Goal: Task Accomplishment & Management: Use online tool/utility

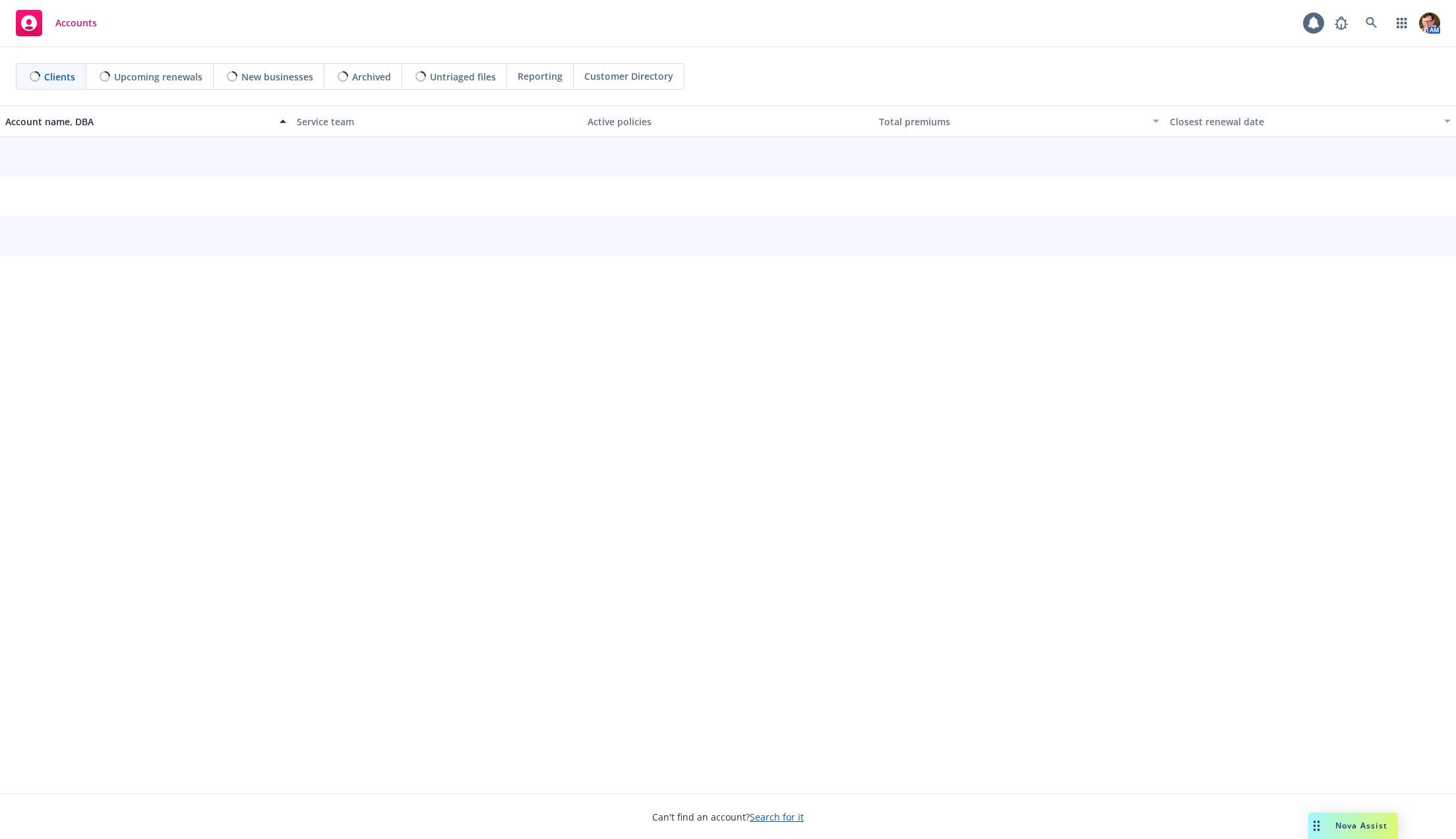
click at [1356, 21] on div "AM" at bounding box center [1384, 23] width 112 height 27
click at [1364, 23] on link at bounding box center [1372, 23] width 27 height 27
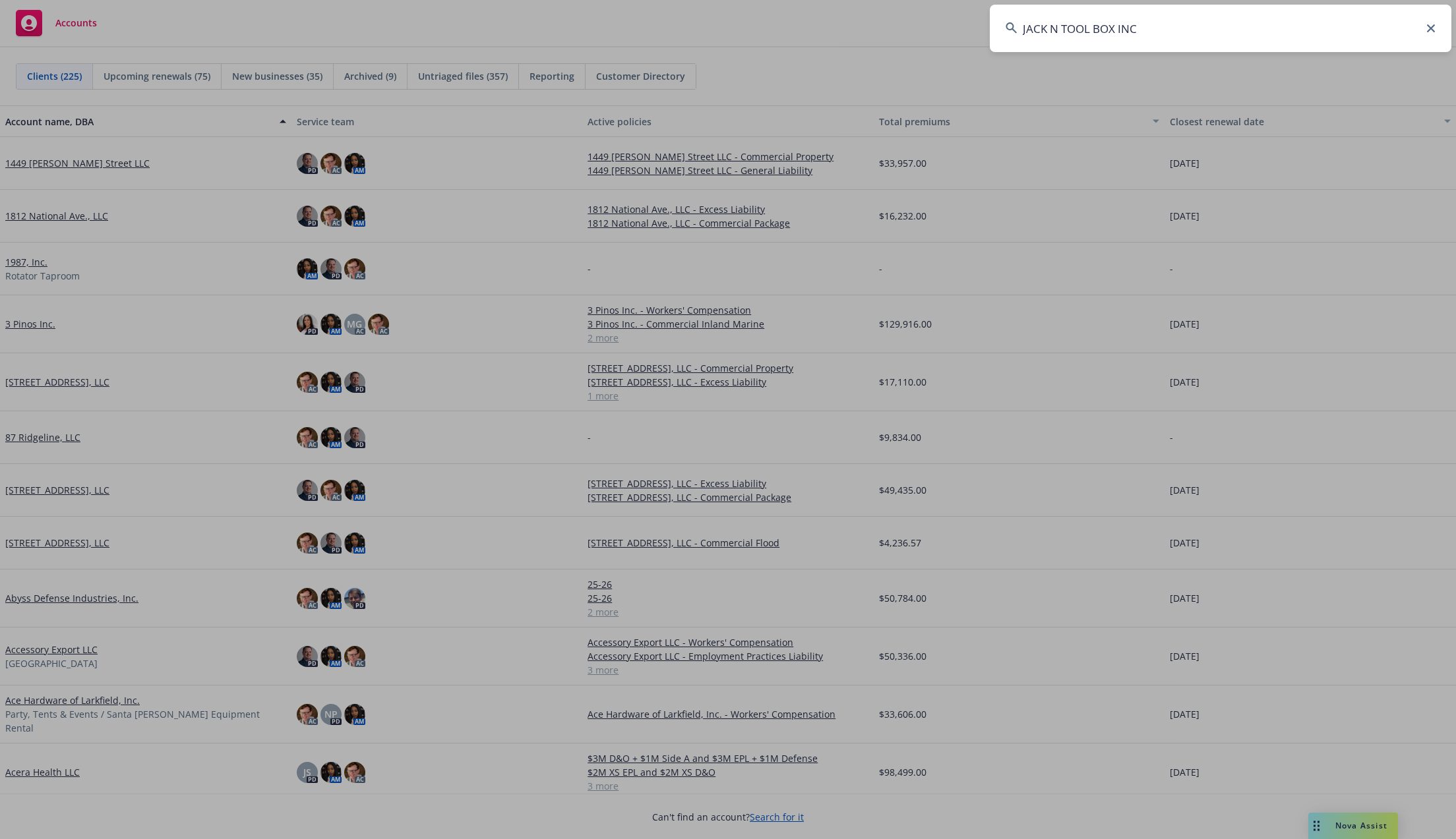
type input "JACK N TOOL BOX INC"
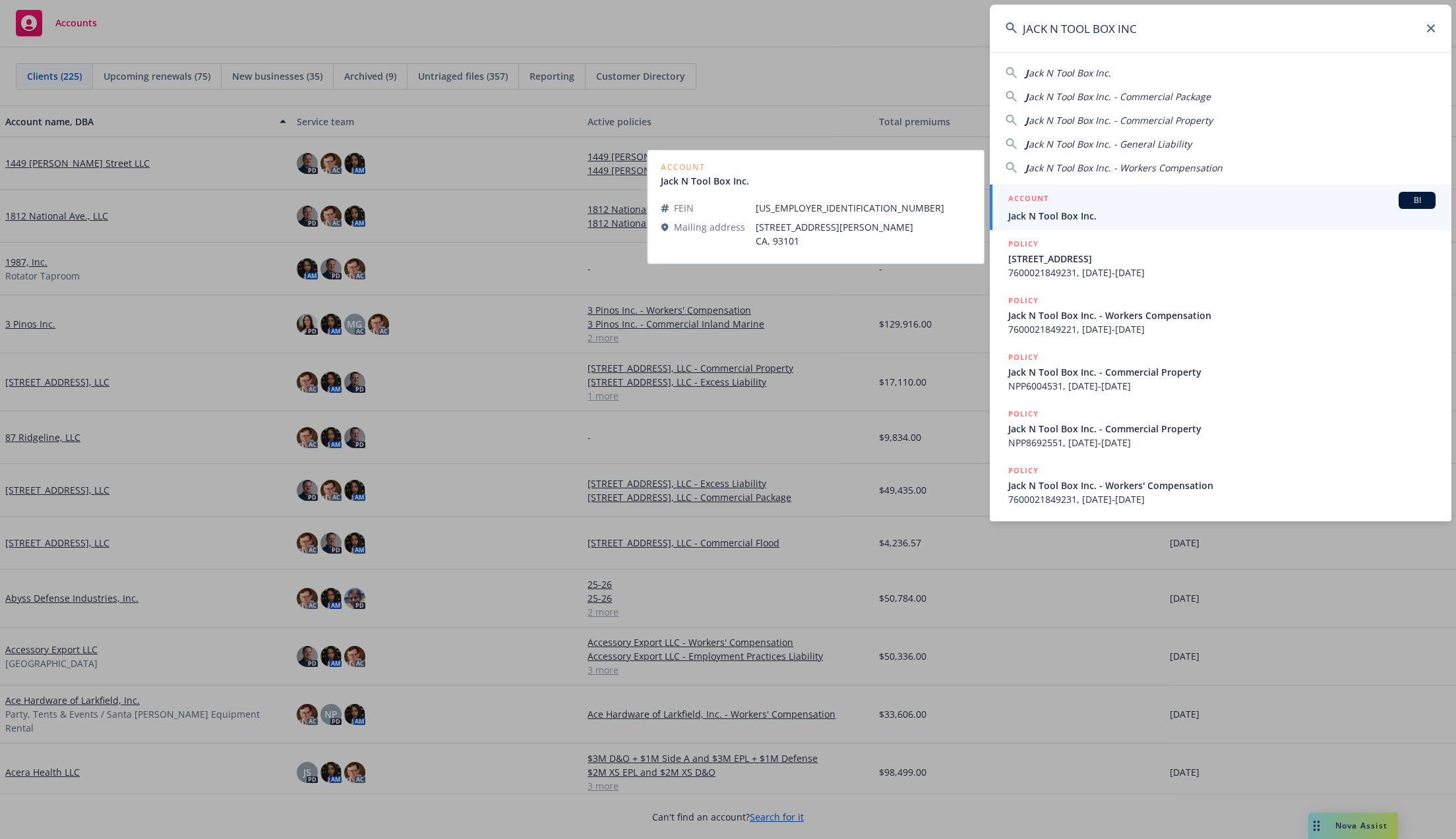
click at [1103, 208] on div "ACCOUNT BI Jack N Tool Box Inc." at bounding box center [1221, 207] width 427 height 31
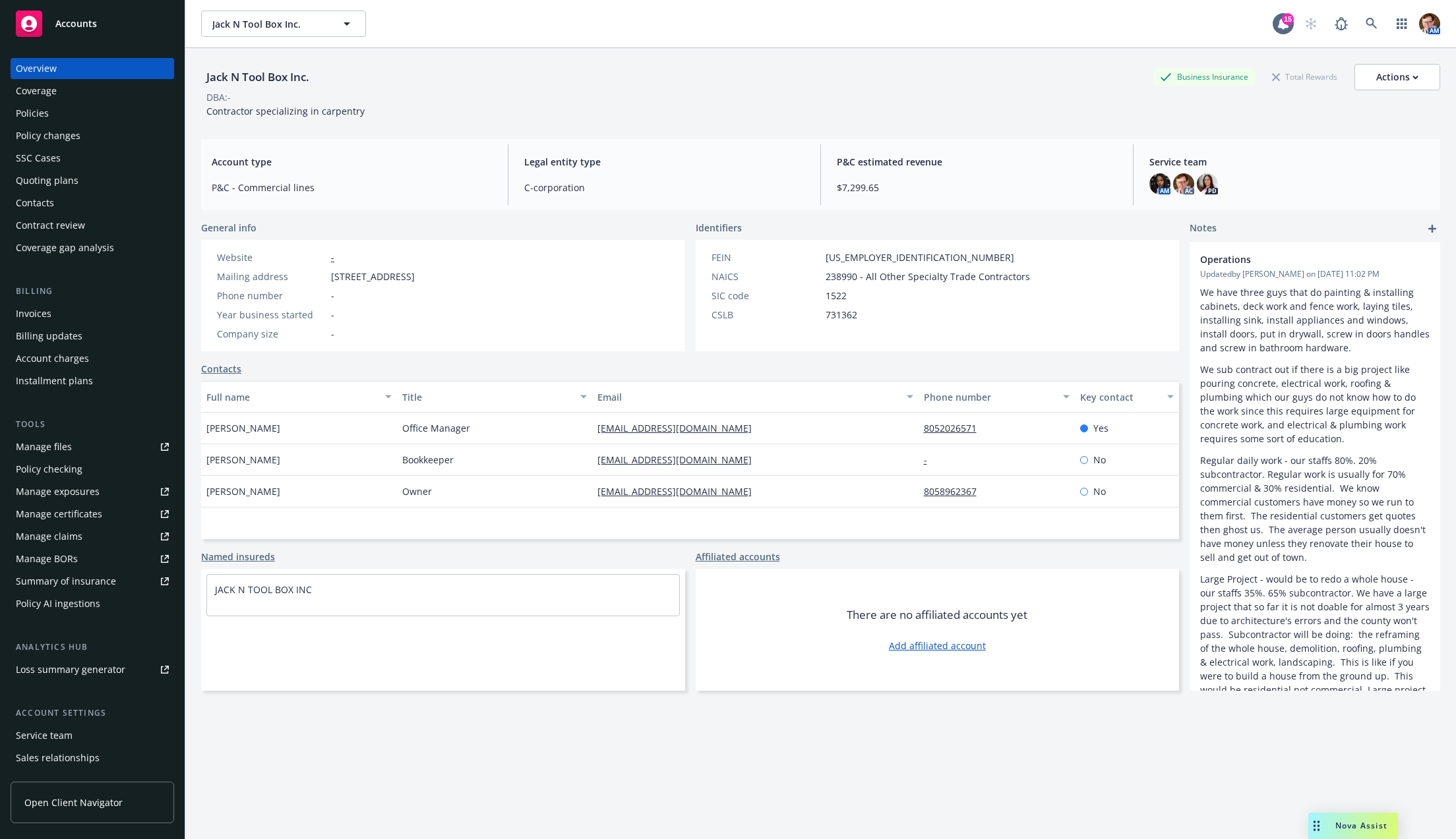
click at [44, 159] on div "SSC Cases" at bounding box center [38, 158] width 45 height 21
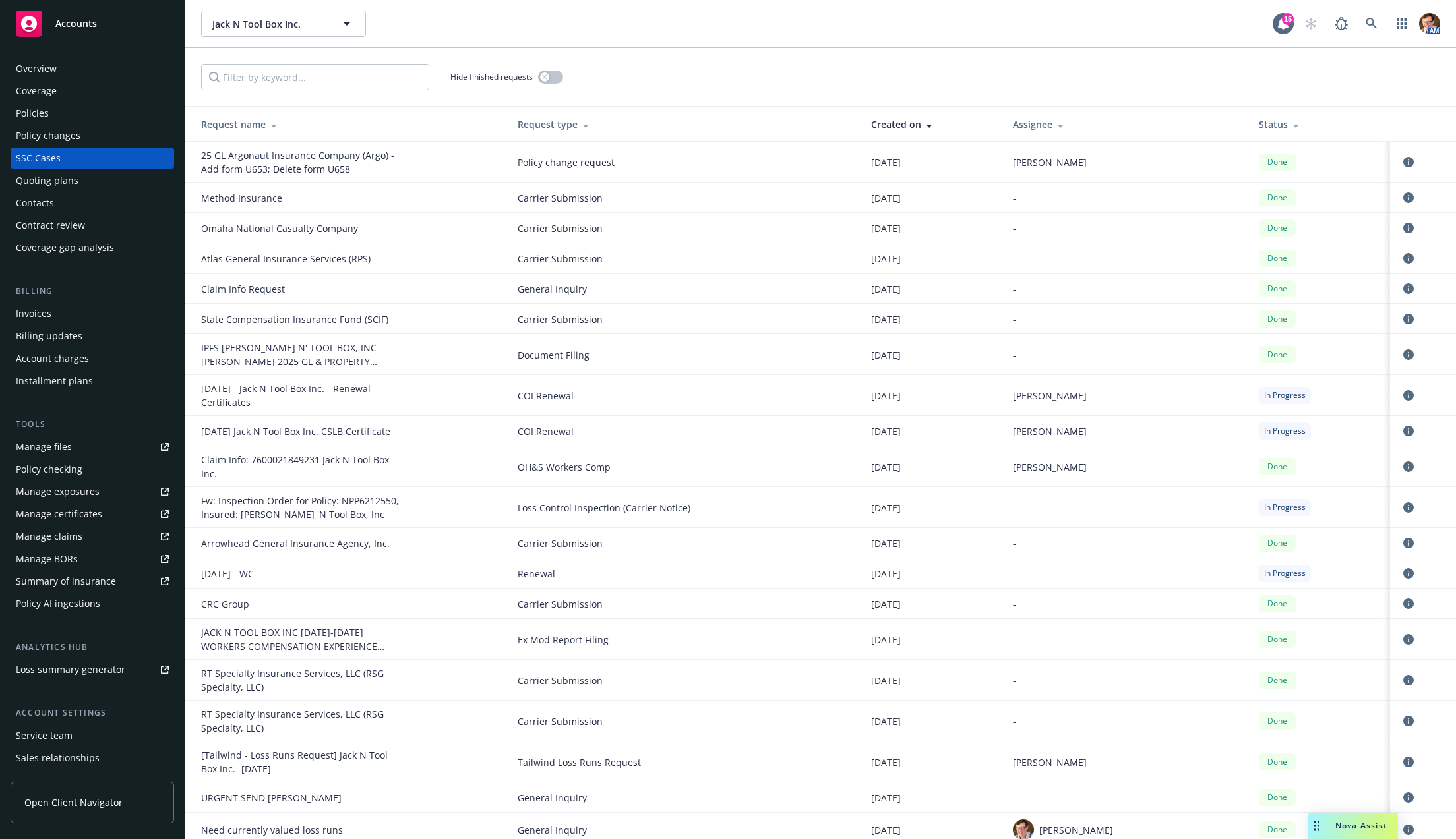
click at [72, 513] on div "Manage certificates" at bounding box center [58, 514] width 86 height 21
click at [1376, 21] on icon at bounding box center [1372, 24] width 12 height 12
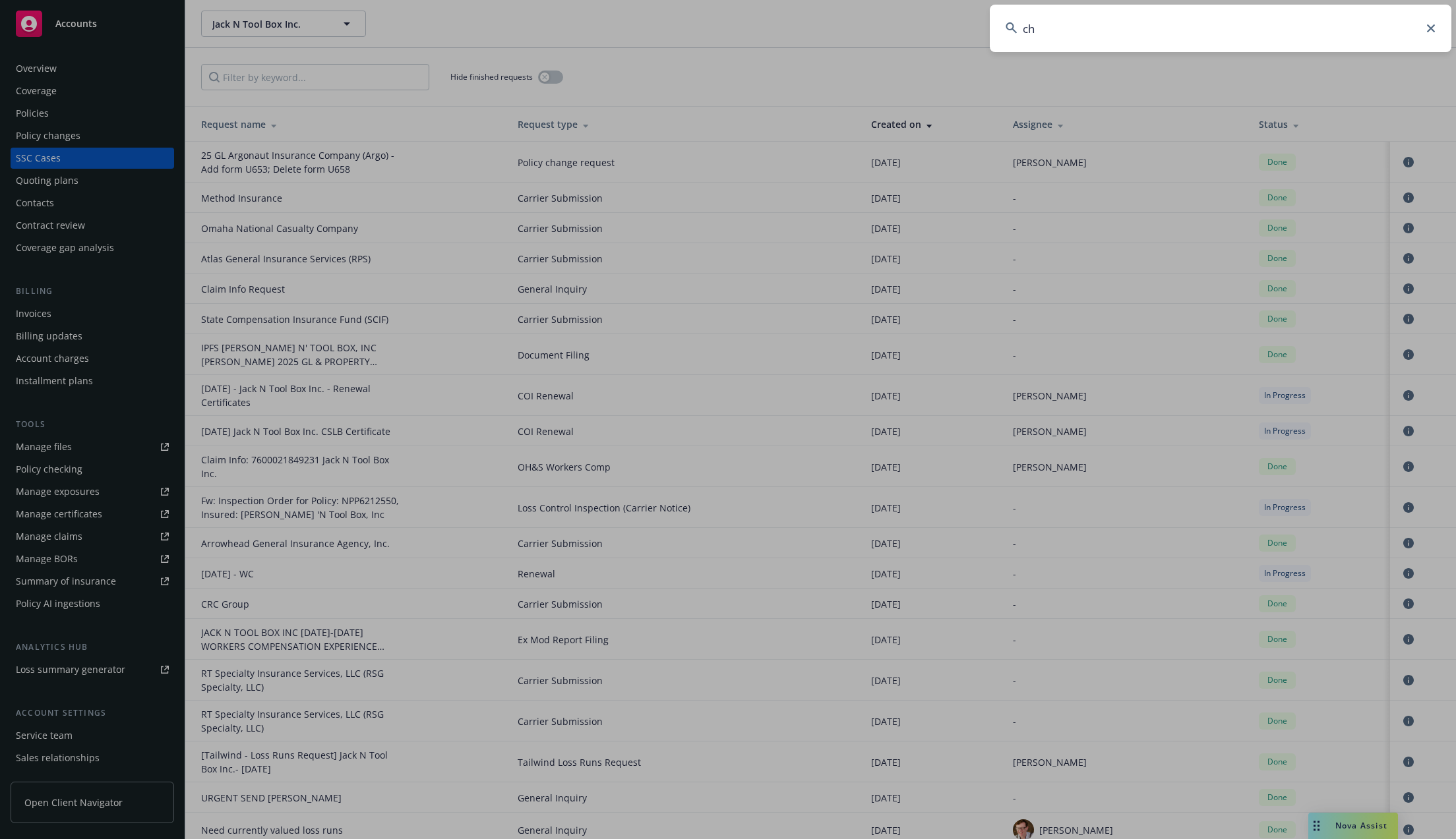
type input "c"
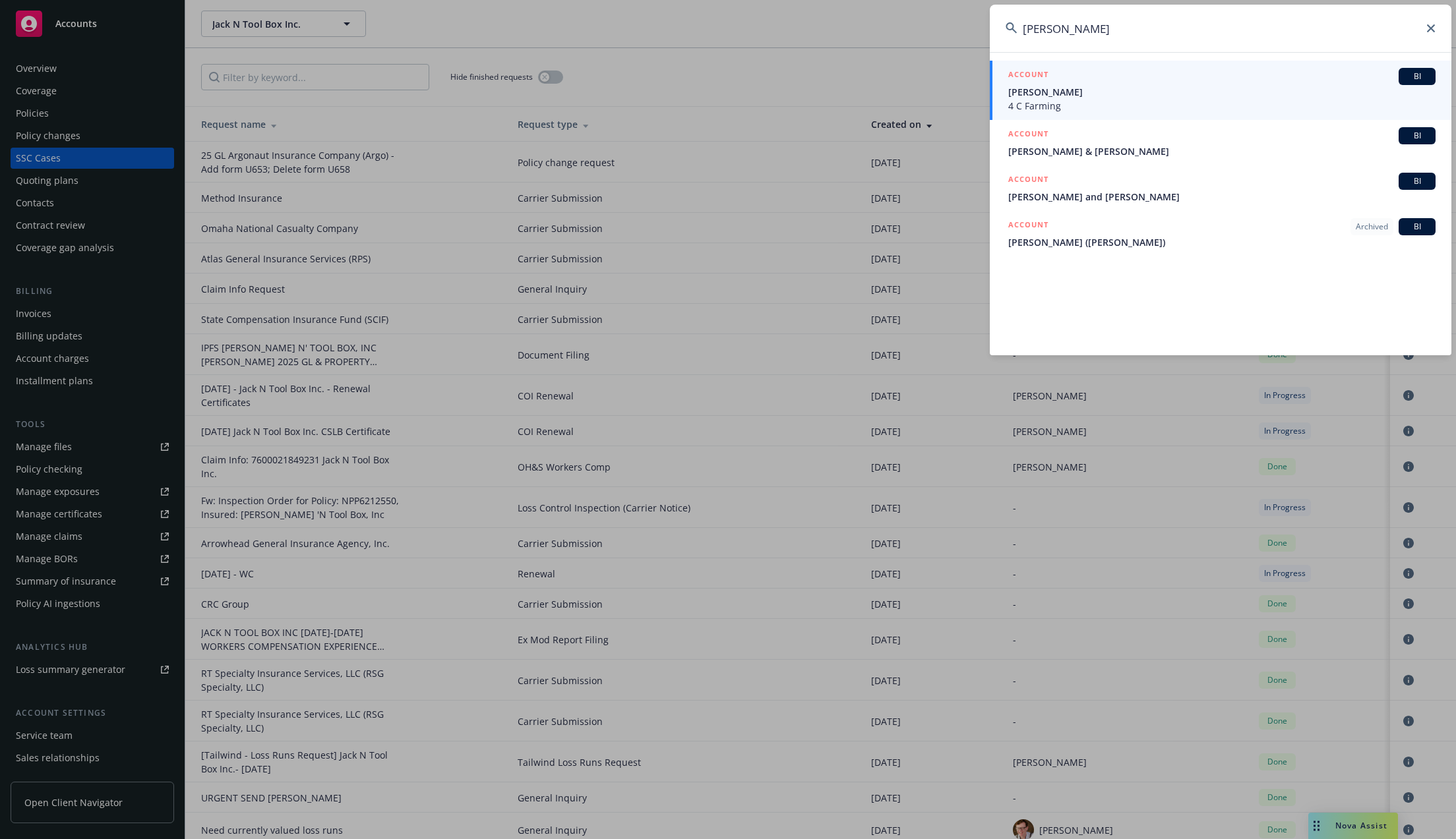
type input "danial chase"
click at [1129, 94] on span "Daniel E. Chase" at bounding box center [1221, 91] width 427 height 14
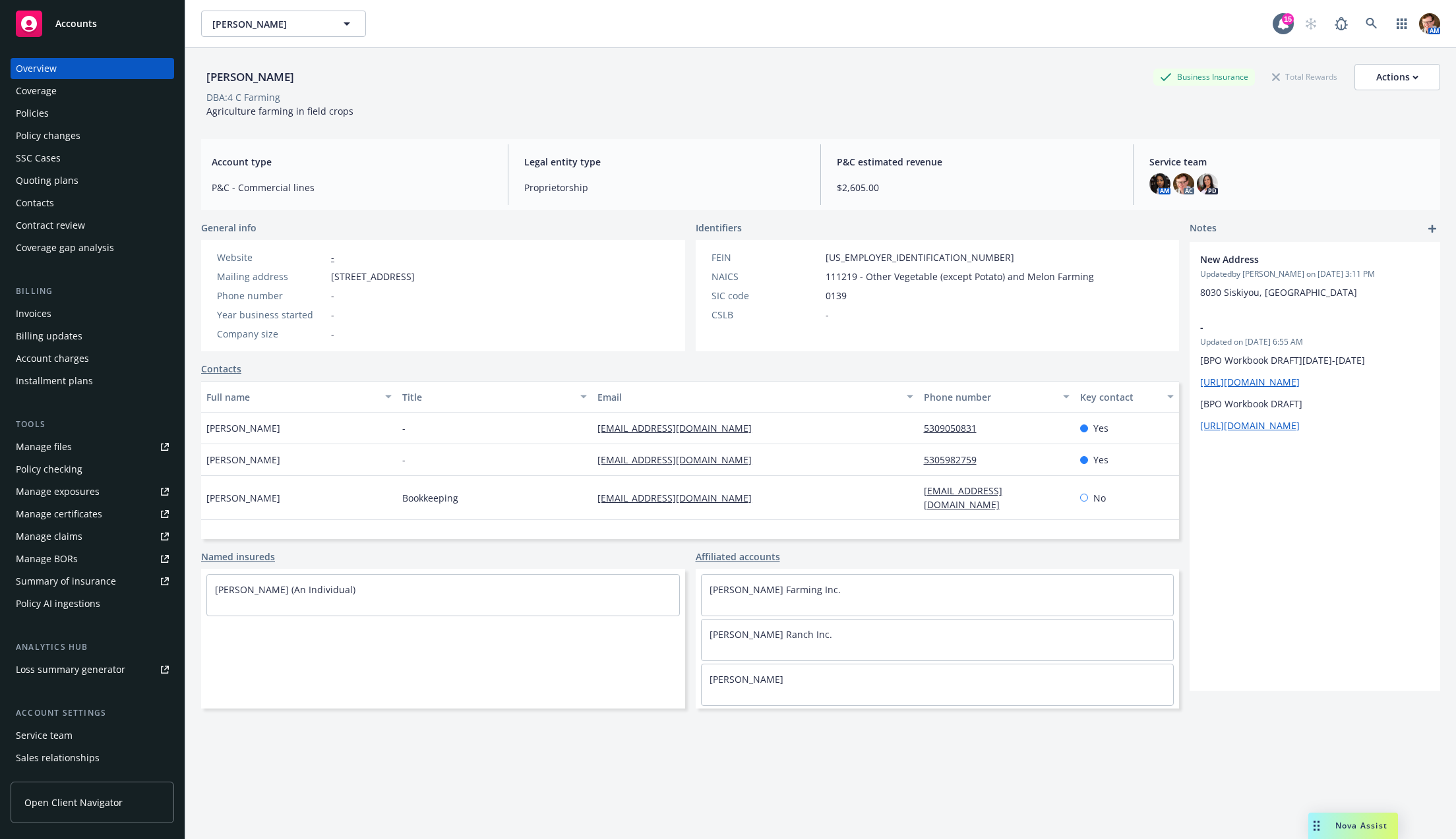
click at [73, 115] on div "Policies" at bounding box center [91, 113] width 153 height 21
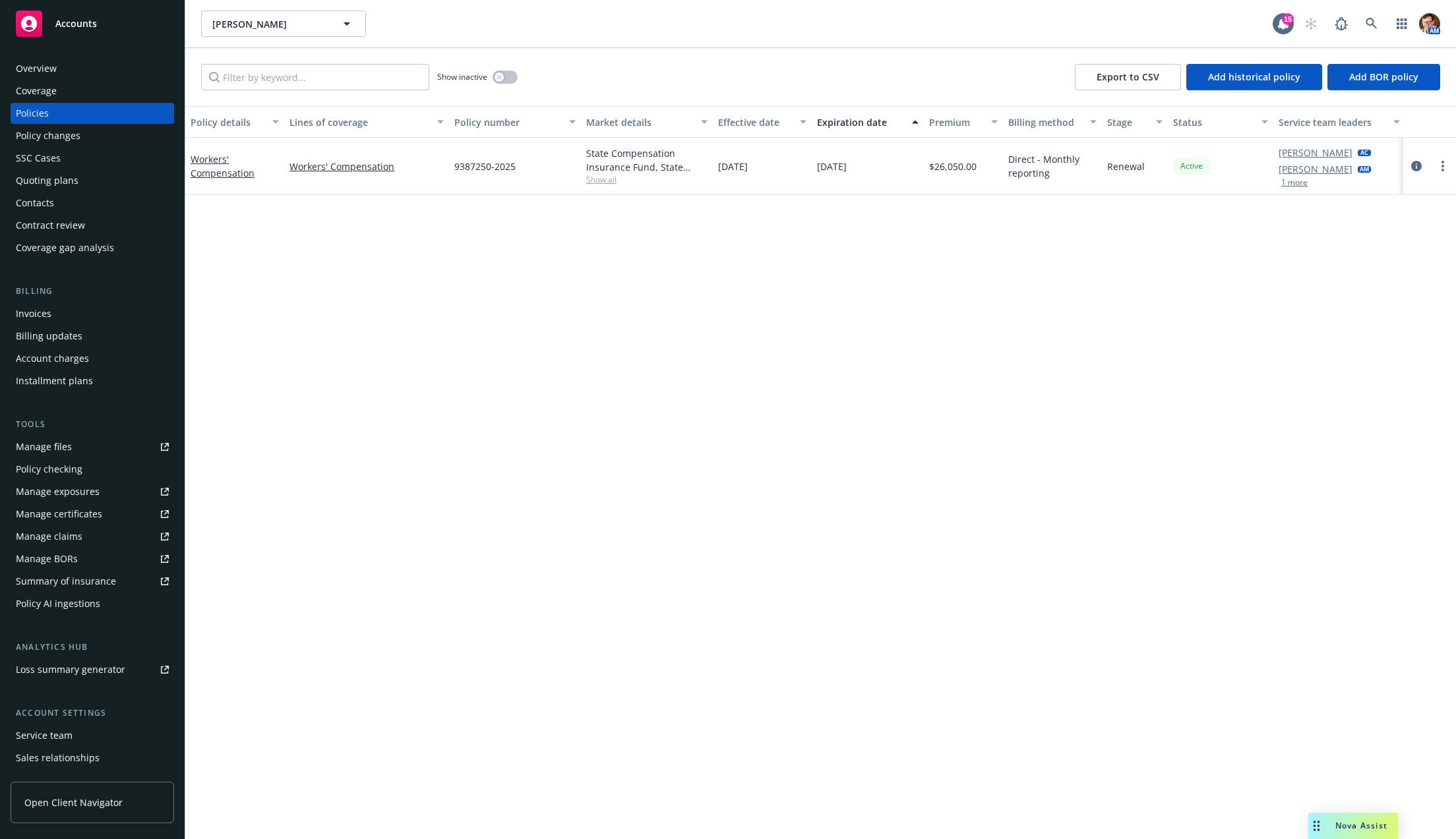
click at [69, 58] on div "Overview" at bounding box center [91, 69] width 153 height 21
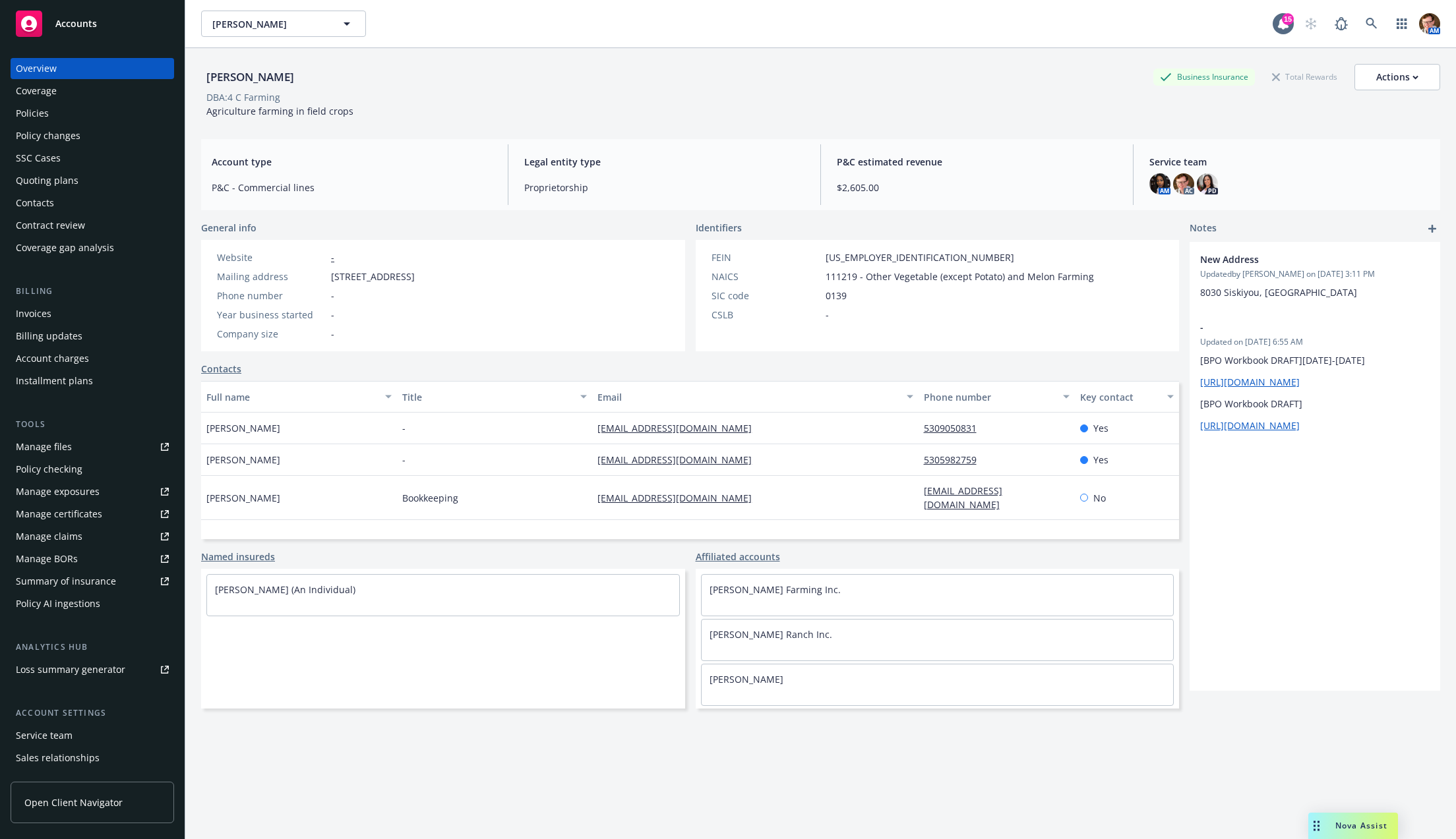
click at [88, 117] on div "Policies" at bounding box center [91, 113] width 153 height 21
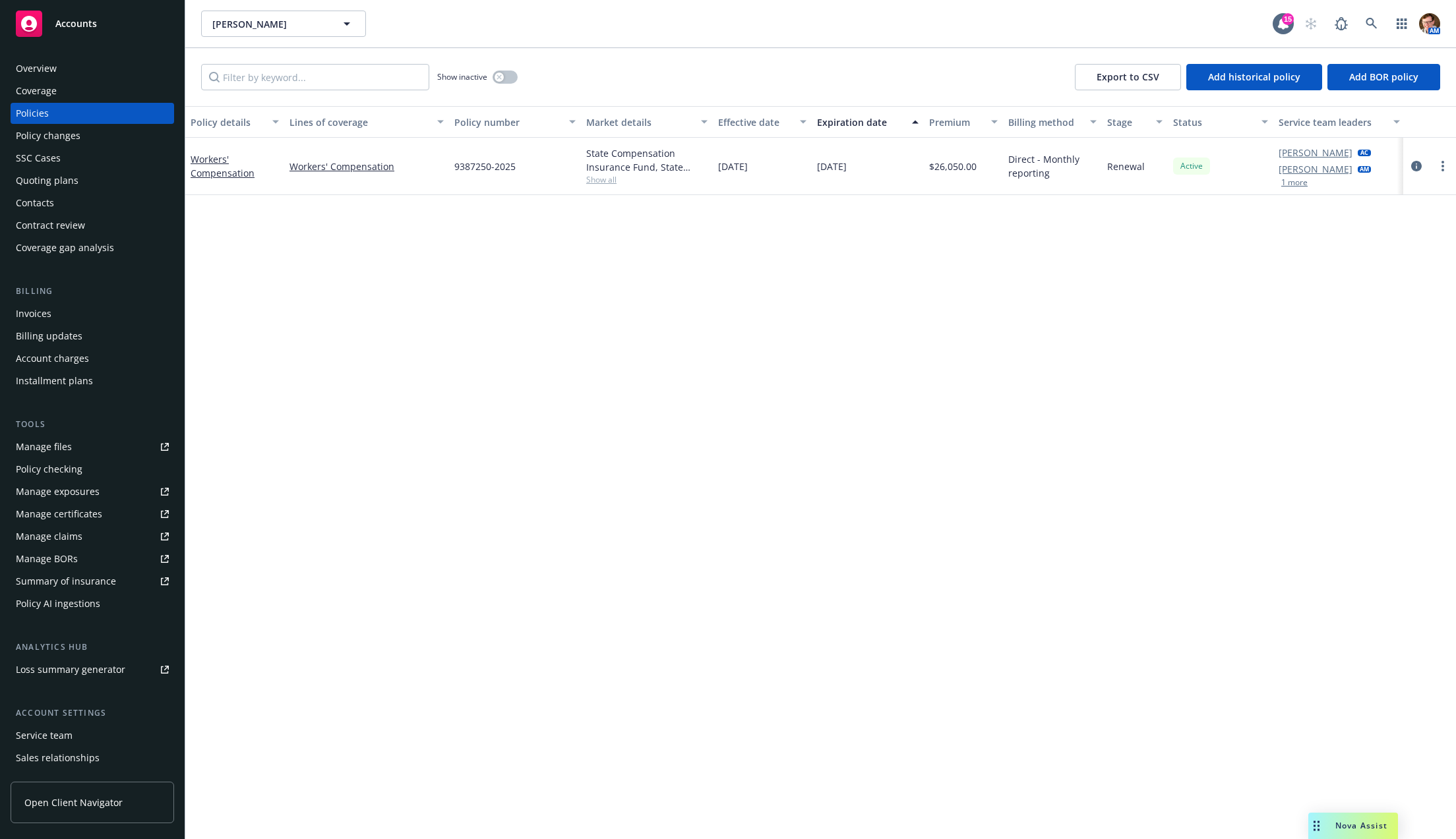
click at [81, 74] on div "Overview" at bounding box center [91, 69] width 153 height 21
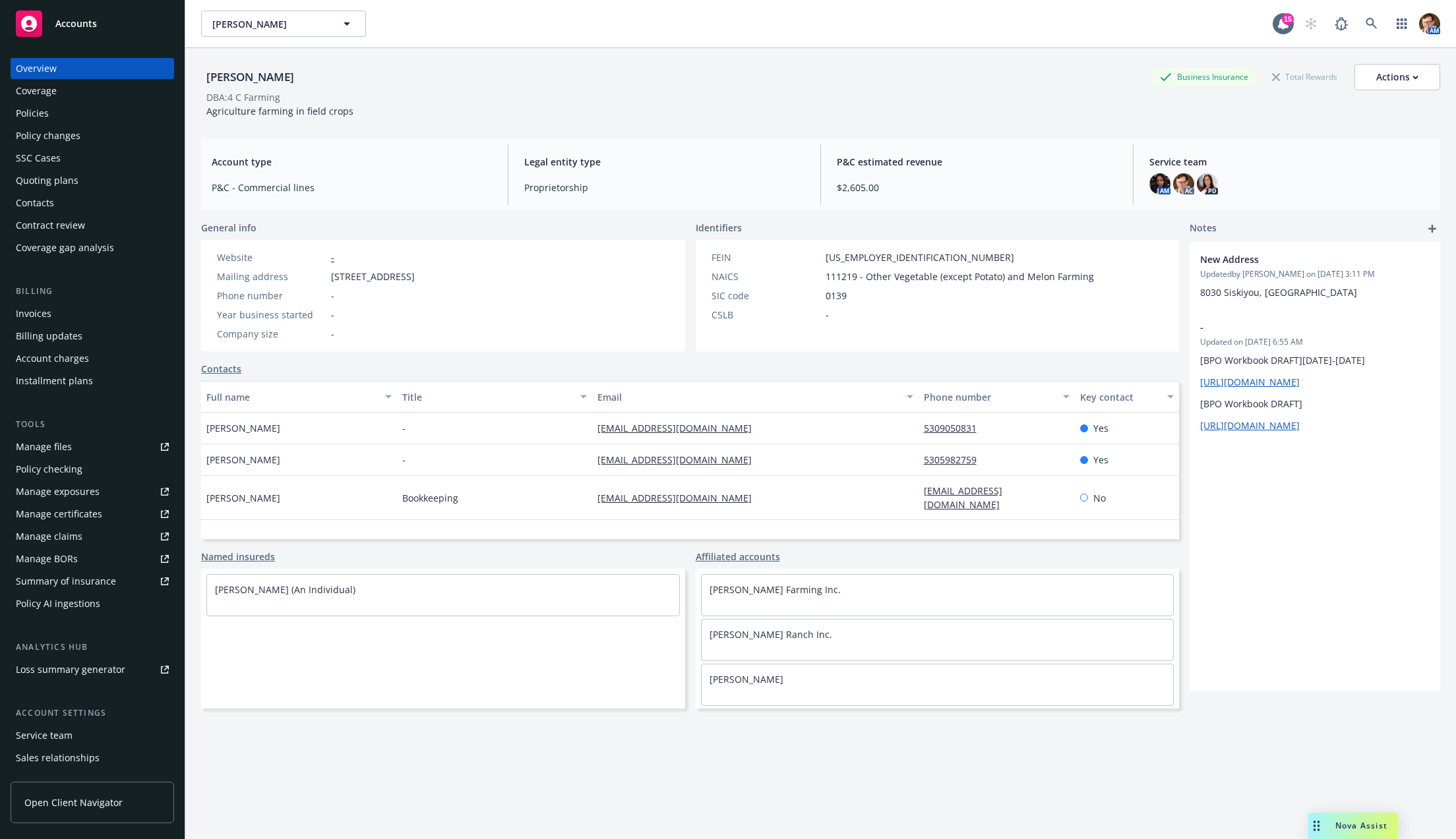
click at [20, 116] on div "Policies" at bounding box center [32, 113] width 33 height 21
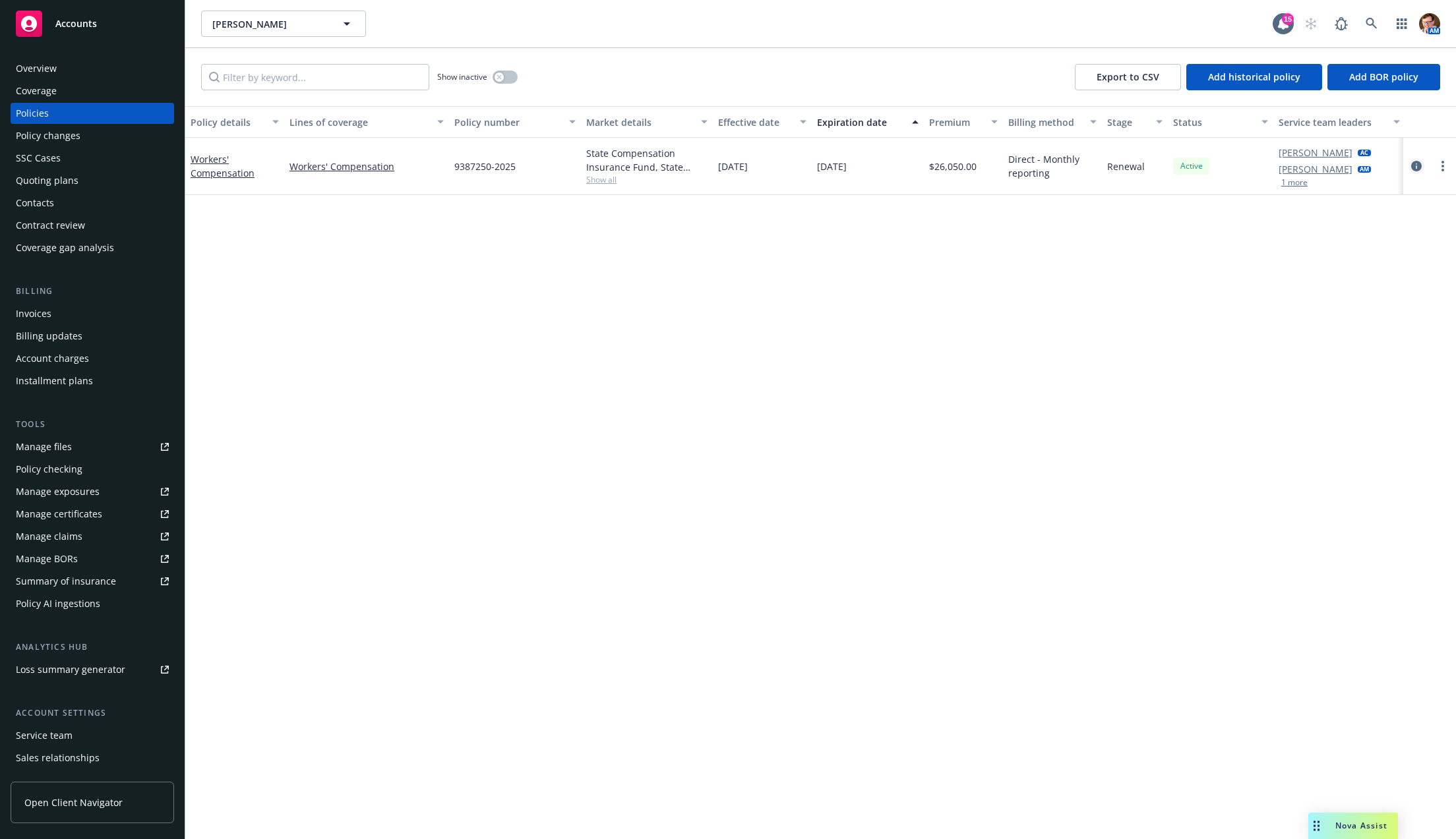
click at [1418, 164] on icon "circleInformation" at bounding box center [1416, 166] width 10 height 10
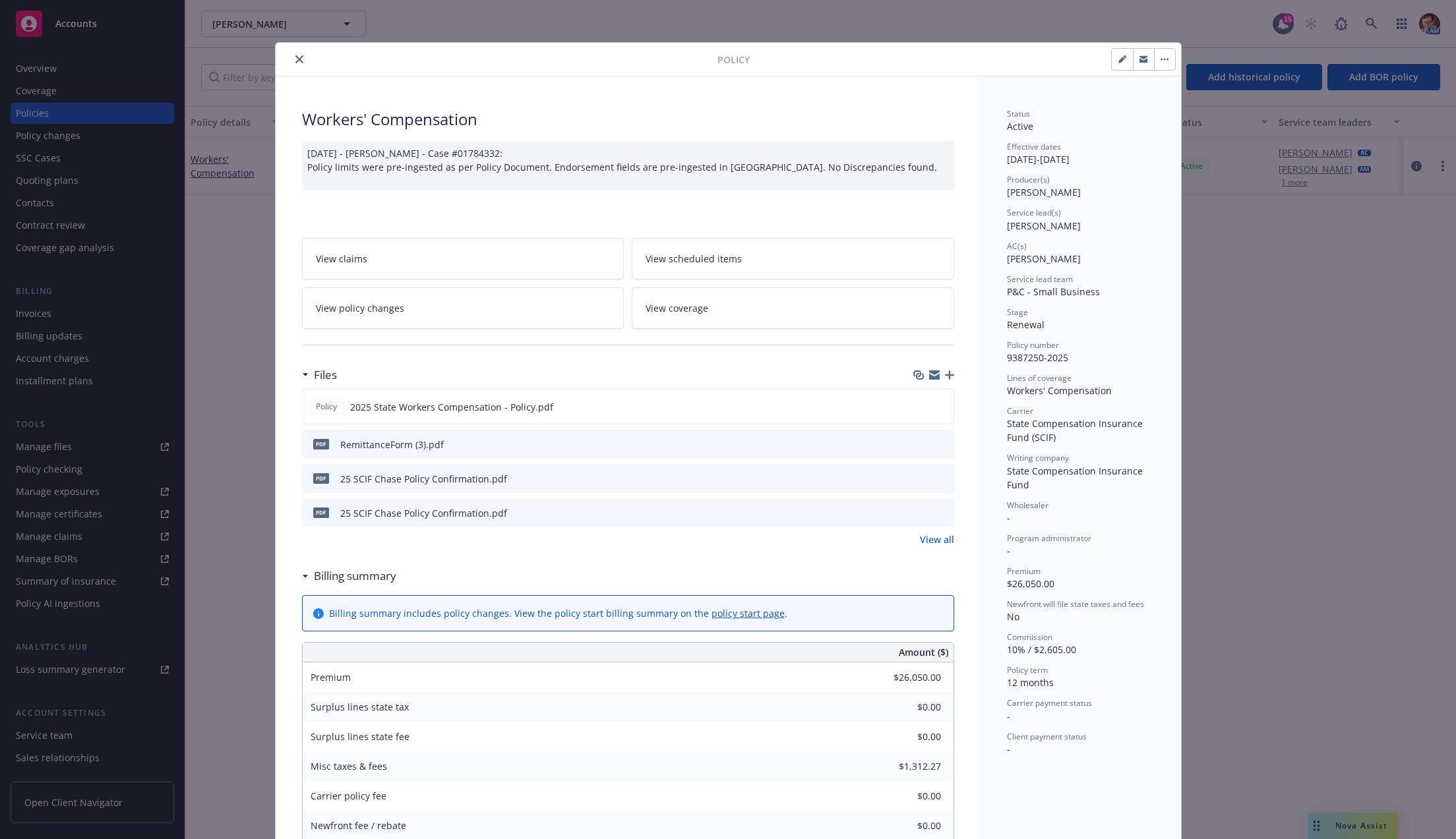
click at [296, 59] on icon "close" at bounding box center [299, 59] width 8 height 8
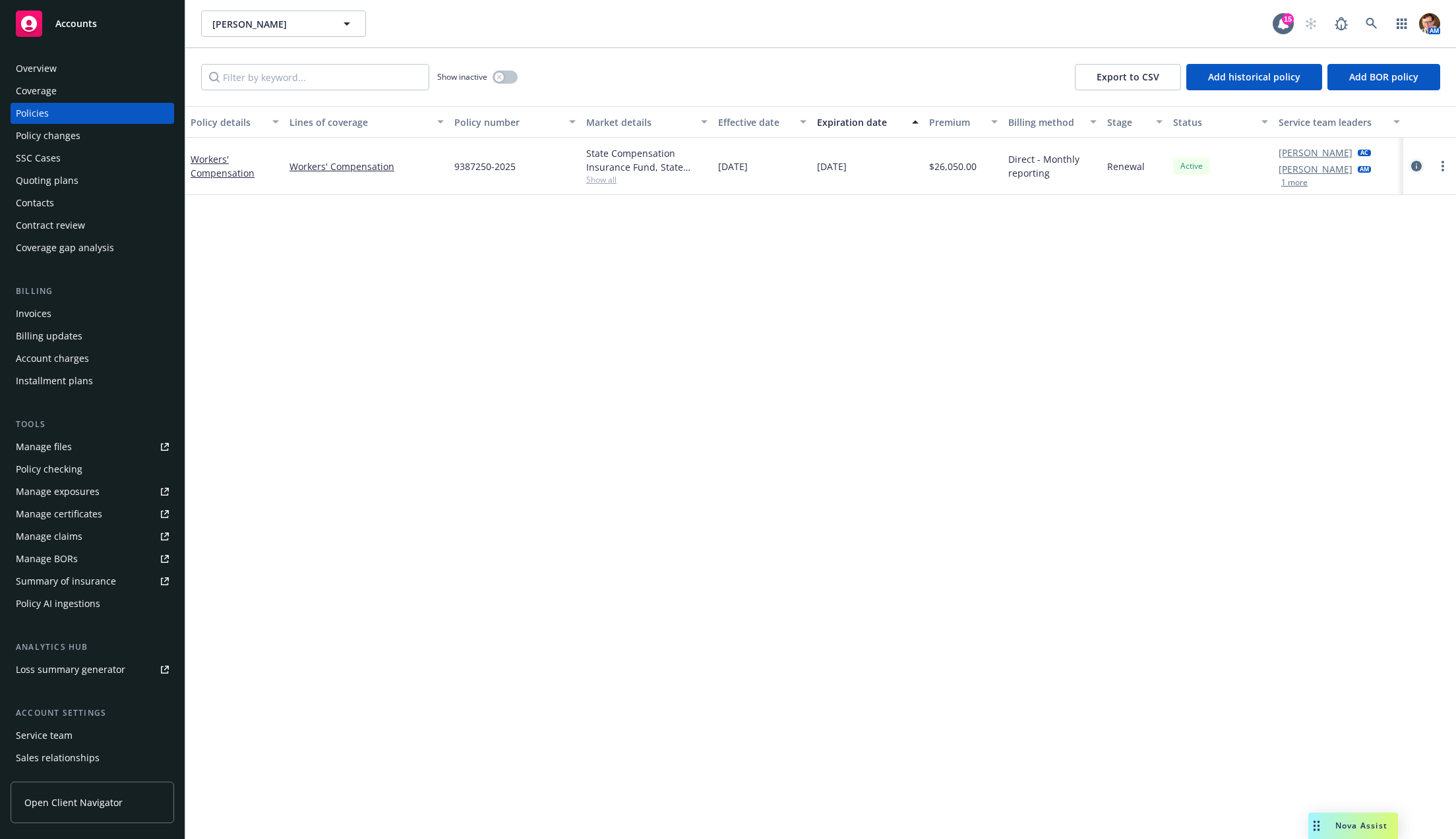
click at [1412, 169] on icon "circleInformation" at bounding box center [1416, 166] width 10 height 10
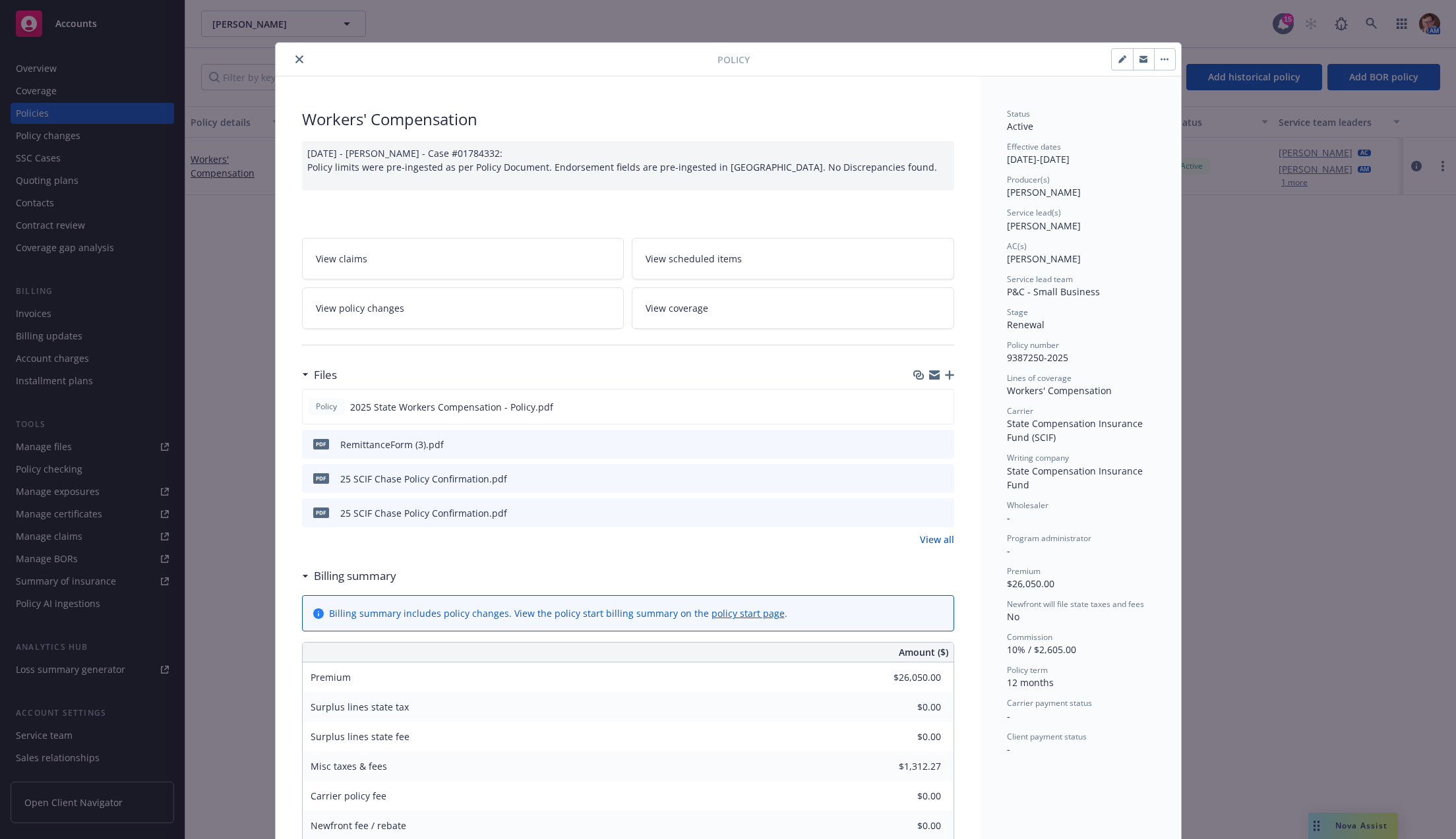
scroll to position [40, 0]
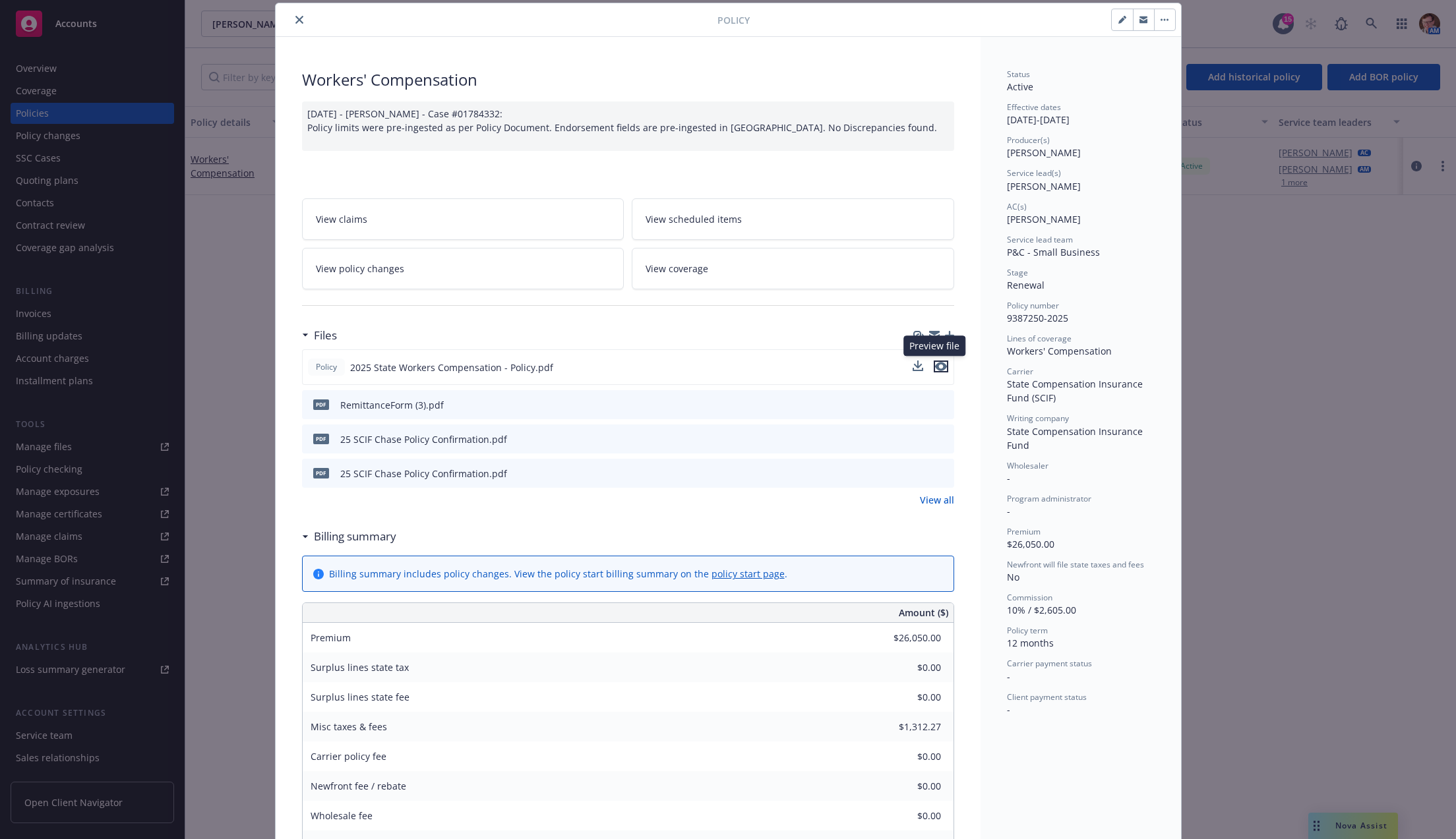
click at [937, 364] on icon "preview file" at bounding box center [941, 366] width 12 height 10
click at [1359, 832] on div "Policy Workers' Compensation 09/18/2025 - Srilakshmi Netela - Case #01784332: P…" at bounding box center [728, 420] width 1456 height 839
click at [1349, 826] on div "Policy Workers' Compensation 09/18/2025 - Srilakshmi Netela - Case #01784332: P…" at bounding box center [728, 420] width 1456 height 839
click at [296, 22] on button "close" at bounding box center [299, 19] width 15 height 15
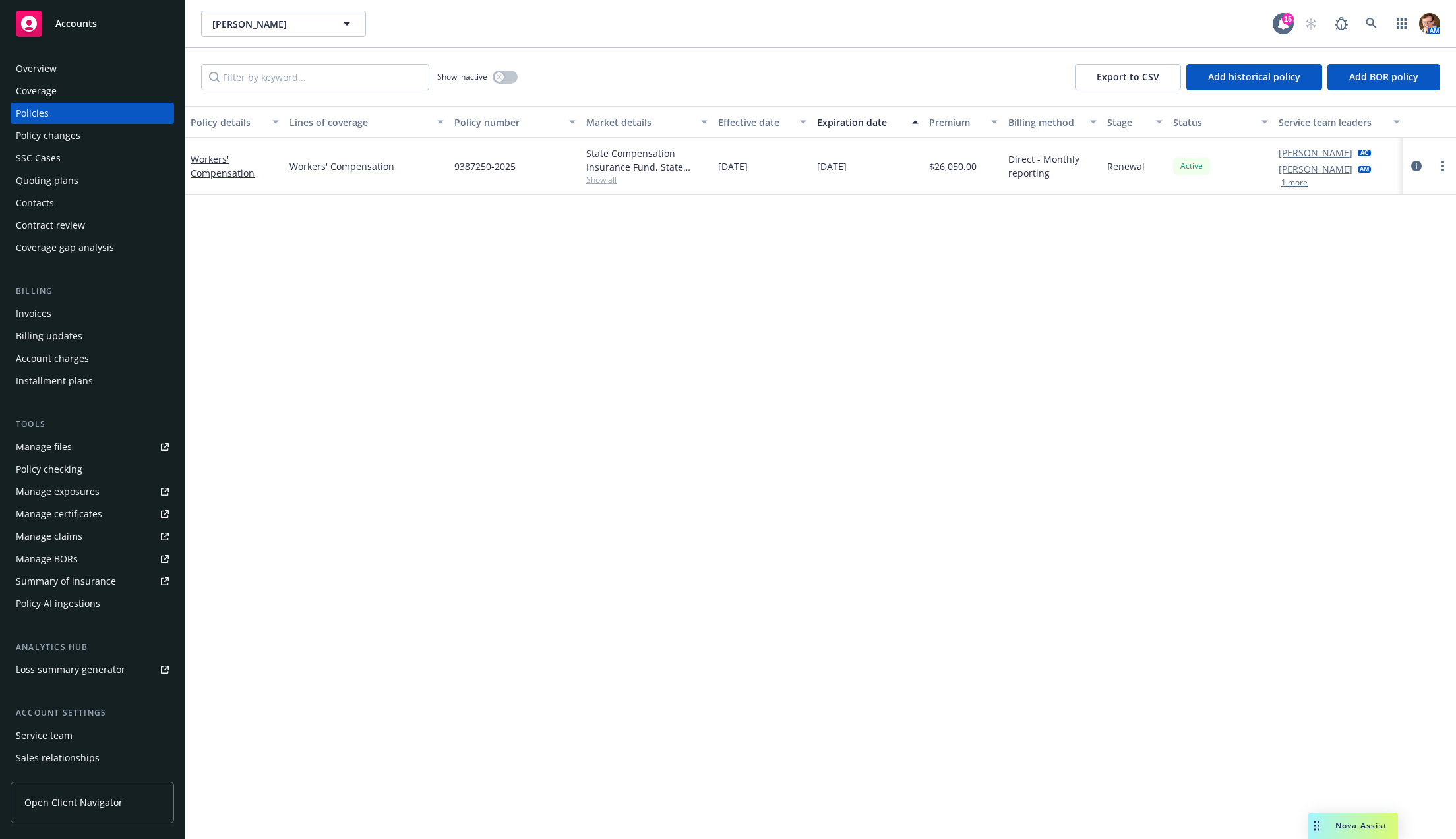
click at [1325, 818] on div "Nova Assist" at bounding box center [1353, 826] width 90 height 27
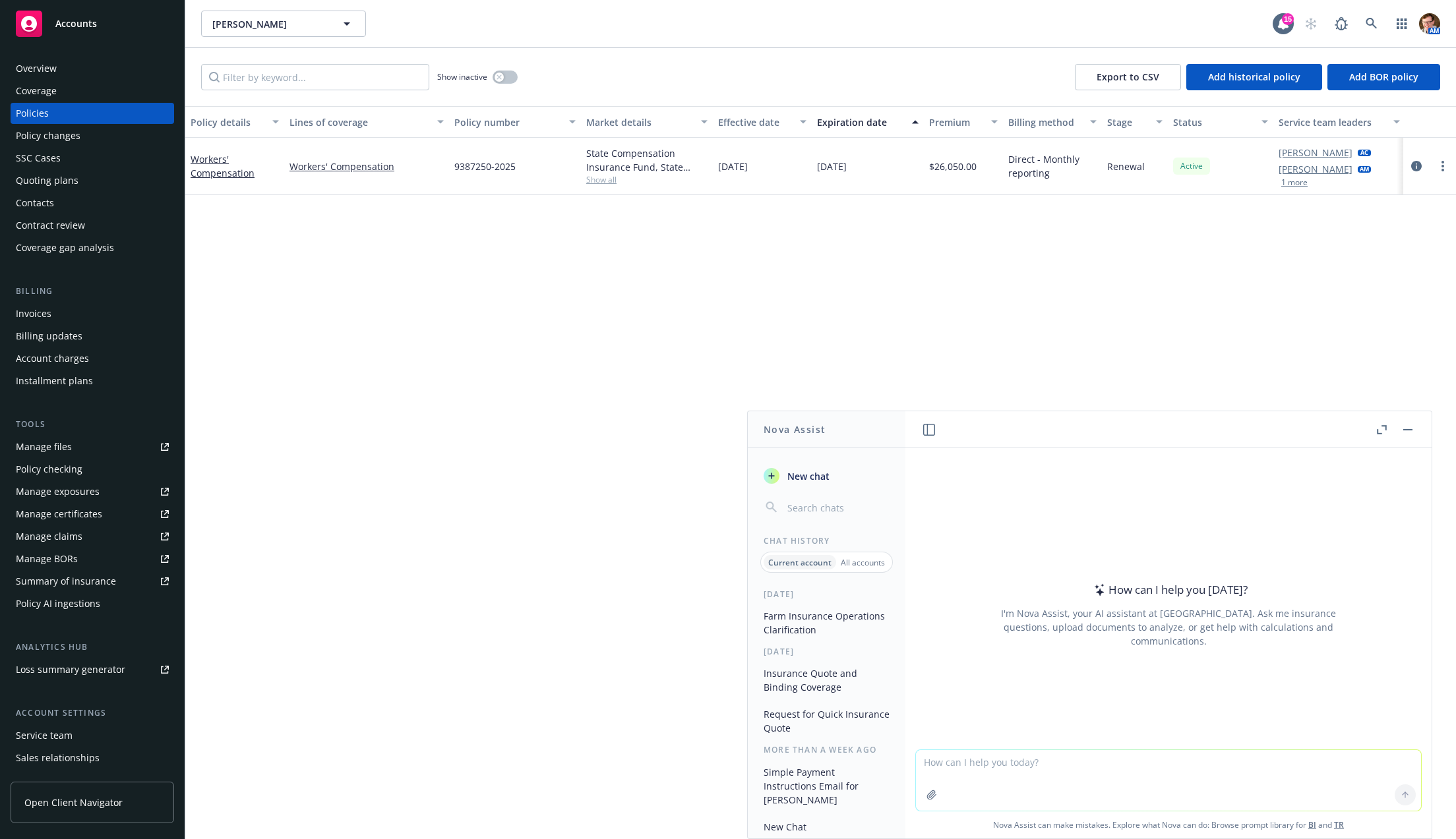
click at [1308, 812] on button "Nova Assist" at bounding box center [1353, 826] width 90 height 27
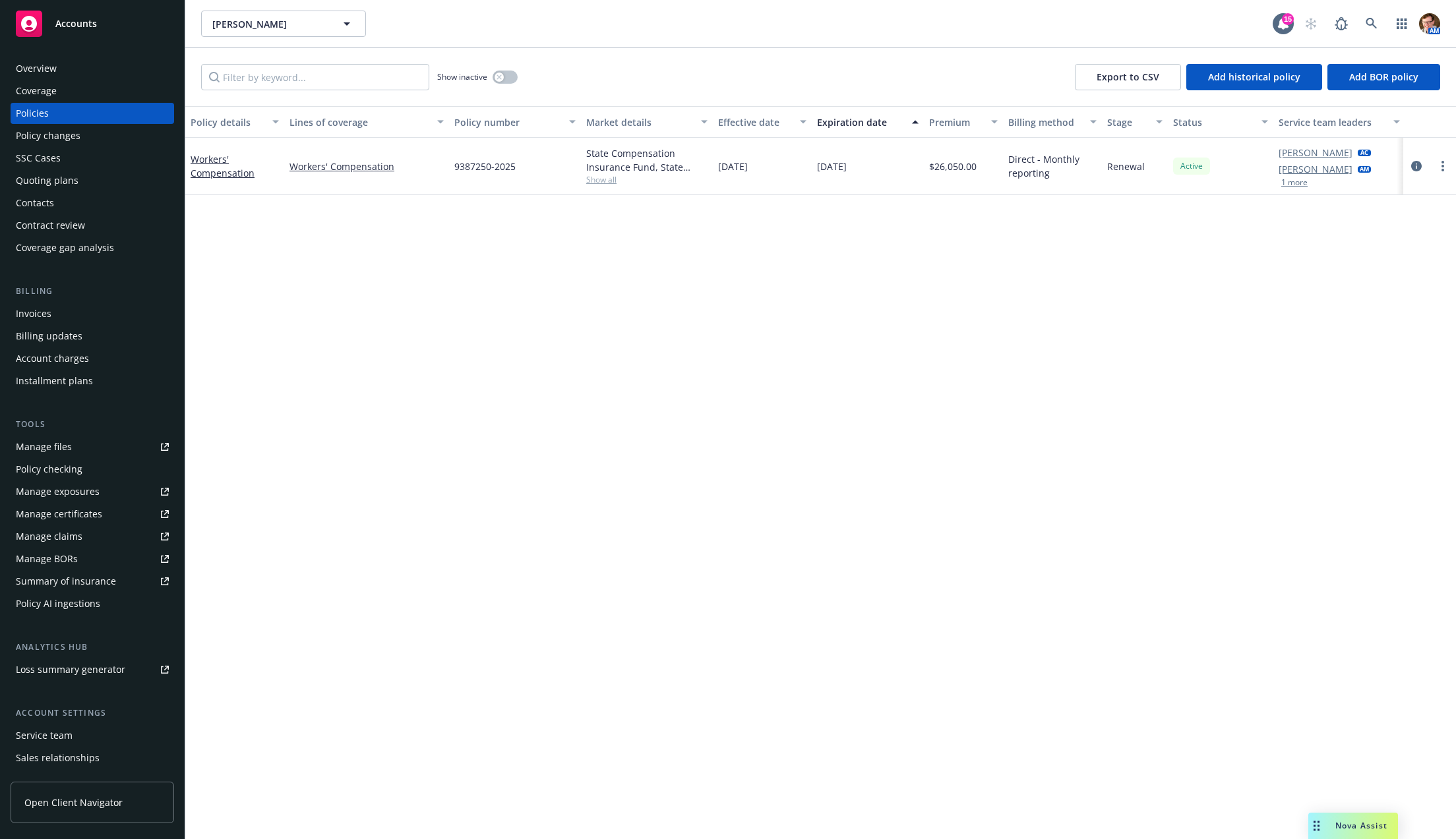
click at [1308, 812] on button "Nova Assist" at bounding box center [1353, 826] width 90 height 27
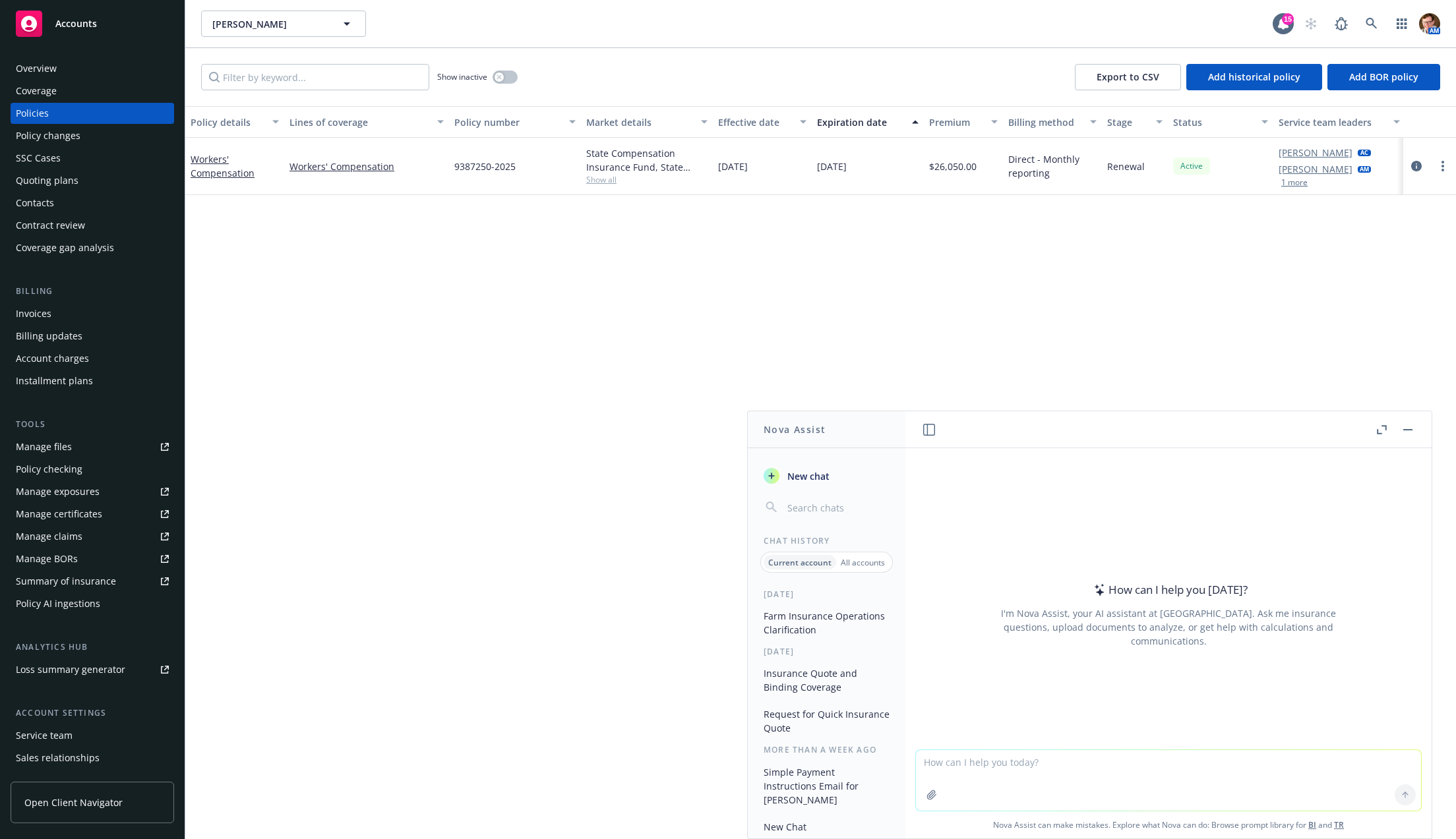
click at [1024, 748] on div at bounding box center [1168, 741] width 505 height 15
click at [1012, 757] on textarea at bounding box center [1168, 780] width 505 height 60
paste textarea "Sincerely, Elliot NOTE: Please REPLY-ALL to ensure delivery. Elliot Ivins (he) …"
type textarea "reply to becky, let her know Sincerely, Elliot NOTE: Please REPLY-ALL to ensure…"
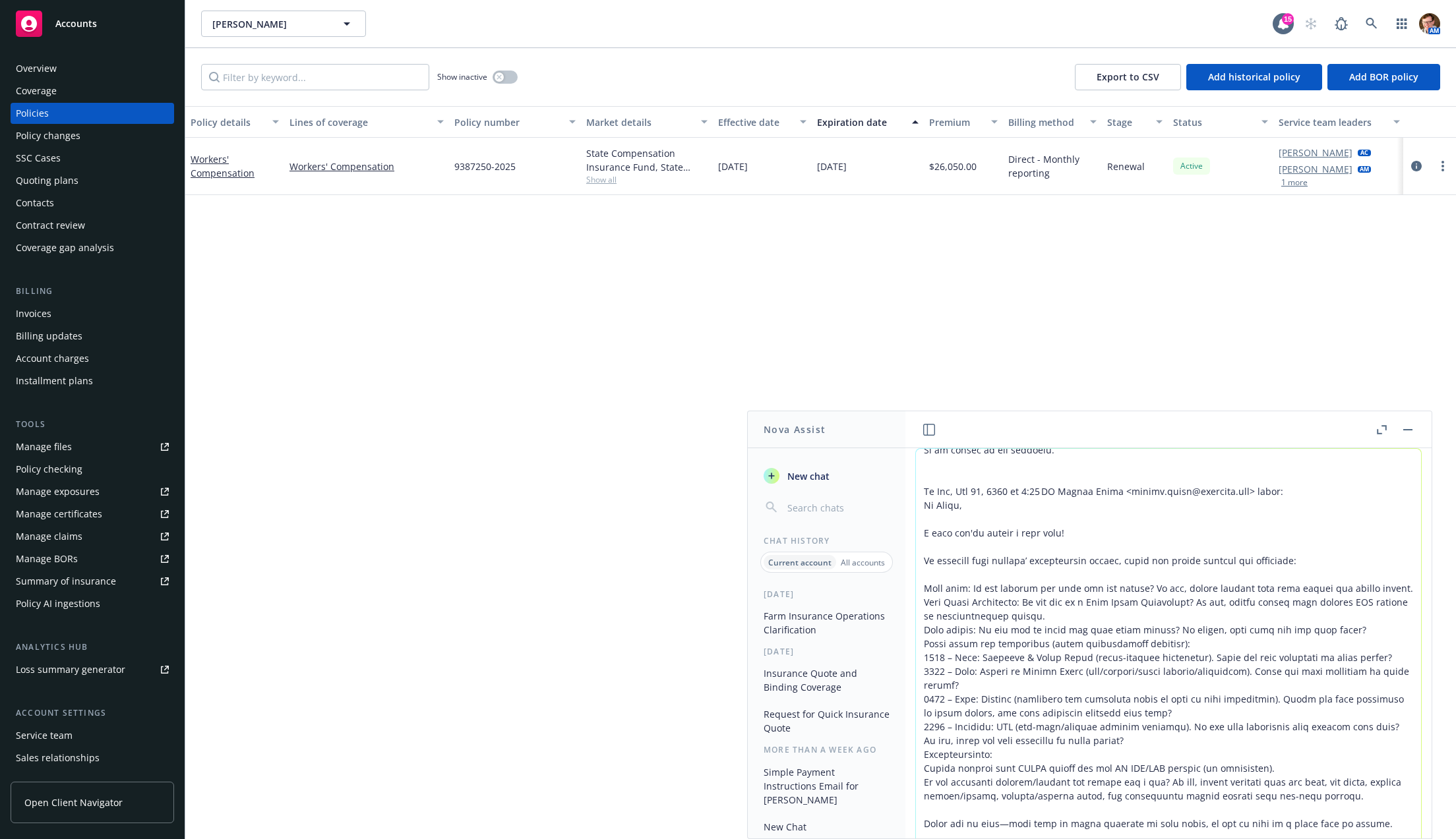
click at [1042, 487] on textarea at bounding box center [1168, 764] width 505 height 630
click at [1008, 469] on textarea at bounding box center [1168, 764] width 505 height 630
drag, startPoint x: 1061, startPoint y: 554, endPoint x: 747, endPoint y: 268, distance: 424.7
click at [716, 234] on body "Accounts Overview Coverage Policies Policy changes SSC Cases Quoting plans Cont…" at bounding box center [728, 420] width 1456 height 839
drag, startPoint x: 999, startPoint y: 481, endPoint x: 971, endPoint y: 474, distance: 28.9
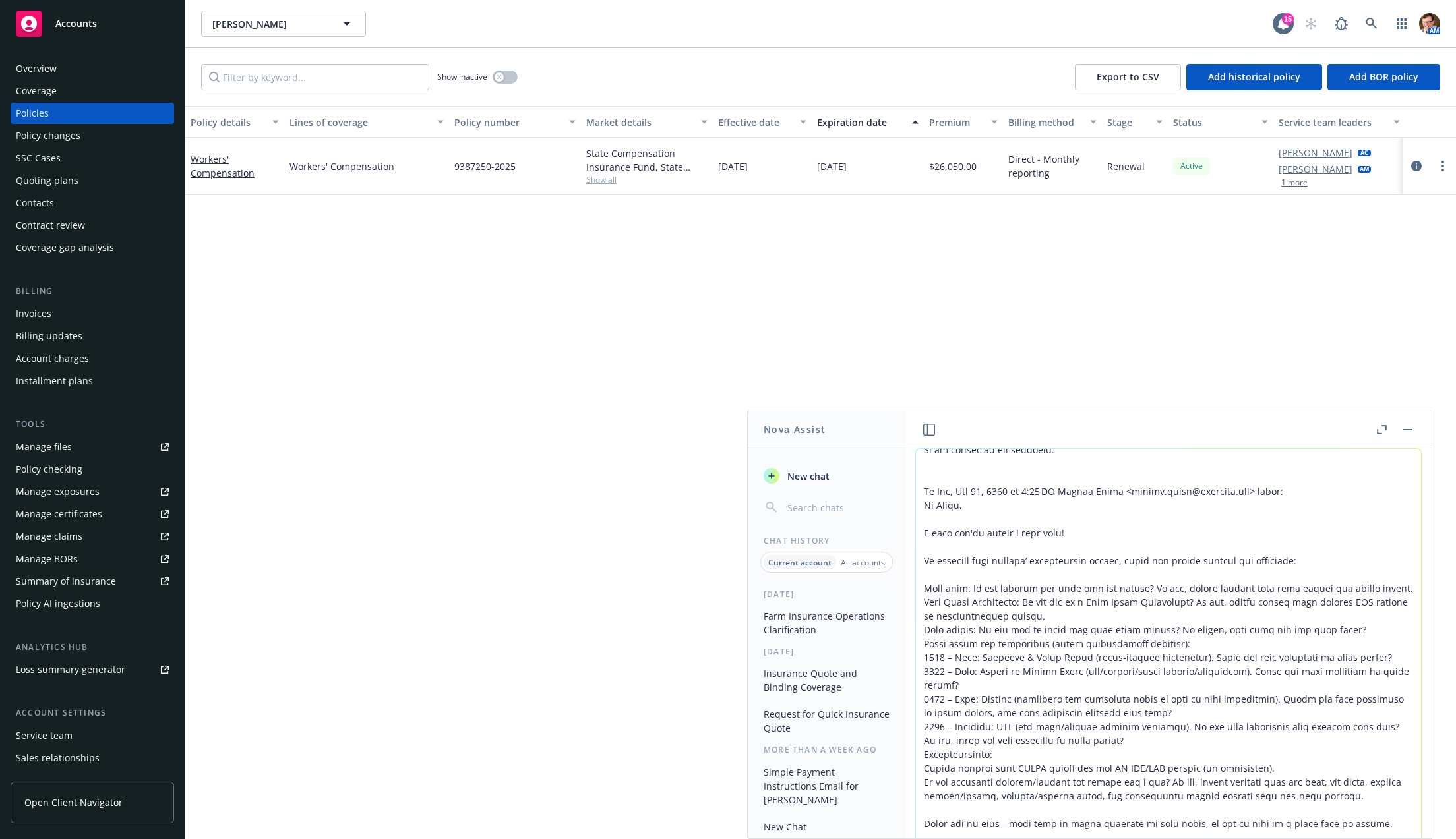
click at [999, 481] on textarea at bounding box center [1168, 764] width 505 height 630
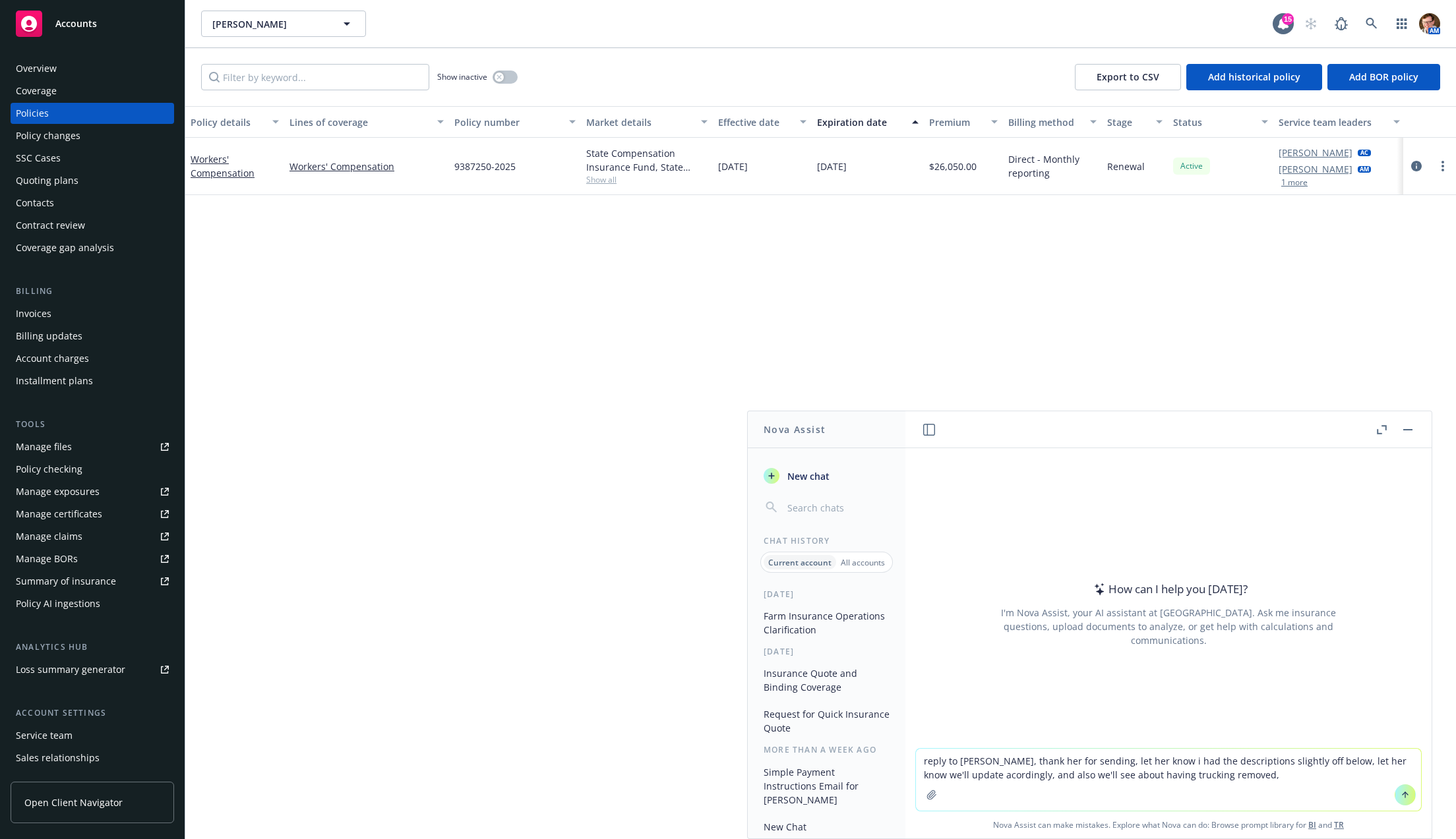
paste textarea "Sincerely, Elliot NOTE: Please REPLY-ALL to ensure delivery. Elliot Ivins (he) …"
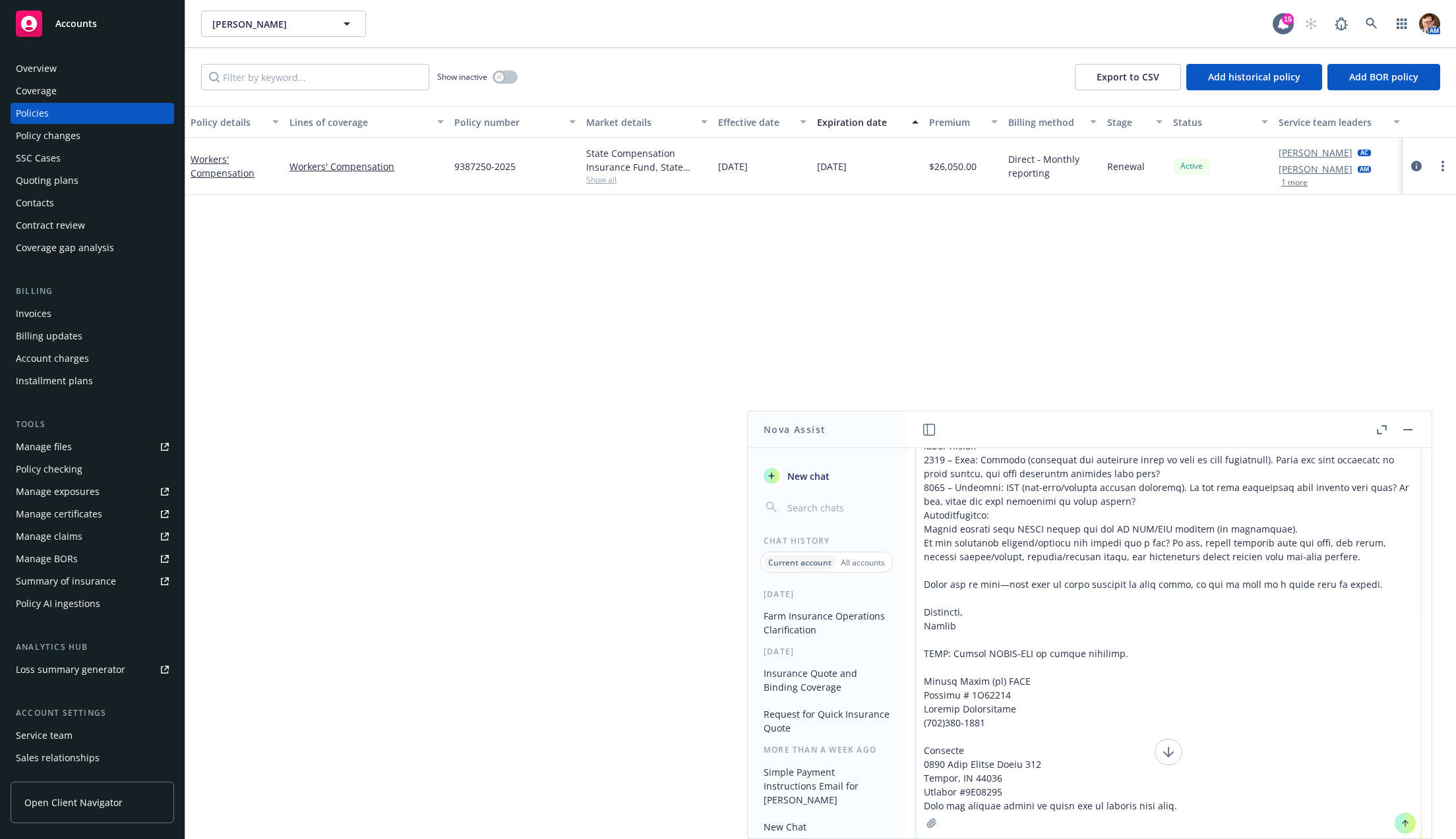
type textarea "reply to Becky, thank her for sending, let her know i had the descriptions slig…"
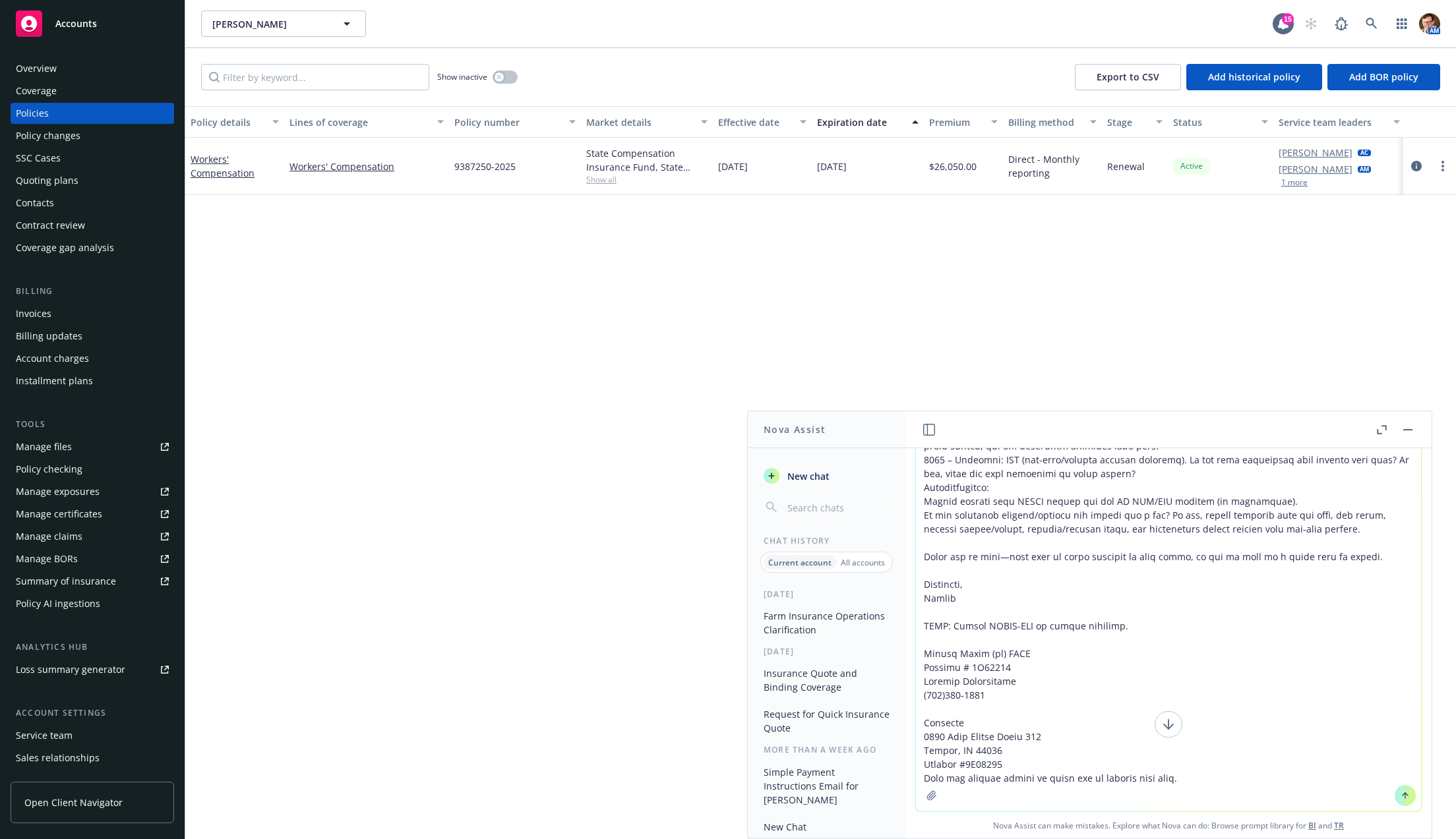
click at [927, 799] on icon "button" at bounding box center [932, 796] width 9 height 9
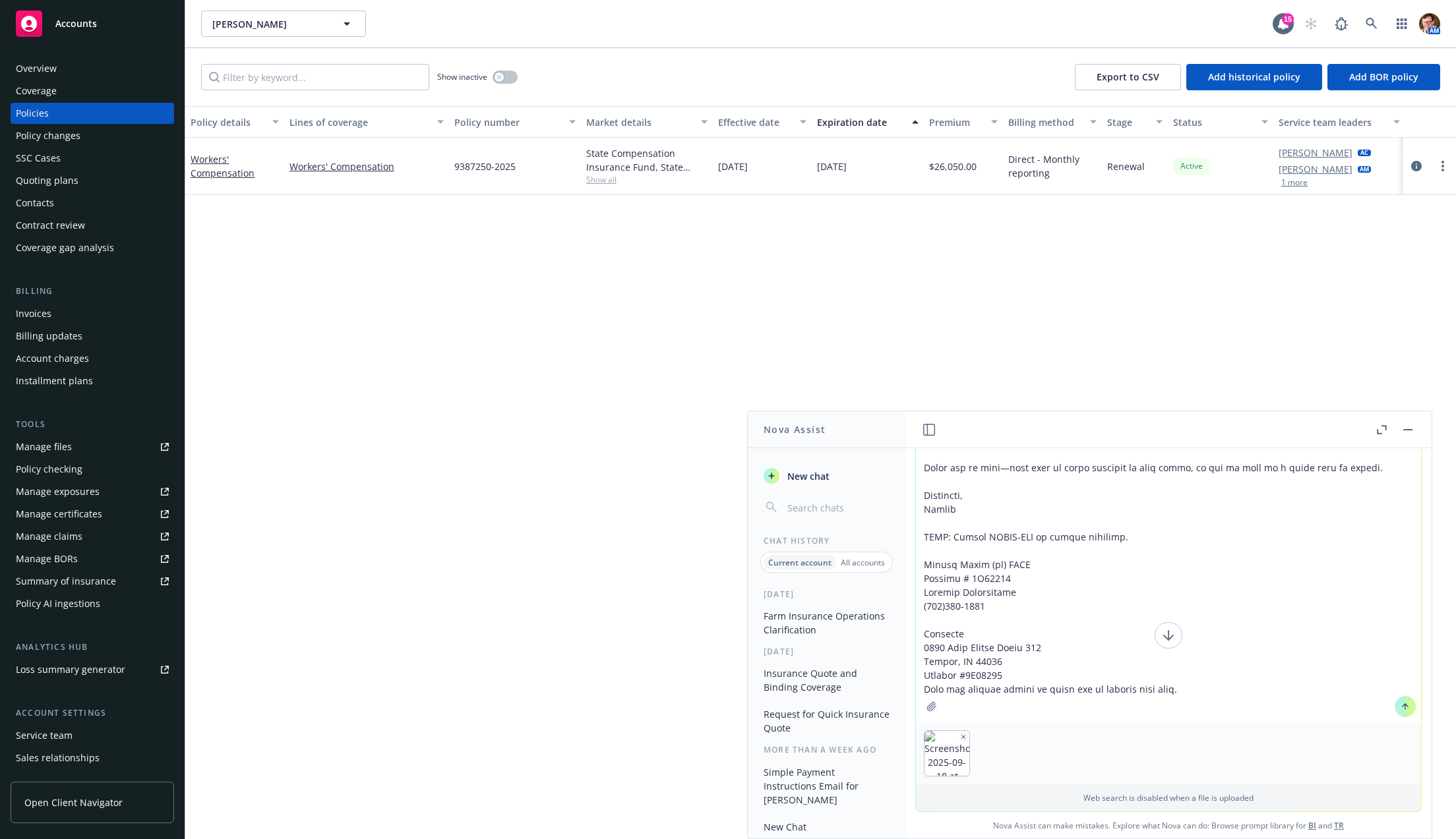
click at [1395, 715] on button at bounding box center [1405, 706] width 21 height 21
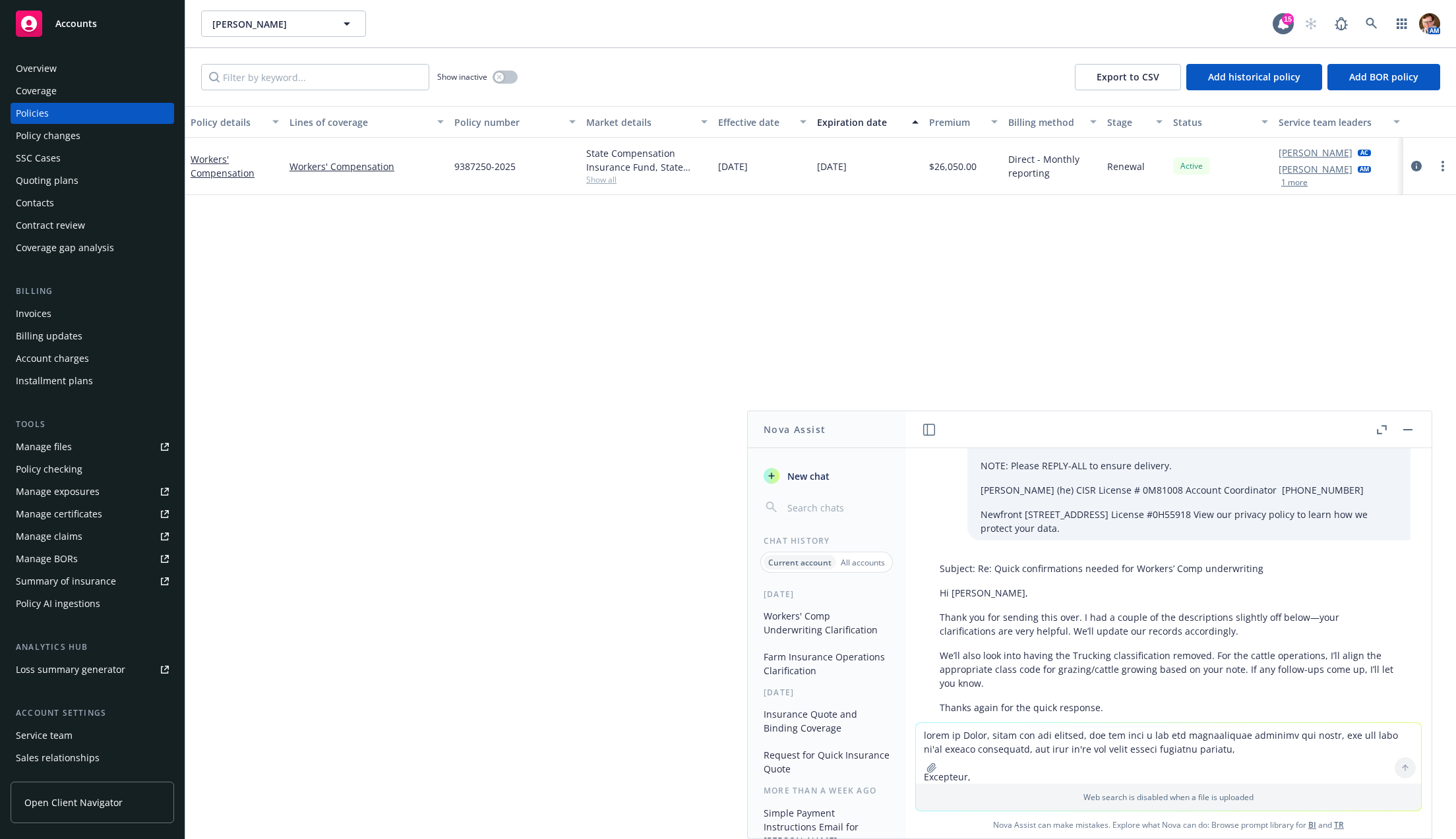
scroll to position [950, 0]
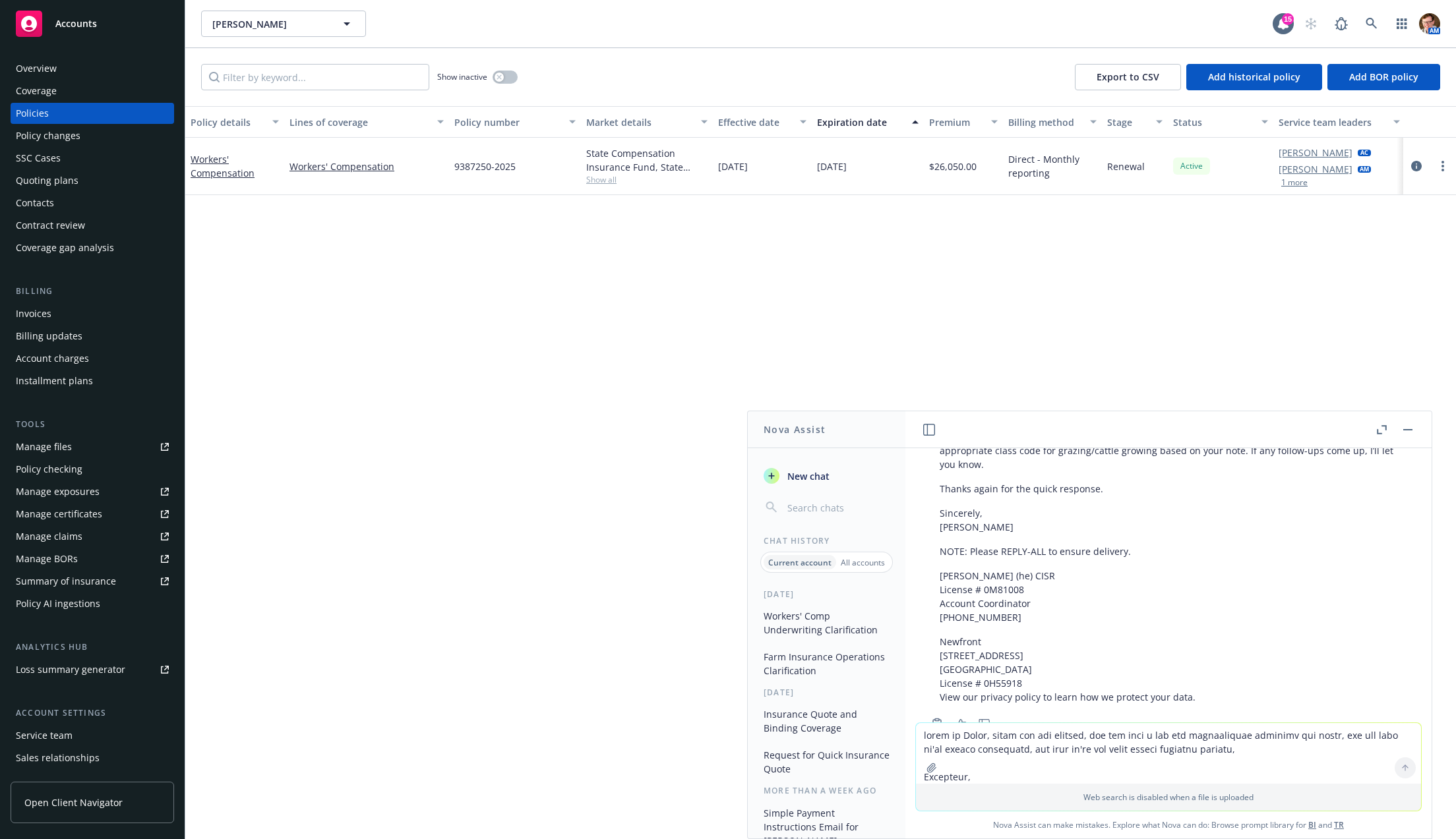
click at [978, 737] on textarea at bounding box center [1168, 753] width 505 height 60
type textarea "based on the attachment, update the class codes"
click at [932, 765] on icon "button" at bounding box center [932, 767] width 10 height 10
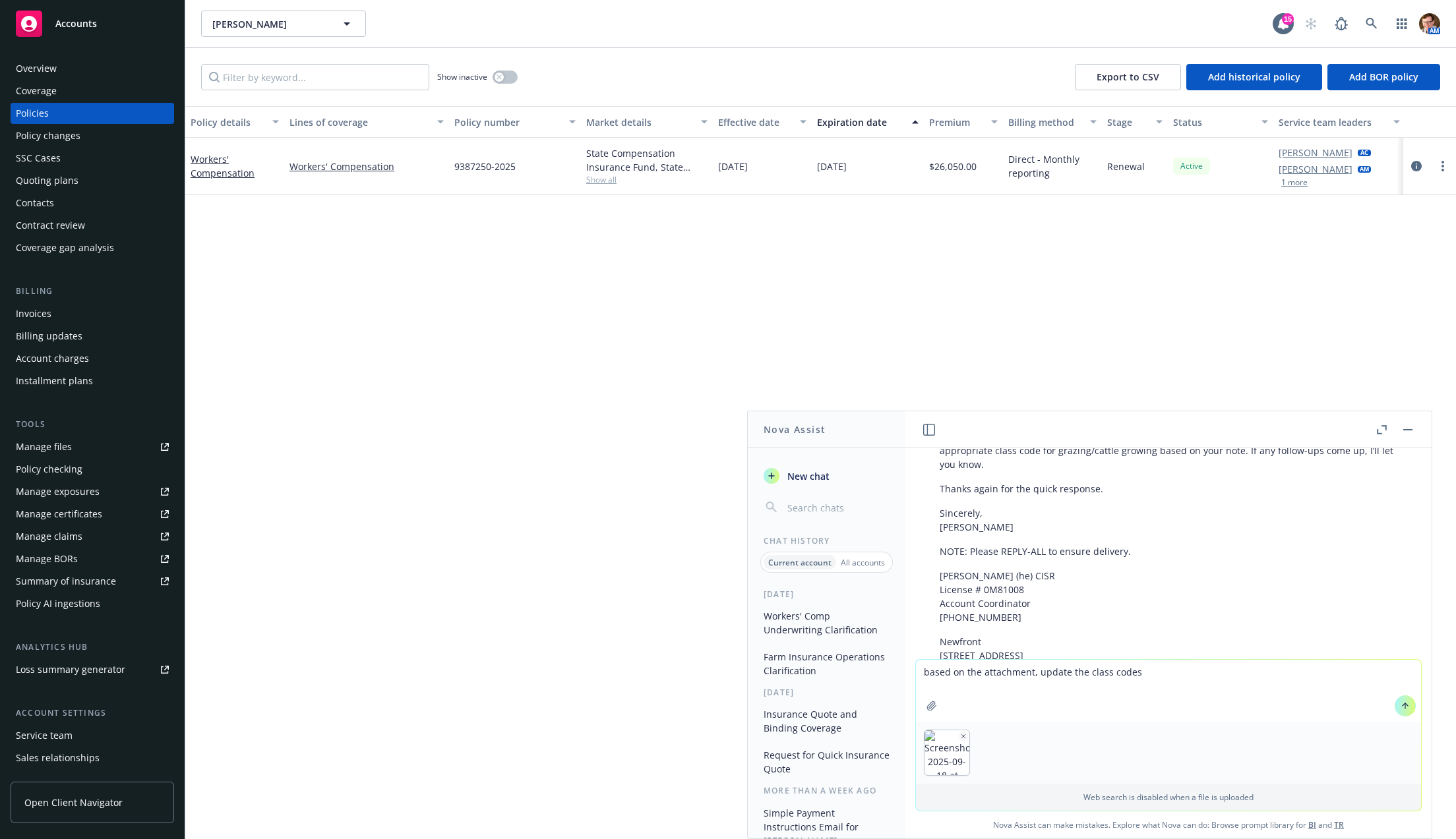
click at [921, 695] on button "button" at bounding box center [932, 706] width 21 height 21
click at [1395, 710] on button at bounding box center [1405, 706] width 21 height 21
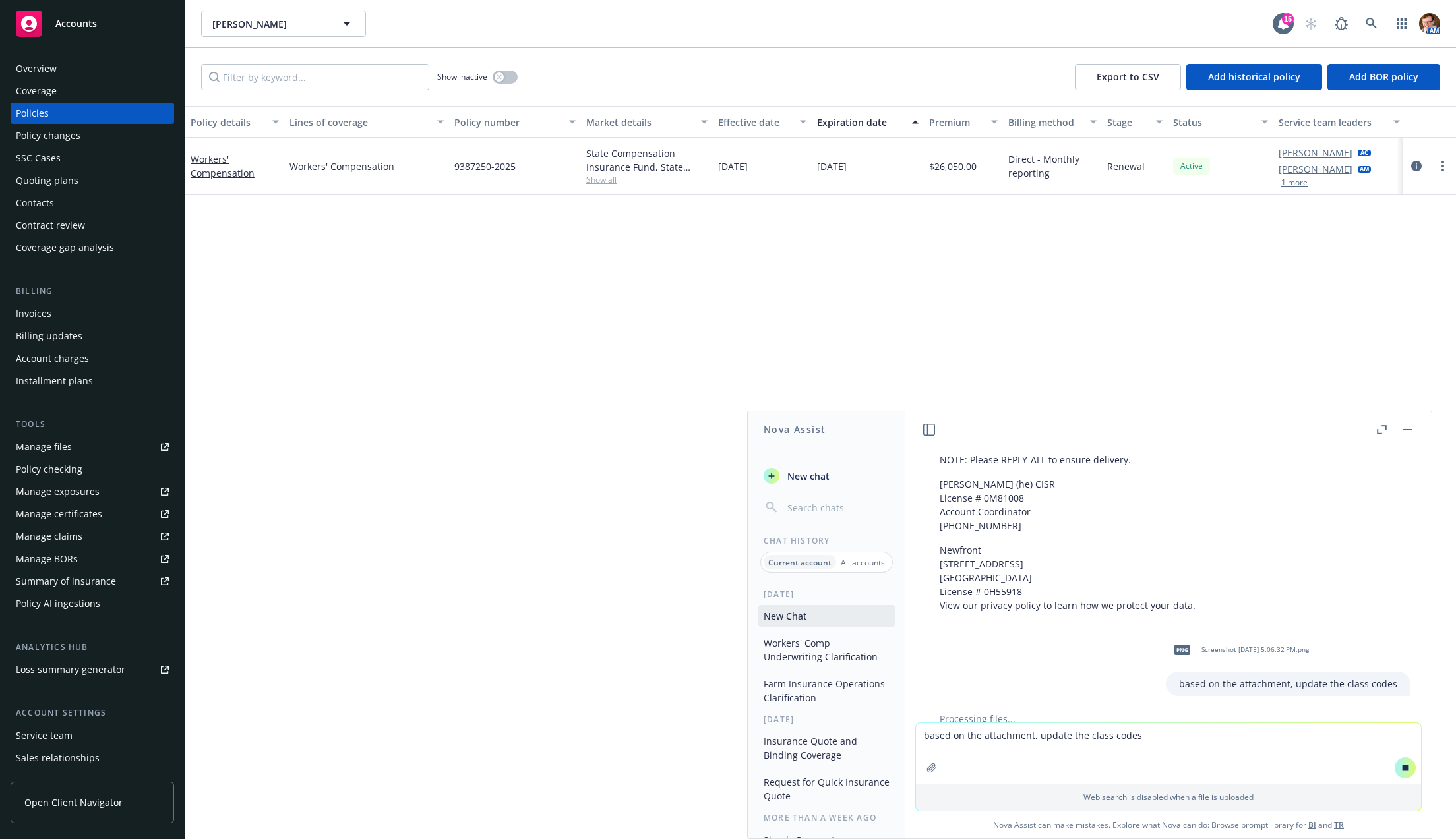
scroll to position [1050, 0]
click at [1366, 22] on icon at bounding box center [1372, 24] width 12 height 12
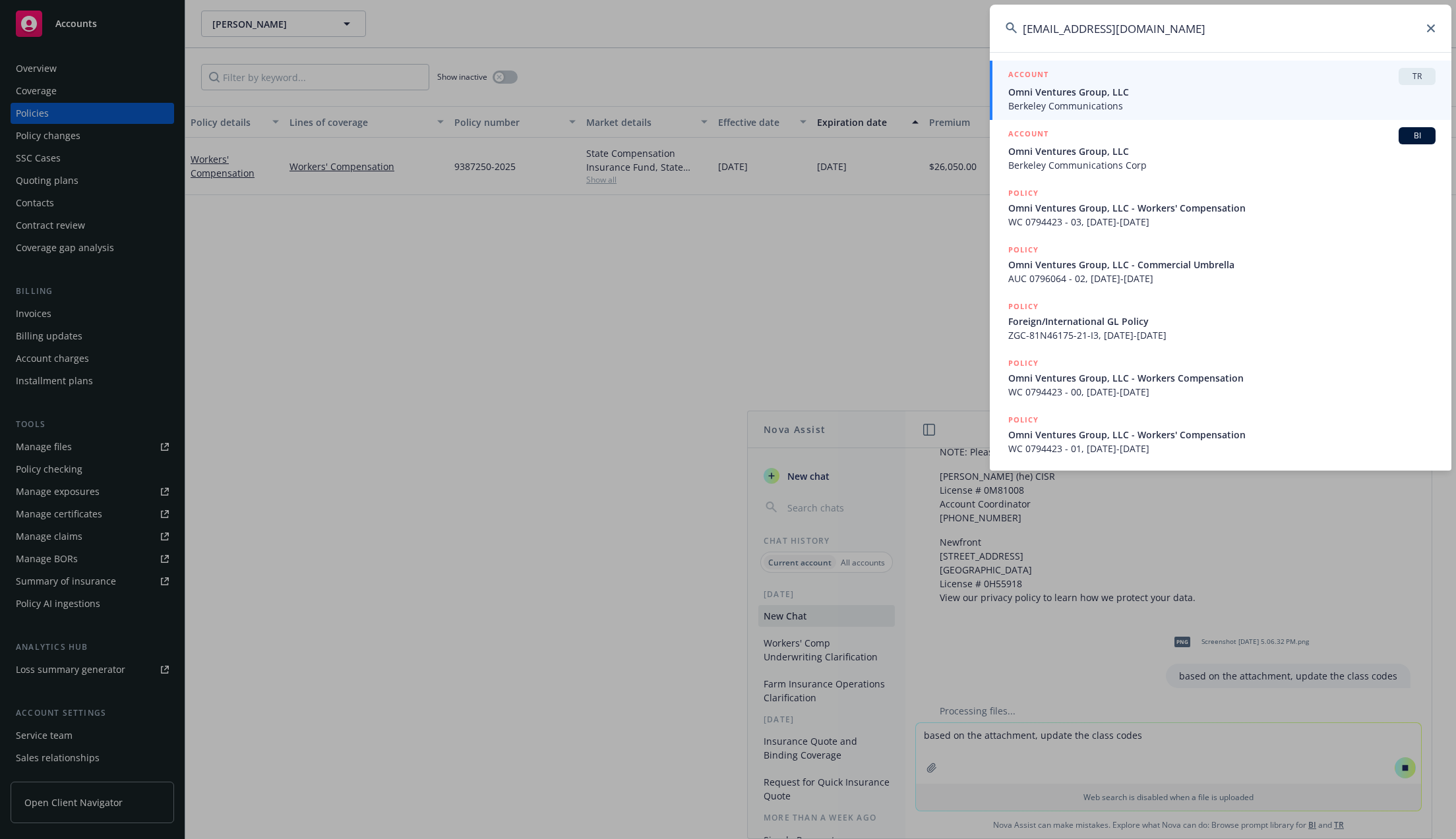
type input "tnaple@vectordata.com"
click at [1127, 92] on span "Omni Ventures Group, LLC" at bounding box center [1221, 91] width 427 height 14
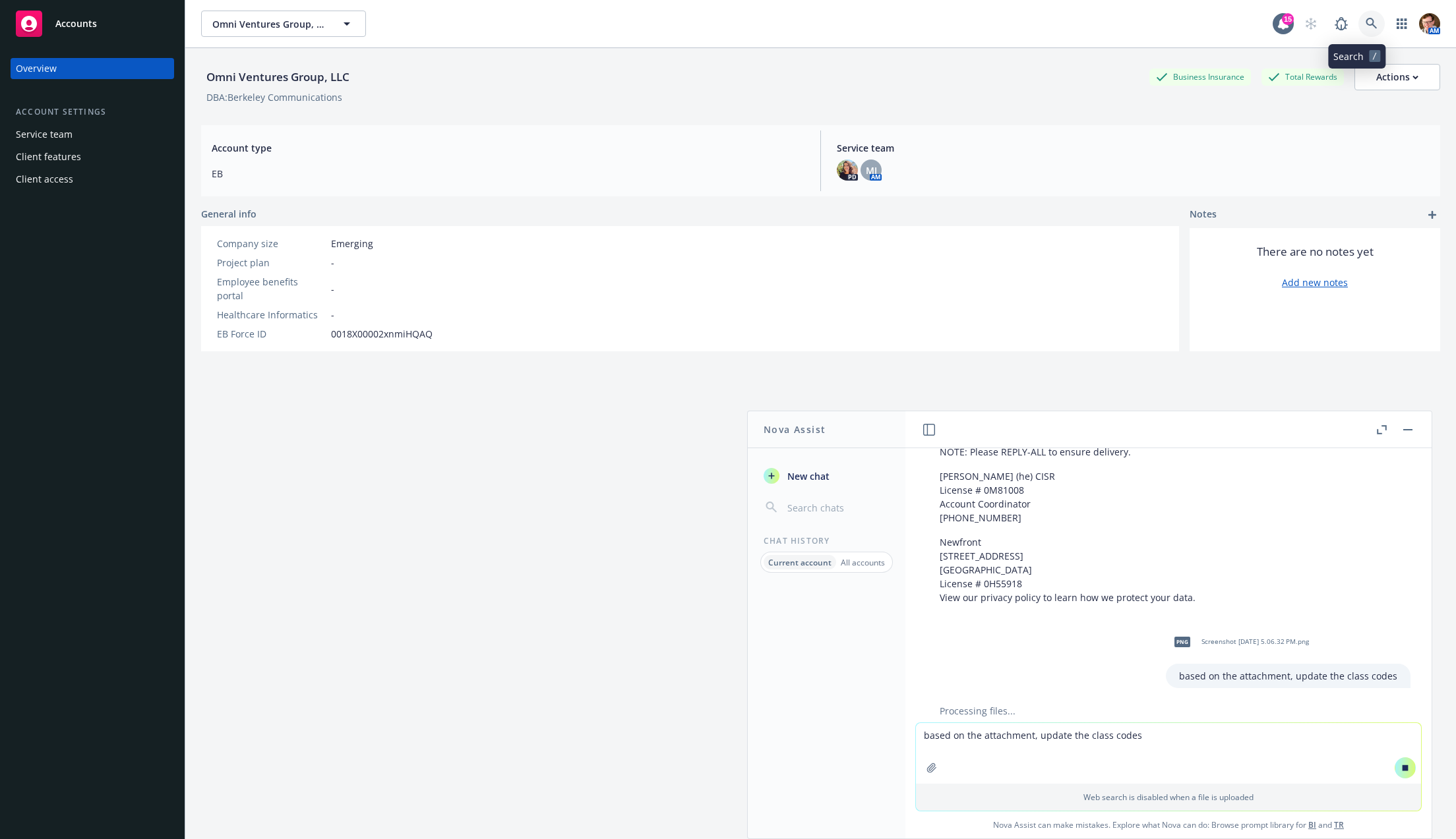
click at [1365, 28] on link at bounding box center [1372, 24] width 27 height 27
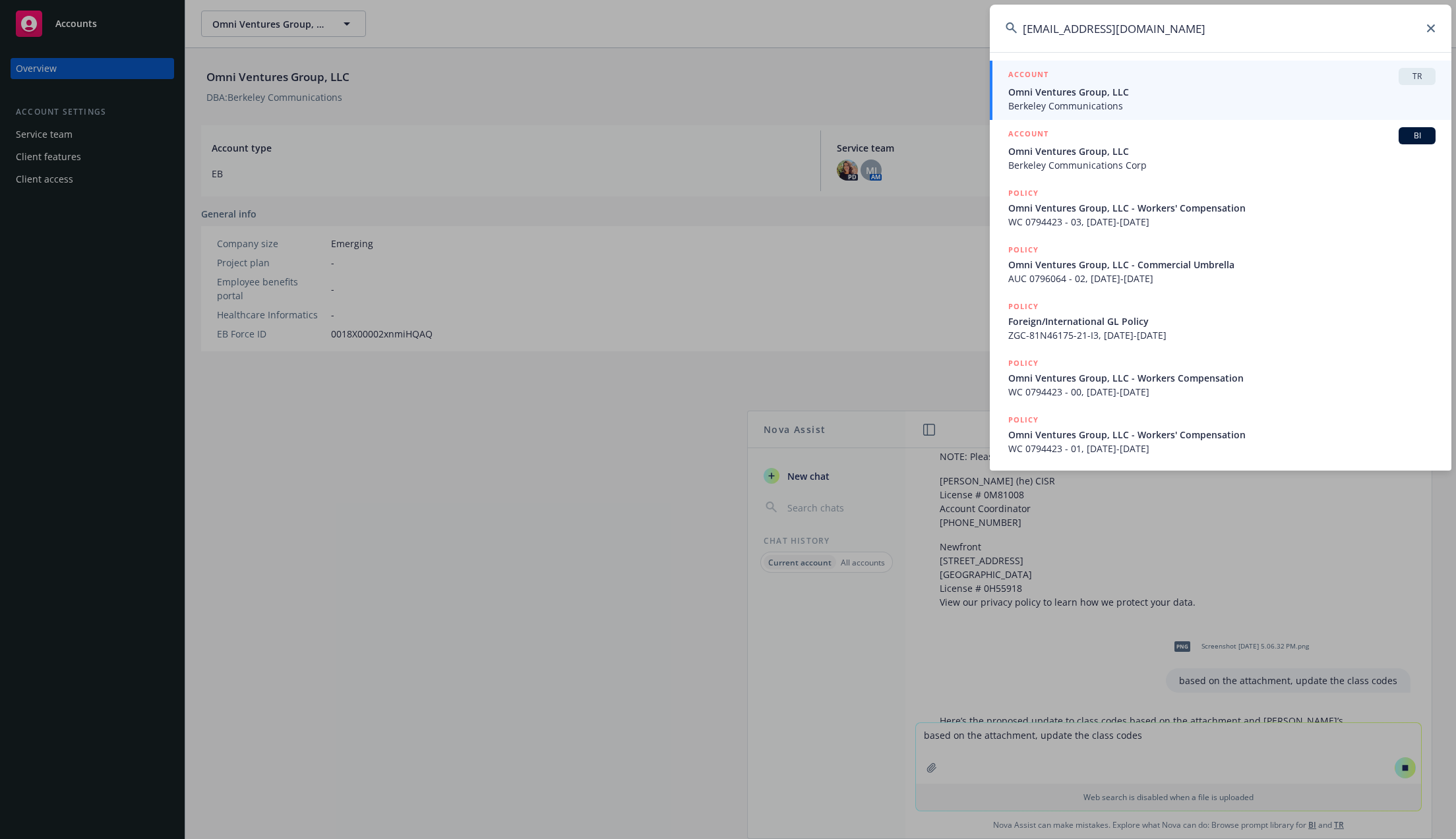
scroll to position [1050, 0]
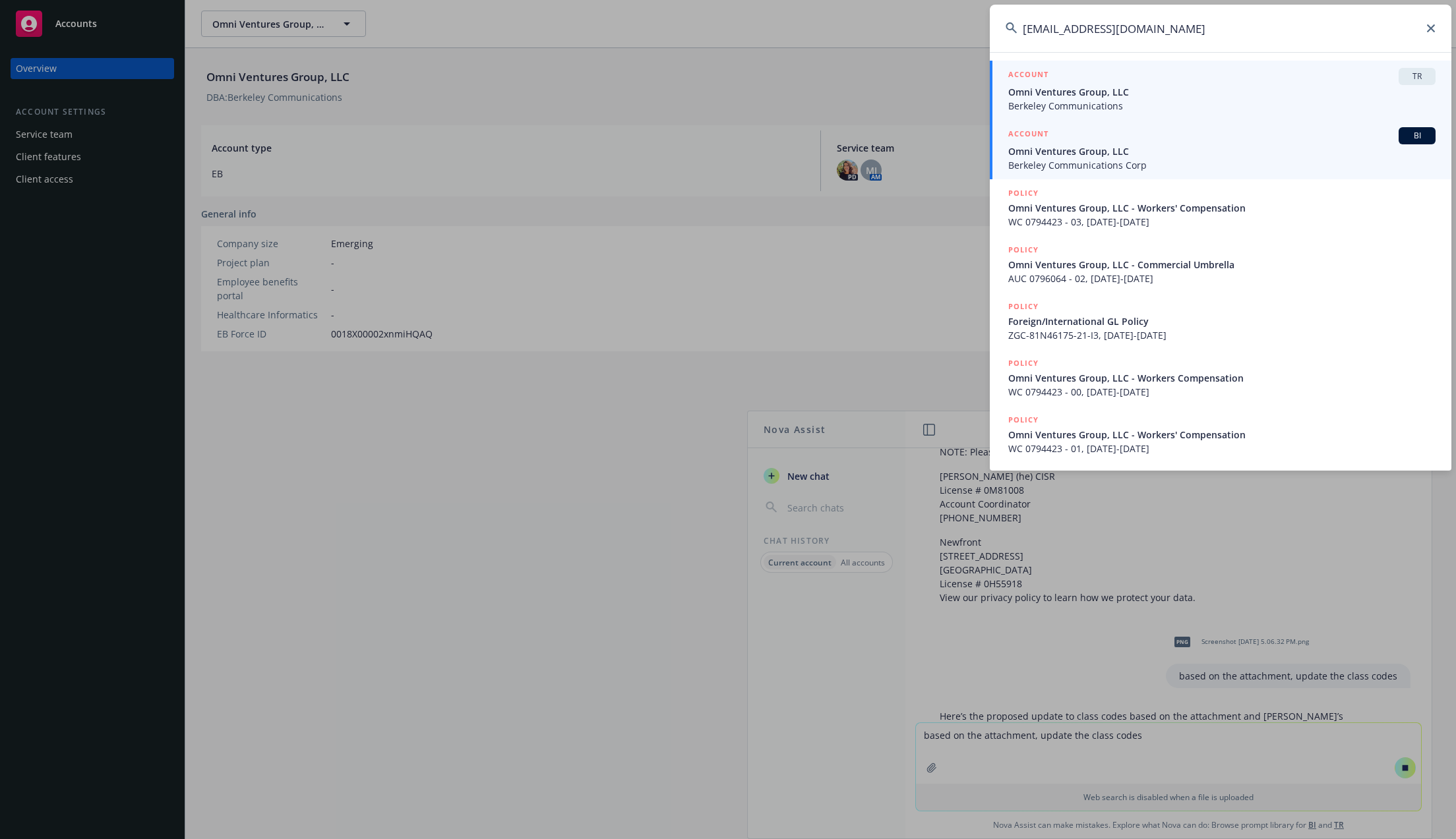
type input "tnaple@vectordata.com"
click at [1095, 145] on span "Omni Ventures Group, LLC" at bounding box center [1221, 151] width 427 height 14
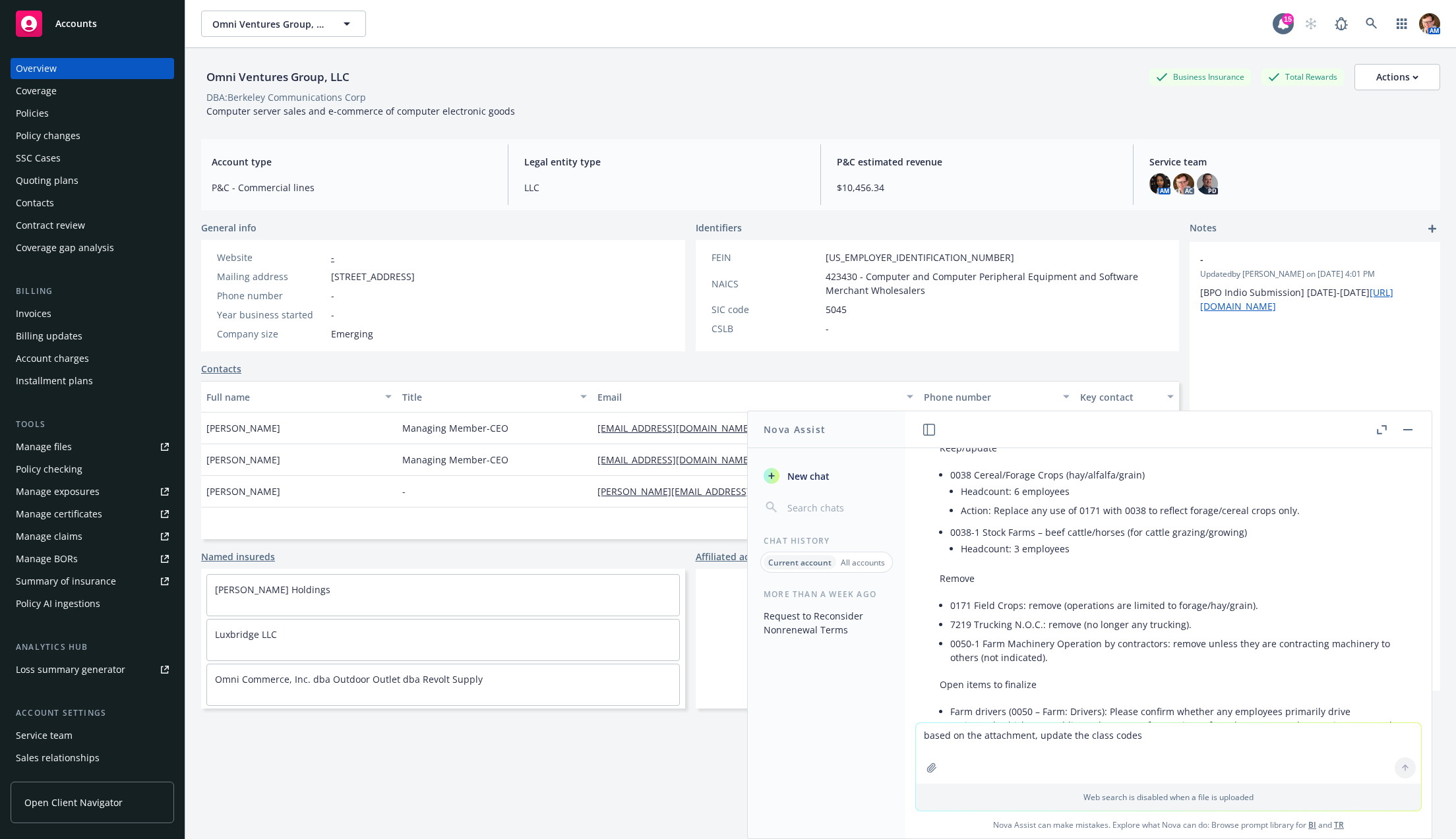
scroll to position [1483, 0]
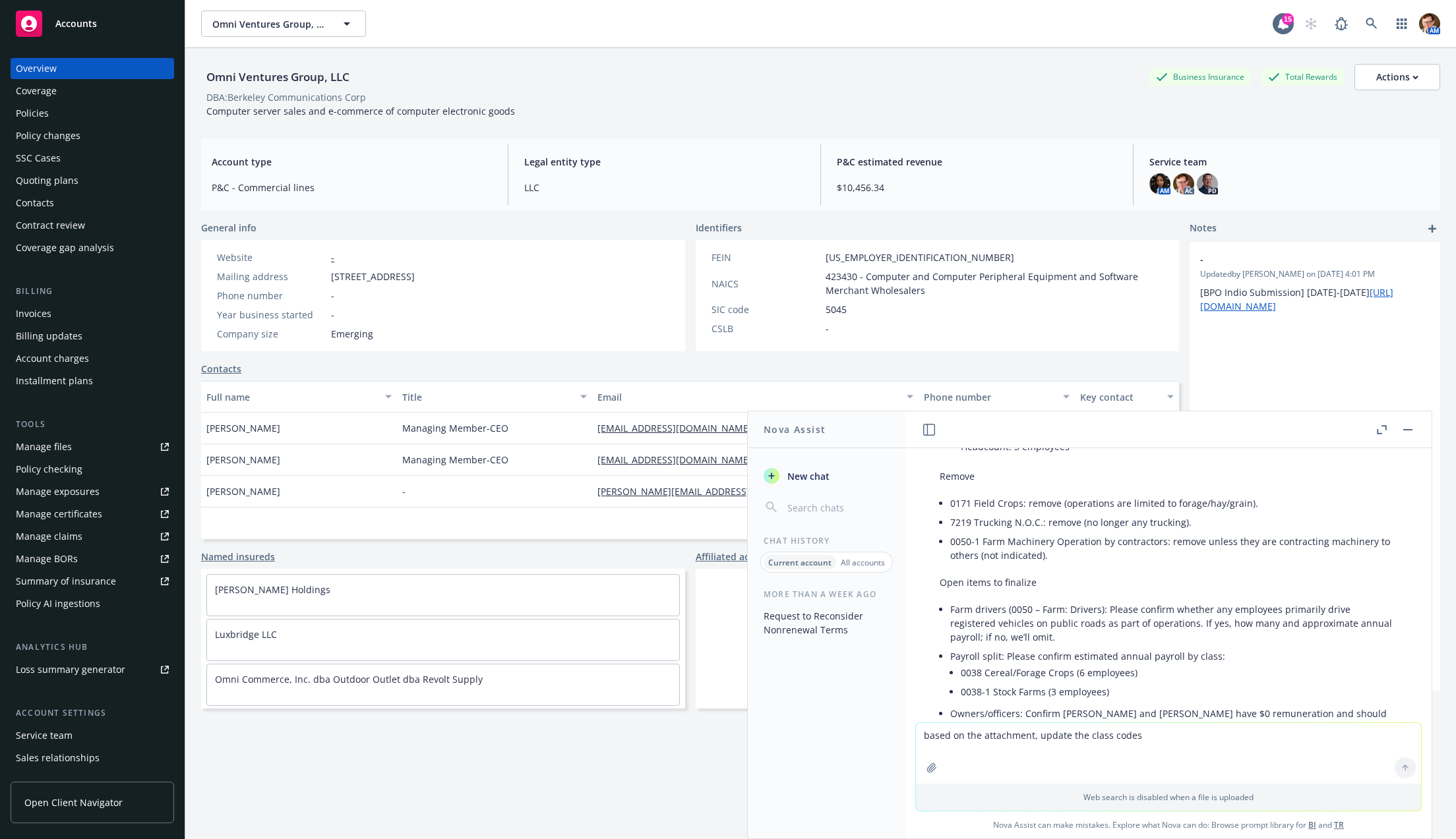
click at [1002, 751] on textarea "based on the attachment, update the class codes" at bounding box center [1168, 753] width 505 height 60
type textarea "no dont add more work for Becky, just update what the class codes mean, and the…"
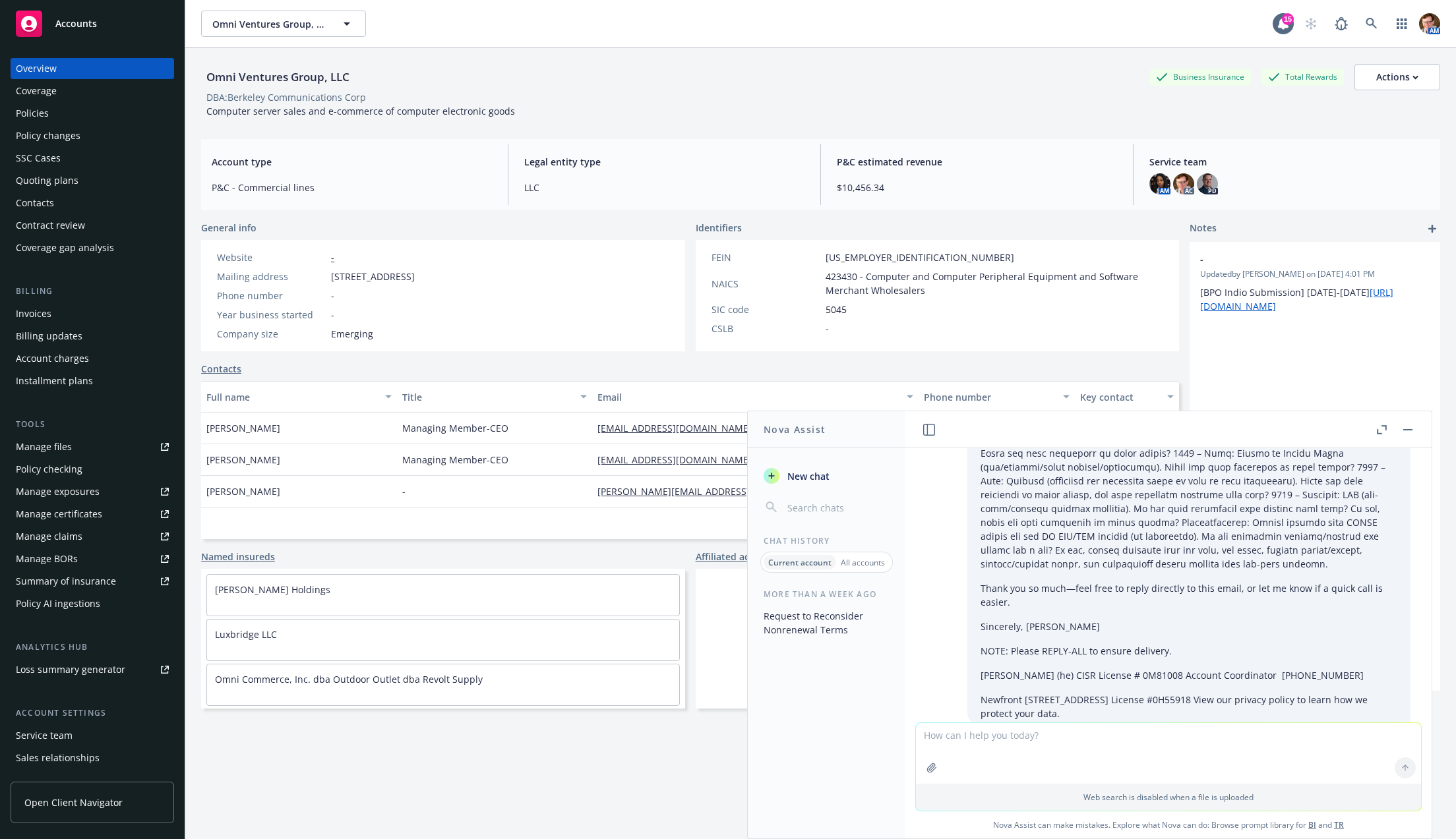
scroll to position [866, 0]
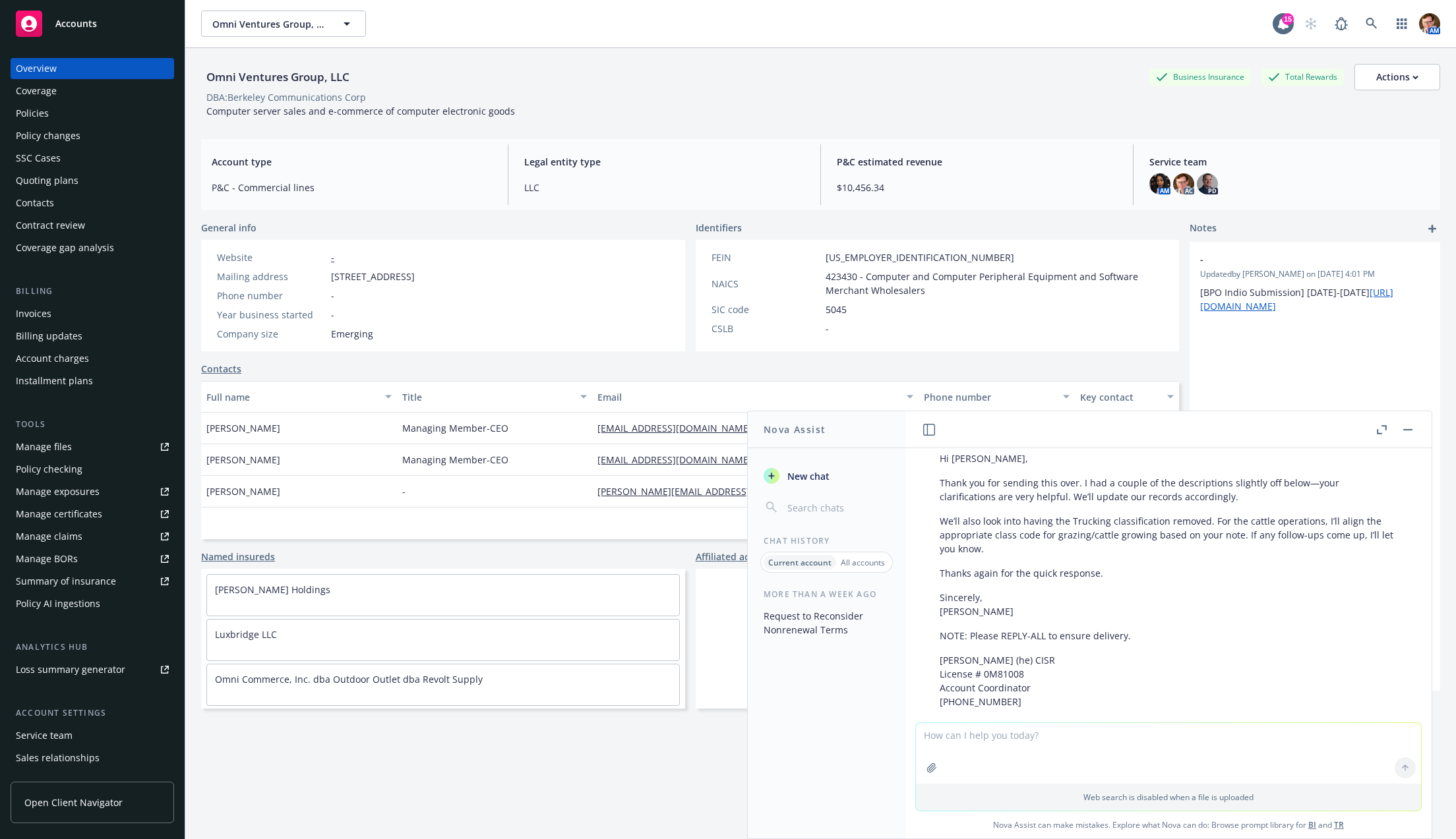
click at [488, 137] on div "Omni Ventures Group, LLC Business Insurance Total Rewards Actions DBA: Berkeley…" at bounding box center [821, 459] width 1239 height 824
click at [66, 187] on div "Quoting plans" at bounding box center [46, 181] width 63 height 21
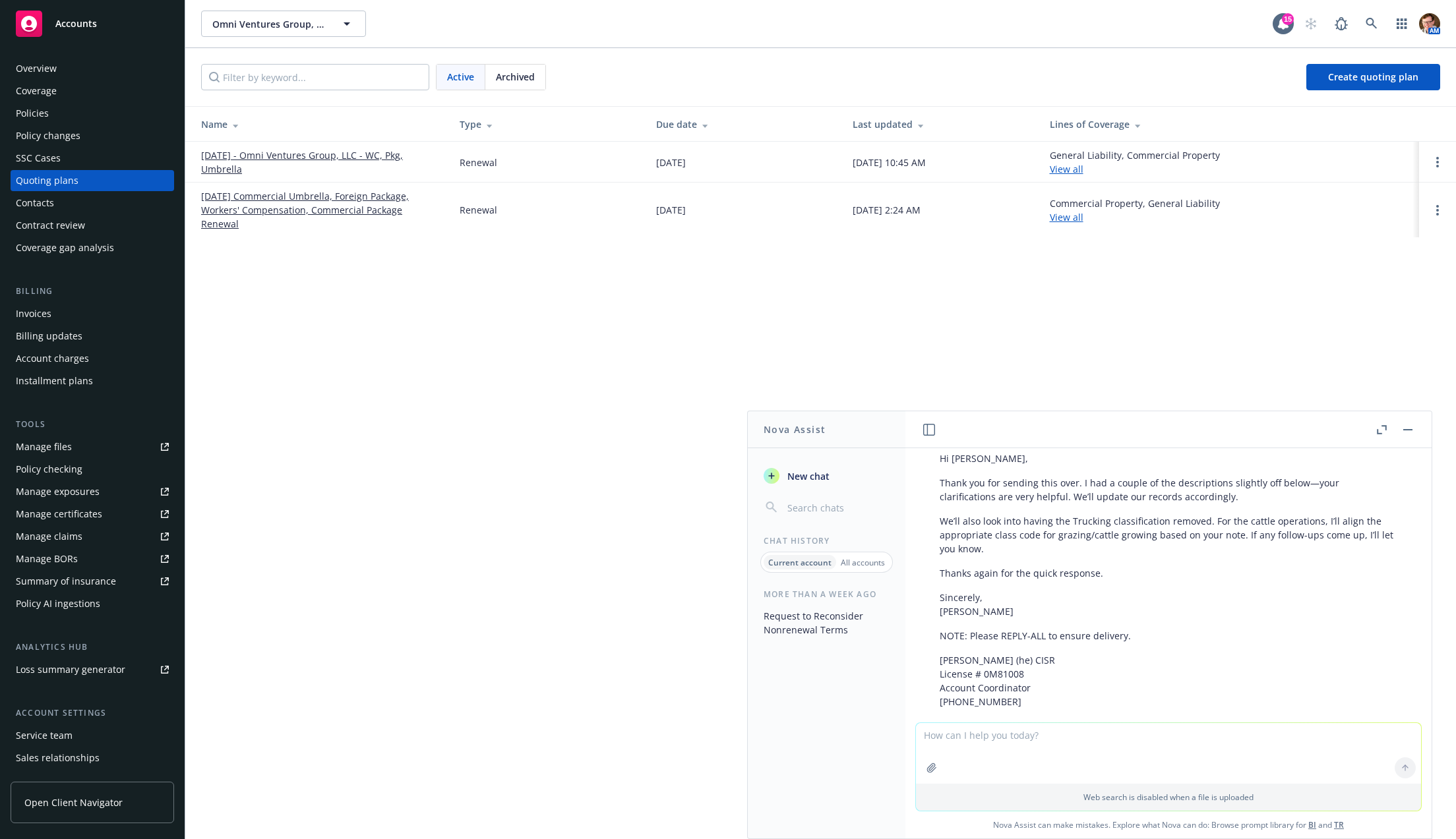
click at [332, 156] on link "10/01/25 - Omni Ventures Group, LLC - WC, Pkg, Umbrella" at bounding box center [320, 162] width 238 height 28
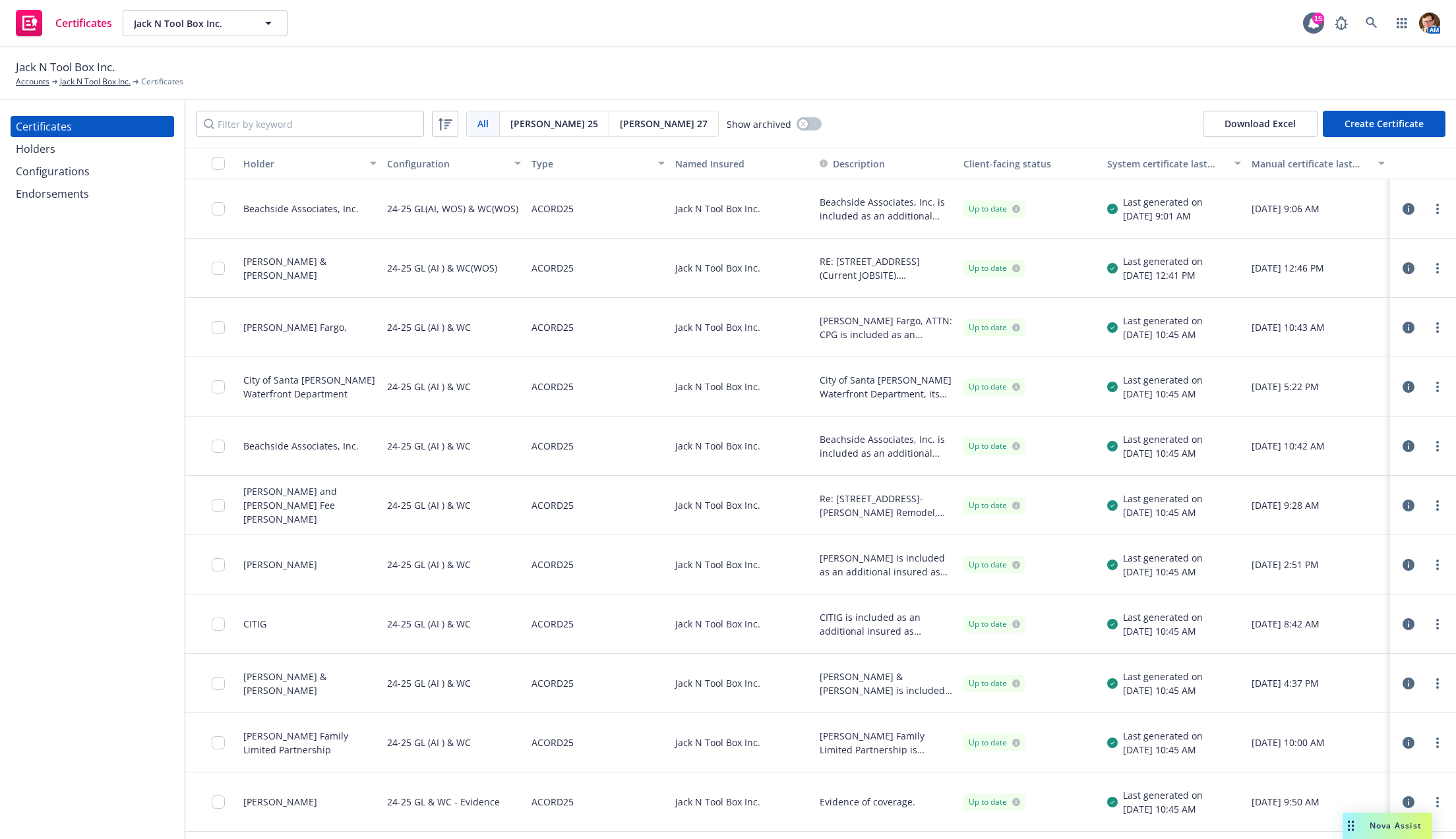
click at [1403, 323] on icon "button" at bounding box center [1409, 327] width 12 height 12
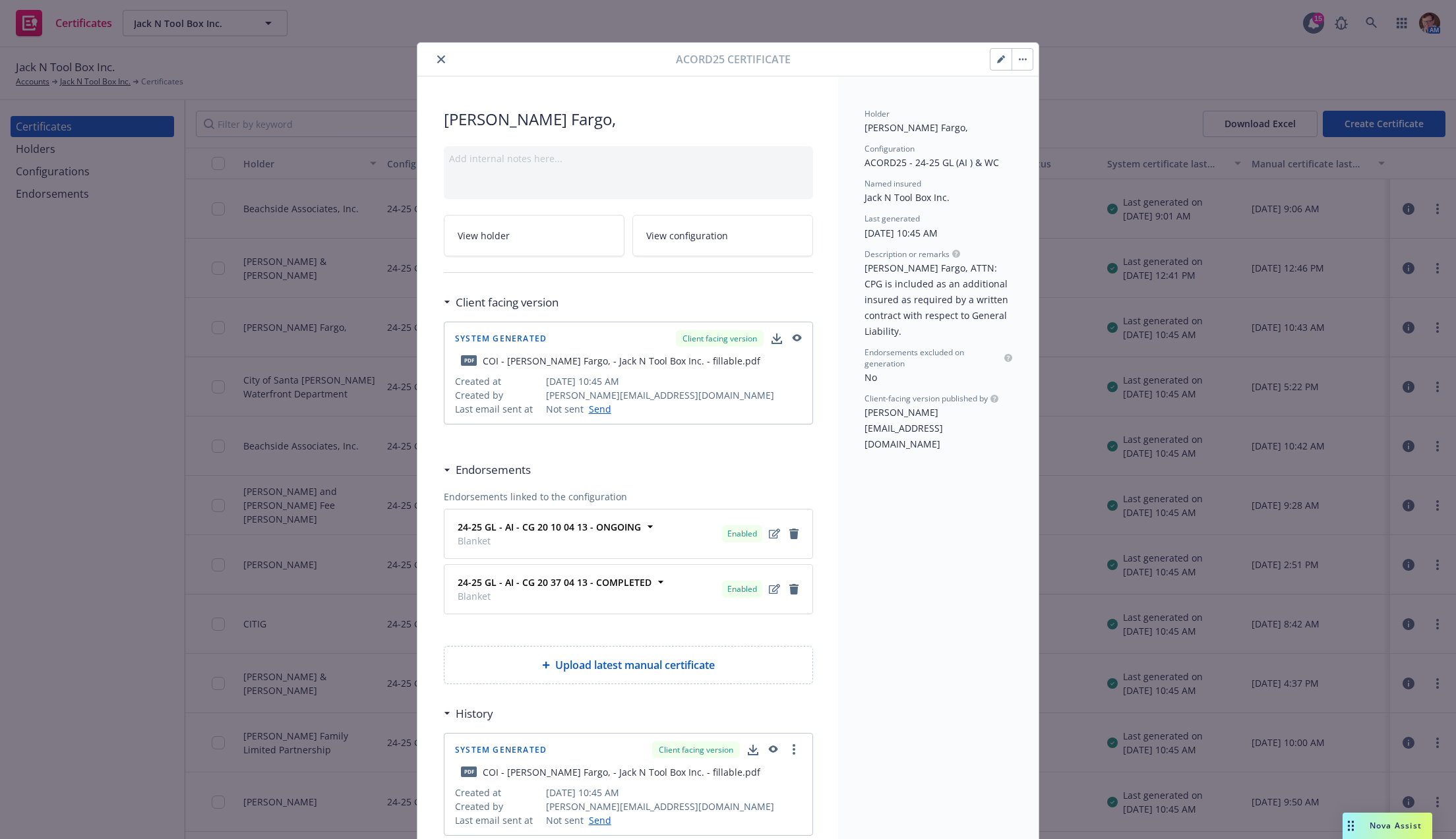
click at [773, 335] on icon "button" at bounding box center [777, 337] width 9 height 8
click at [793, 337] on icon "button" at bounding box center [797, 338] width 10 height 7
click at [433, 60] on button "close" at bounding box center [440, 59] width 15 height 15
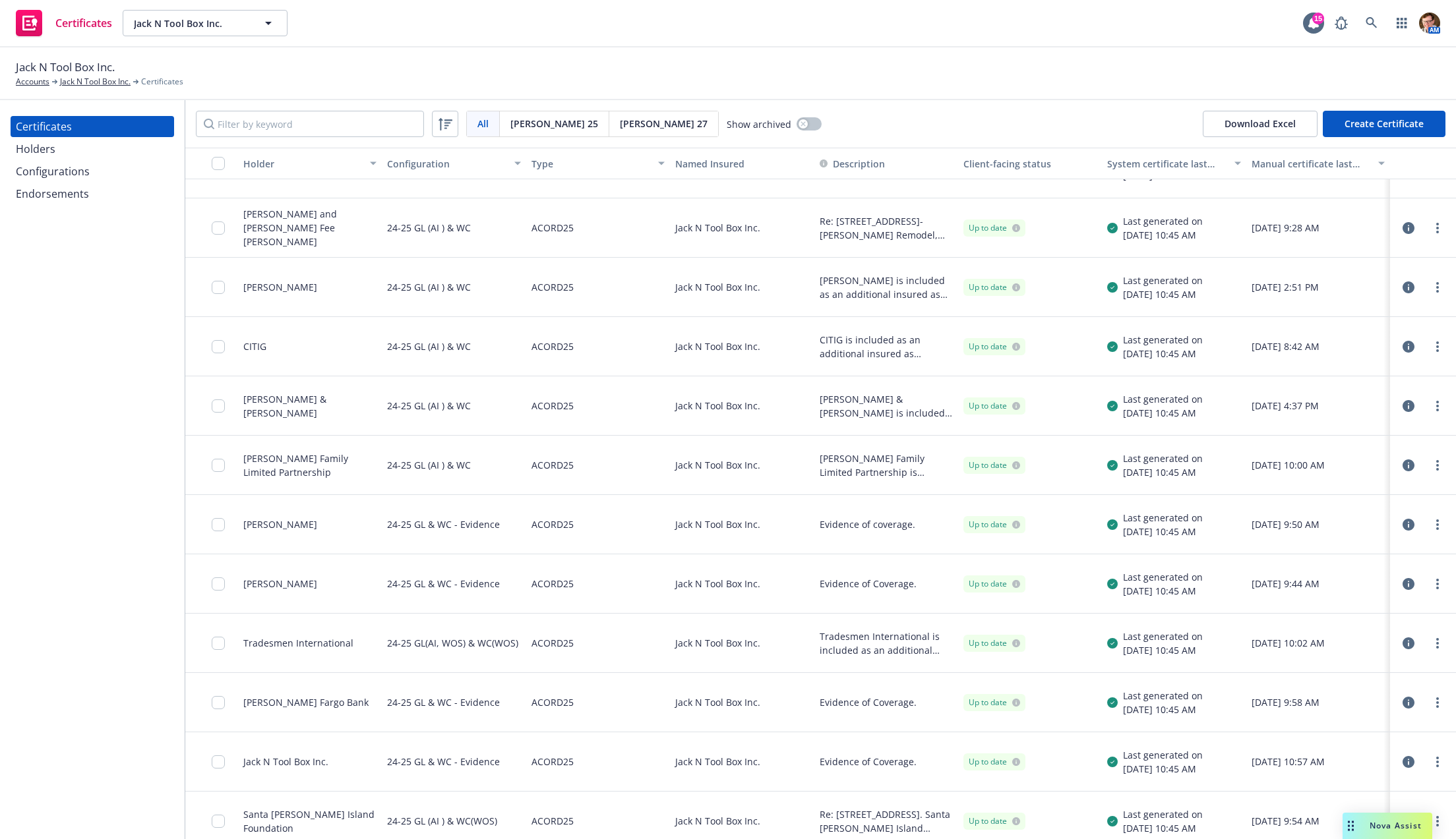
scroll to position [317, 0]
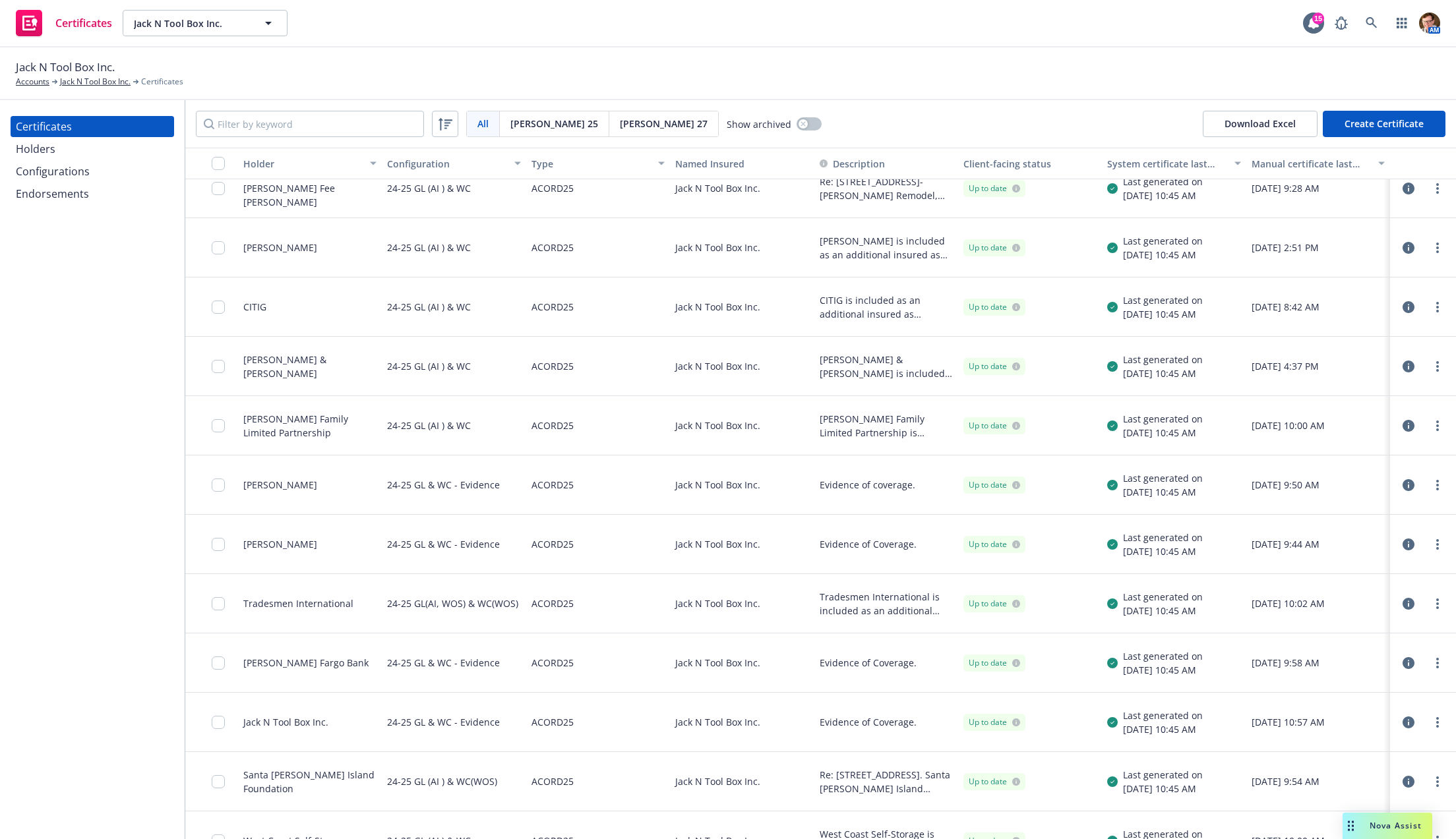
click at [1403, 667] on icon "button" at bounding box center [1409, 663] width 12 height 12
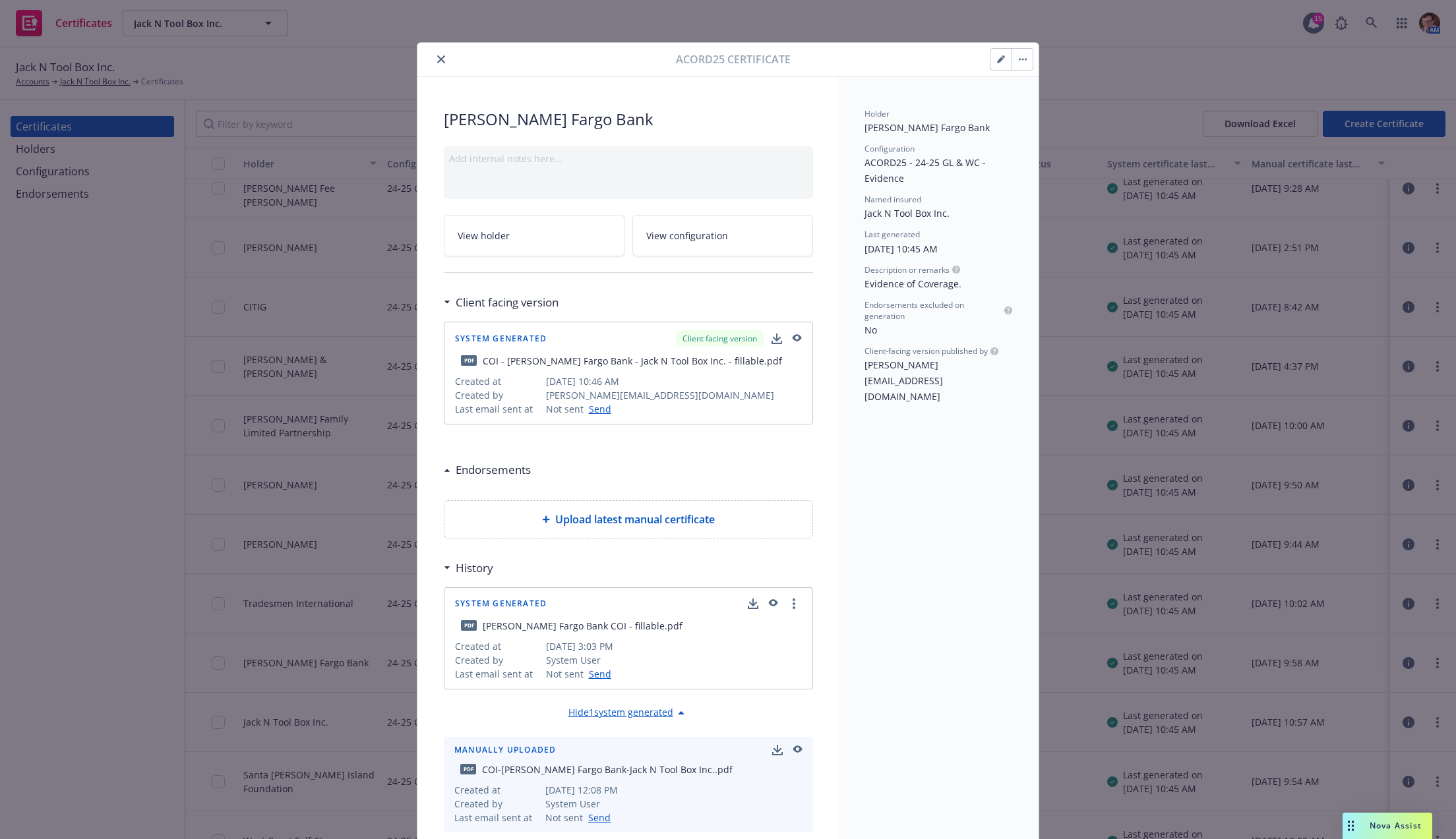
click at [793, 334] on icon "button" at bounding box center [797, 338] width 10 height 7
click at [437, 59] on icon "close" at bounding box center [441, 59] width 8 height 8
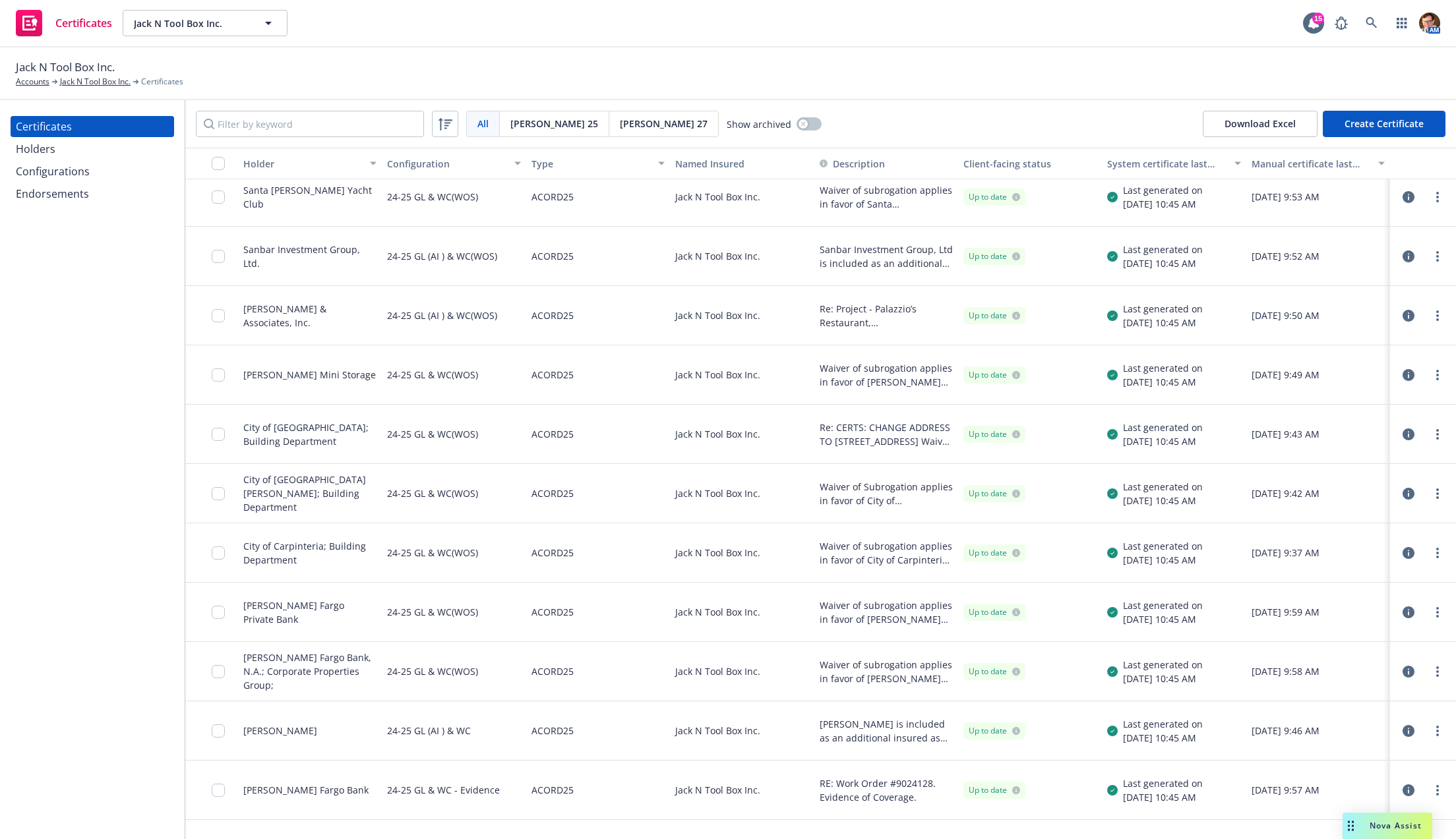
scroll to position [1046, 0]
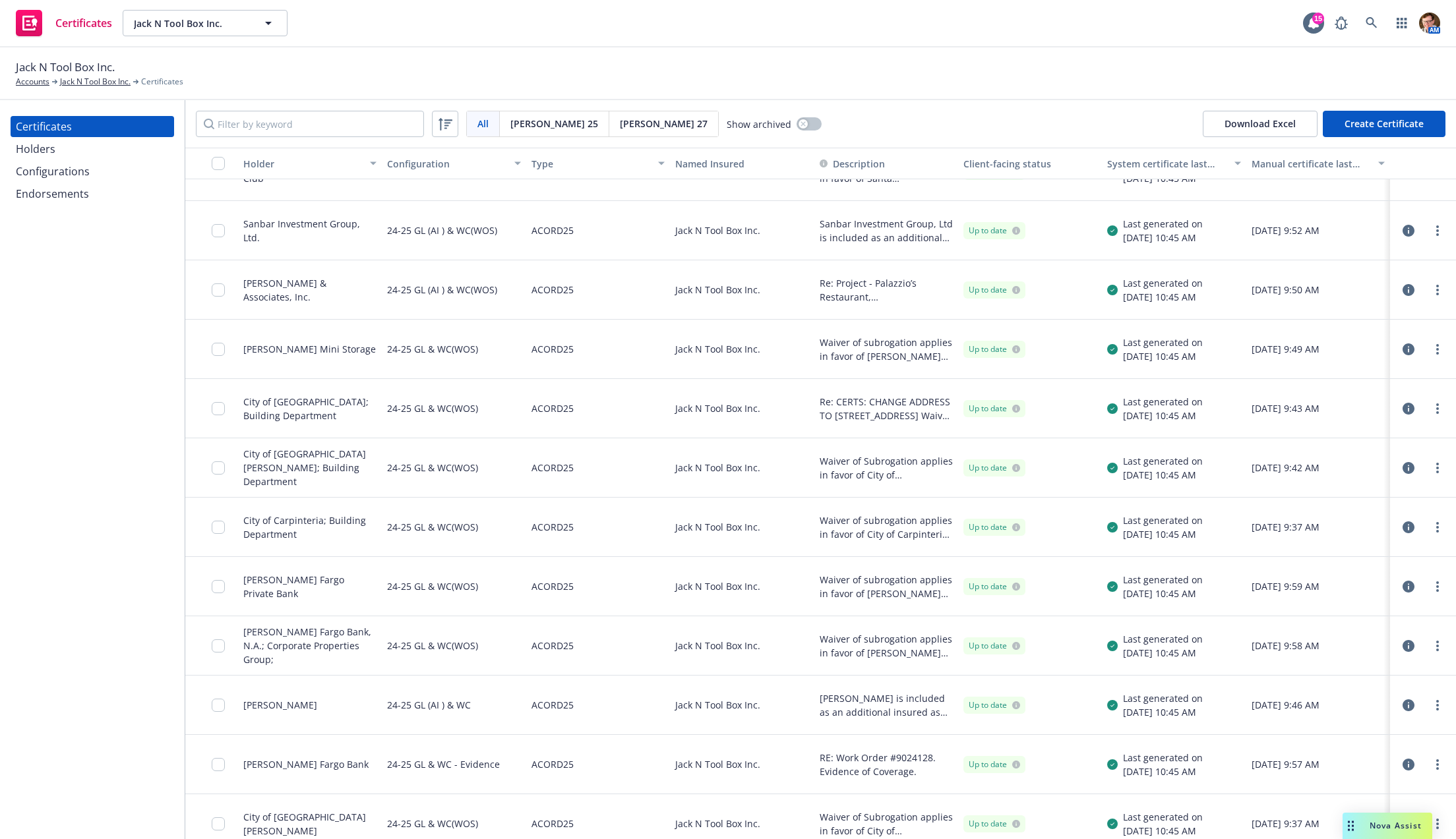
click at [1403, 767] on icon "button" at bounding box center [1409, 765] width 12 height 12
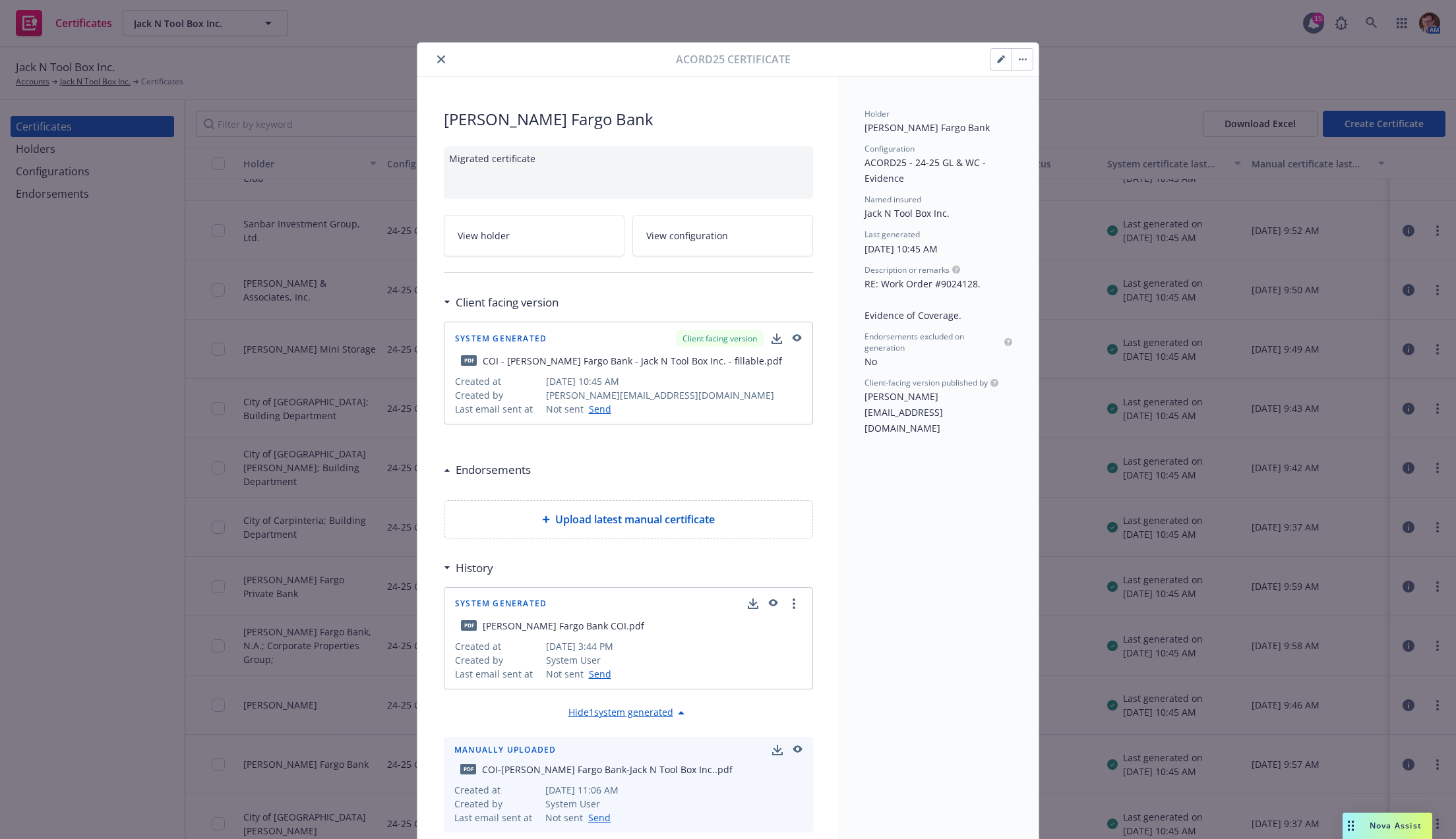
click at [790, 335] on icon "button" at bounding box center [796, 338] width 12 height 10
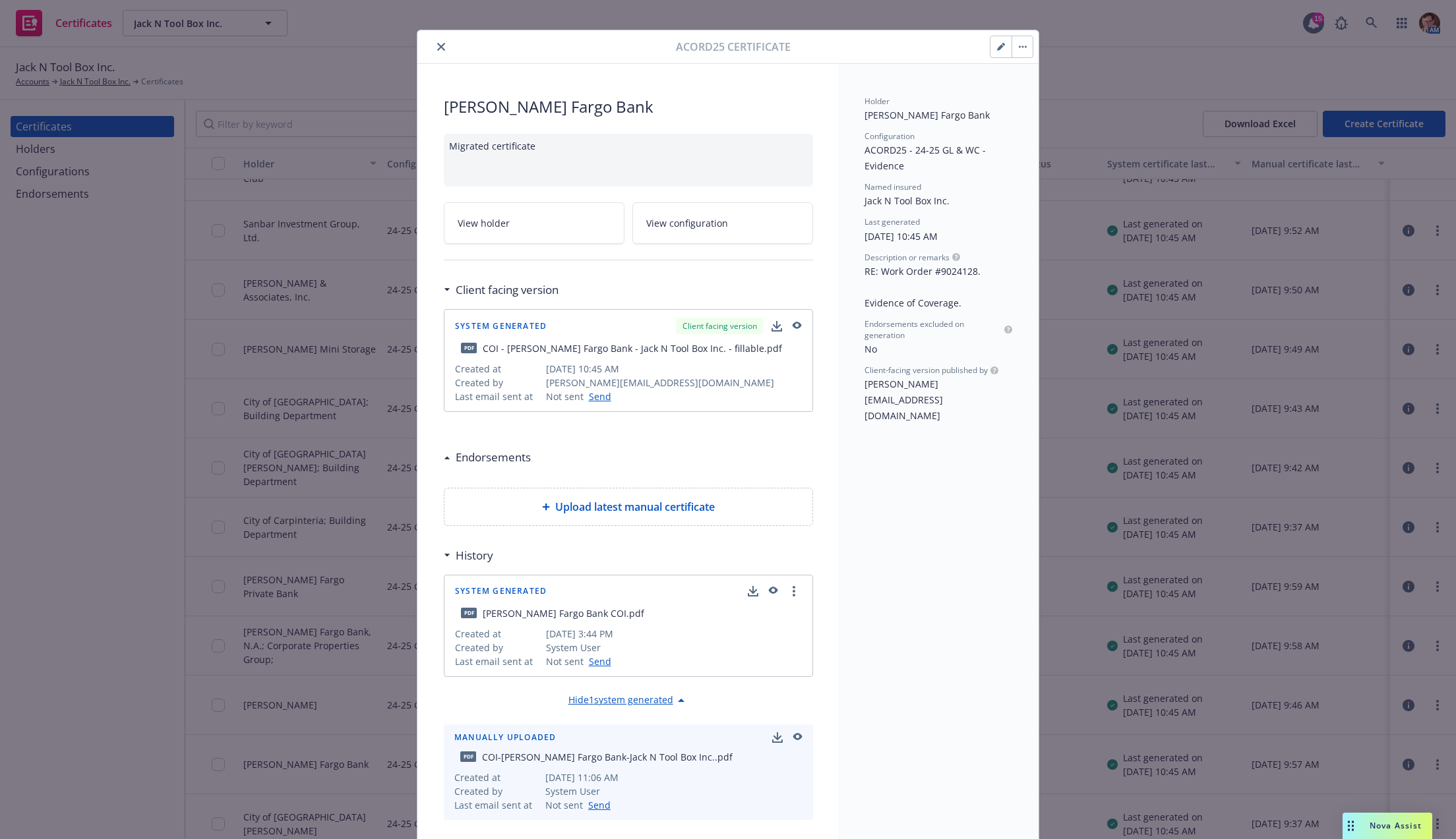
click at [437, 52] on button "close" at bounding box center [440, 46] width 15 height 15
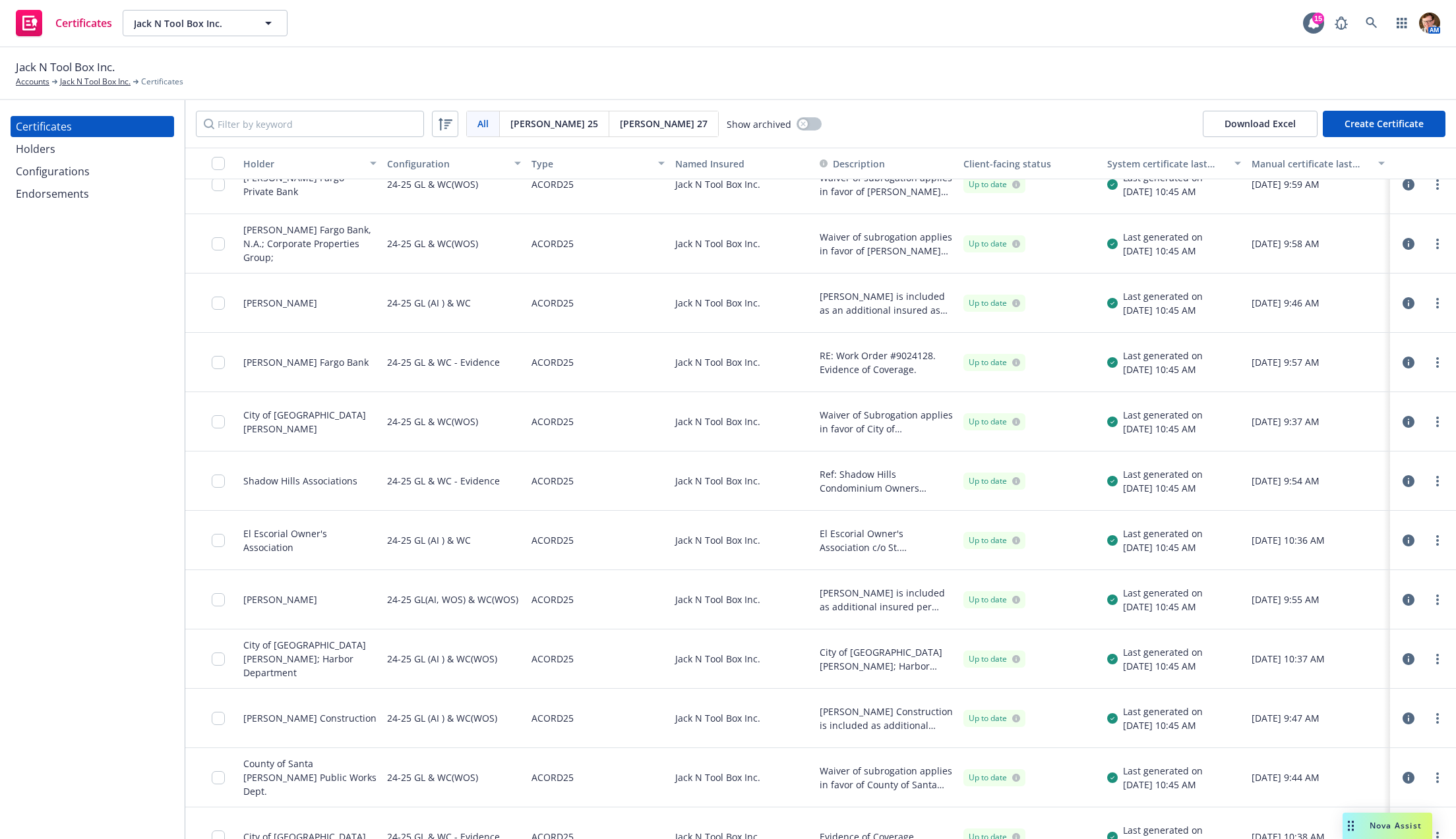
scroll to position [1465, 0]
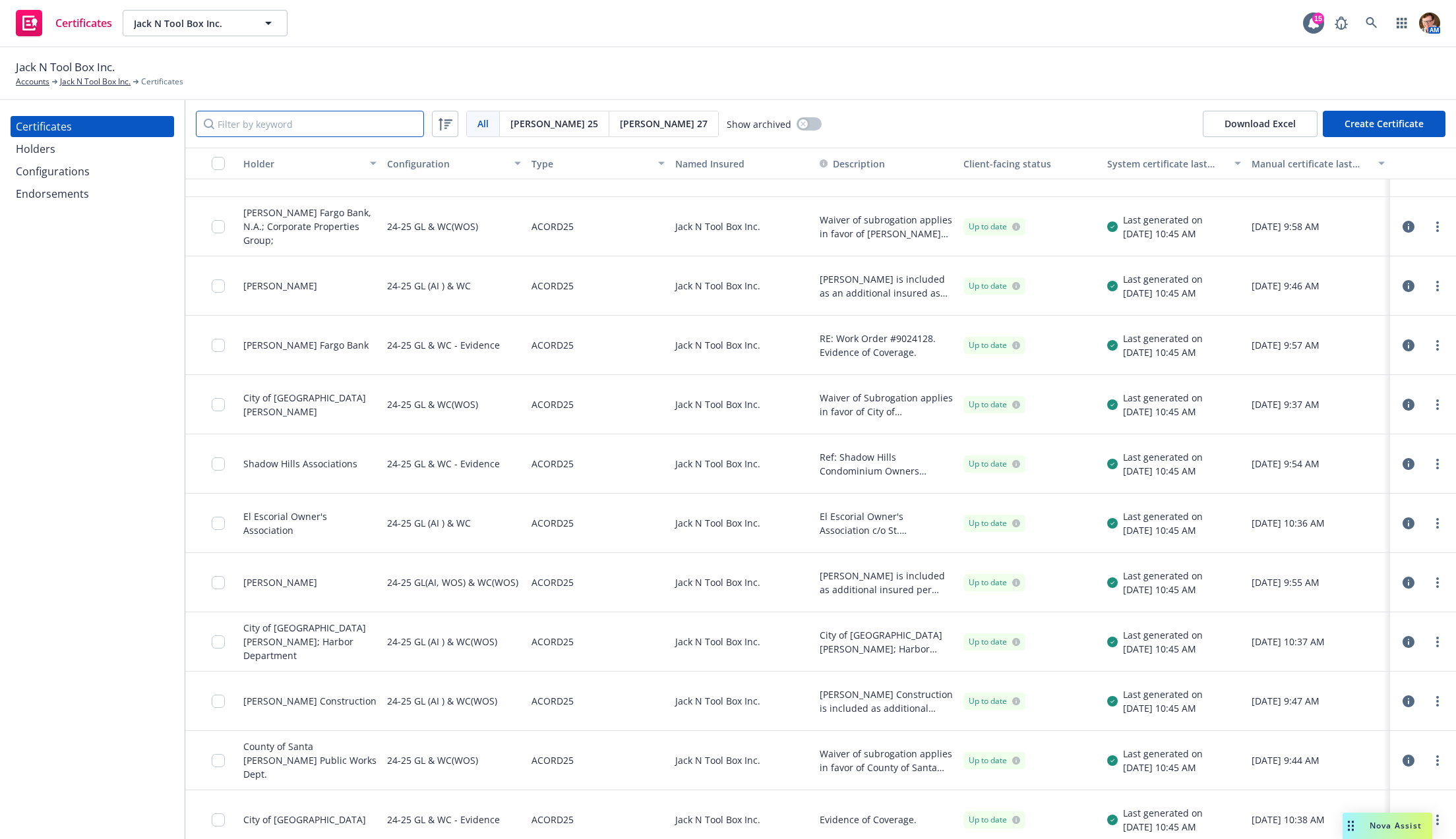
click at [339, 130] on input "Filter by keyword" at bounding box center [310, 124] width 228 height 27
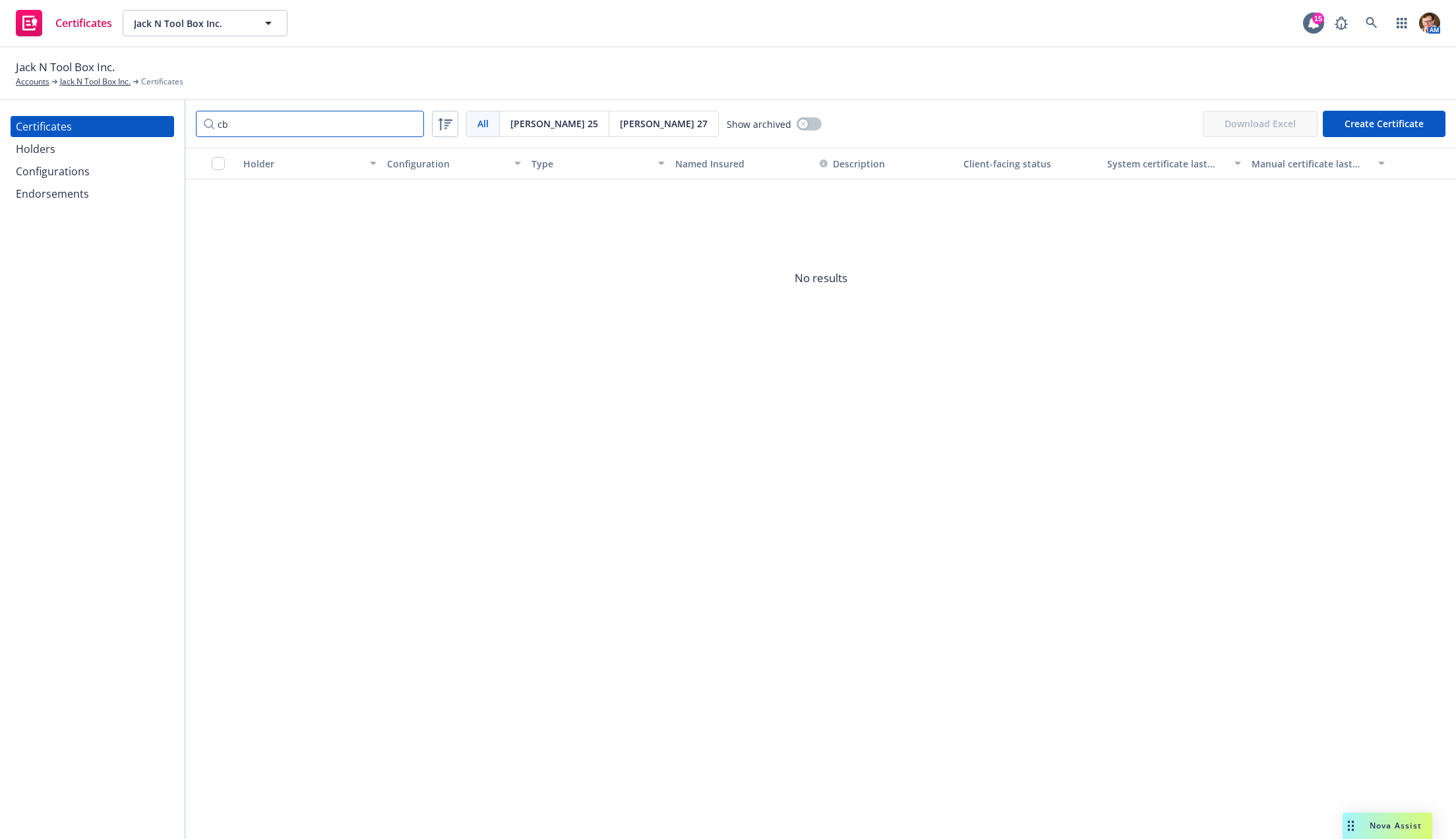
type input "c"
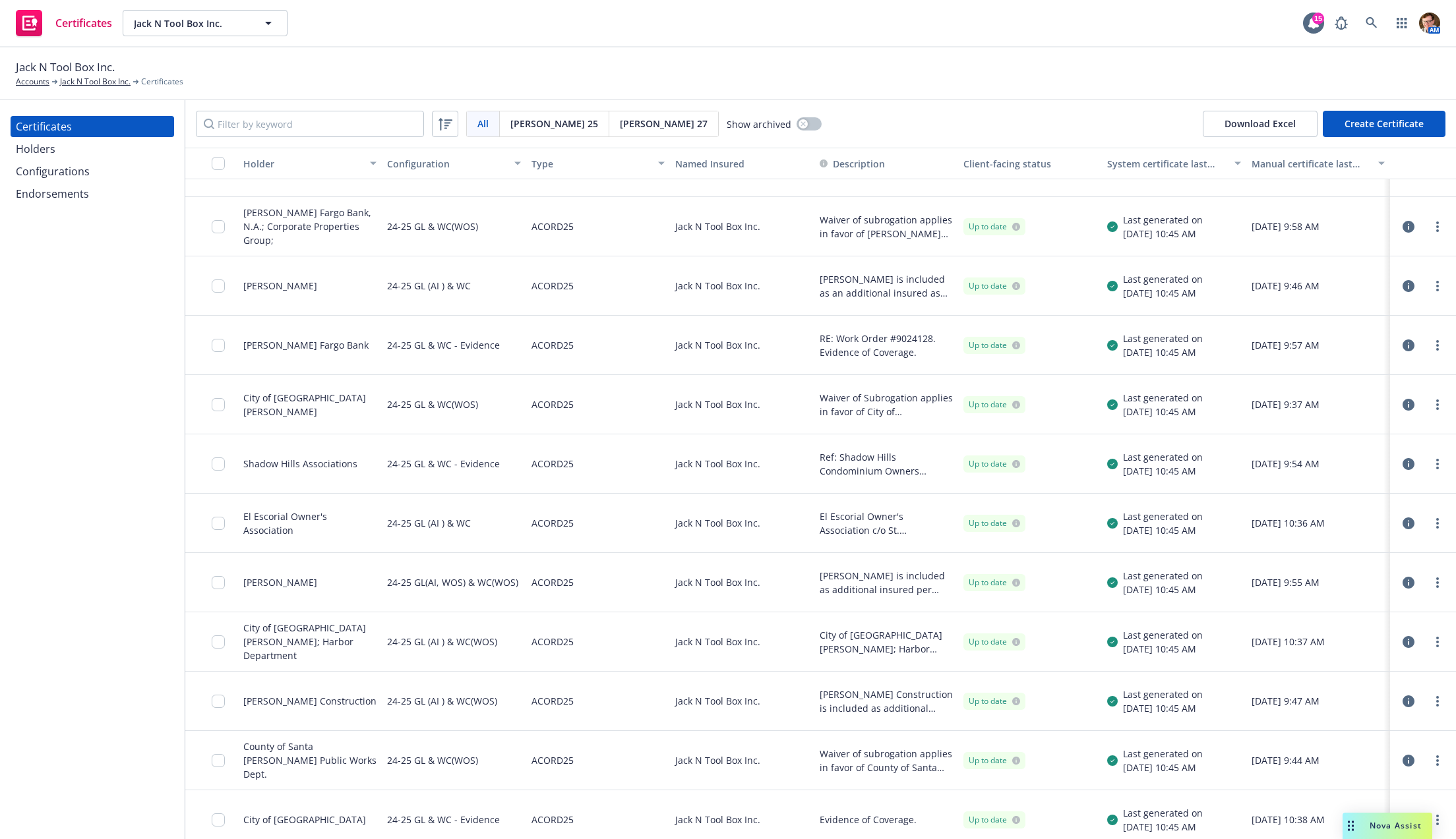
click at [70, 146] on div "Holders" at bounding box center [91, 149] width 153 height 21
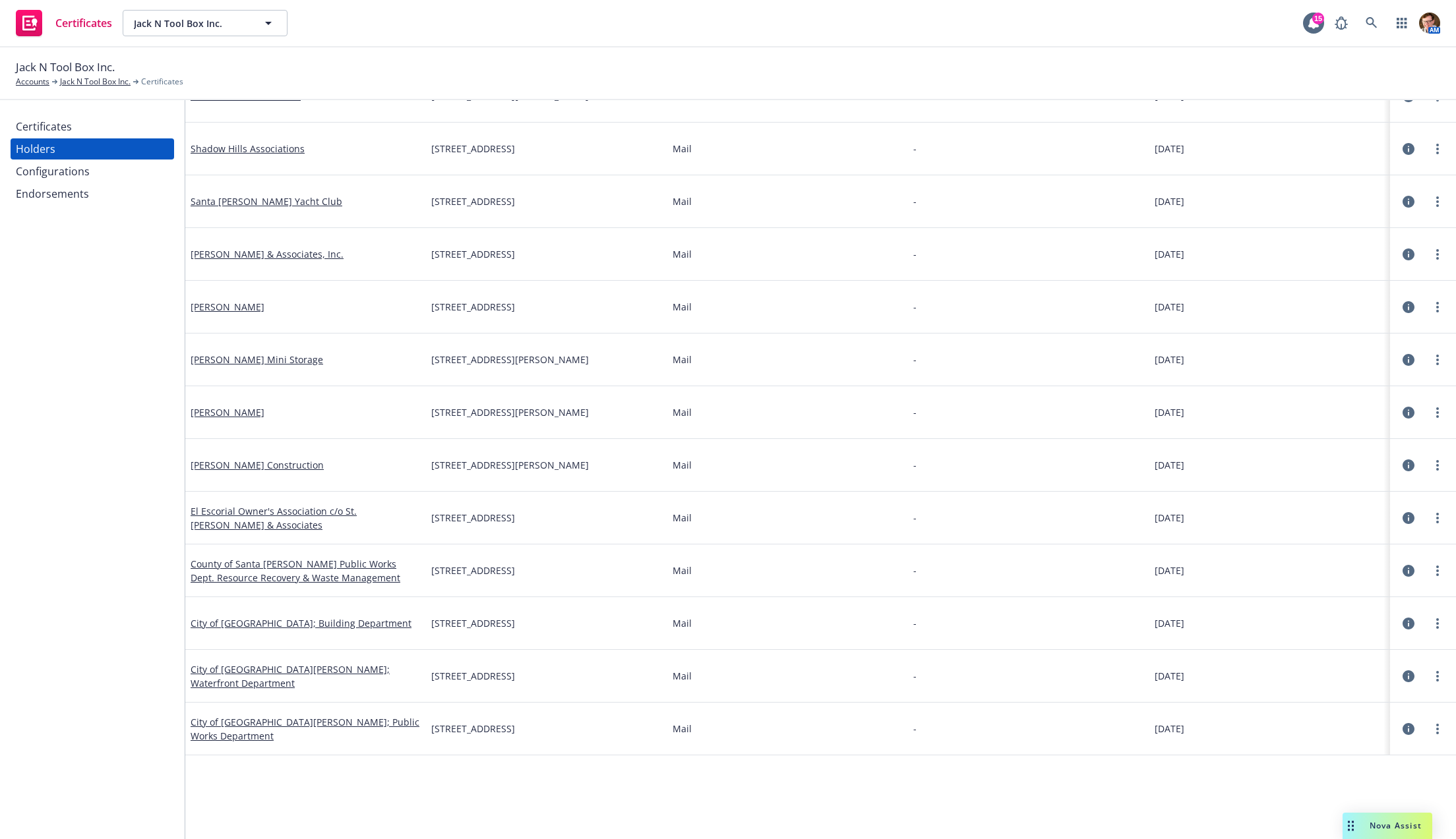
scroll to position [932, 0]
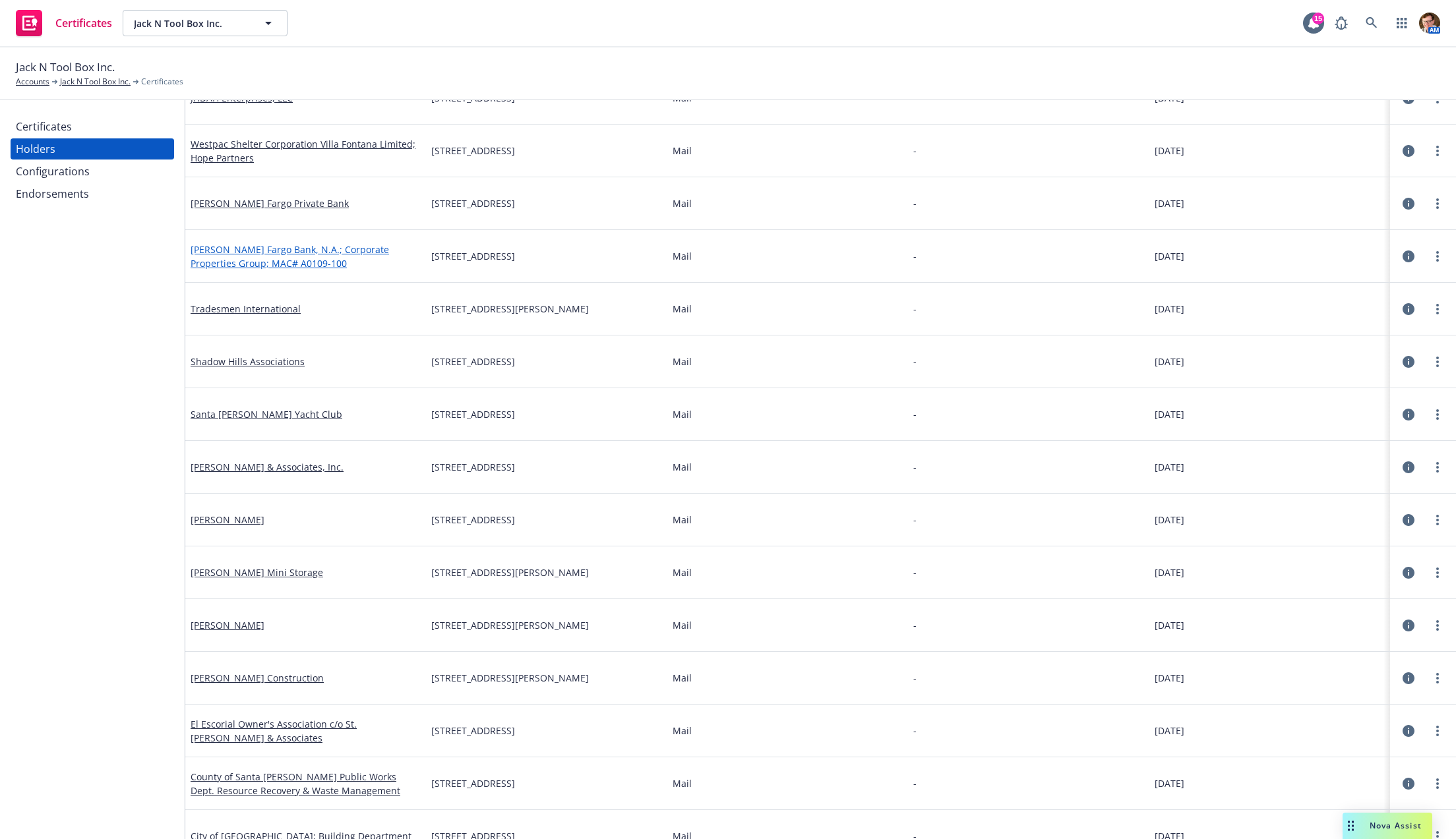
click at [316, 251] on link "Wells Fargo Bank, N.A.; Corporate Properties Group; MAC# A0109-100" at bounding box center [289, 257] width 198 height 27
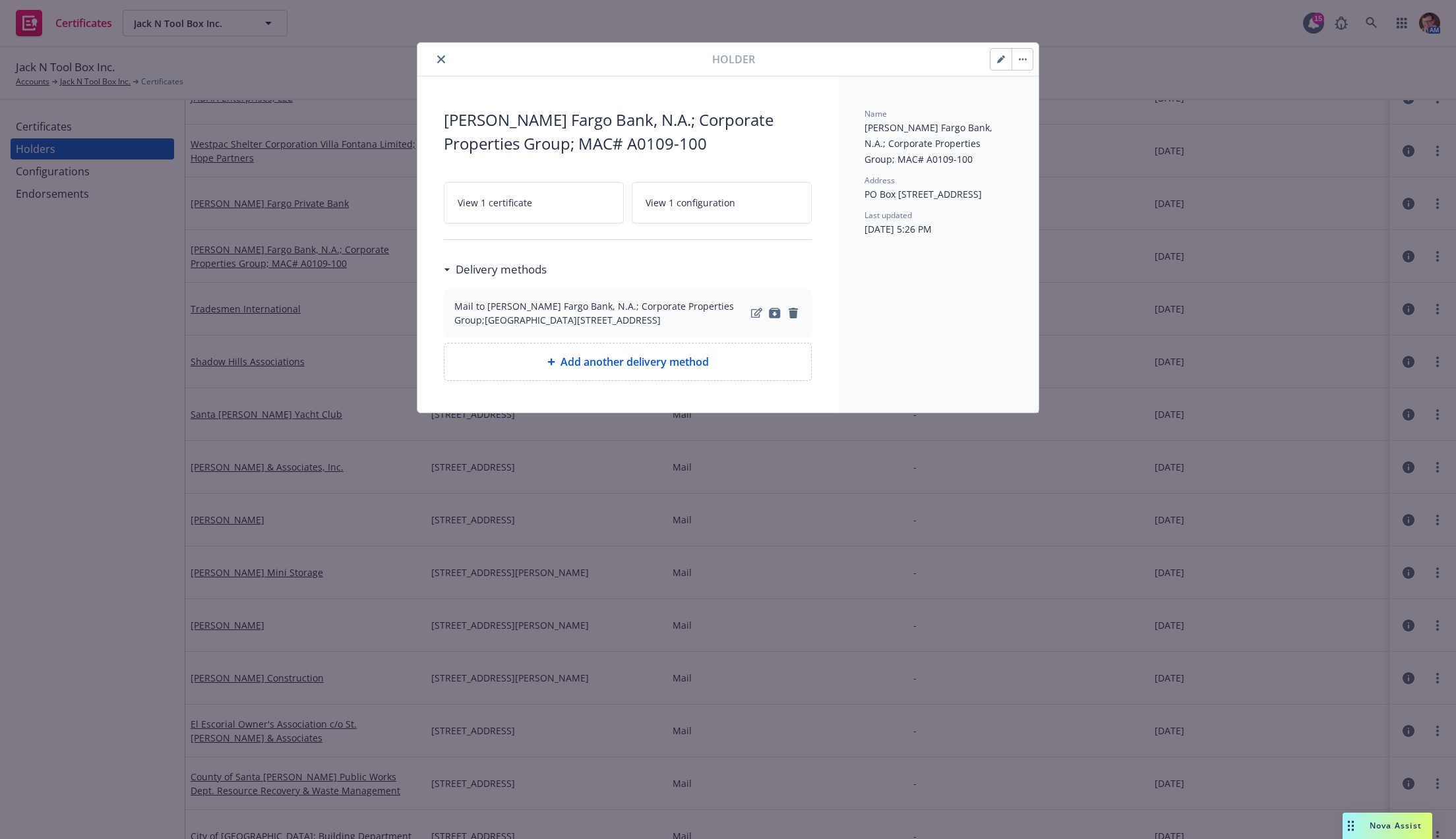
click at [431, 52] on div at bounding box center [567, 59] width 289 height 15
click at [437, 58] on icon "close" at bounding box center [441, 59] width 8 height 8
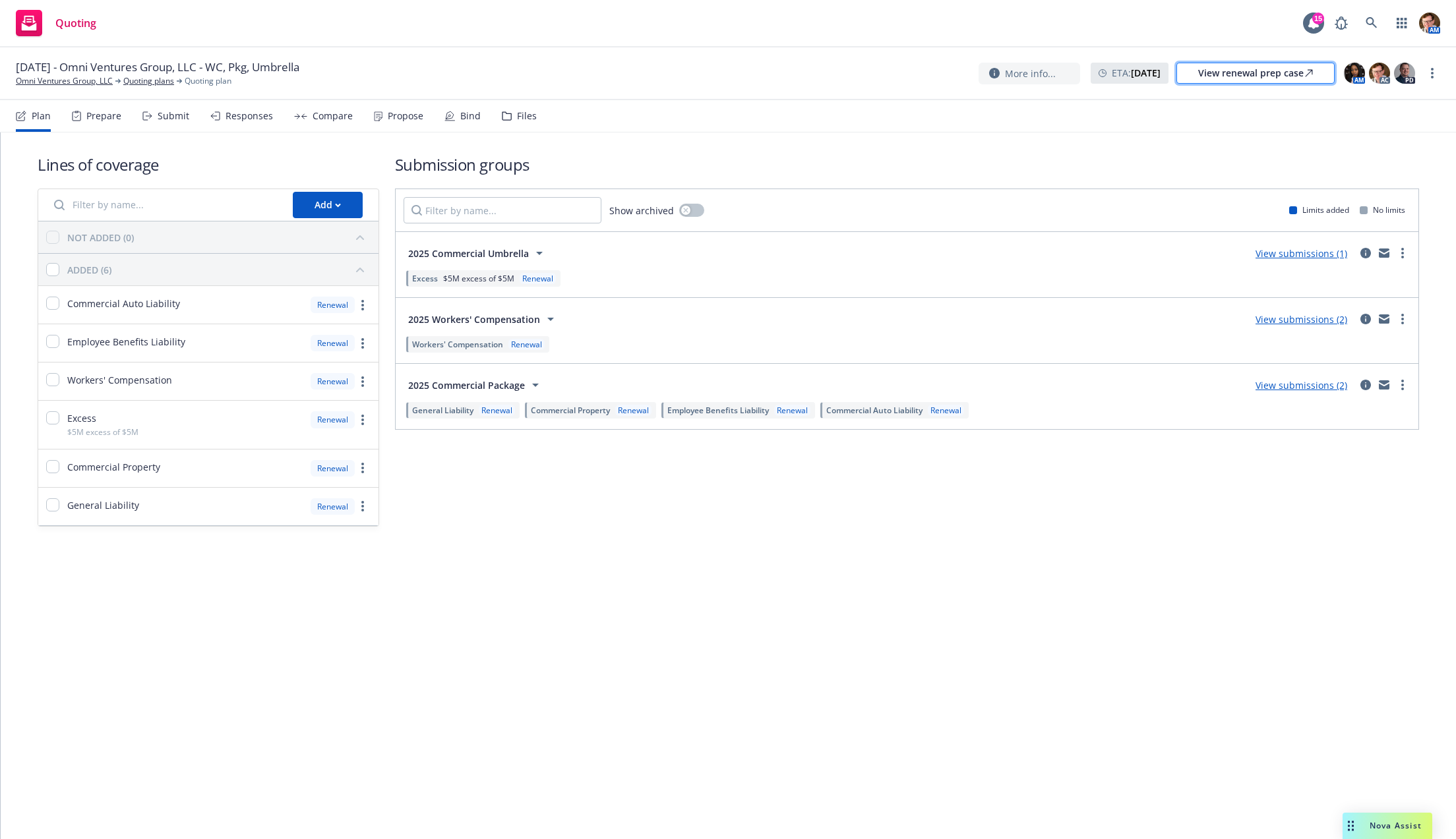
click at [1239, 78] on div "View renewal prep case" at bounding box center [1255, 73] width 115 height 20
click at [1390, 829] on span "Nova Assist" at bounding box center [1396, 825] width 52 height 11
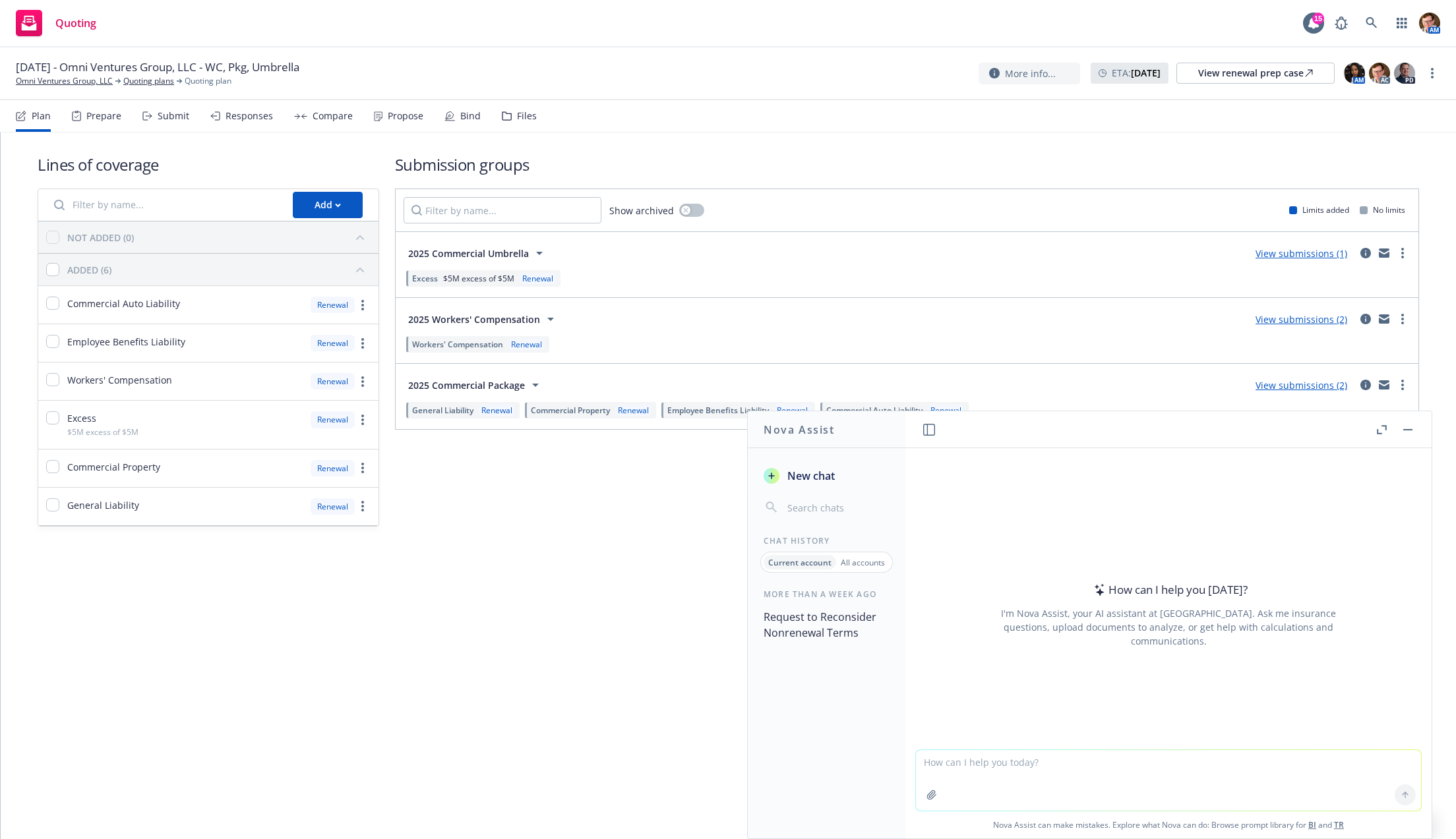
click at [1012, 740] on div at bounding box center [1168, 741] width 505 height 15
click at [986, 762] on textarea at bounding box center [1168, 780] width 505 height 60
paste textarea "Elliot, Not sure if you are the current contact, but I wanted to see if Newfron…"
type textarea "Elliot, Not sure if you are the current contact, but I wanted to see if Newfron…"
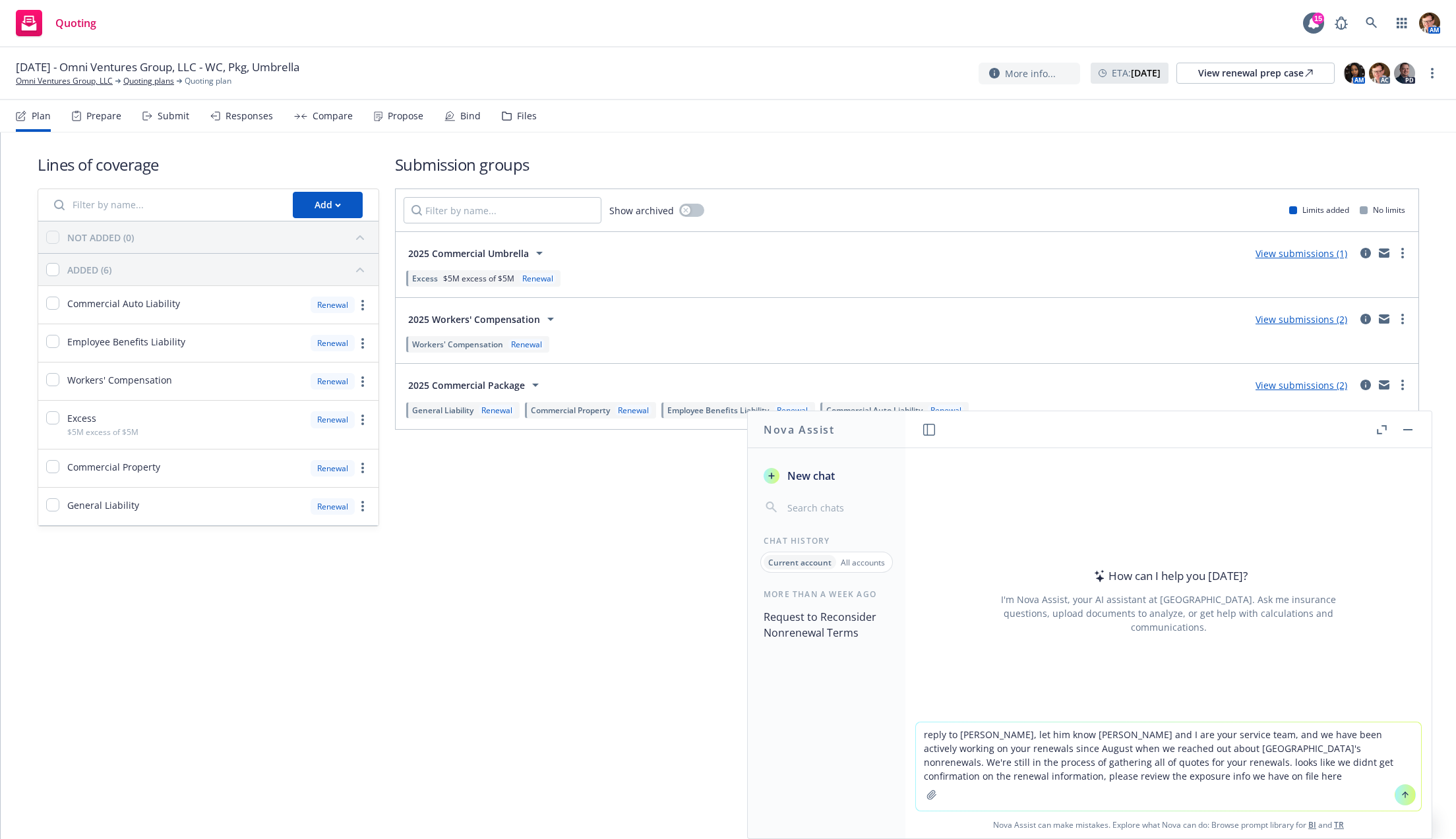
paste textarea "Elliot, Not sure if you are the current contact, but I wanted to see if Newfron…"
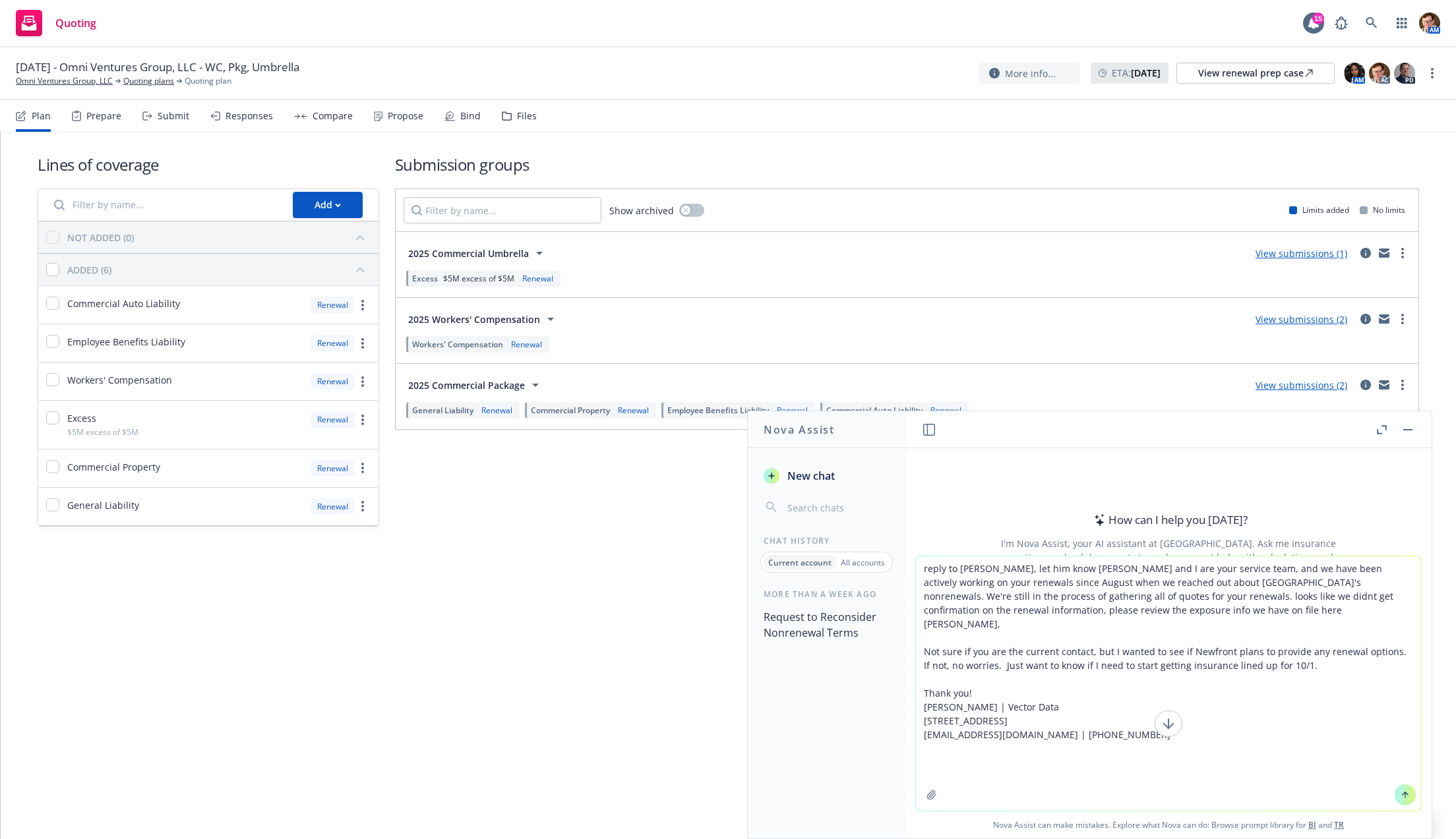
click at [104, 125] on div "Prepare" at bounding box center [96, 116] width 49 height 32
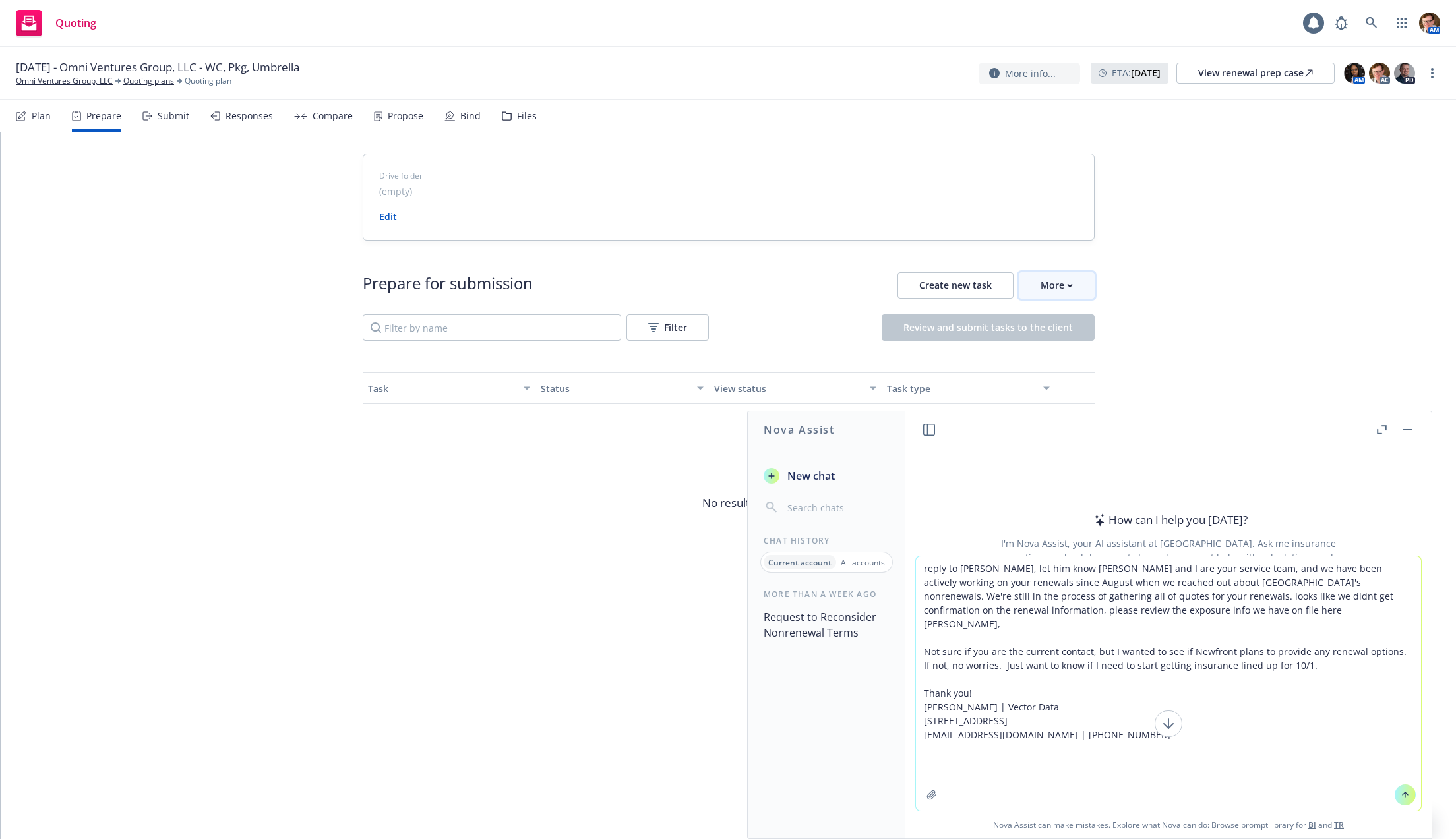
click at [1084, 283] on button "More" at bounding box center [1056, 285] width 76 height 27
click at [1077, 343] on span "Go to Indio account" at bounding box center [1078, 345] width 117 height 13
click at [1086, 608] on textarea "reply to Tim, let him know Ashley Mack and I are your service team, and we have…" at bounding box center [1168, 683] width 505 height 254
paste textarea "https://newfront.useindio.com/requests/1968681"
type textarea "reply to Tim, let him know Ashley Mack and I are your service team, and we have…"
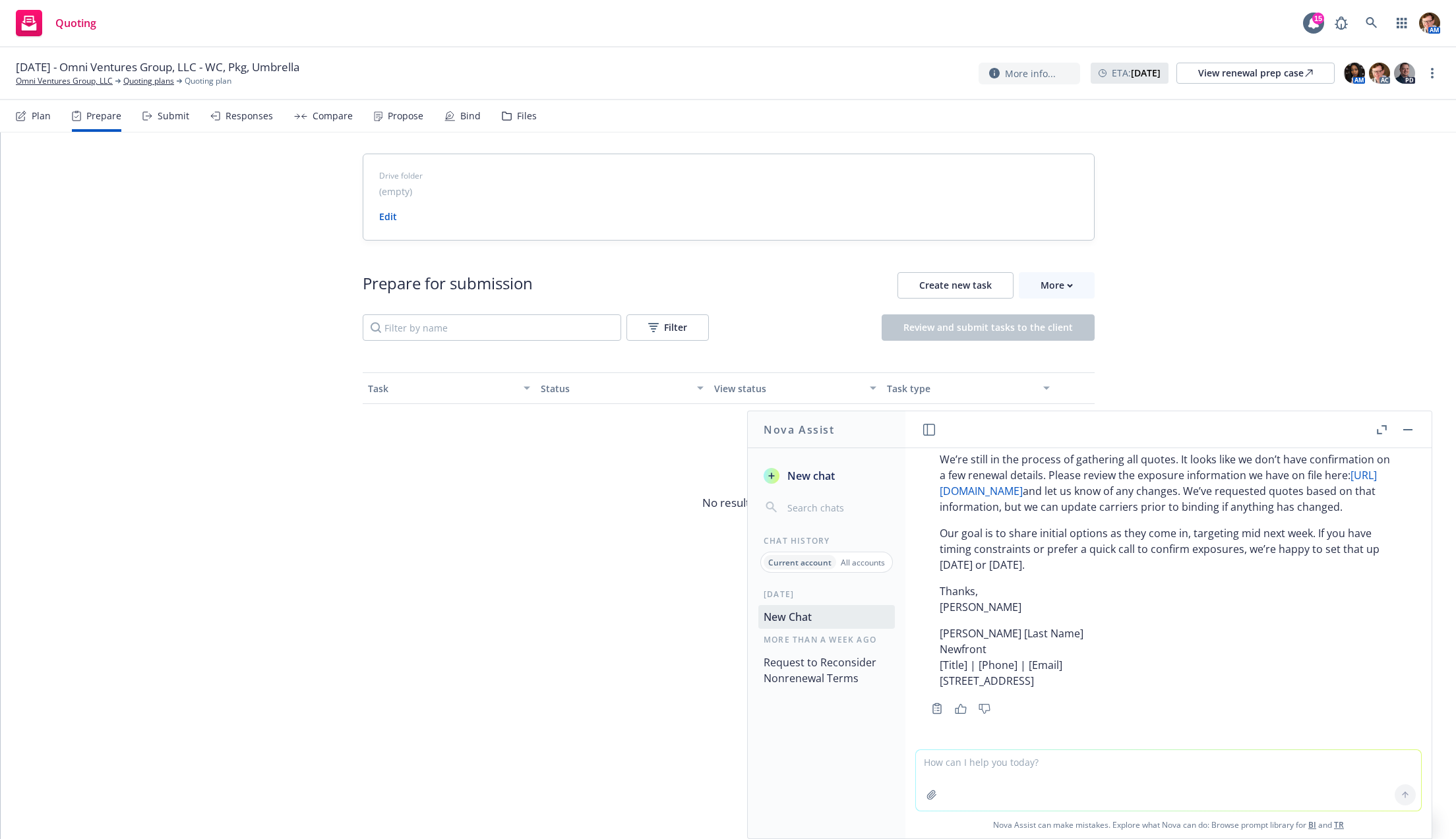
scroll to position [417, 0]
click at [1435, 75] on link "more" at bounding box center [1432, 73] width 15 height 15
click at [1358, 99] on link "Copy logging email" at bounding box center [1365, 100] width 147 height 27
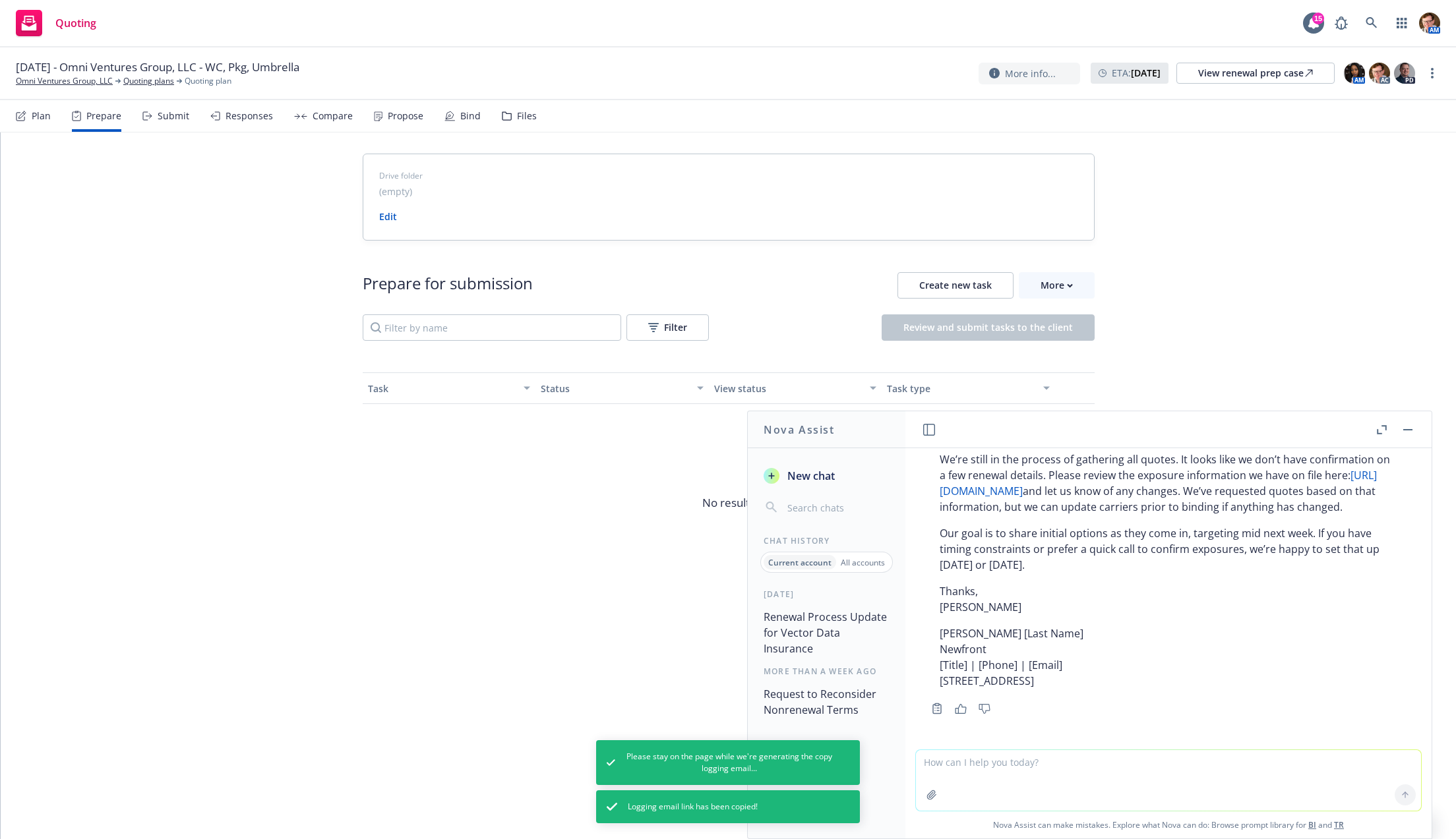
click at [1159, 606] on p "Thanks, Elliot" at bounding box center [1168, 599] width 457 height 32
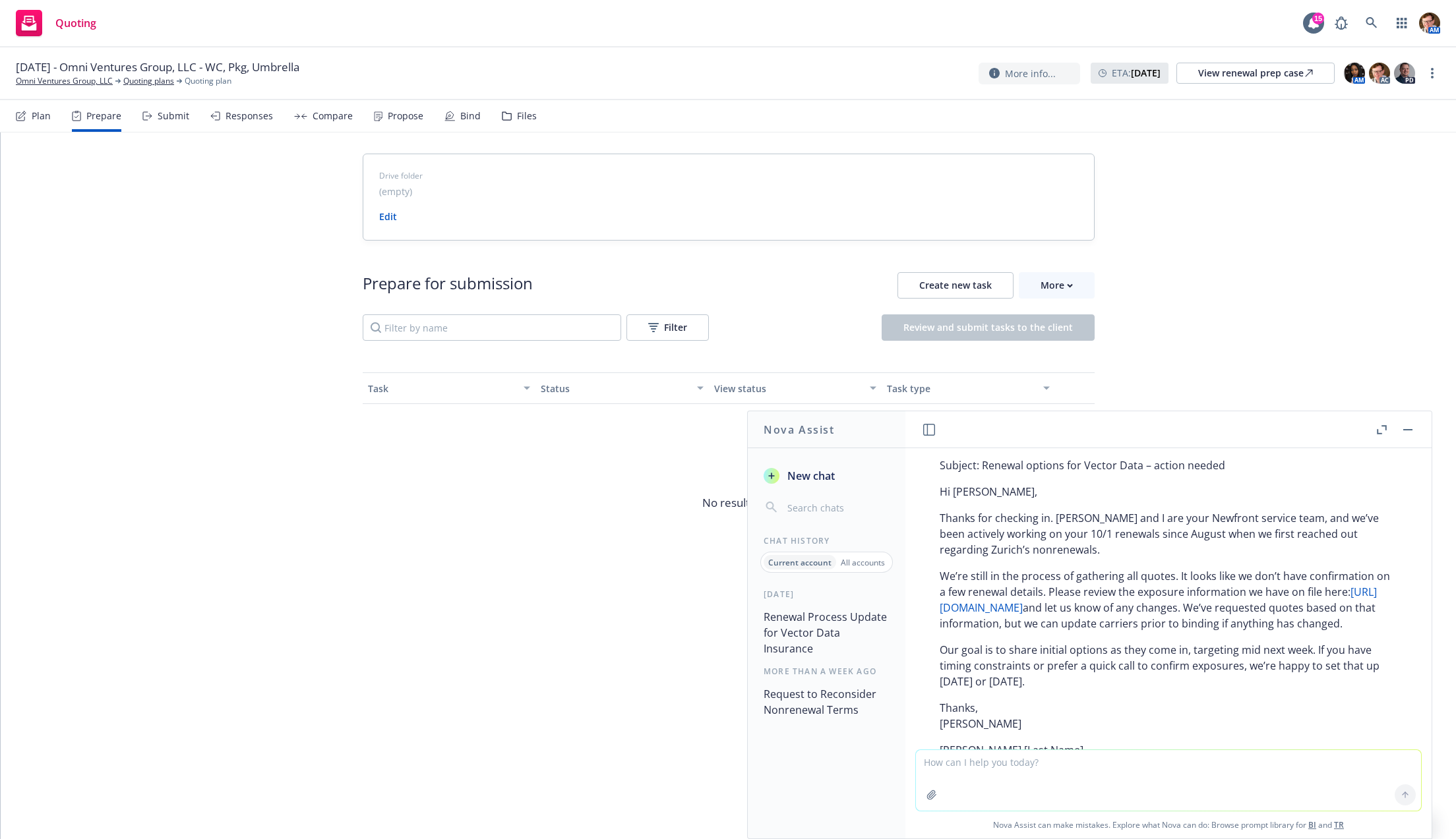
scroll to position [296, 0]
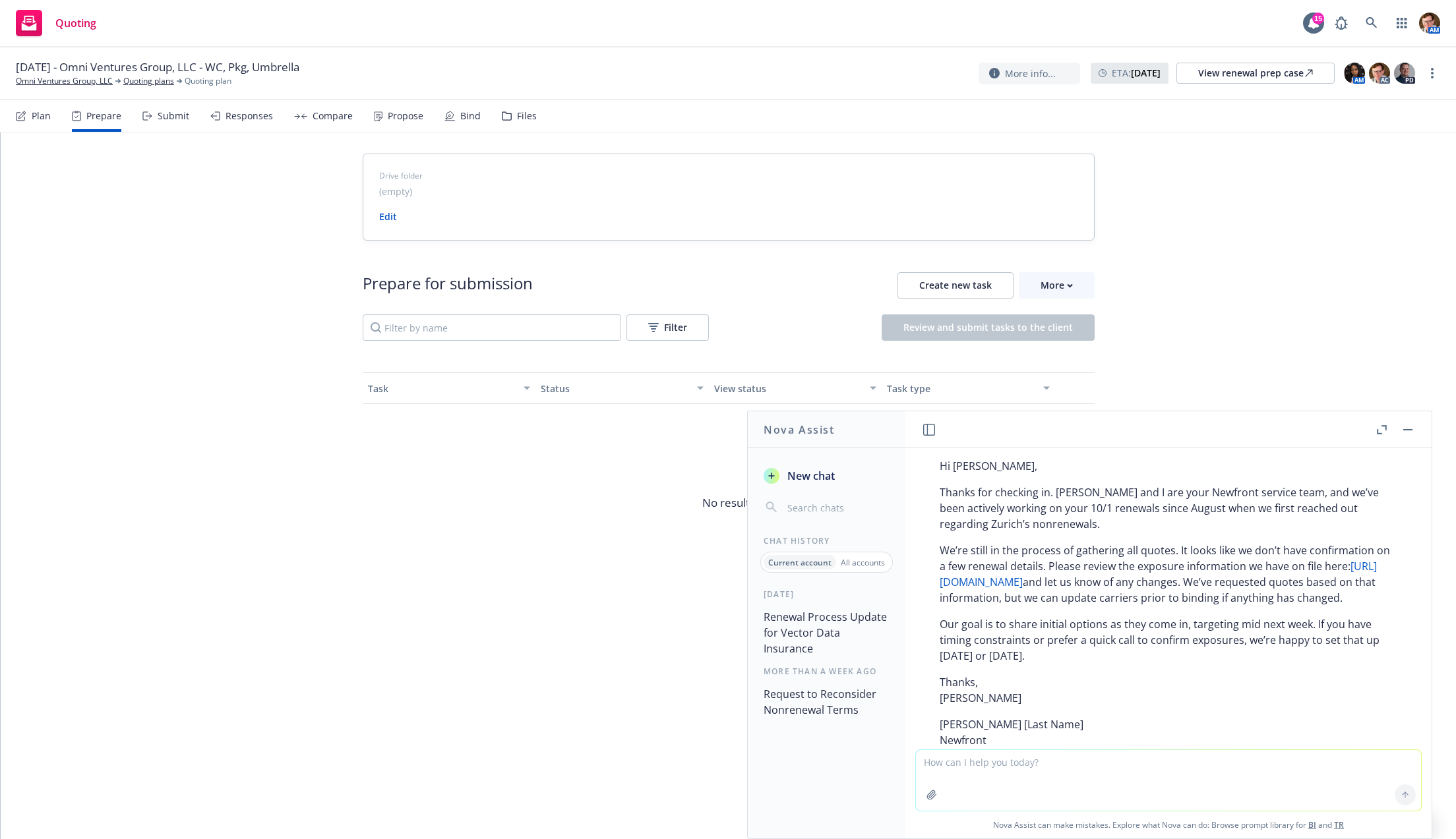
click at [967, 768] on textarea at bounding box center [1168, 780] width 505 height 60
type textarea "not as they come in, we'll share the proposal when we have all the lines ready"
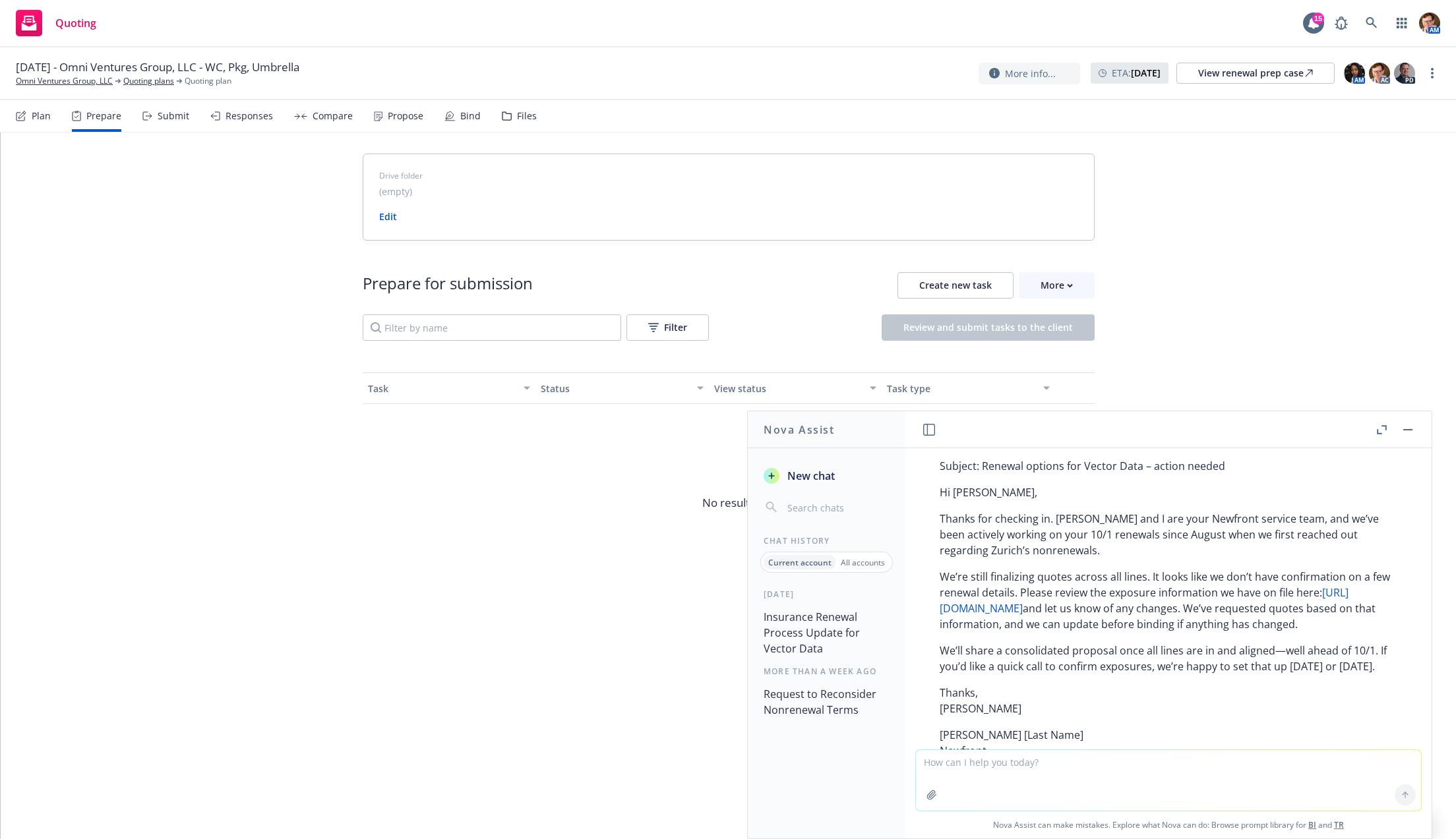
scroll to position [723, 0]
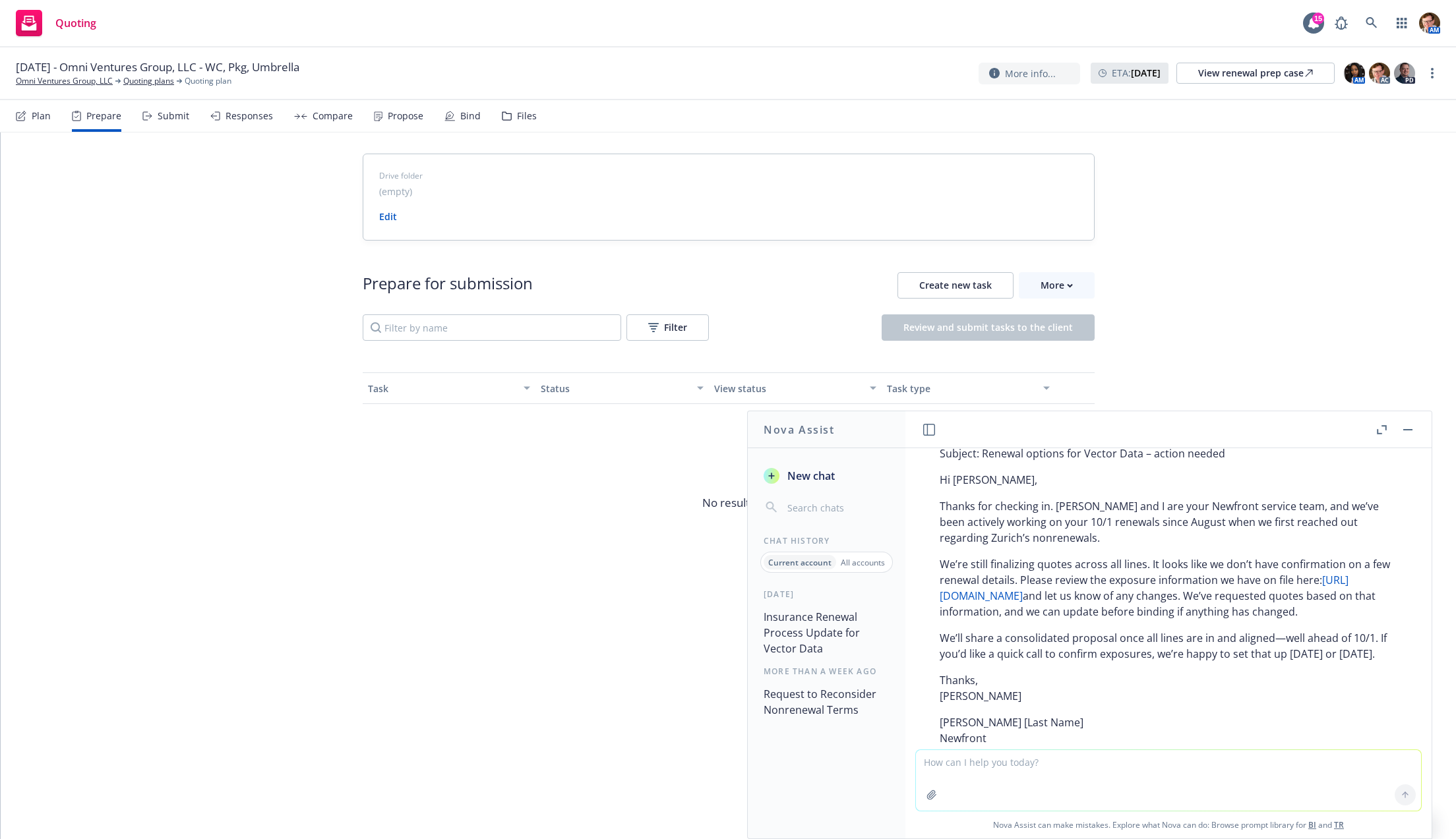
click at [979, 762] on textarea at bounding box center [1168, 780] width 505 height 60
type textarea "ok good be friendlier"
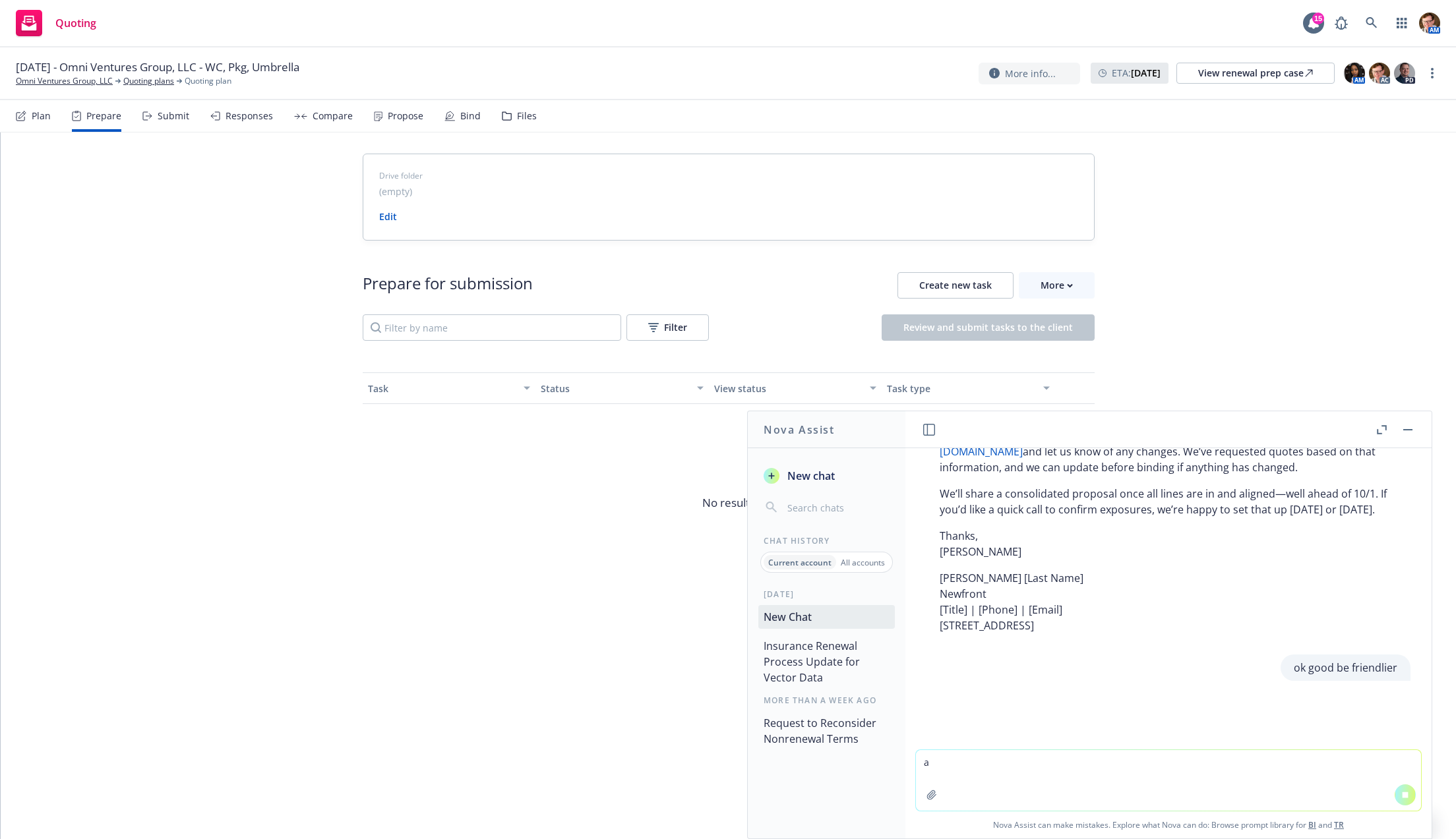
scroll to position [907, 0]
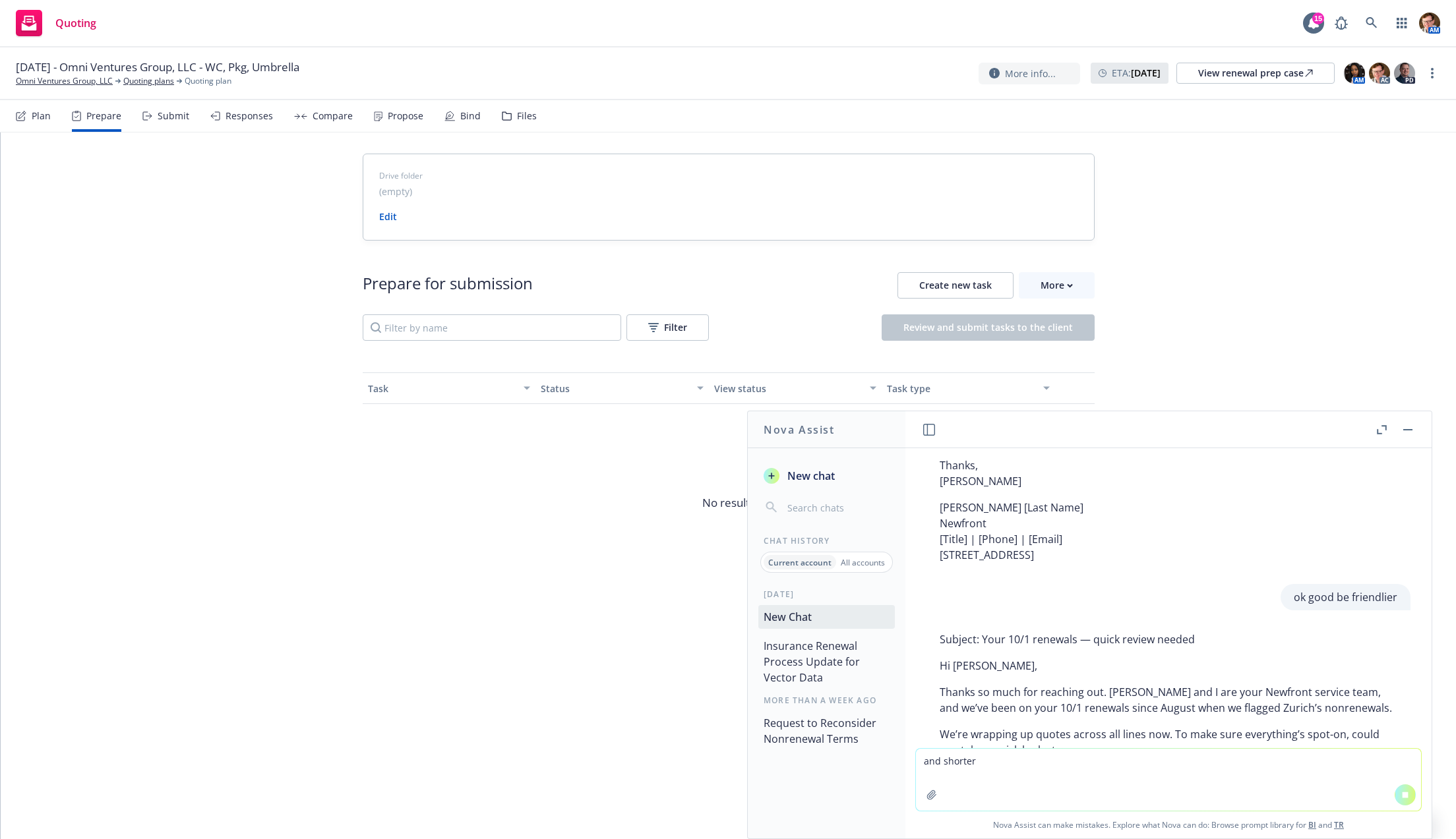
type textarea "and shorter"
click at [1397, 801] on button at bounding box center [1405, 795] width 21 height 21
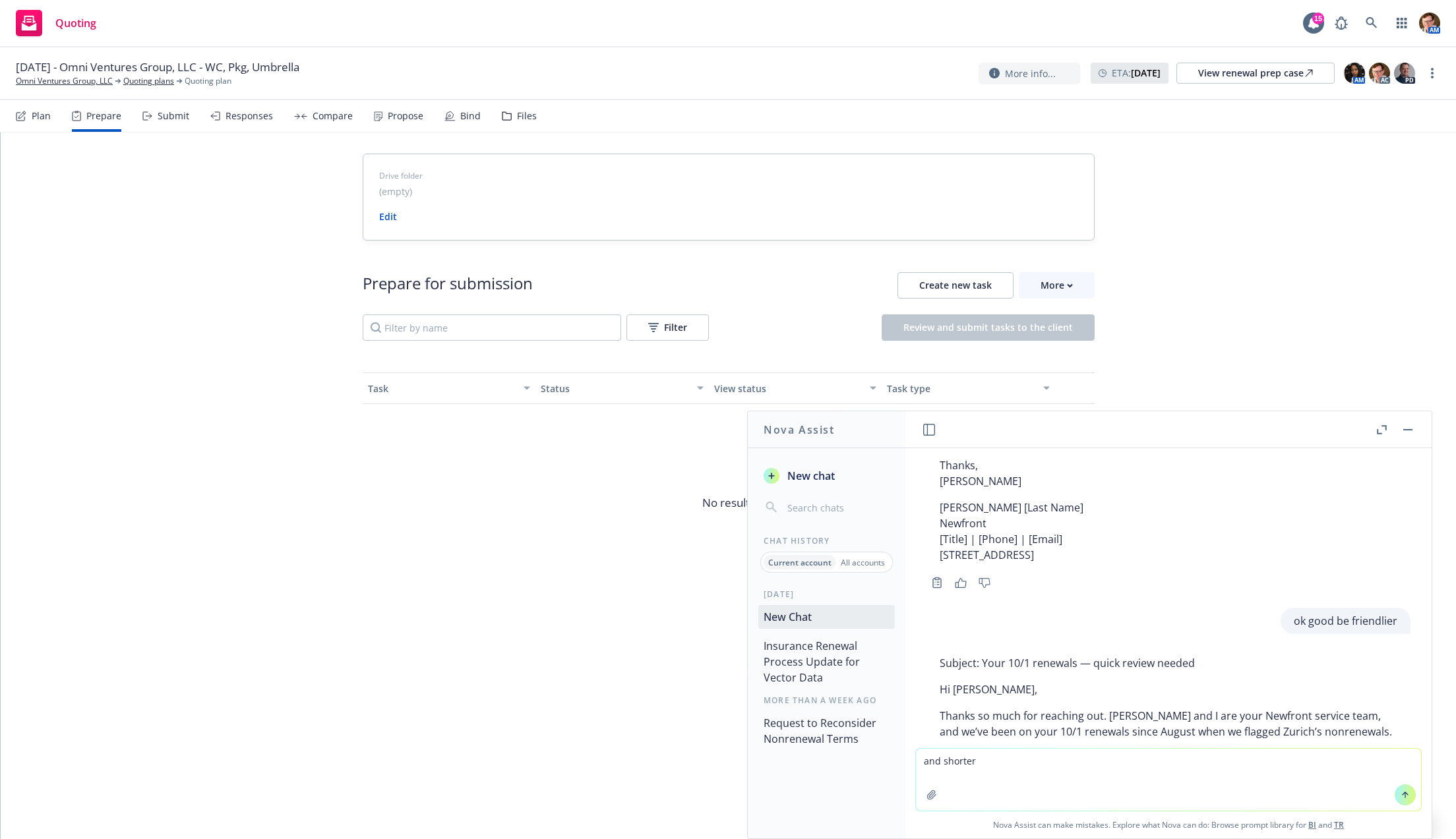
click at [1390, 796] on div at bounding box center [1405, 795] width 32 height 32
click at [1401, 798] on icon at bounding box center [1405, 795] width 10 height 10
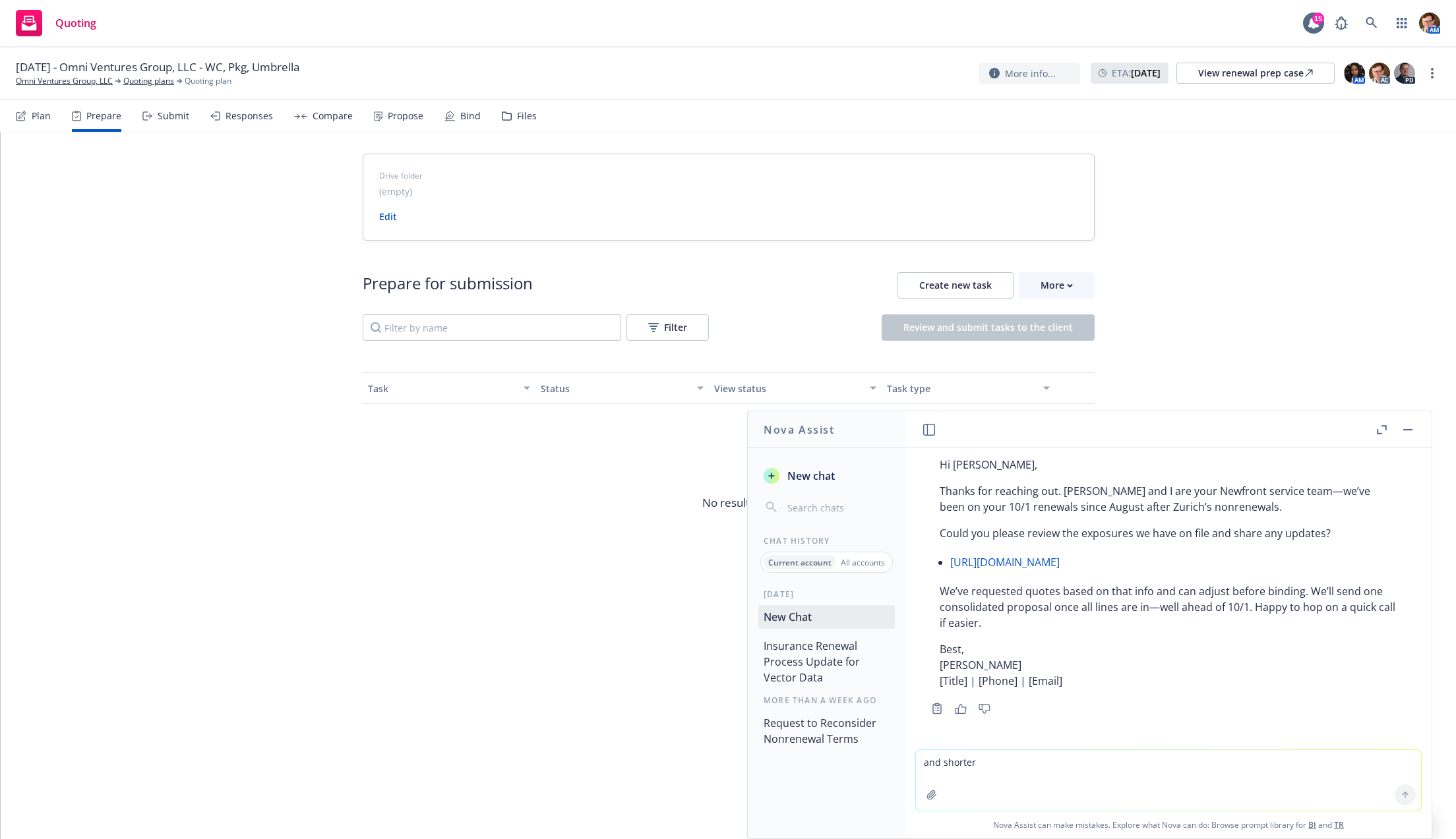
scroll to position [1506, 0]
click at [1067, 622] on p "We’ve requested quotes based on that info and can adjust before binding. We’ll …" at bounding box center [1168, 607] width 457 height 47
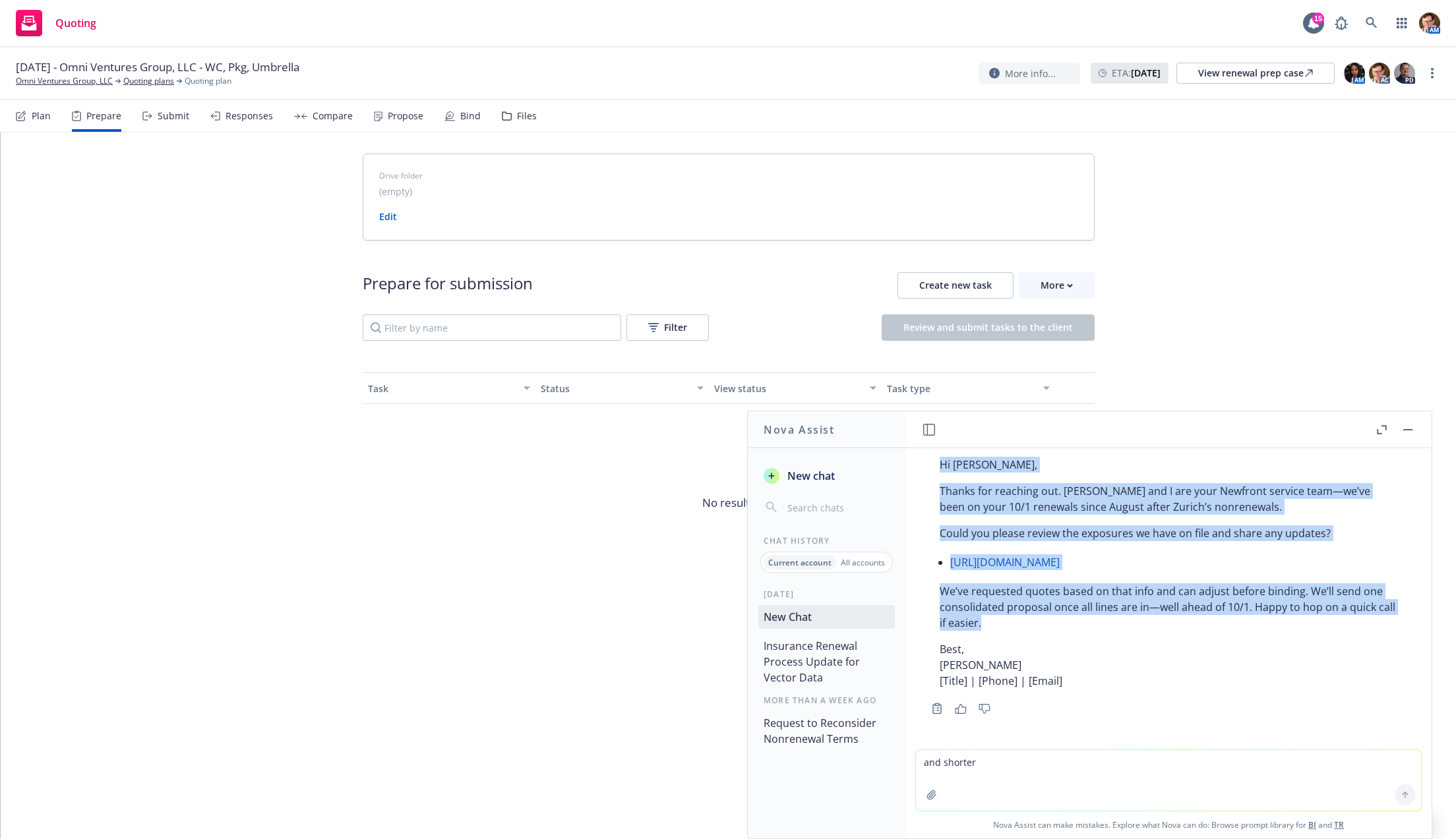
drag, startPoint x: 1044, startPoint y: 624, endPoint x: 961, endPoint y: 479, distance: 167.1
click at [940, 470] on div "Subject: Quick renewal check-in for 10/1 Hi Tim, Thanks for reaching out. Ashle…" at bounding box center [1168, 560] width 484 height 269
click at [1053, 631] on p "We’ve requested quotes based on that info and can adjust before binding. We’ll …" at bounding box center [1168, 607] width 457 height 47
drag, startPoint x: 1039, startPoint y: 683, endPoint x: 943, endPoint y: 495, distance: 211.1
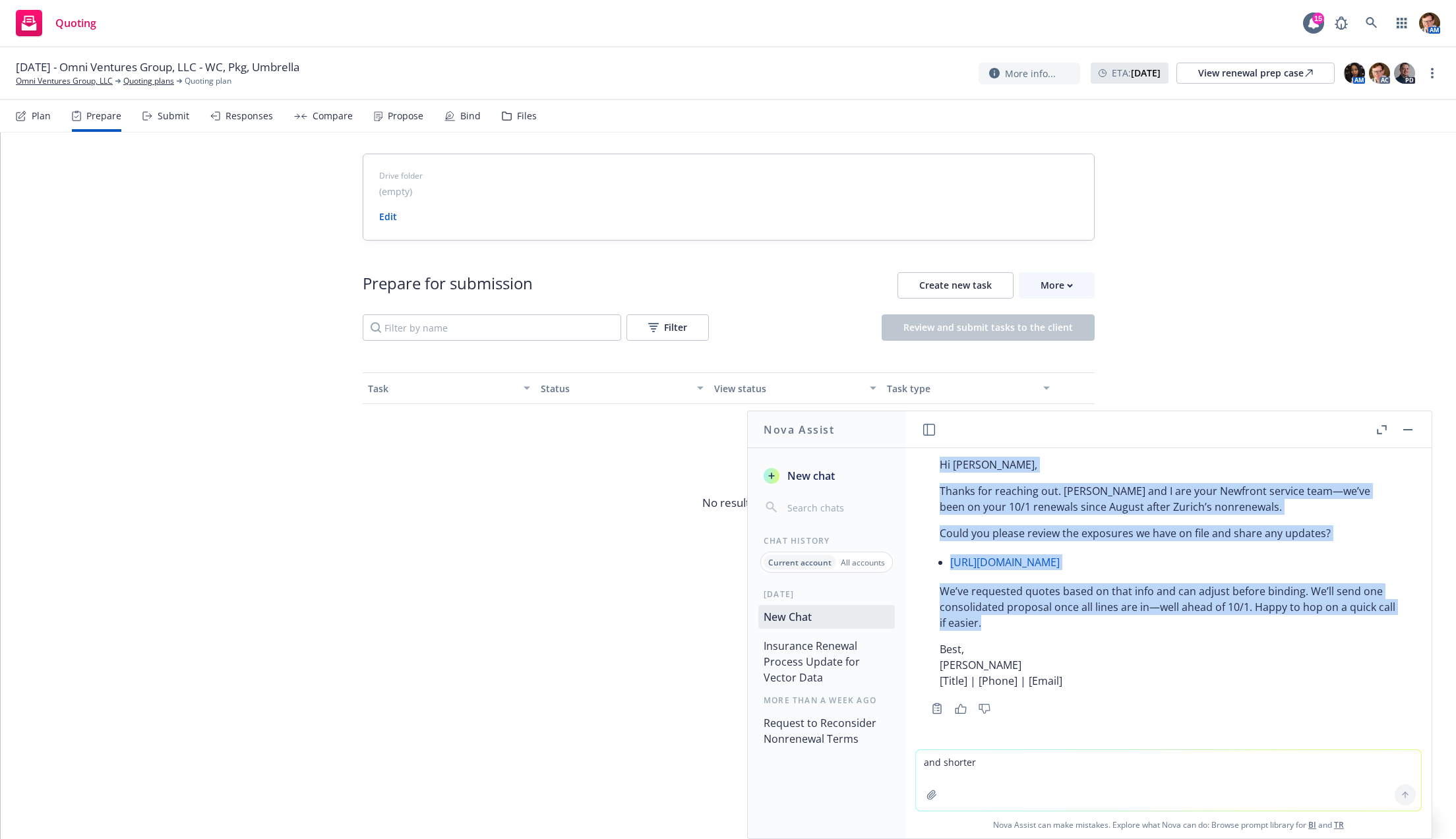
click at [938, 495] on div "Subject: Quick renewal check-in for 10/1 Hi Tim, Thanks for reaching out. Ashle…" at bounding box center [1168, 560] width 484 height 269
copy div "Subject: Quick renewal check-in for 10/1 Hi Tim, Thanks for reaching out. Ashle…"
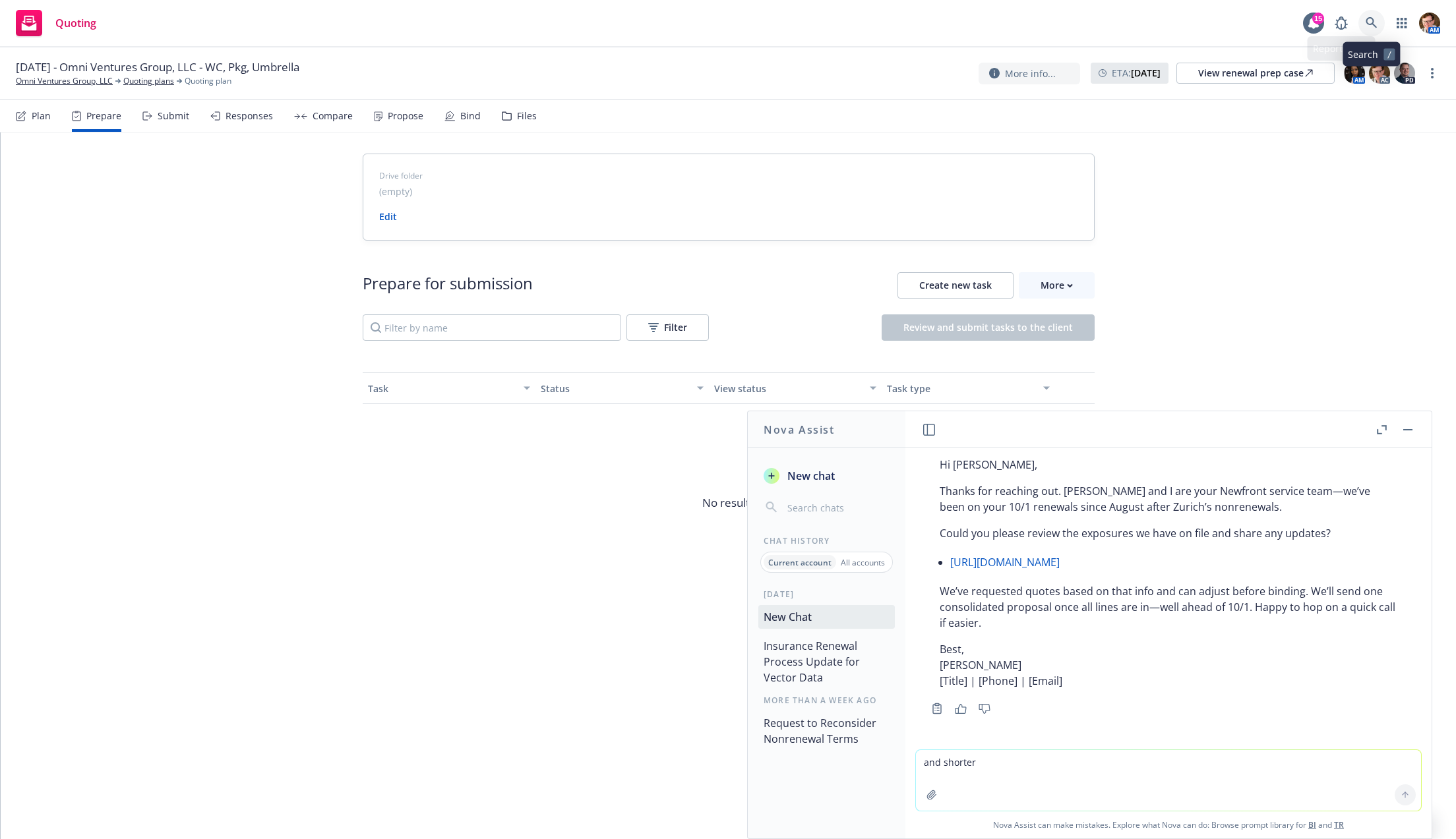
click at [1370, 25] on icon at bounding box center [1372, 23] width 12 height 12
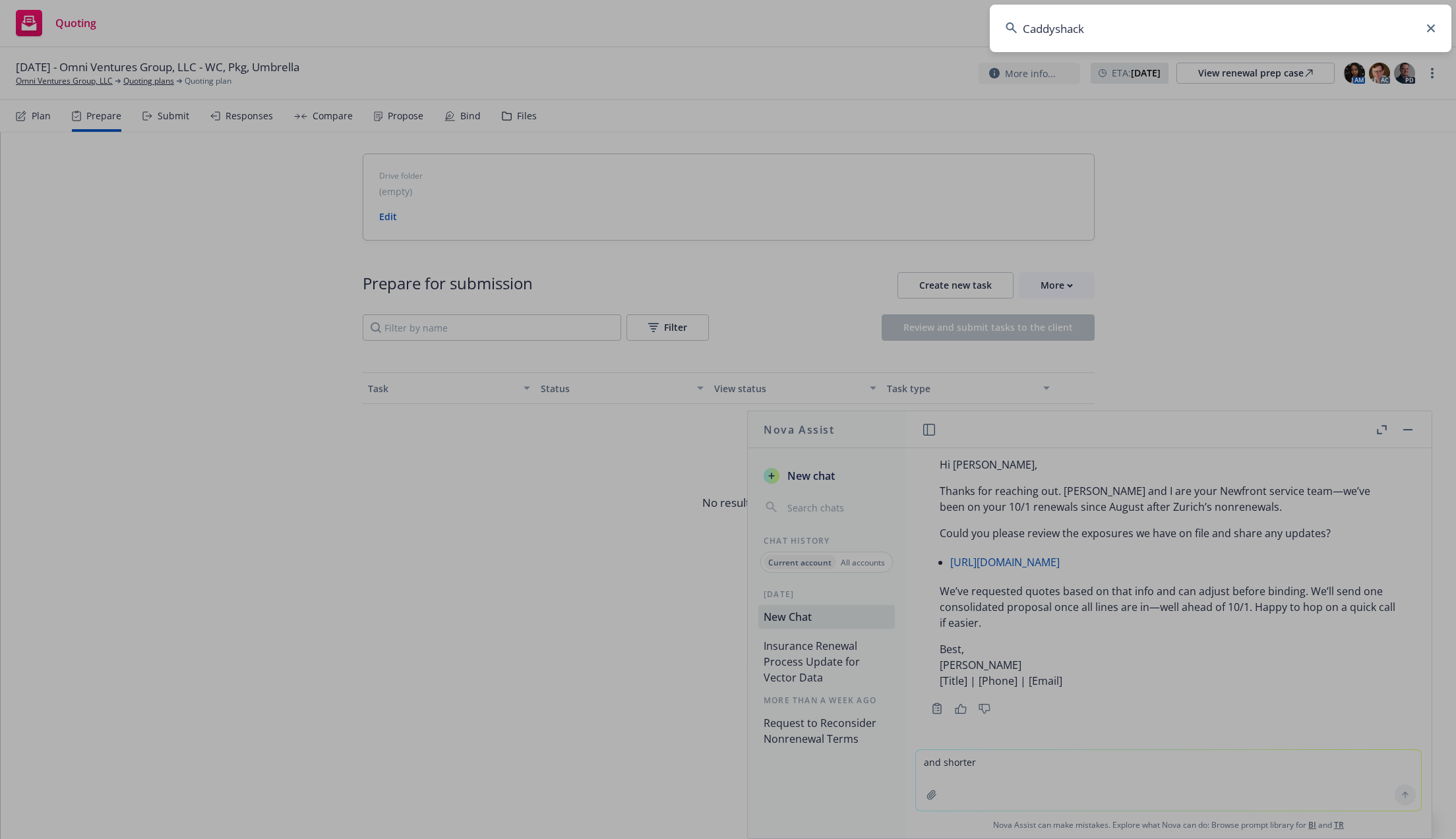
type input "Caddyshack"
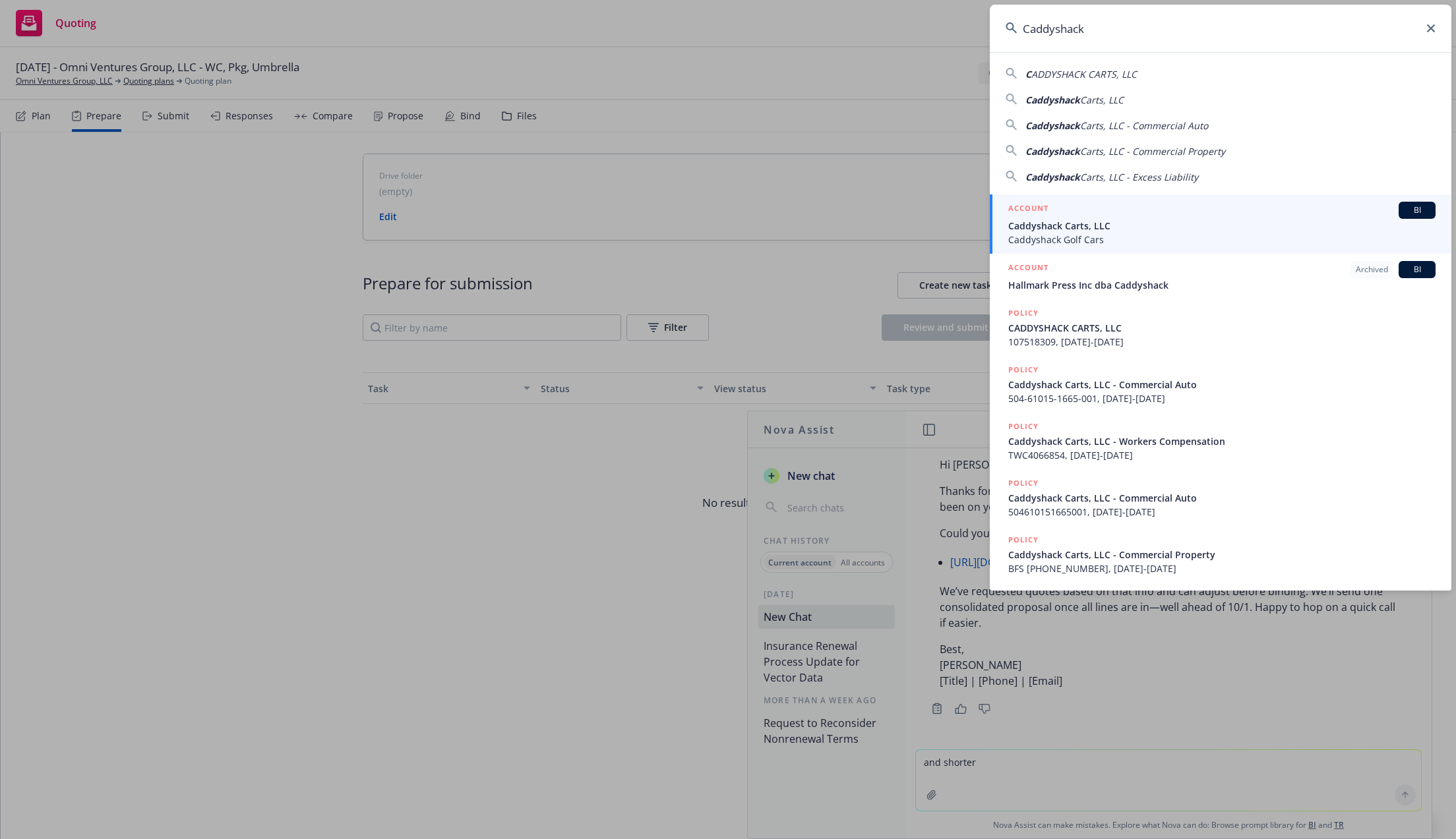
click at [1101, 230] on span "Caddyshack Carts, LLC" at bounding box center [1221, 226] width 427 height 14
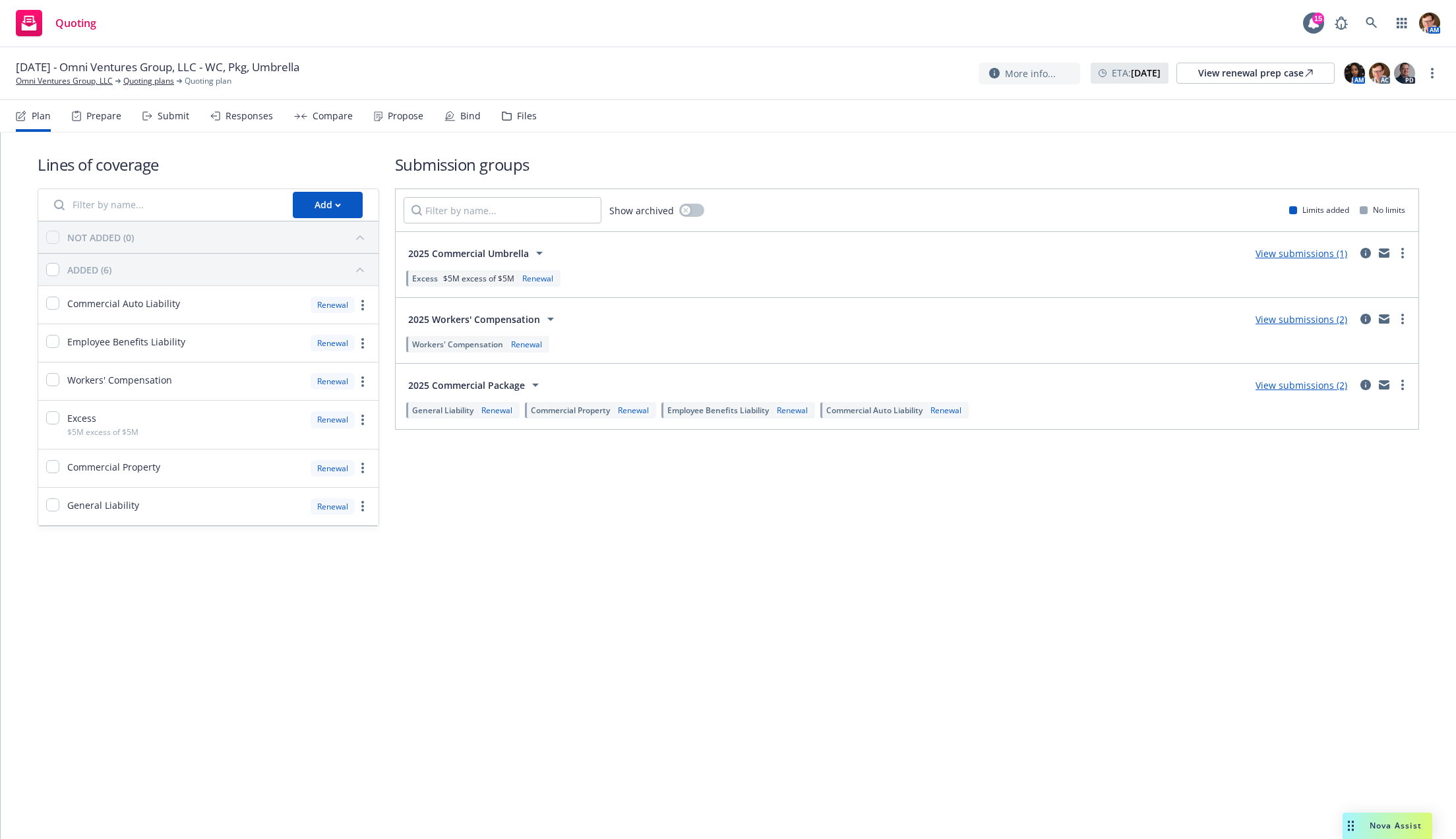
click at [100, 122] on div "Prepare" at bounding box center [103, 116] width 35 height 10
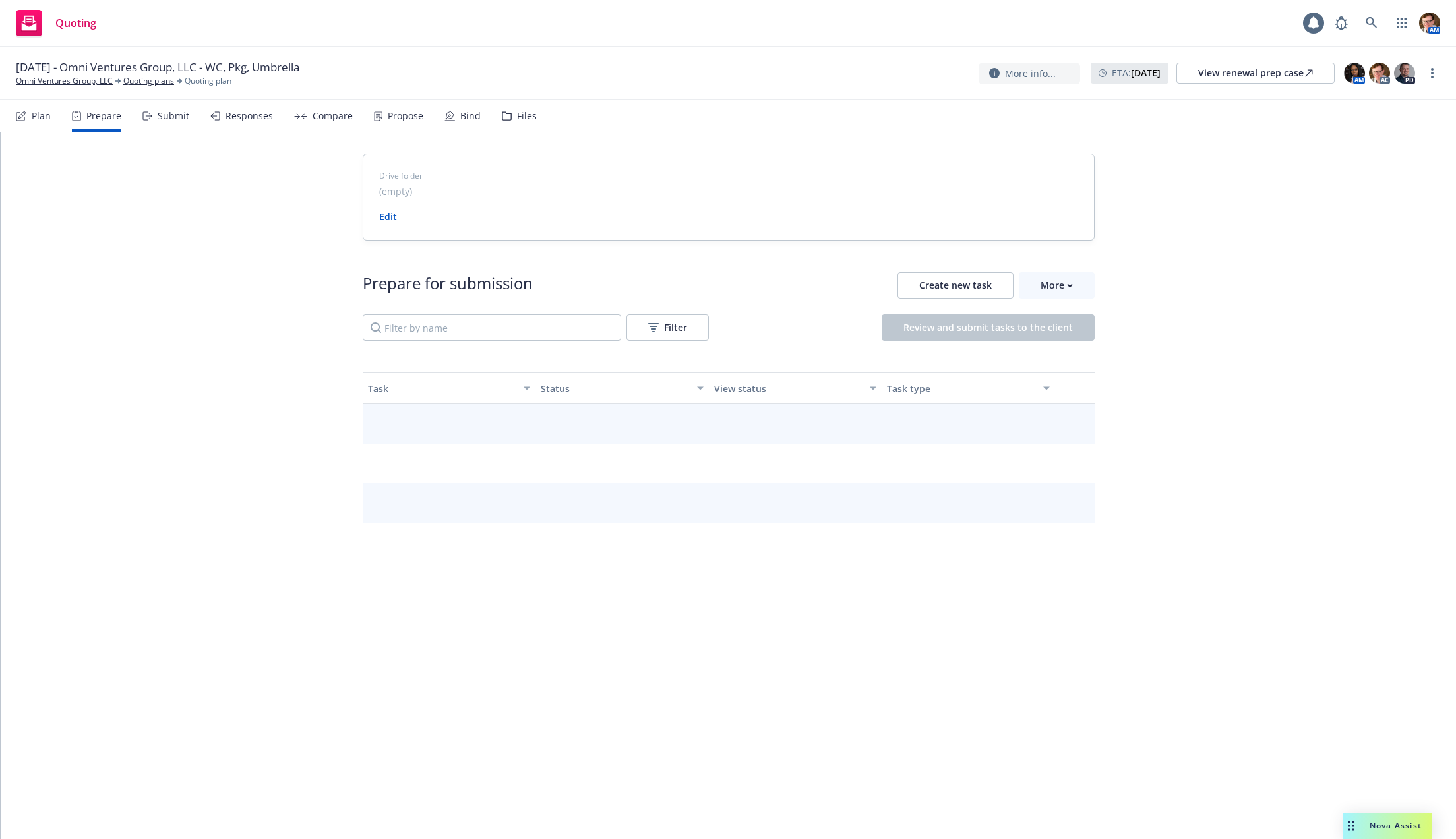
click at [151, 122] on div "Submit" at bounding box center [165, 116] width 46 height 32
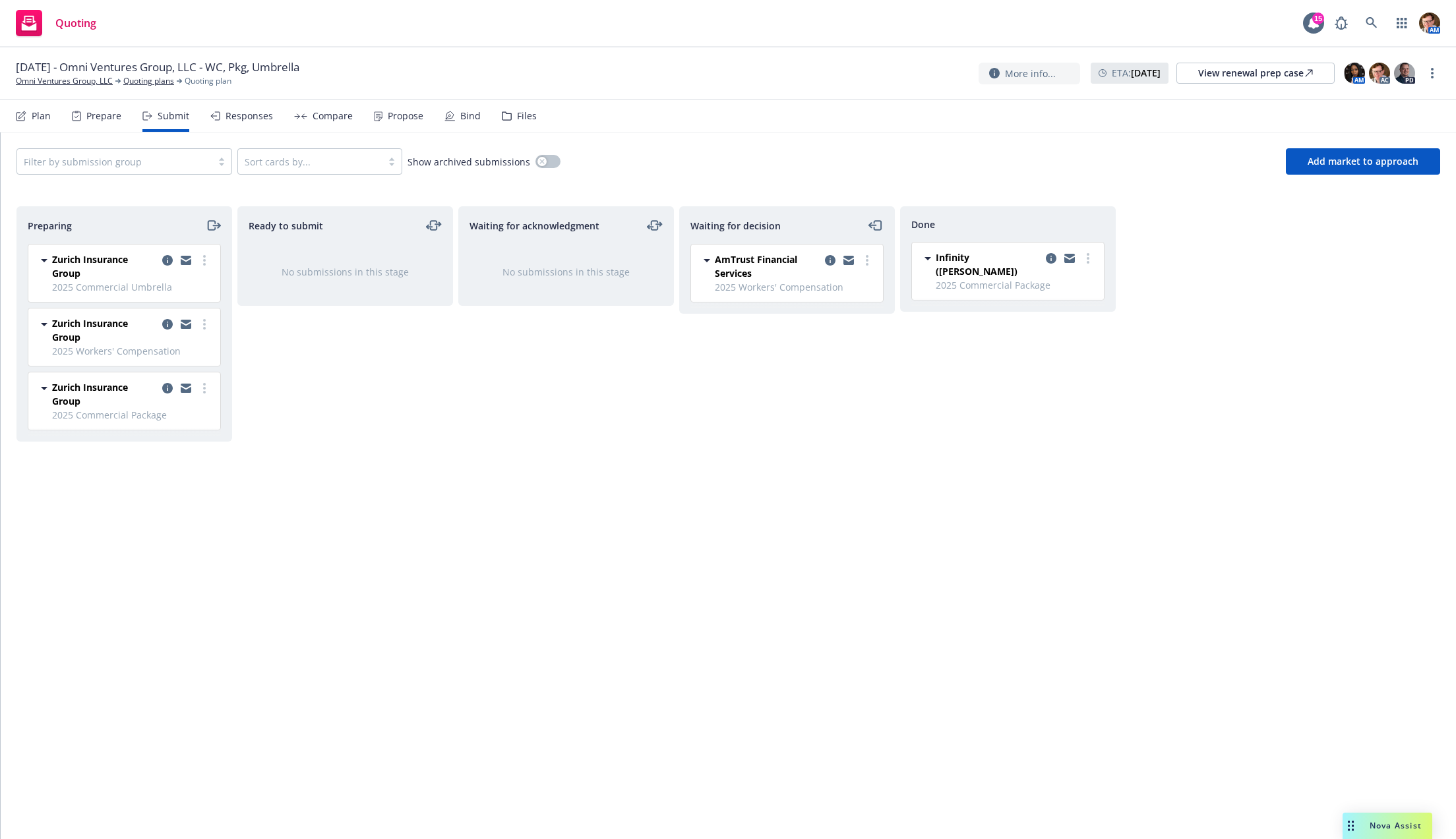
click at [243, 118] on div "Responses" at bounding box center [249, 116] width 47 height 10
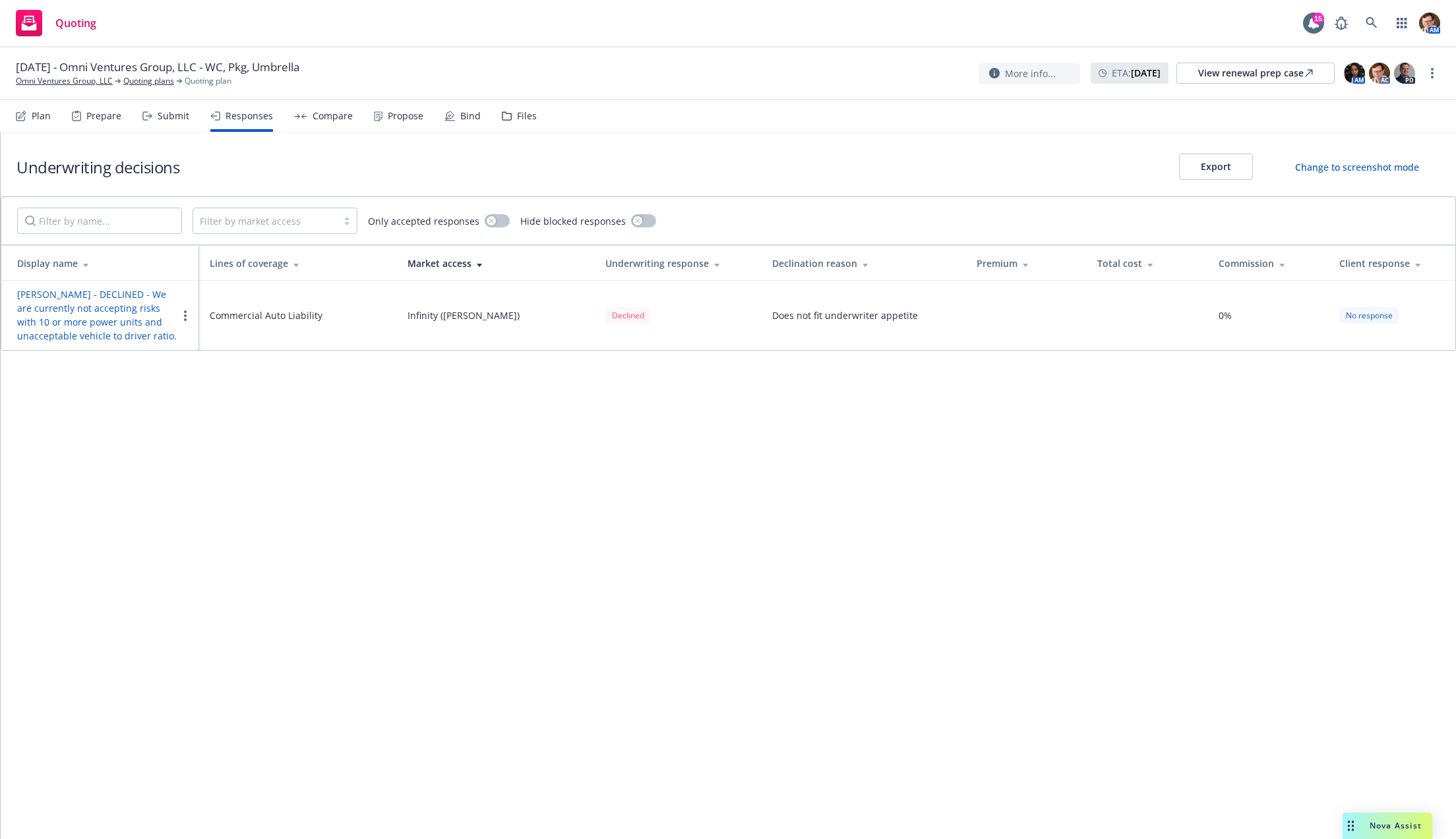
click at [226, 115] on div "Responses" at bounding box center [249, 116] width 47 height 10
click at [174, 116] on div "Submit" at bounding box center [173, 116] width 32 height 10
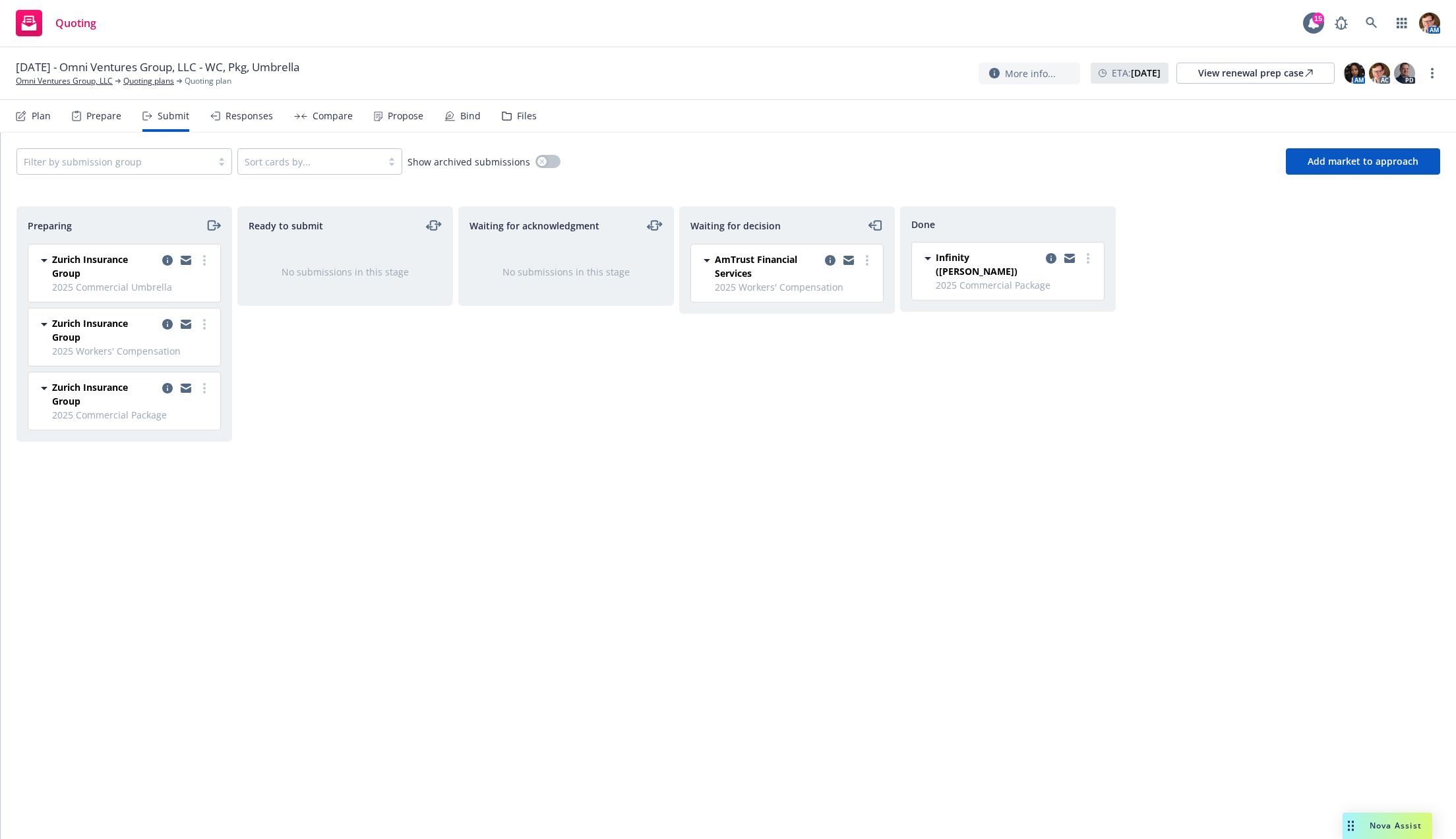
click at [316, 119] on div "Compare" at bounding box center [333, 116] width 41 height 10
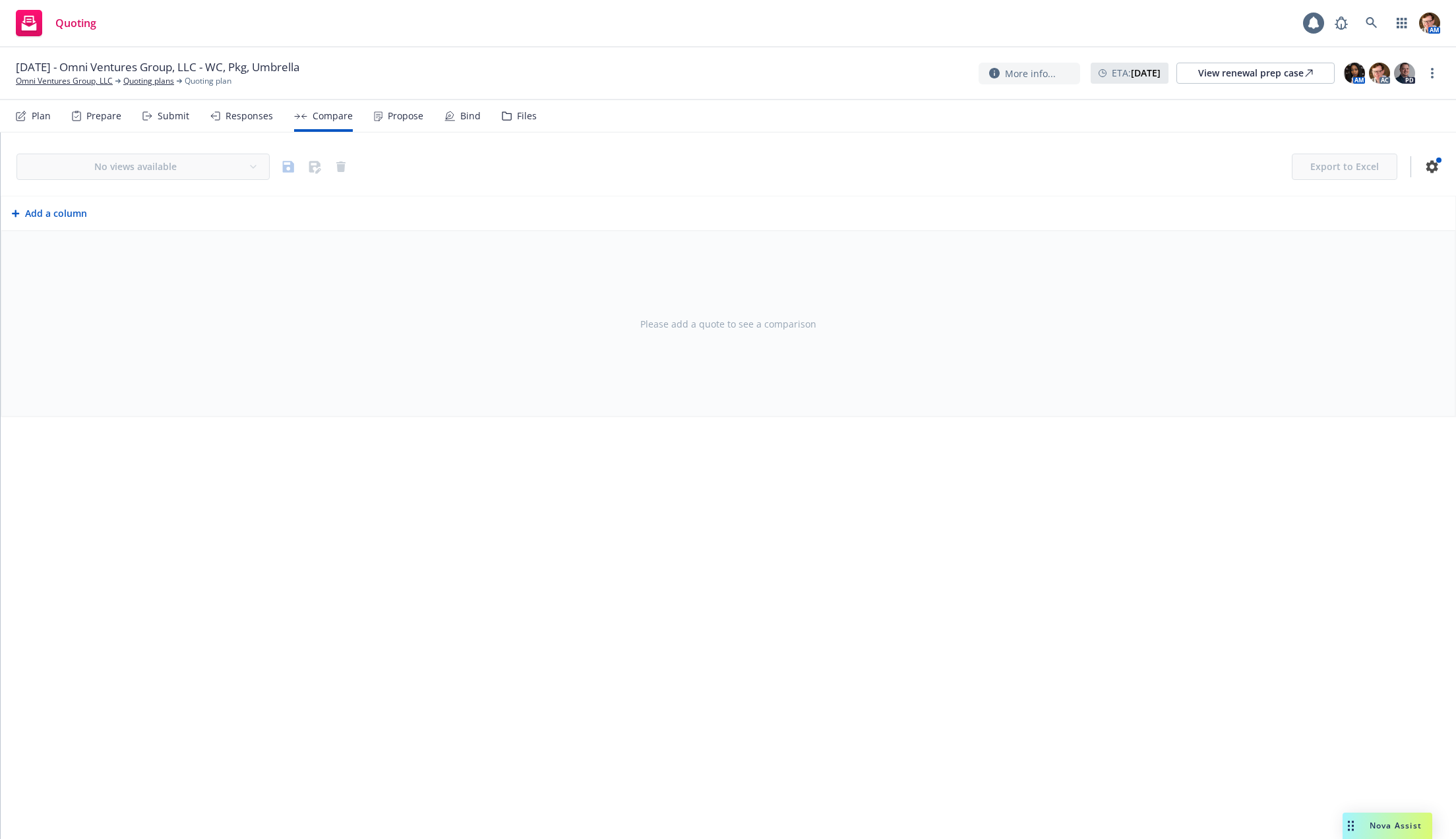
click at [381, 118] on div "Propose" at bounding box center [398, 116] width 49 height 32
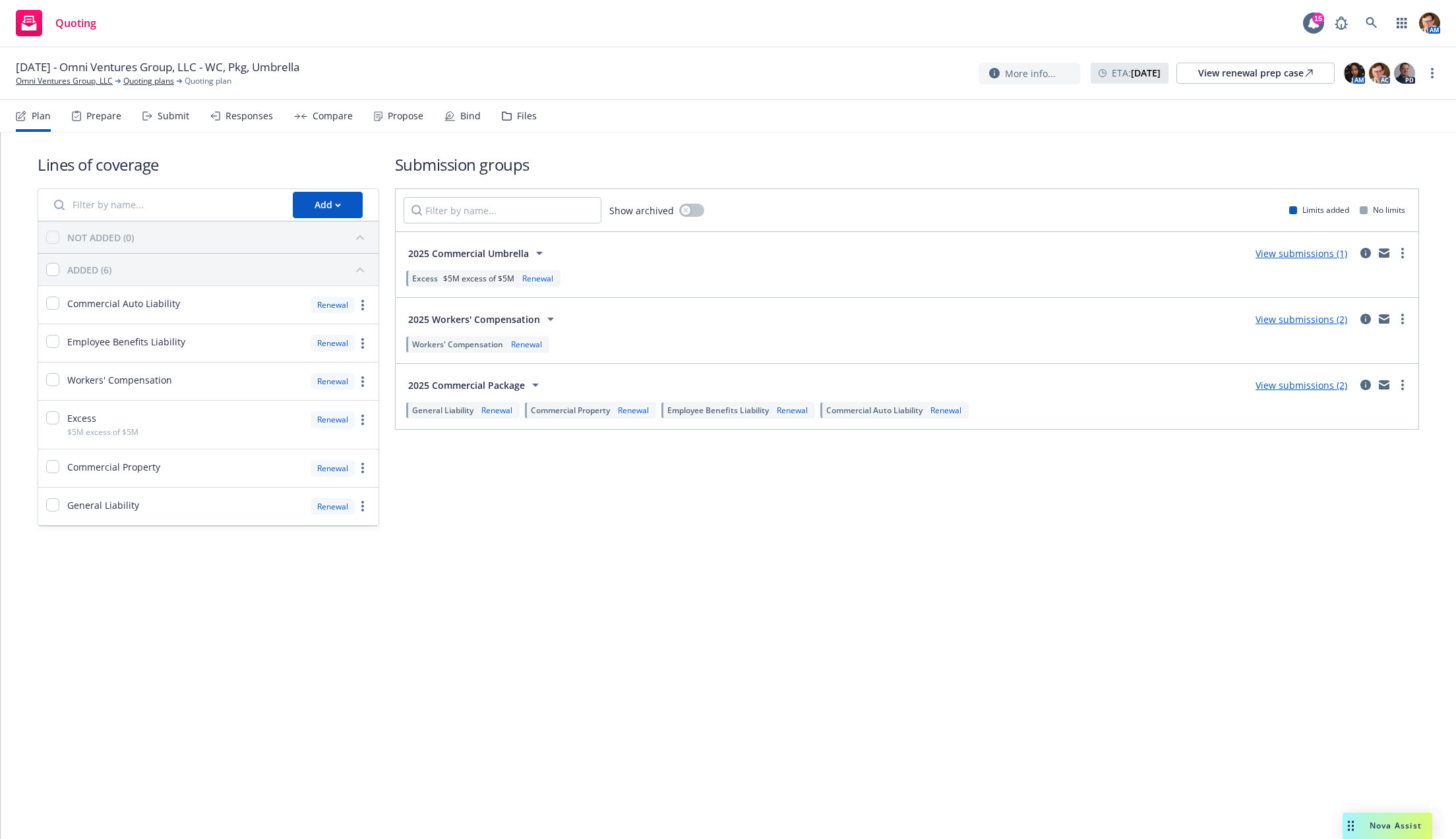
click at [93, 119] on div "Prepare" at bounding box center [103, 116] width 35 height 10
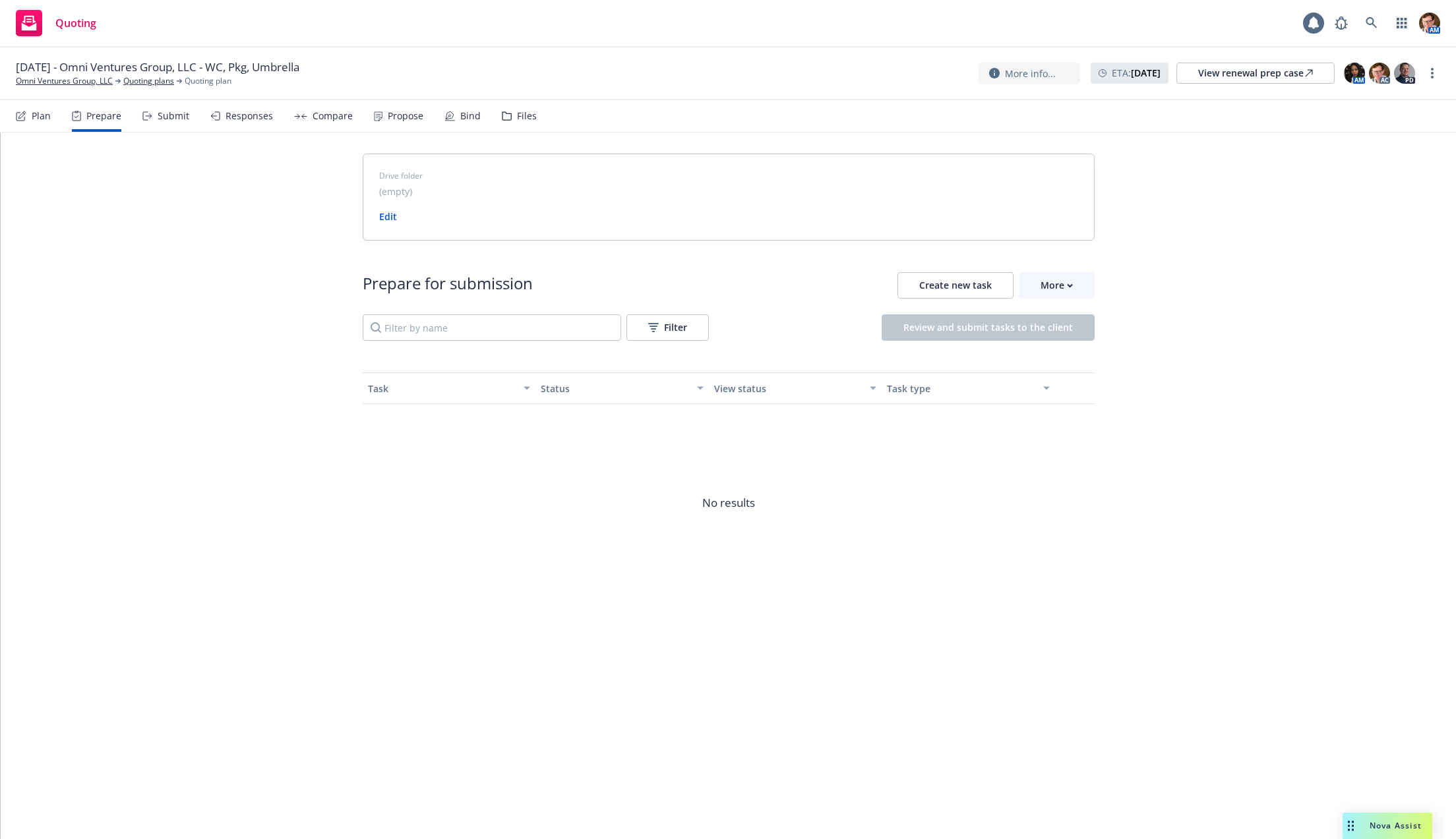
click at [21, 126] on div "Plan" at bounding box center [32, 116] width 35 height 32
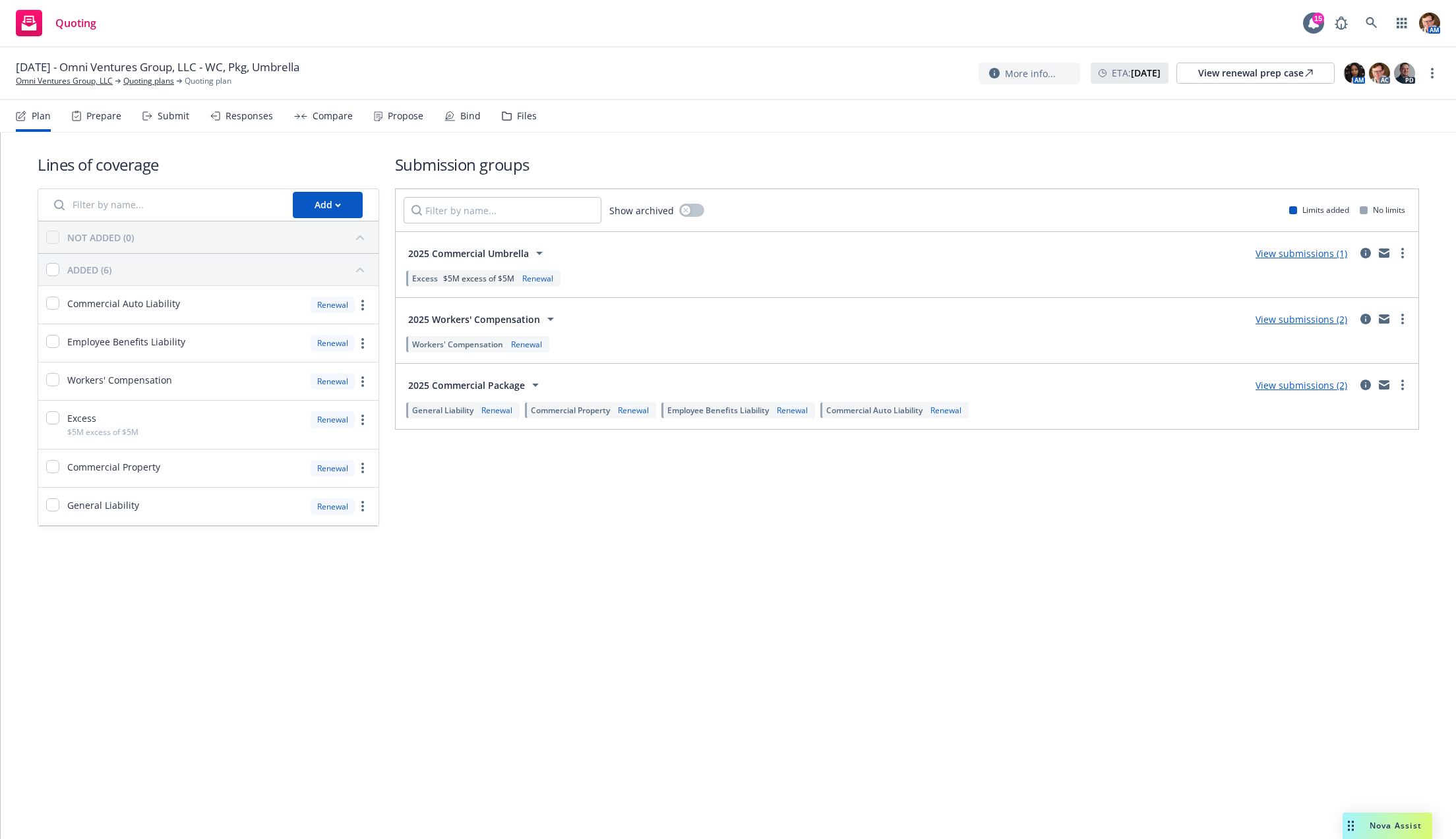
click at [87, 104] on div "Prepare" at bounding box center [96, 116] width 49 height 32
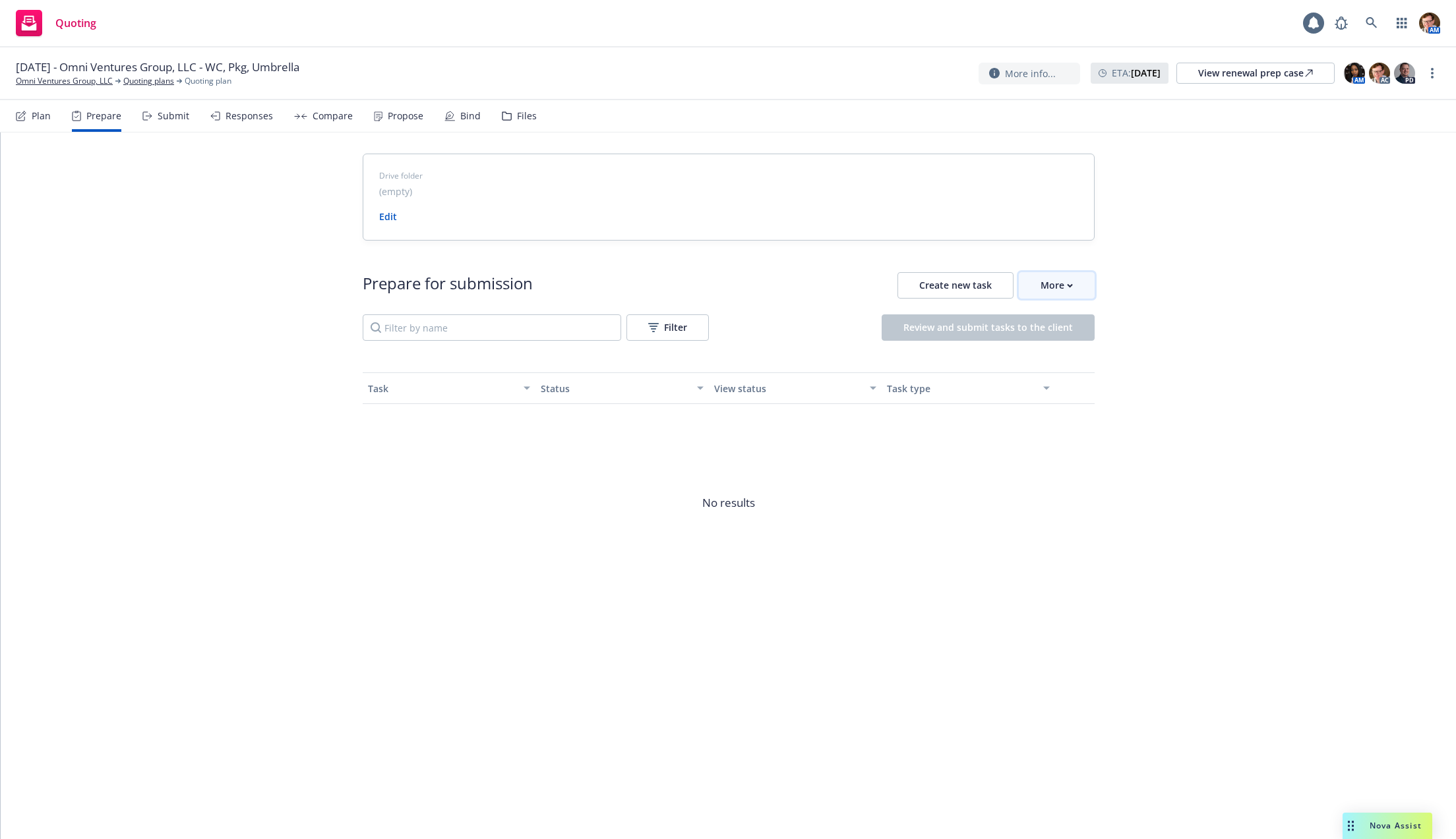
click at [1073, 293] on button "More" at bounding box center [1056, 285] width 76 height 27
click at [1048, 347] on span "Go to Indio account" at bounding box center [1078, 345] width 117 height 13
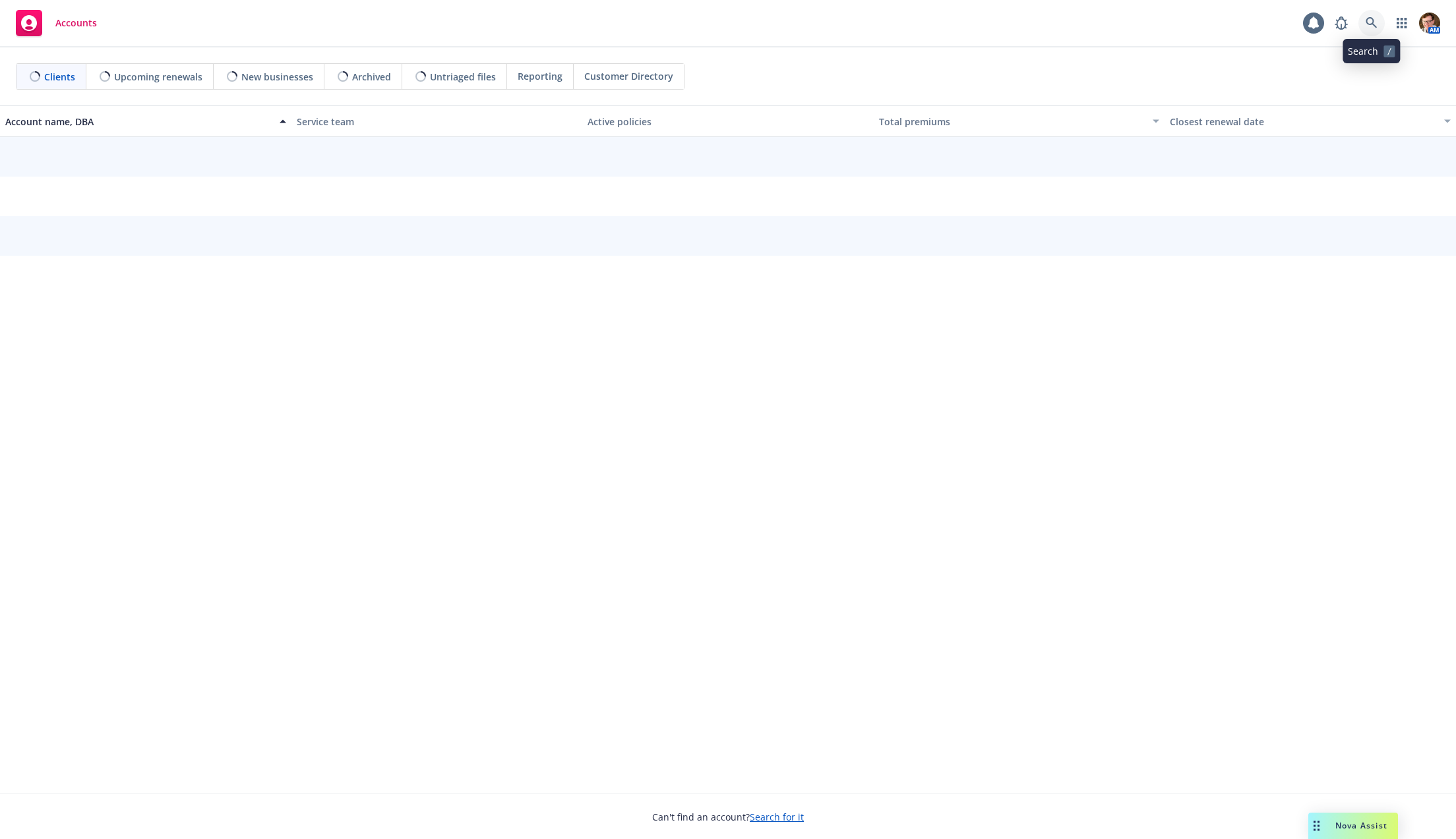
click at [1375, 29] on link at bounding box center [1372, 23] width 27 height 27
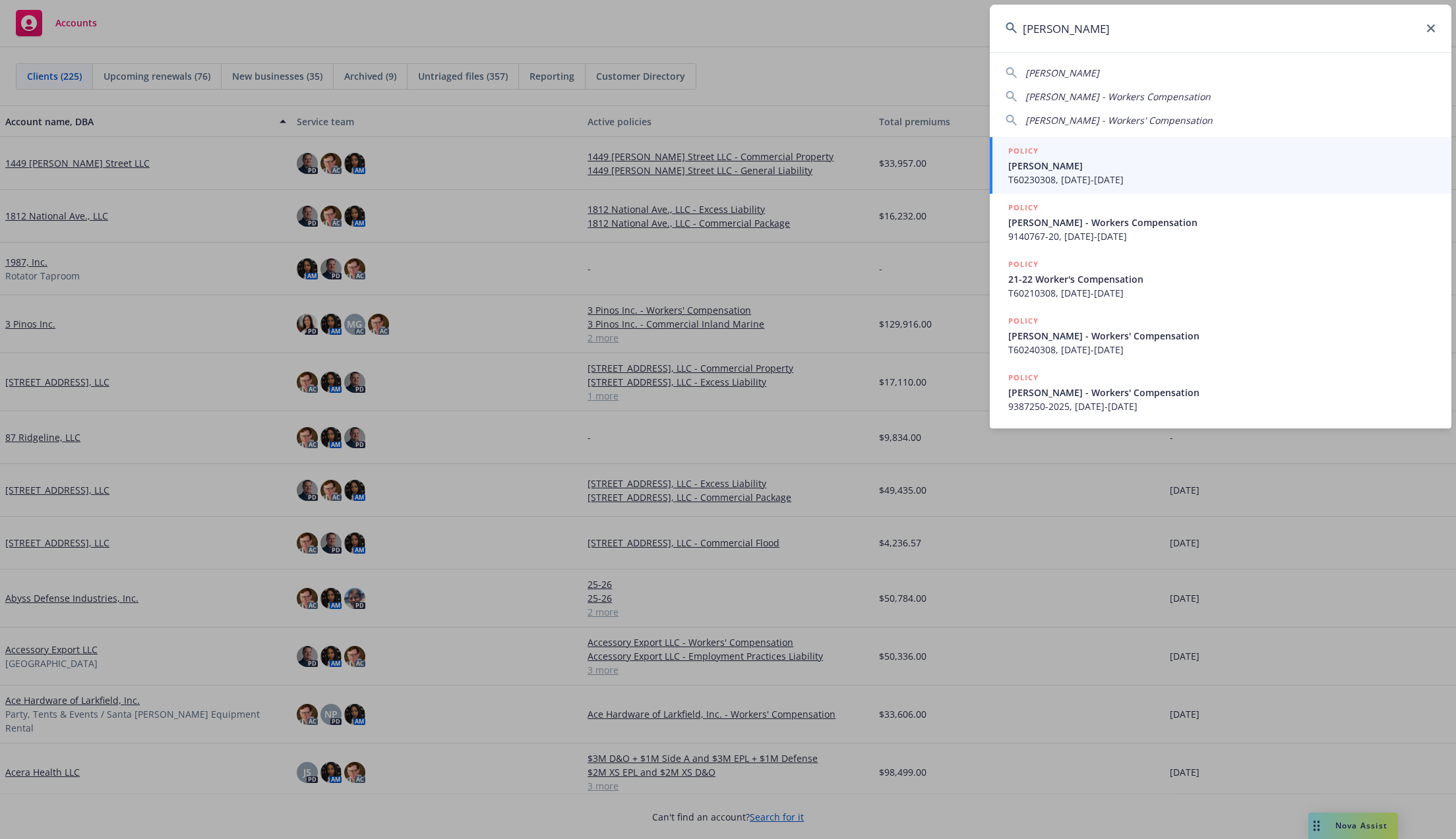
type input "[PERSON_NAME]"
click at [1082, 171] on span "[PERSON_NAME]" at bounding box center [1221, 165] width 427 height 14
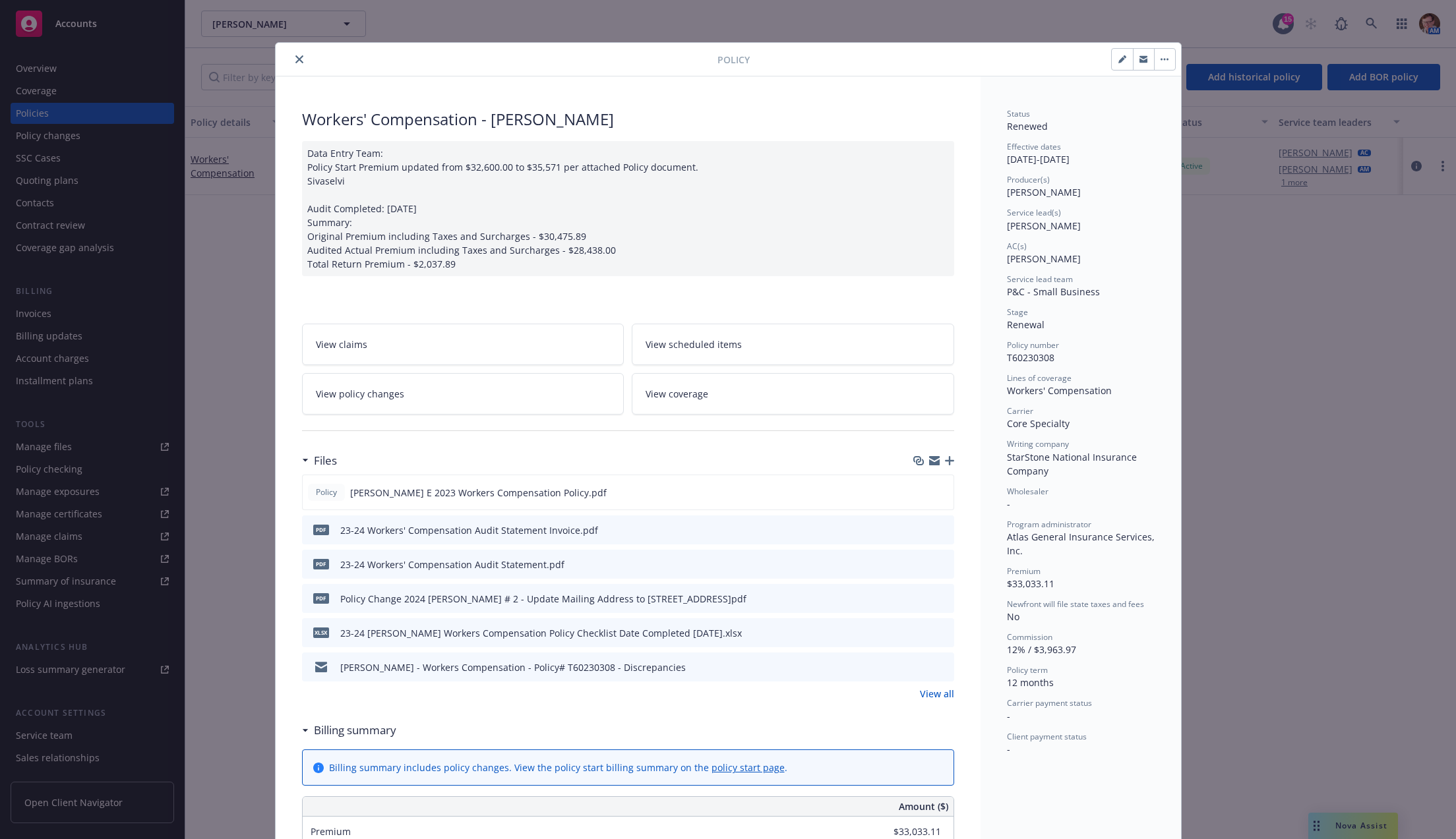
click at [296, 60] on icon "close" at bounding box center [299, 59] width 8 height 8
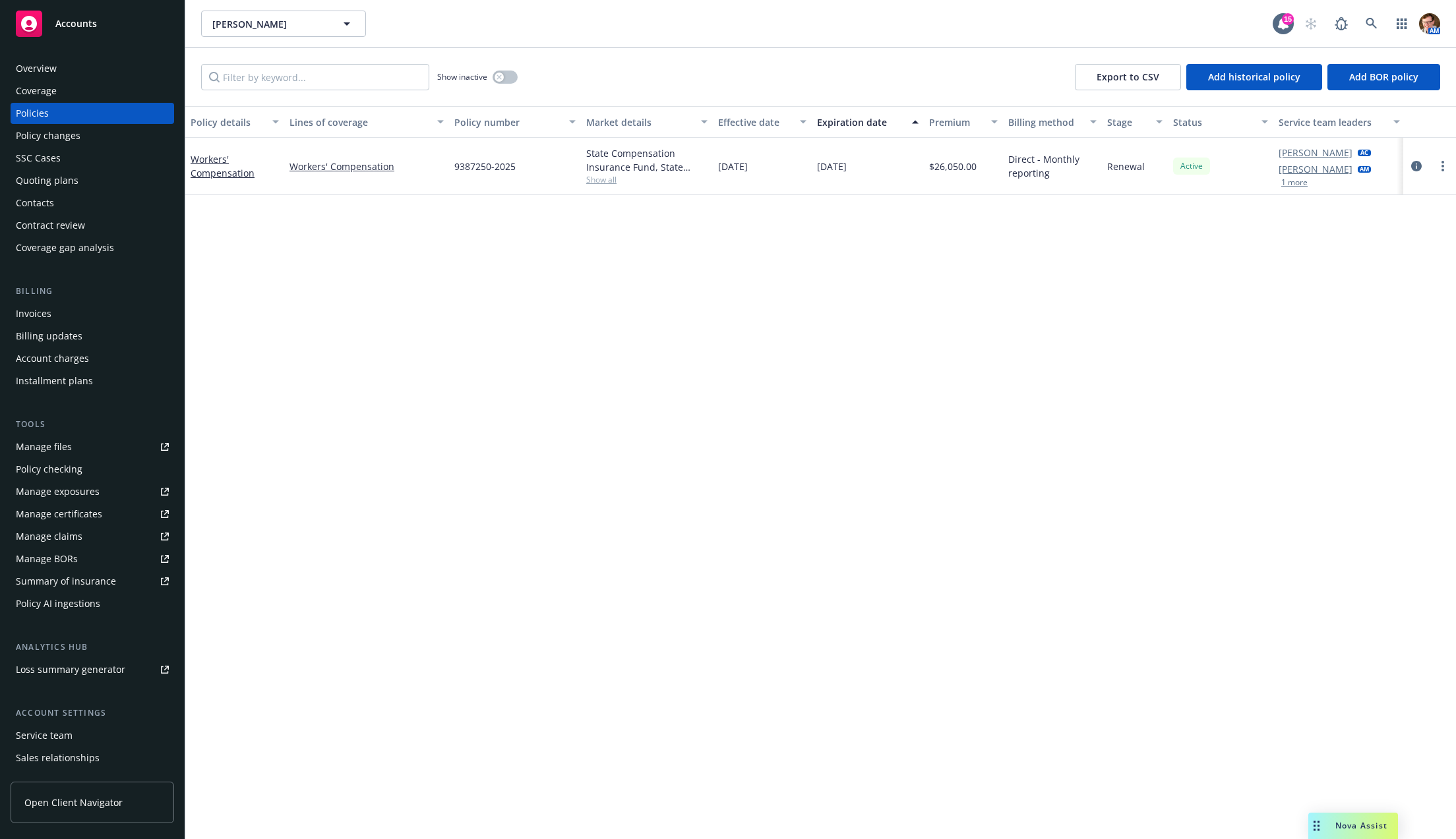
click at [1408, 163] on div at bounding box center [1429, 167] width 53 height 58
click at [1415, 167] on icon "circleInformation" at bounding box center [1416, 166] width 10 height 10
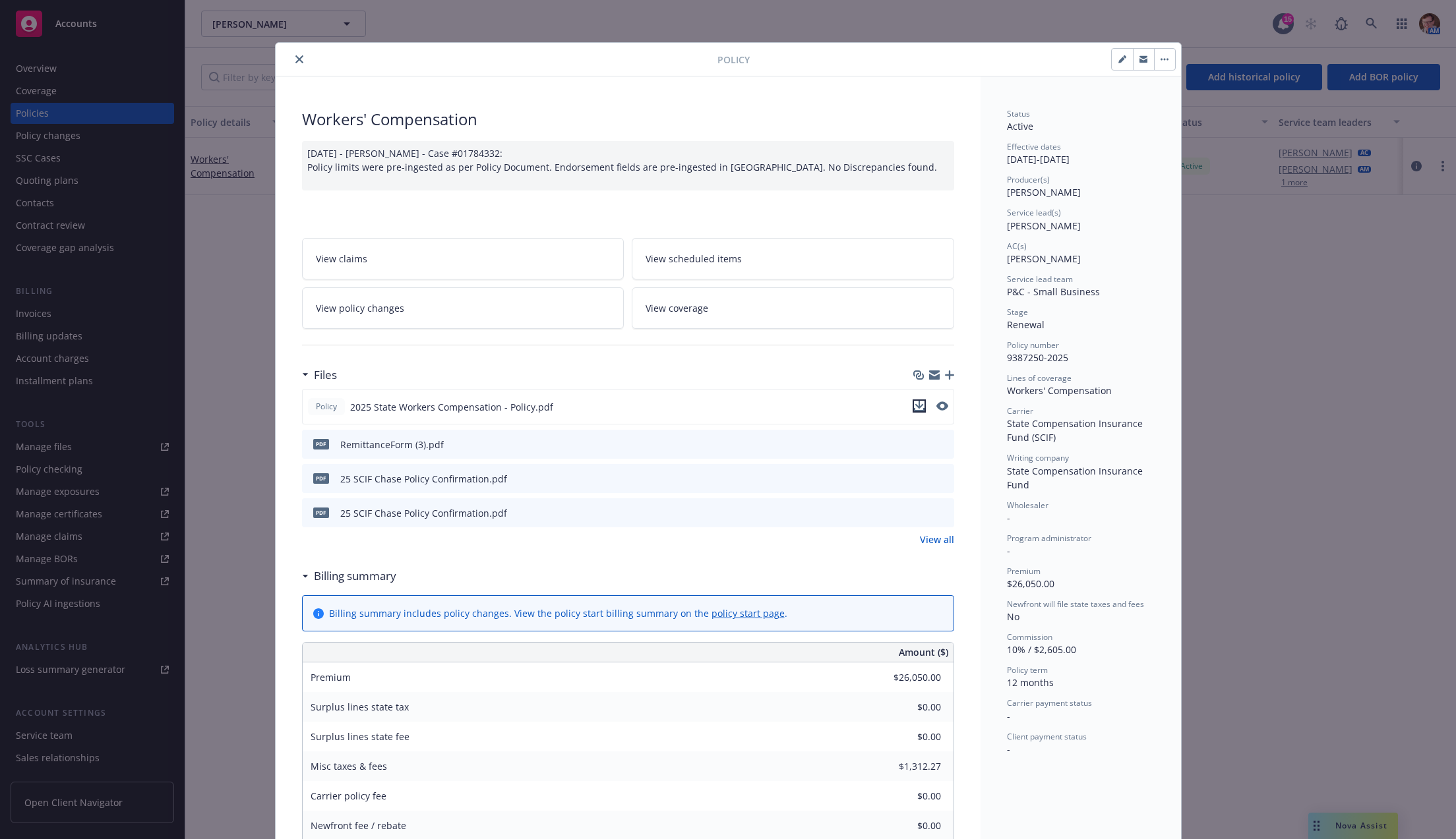
click at [914, 404] on icon "download file" at bounding box center [919, 406] width 10 height 10
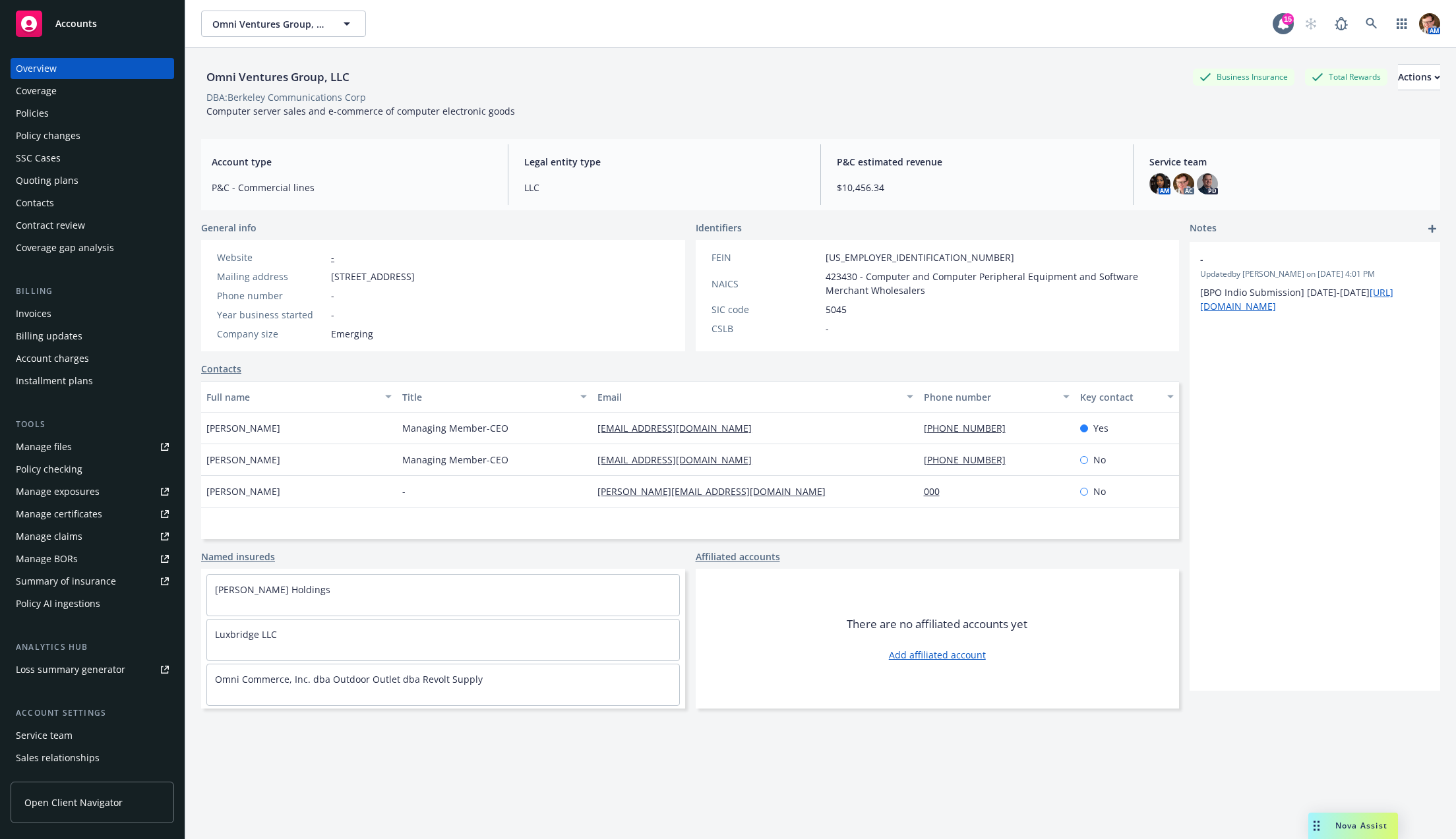
click at [70, 115] on div "Policies" at bounding box center [91, 113] width 153 height 21
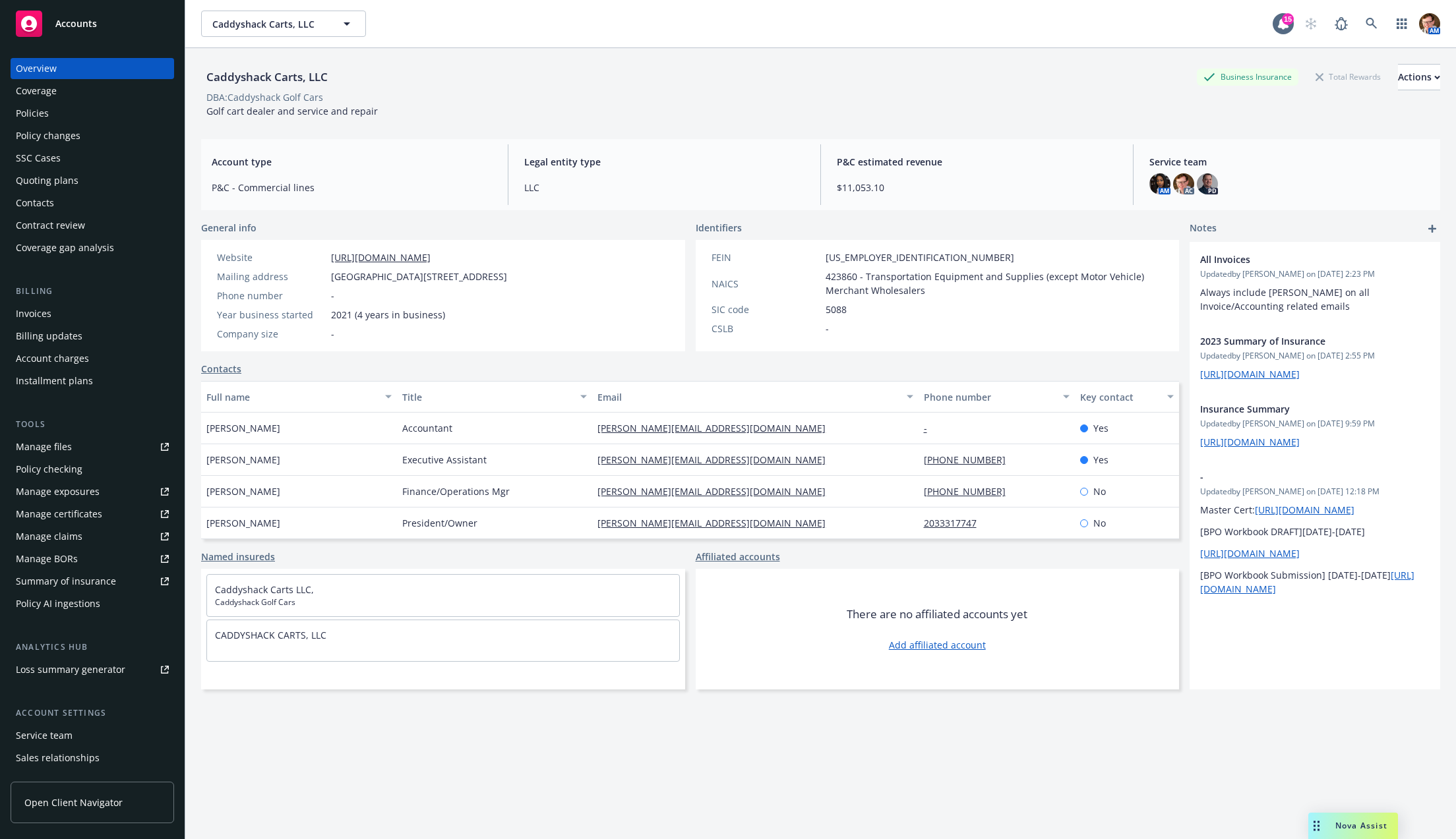
drag, startPoint x: 46, startPoint y: 113, endPoint x: 87, endPoint y: 115, distance: 41.0
click at [46, 112] on div "Policies" at bounding box center [32, 113] width 33 height 21
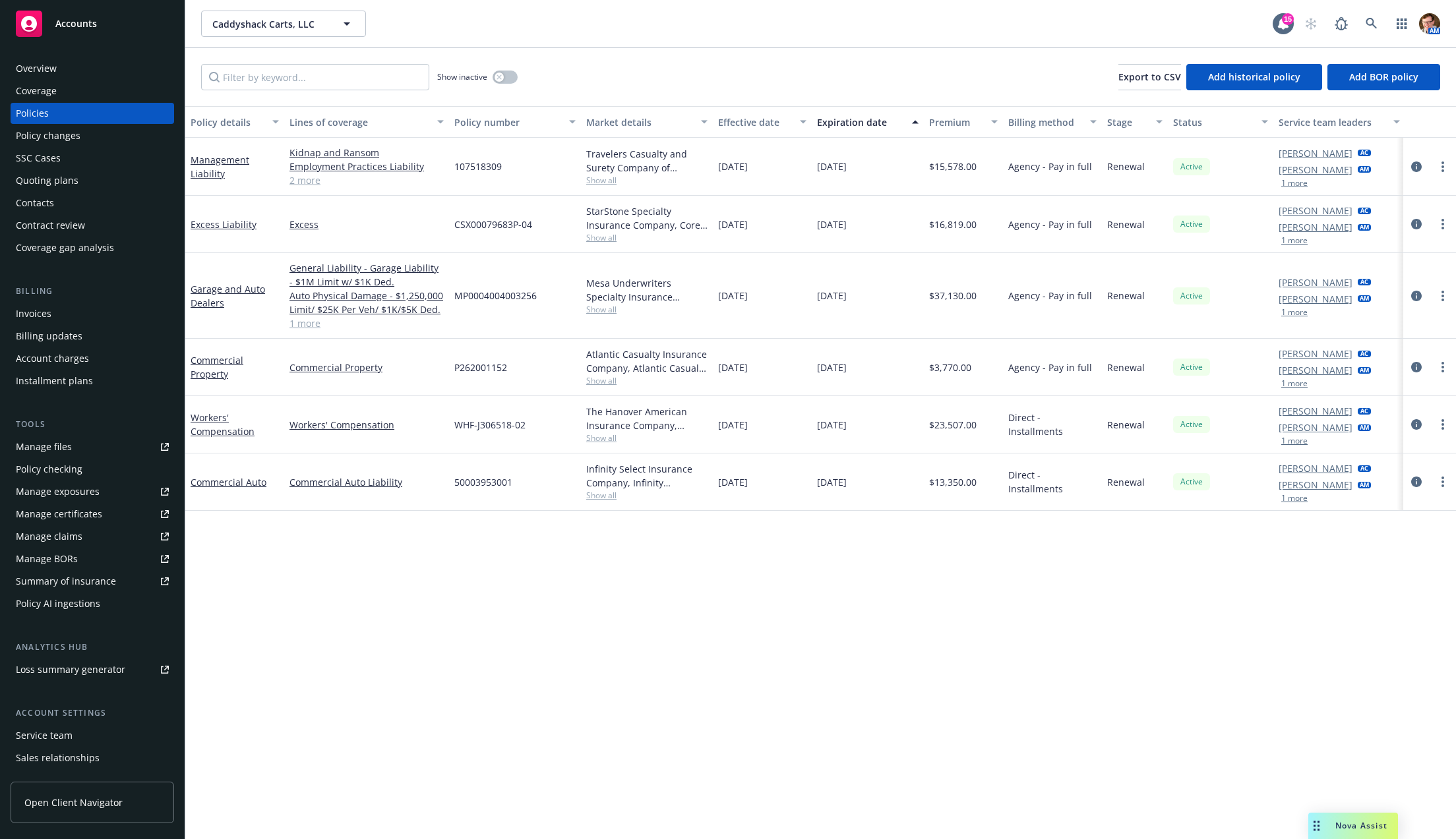
click at [83, 156] on div "SSC Cases" at bounding box center [91, 158] width 153 height 21
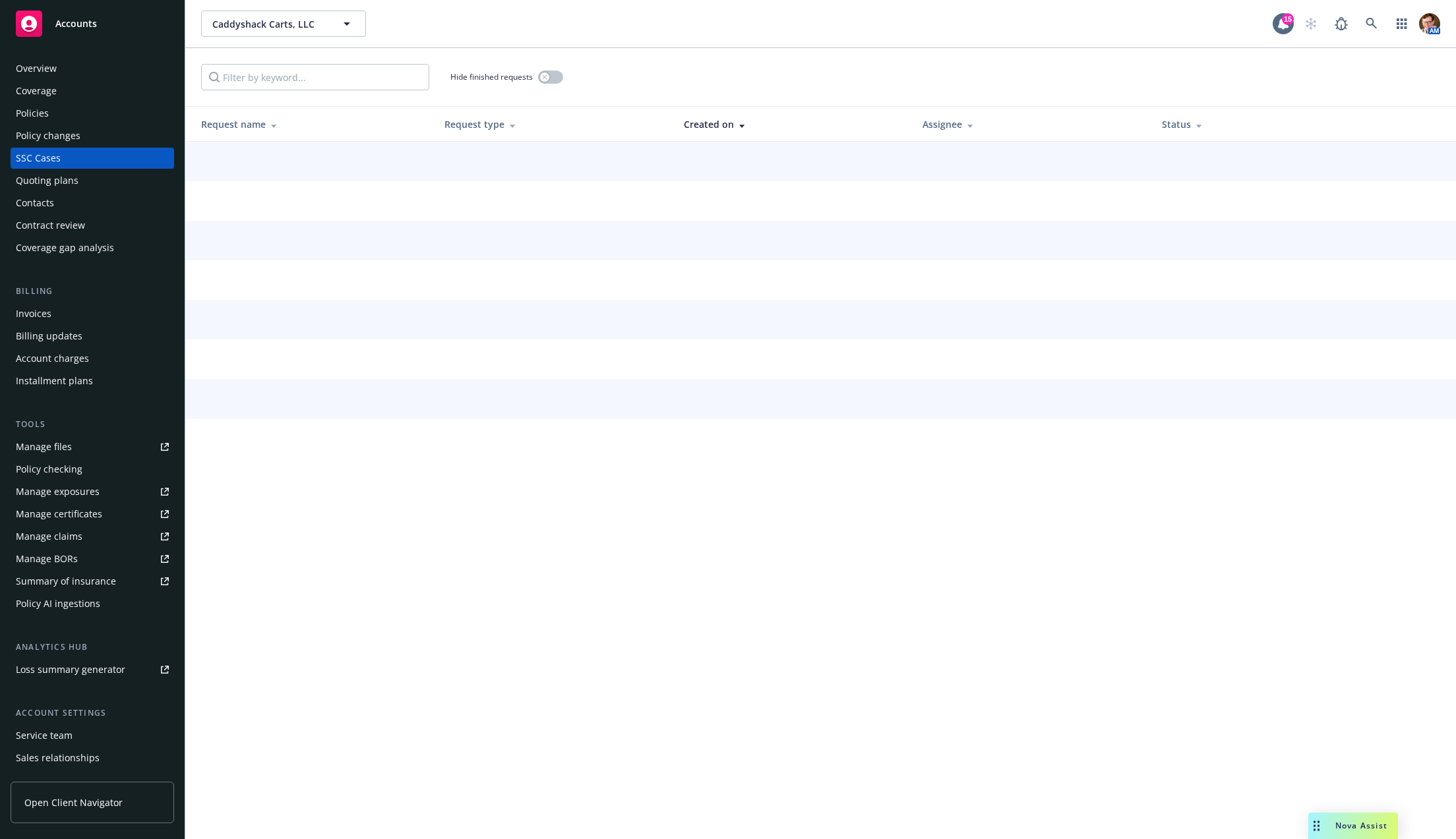
click at [80, 180] on div "Quoting plans" at bounding box center [91, 181] width 153 height 21
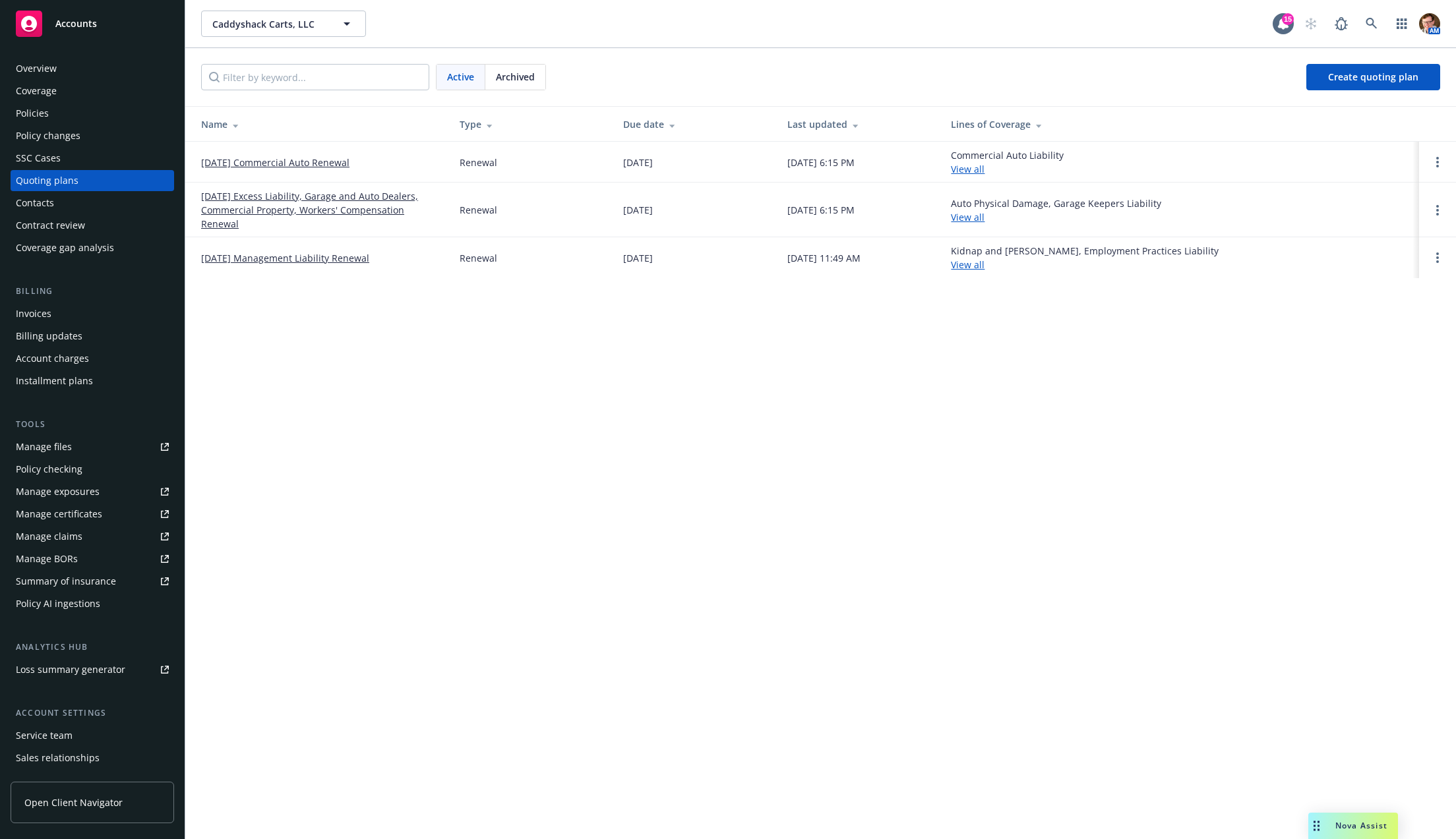
click at [296, 251] on link "[DATE] Management Liability Renewal" at bounding box center [285, 258] width 168 height 14
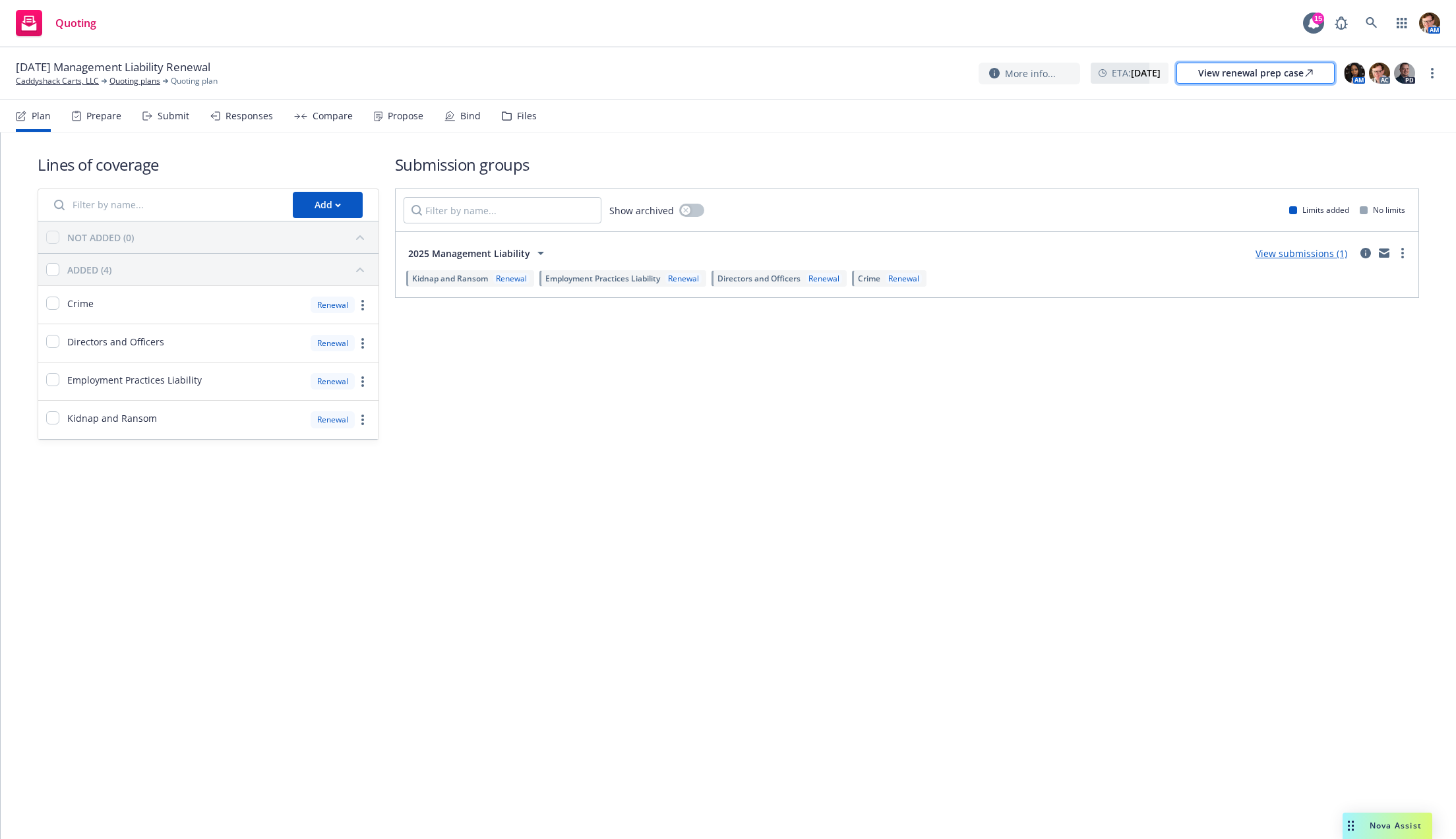
click at [1268, 79] on div "View renewal prep case" at bounding box center [1255, 73] width 115 height 20
click at [1268, 76] on div "View renewal prep case" at bounding box center [1255, 73] width 115 height 20
click at [98, 128] on div "Prepare" at bounding box center [96, 116] width 49 height 32
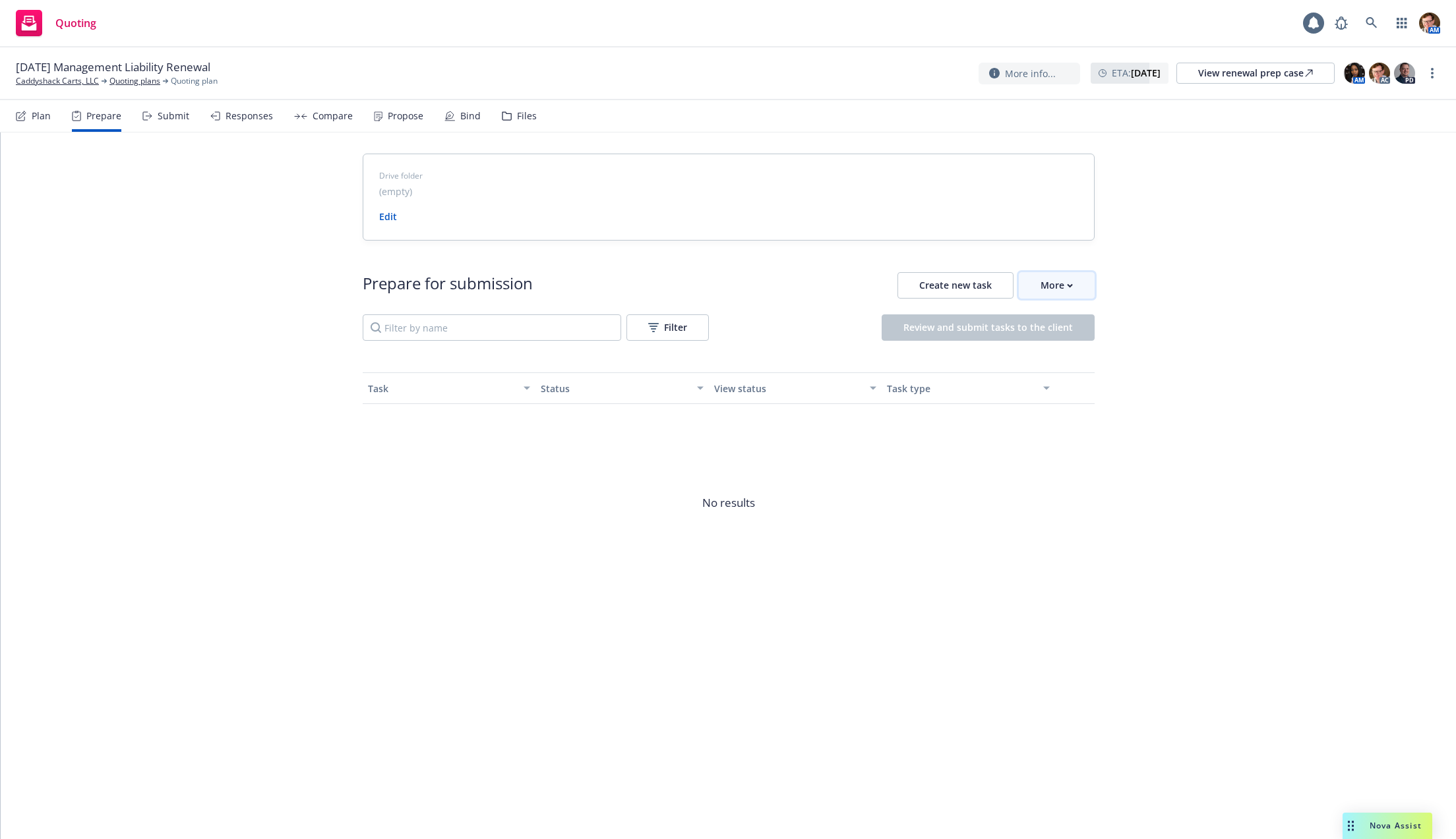
click at [1061, 282] on div "More" at bounding box center [1057, 285] width 32 height 25
click at [1075, 341] on span "Go to Indio account" at bounding box center [1078, 345] width 117 height 13
click at [1435, 71] on link "more" at bounding box center [1432, 73] width 15 height 15
drag, startPoint x: 1216, startPoint y: 147, endPoint x: 658, endPoint y: 35, distance: 569.1
click at [1216, 146] on div "Drive folder (empty) Edit Prepare for submission Create new task More Filter Re…" at bounding box center [728, 394] width 1455 height 522
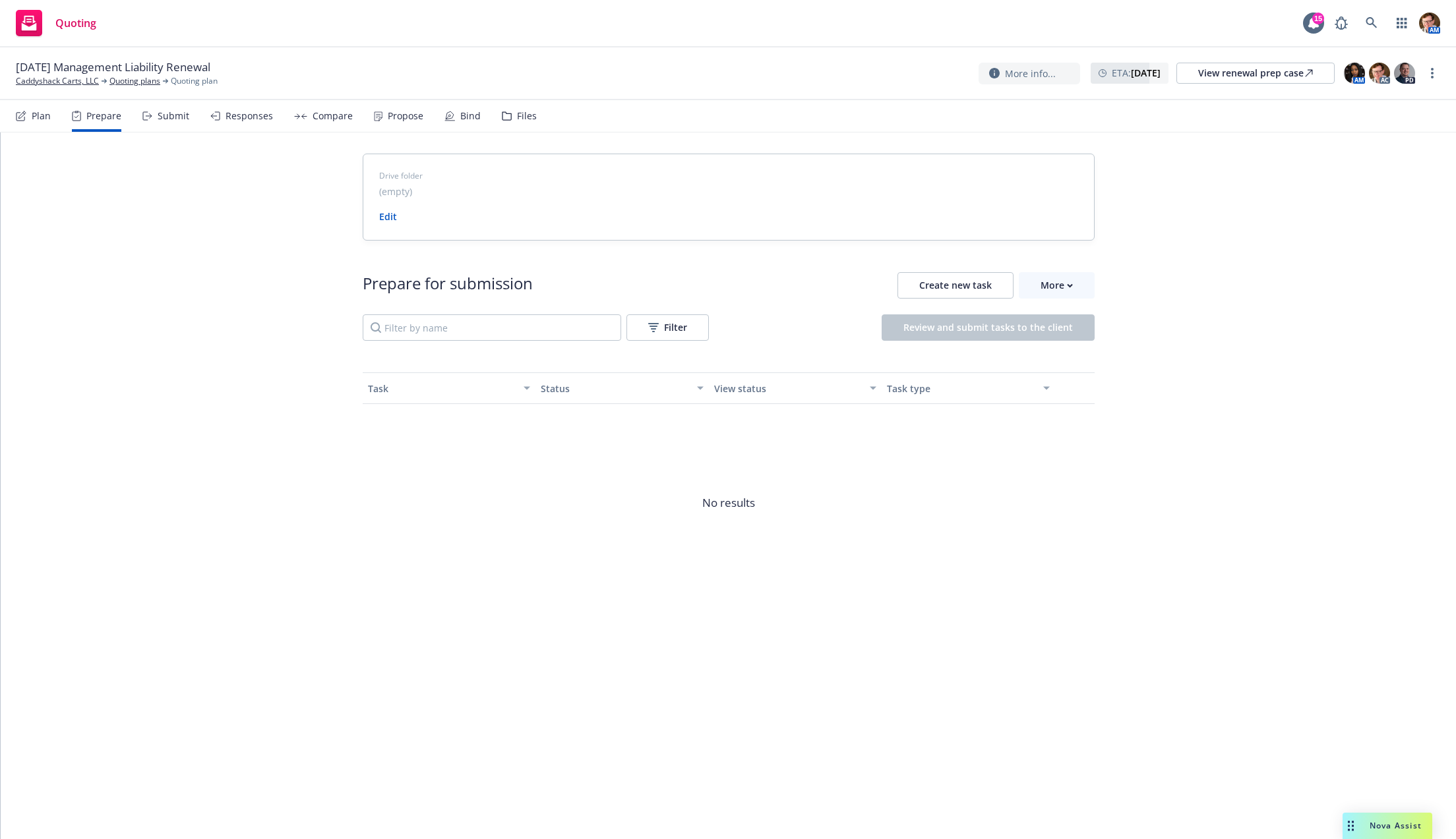
click at [1358, 818] on div "Drag to move" at bounding box center [1351, 826] width 16 height 27
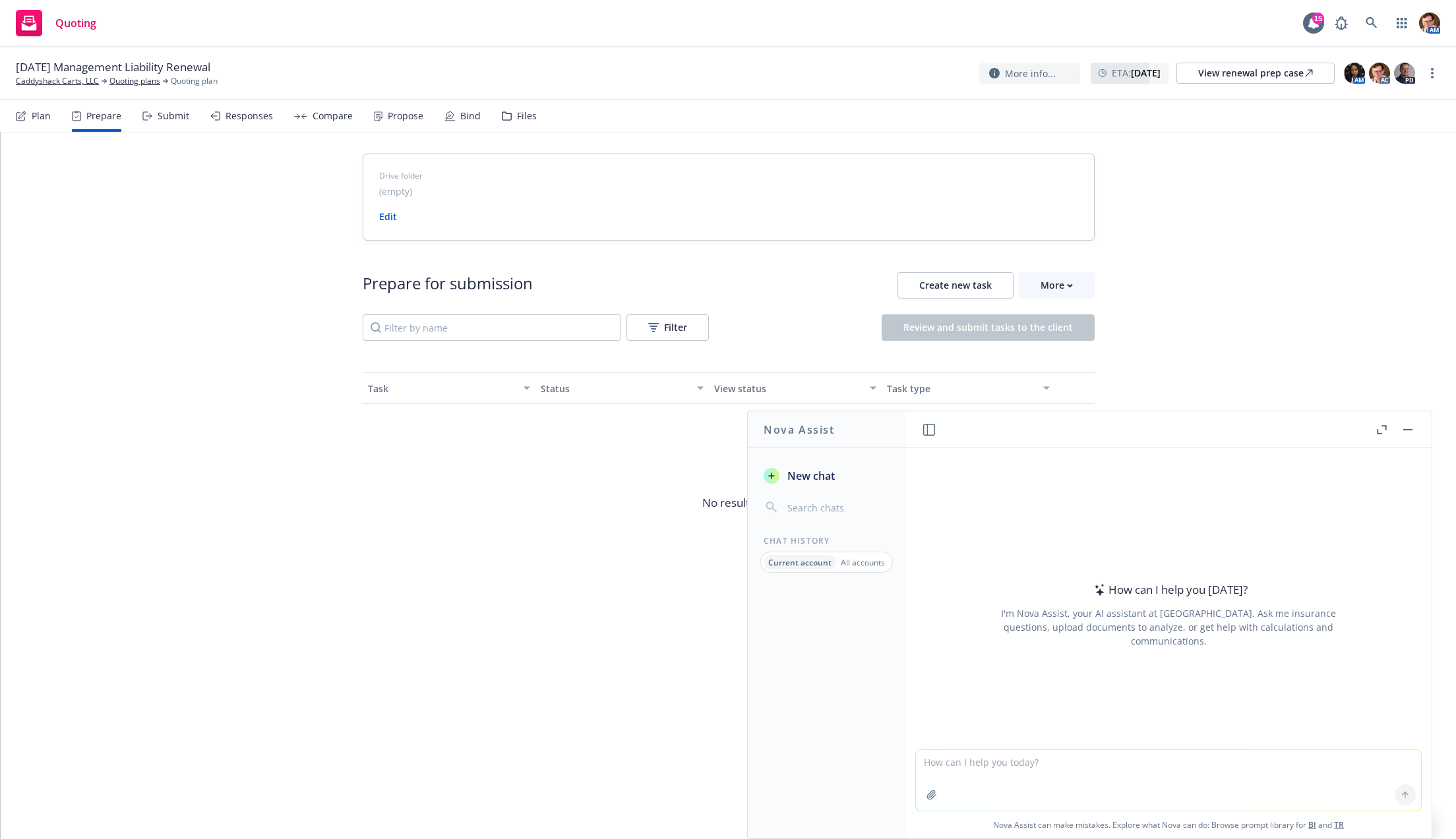
click at [1002, 769] on textarea at bounding box center [1168, 780] width 505 height 60
click at [1309, 773] on textarea "write friendly breif but urgent request, please quickly review the prepared app…" at bounding box center [1168, 780] width 505 height 62
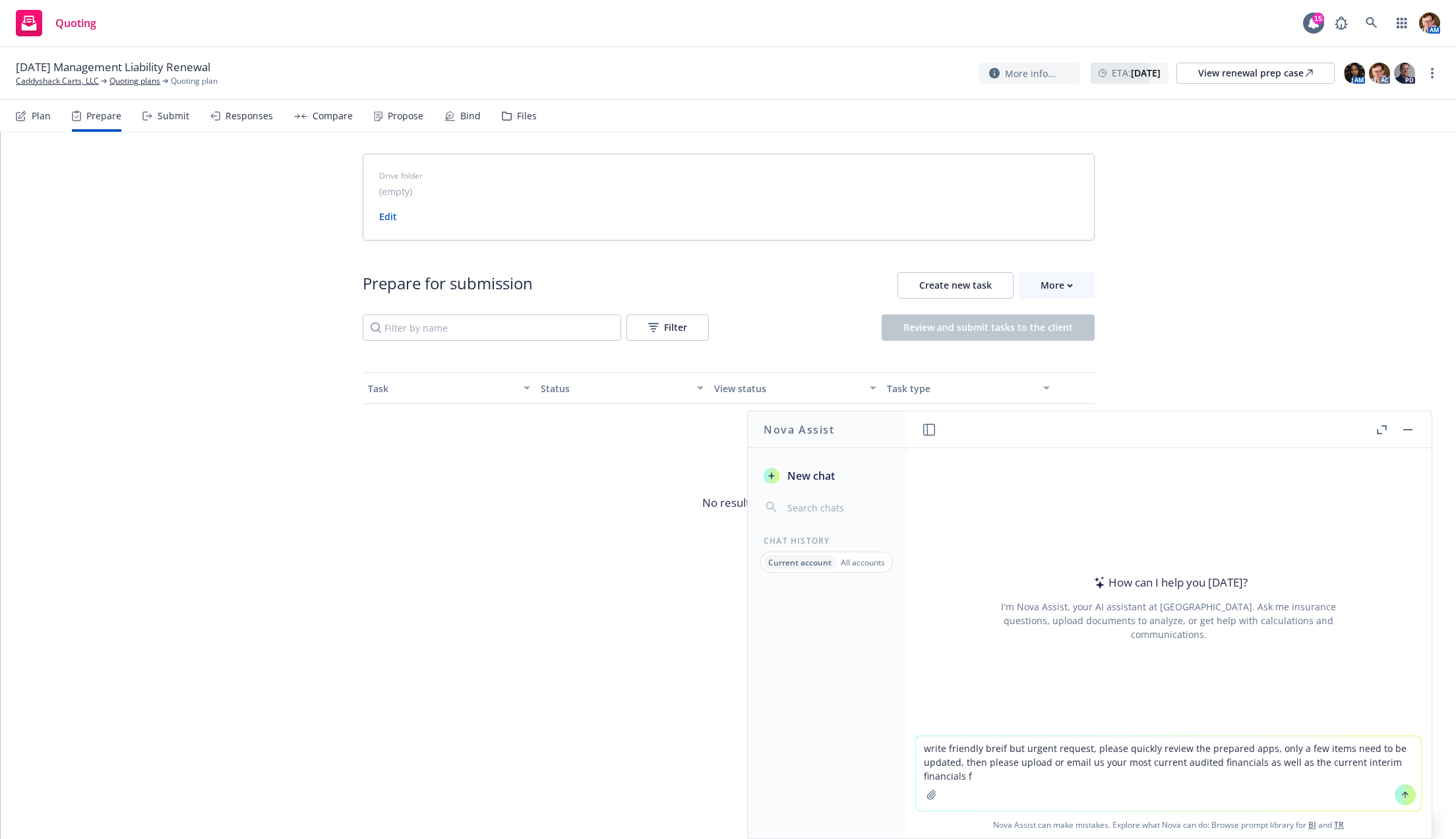
click at [1094, 781] on textarea "write friendly breif but urgent request, please quickly review the prepared app…" at bounding box center [1168, 773] width 505 height 74
click at [1289, 782] on textarea "write friendly breif but urgent request, please quickly review the prepared app…" at bounding box center [1168, 773] width 505 height 74
paste textarea "https://newfront.useindio.com/requests/2203724"
type textarea "write friendly breif but urgent request, please quickly review the prepared app…"
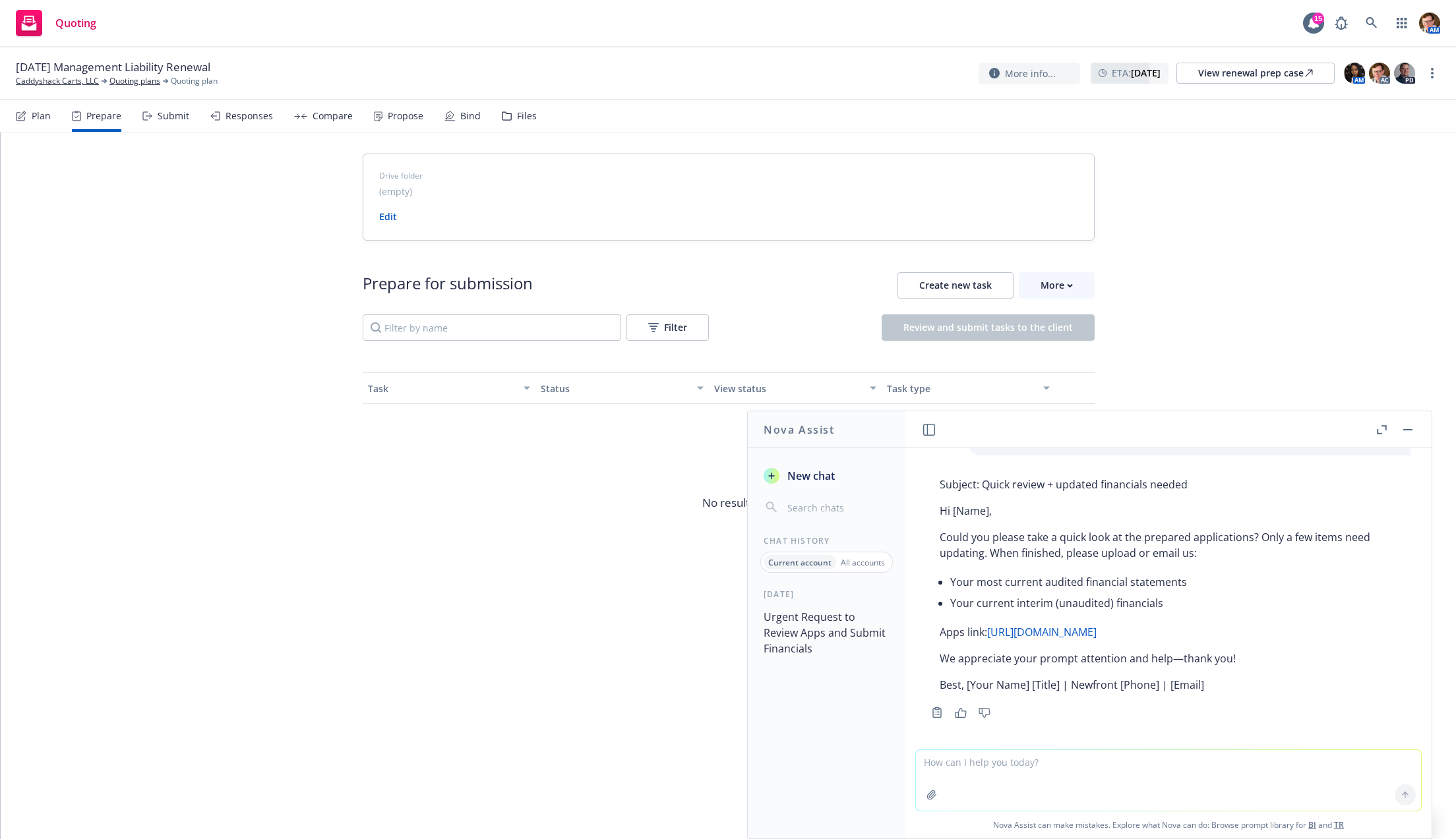
scroll to position [97, 0]
click at [1010, 765] on textarea at bounding box center [1168, 780] width 505 height 60
type textarea "a"
paste textarea "Daniela Ryan Daniela Ryan Accountant Address - Website - Correspondence Invoice…"
type textarea "write it to these two: Daniela Ryan Daniela Ryan Accountant Address - Website -…"
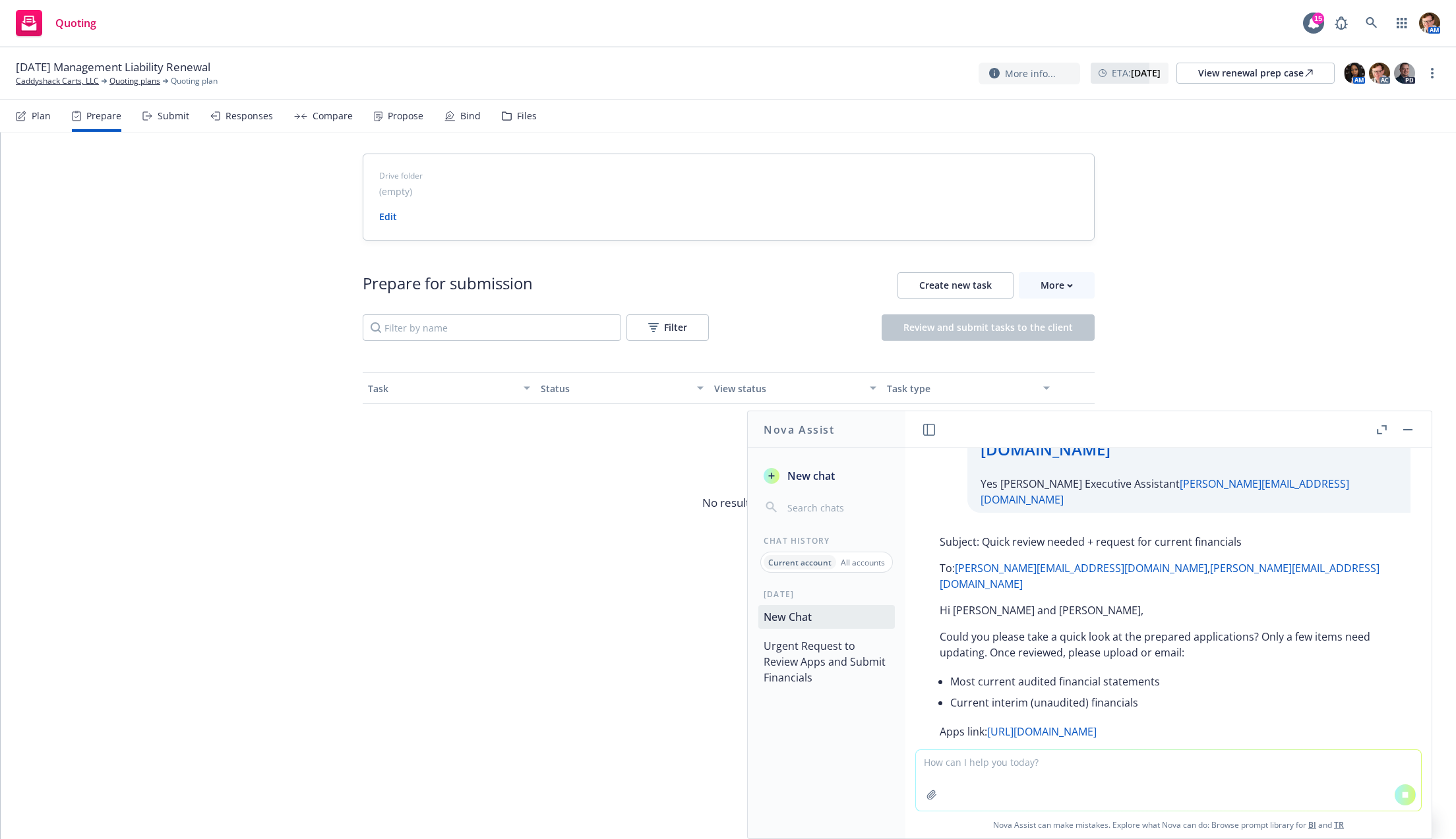
scroll to position [716, 0]
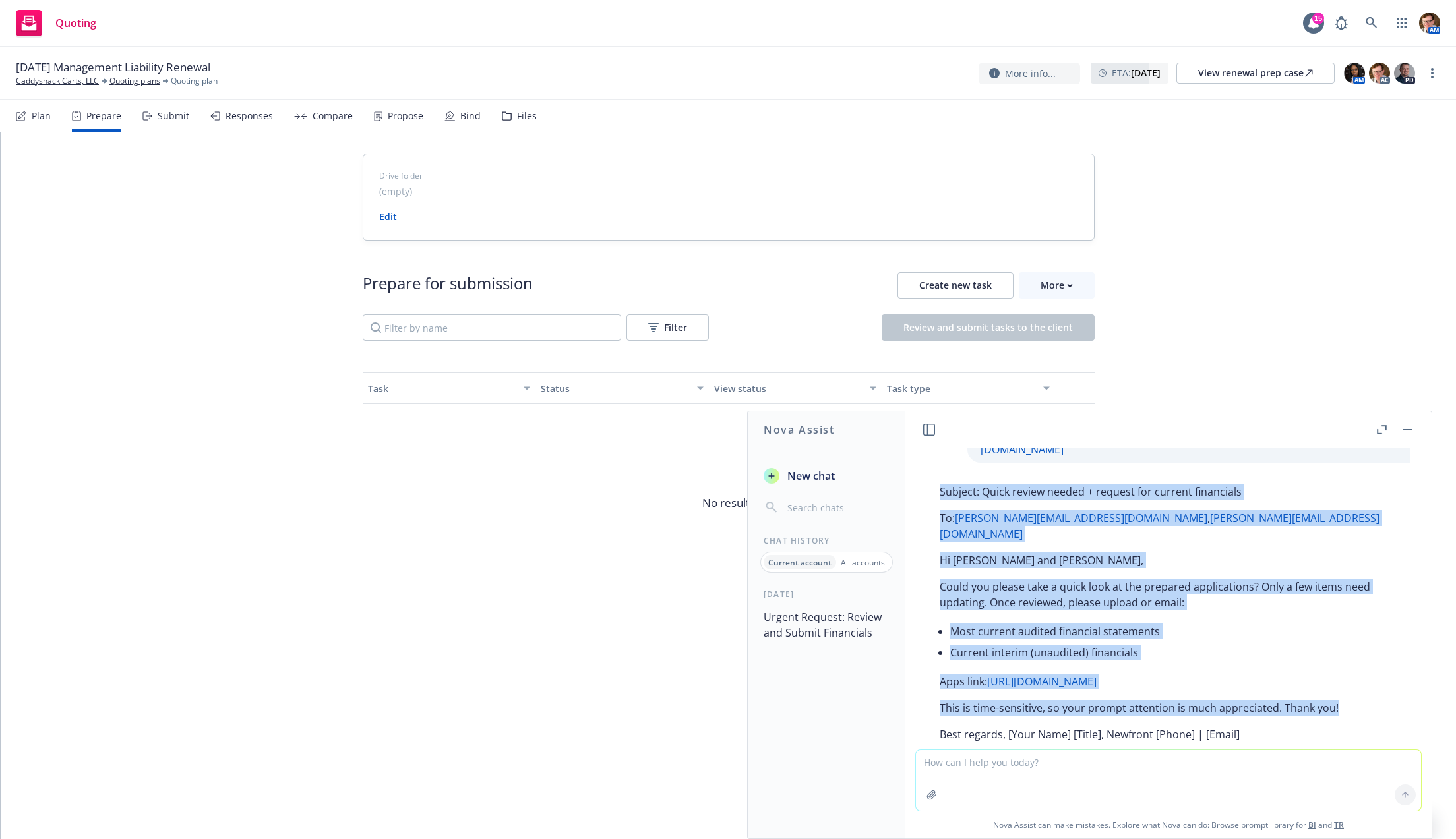
drag, startPoint x: 1239, startPoint y: 633, endPoint x: 936, endPoint y: 459, distance: 349.4
click at [936, 478] on div "Subject: Quick review needed + request for current financials To: daniela@drive…" at bounding box center [1168, 613] width 484 height 269
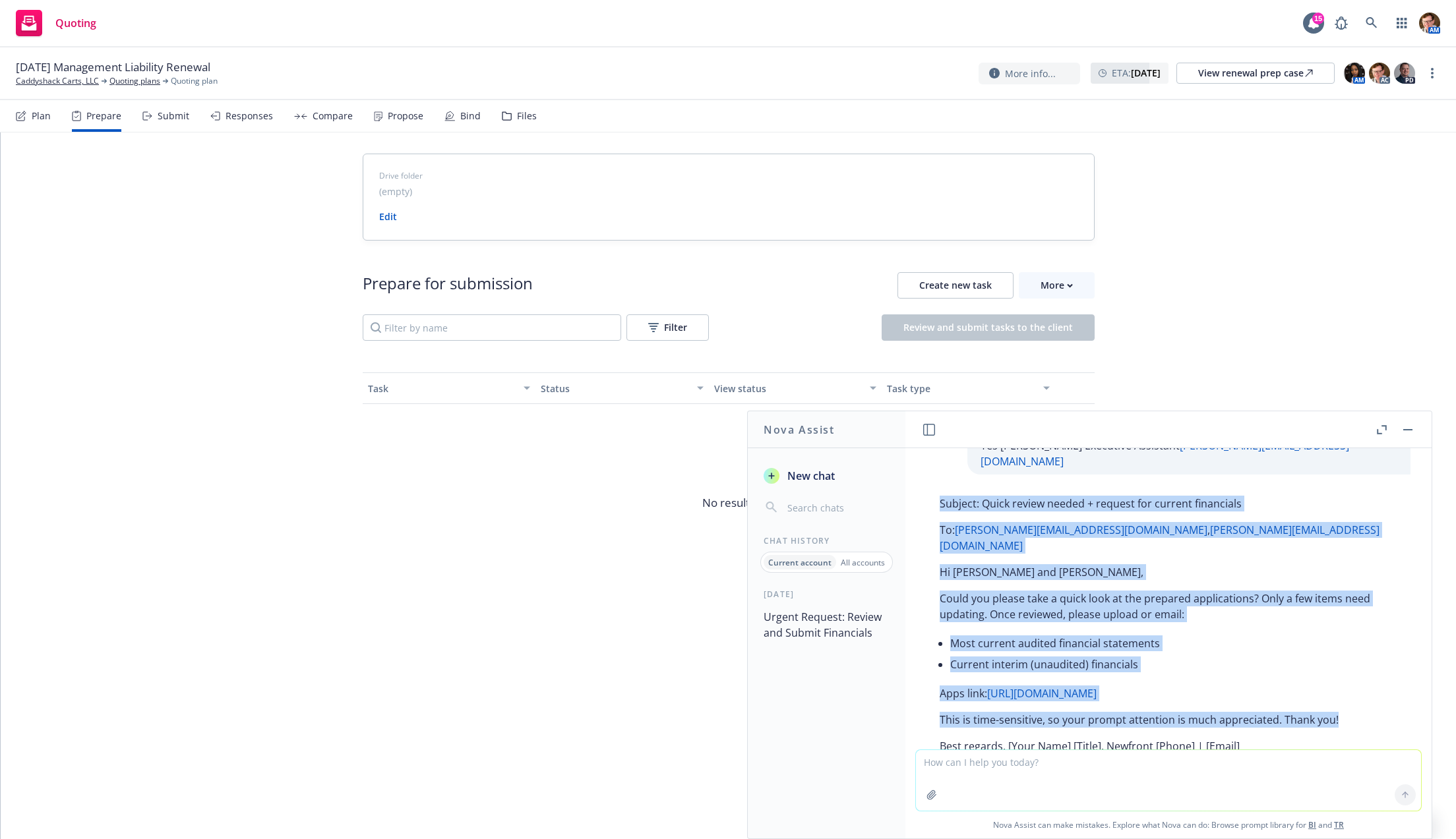
scroll to position [678, 0]
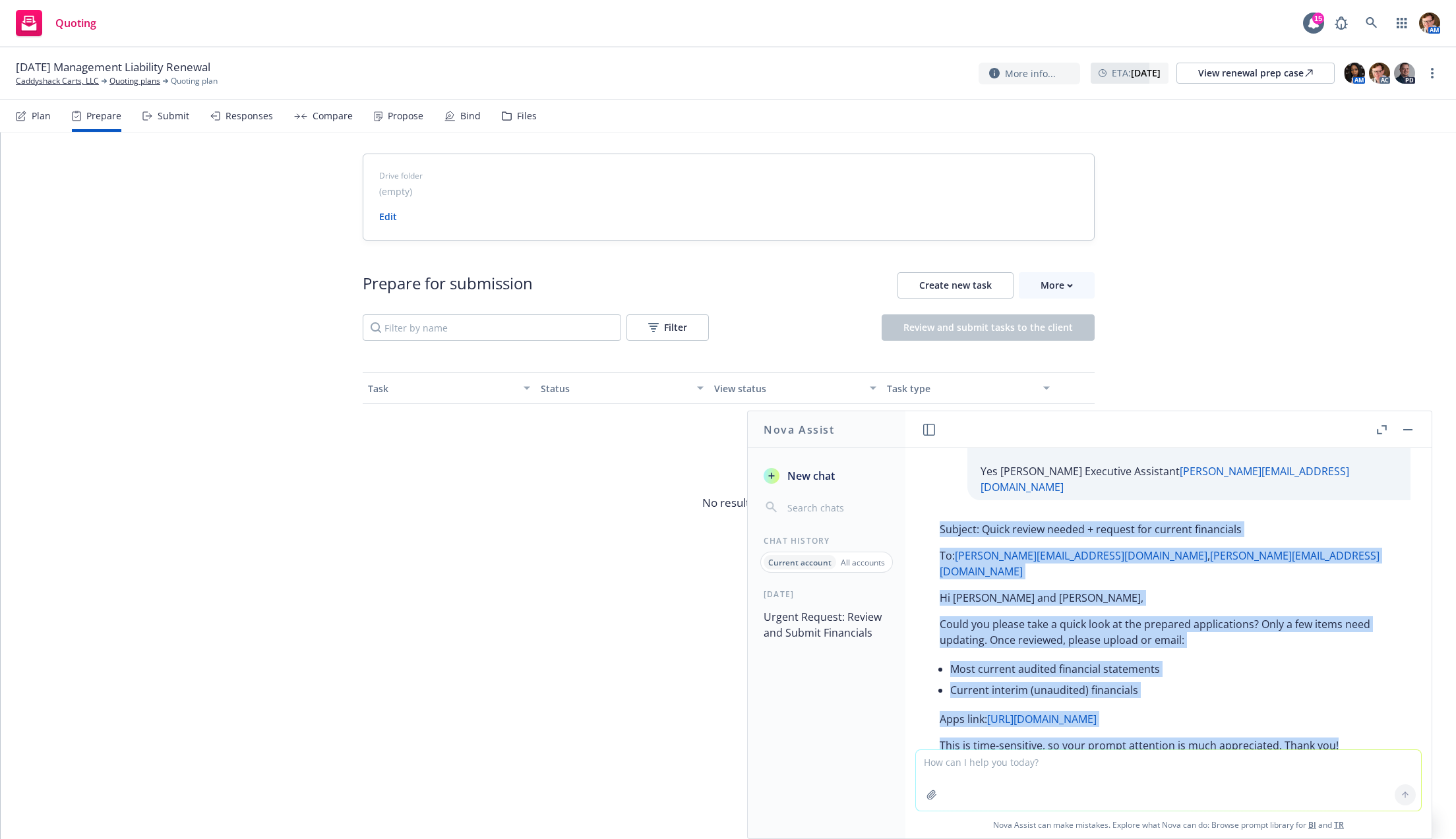
copy div "Subject: Quick review needed + request for current financials To: daniela@drive…"
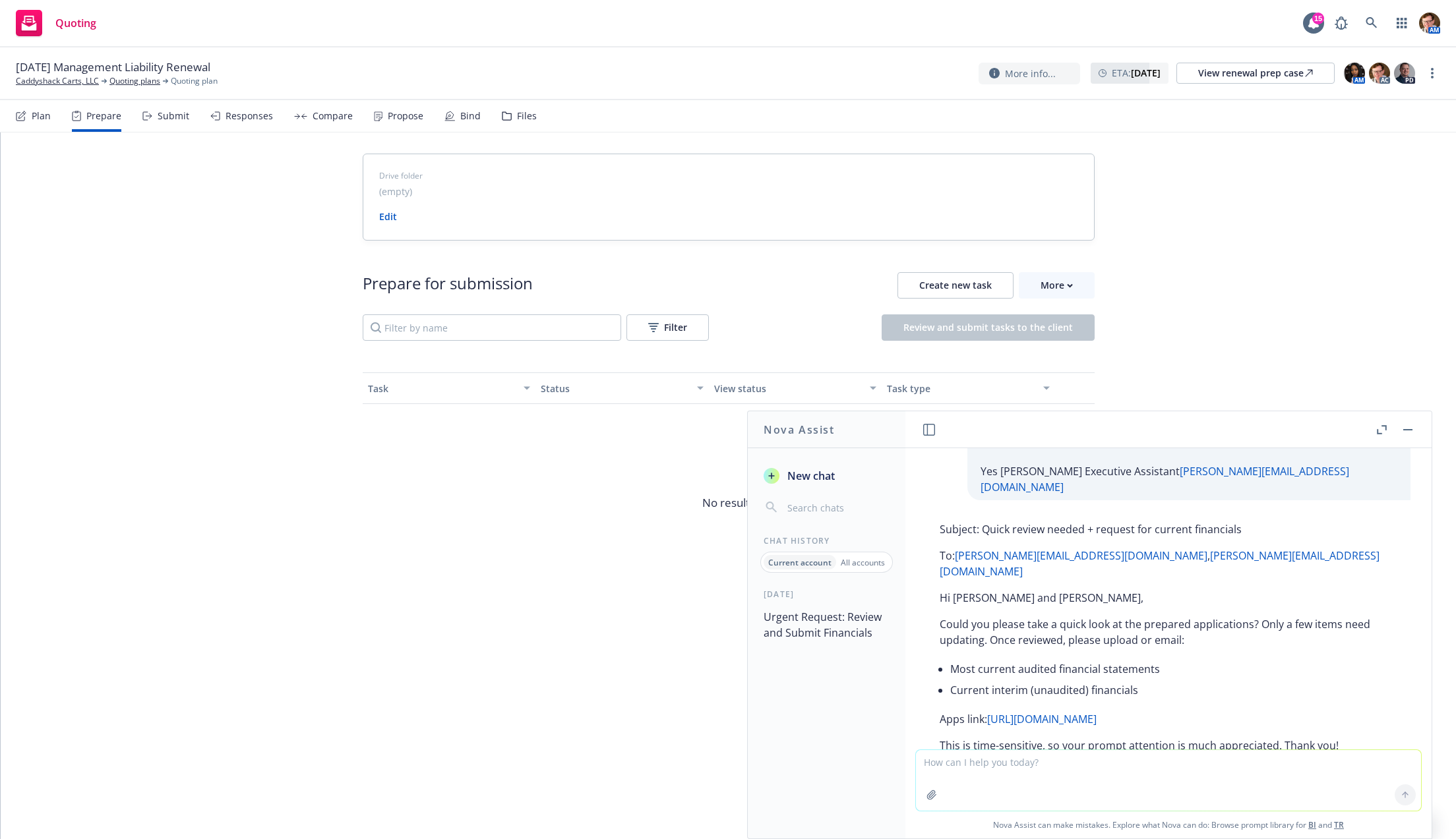
drag, startPoint x: 1123, startPoint y: 747, endPoint x: 1114, endPoint y: 752, distance: 10.3
click at [1123, 790] on div "Copy to clipboard Thumbs up Thumbs down" at bounding box center [1168, 799] width 484 height 18
click at [1086, 762] on textarea at bounding box center [1168, 780] width 505 height 60
click at [1207, 767] on textarea "write a quick senatance i n the begining saying sorry for the timing, the carri…" at bounding box center [1168, 780] width 505 height 62
click at [1232, 778] on textarea "write a quick senatance i n the begining saying sorry for the timing, to align …" at bounding box center [1168, 780] width 505 height 62
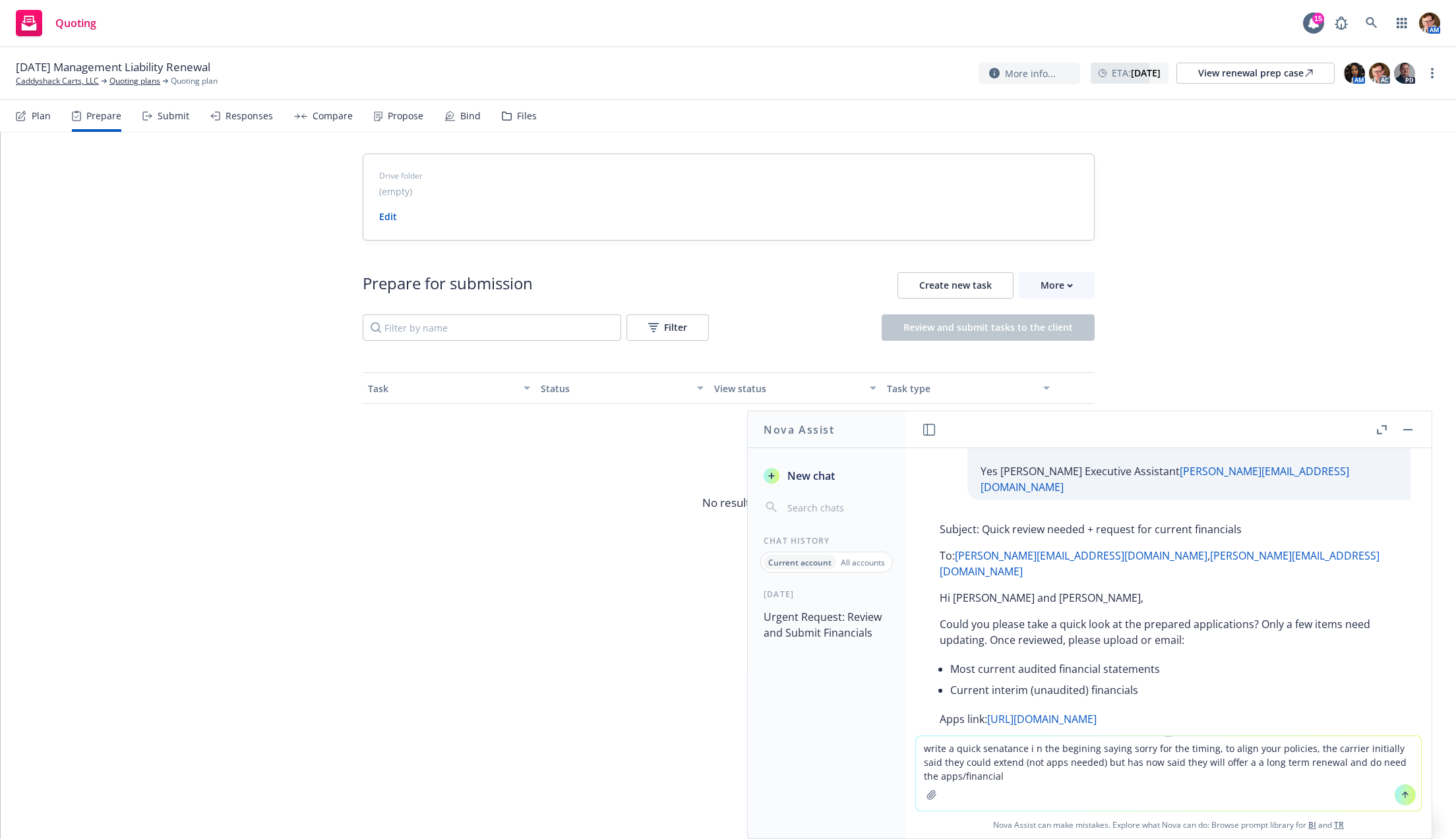
type textarea "write a quick senatance i n the begining saying sorry for the timing, to align …"
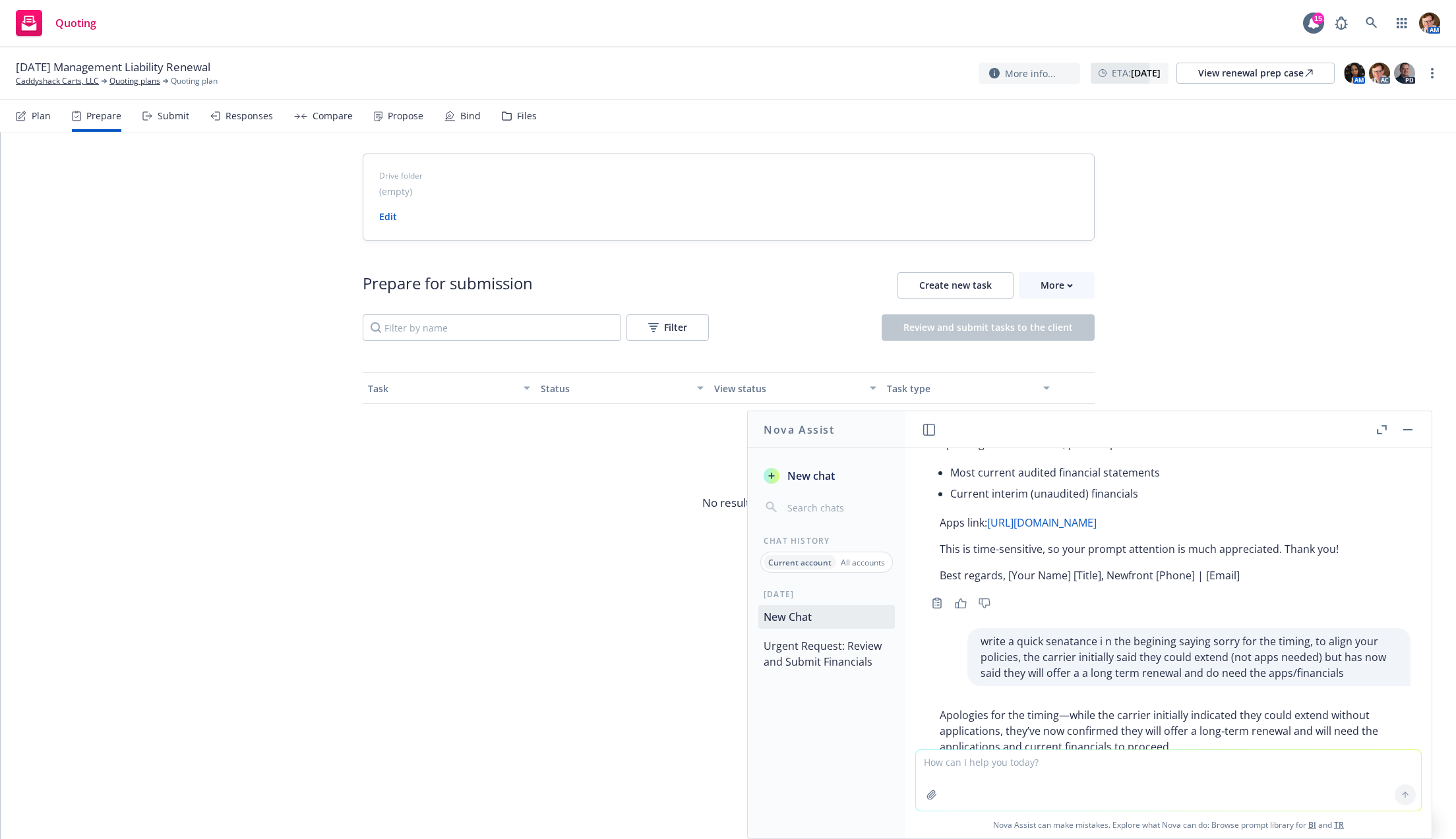
scroll to position [886, 0]
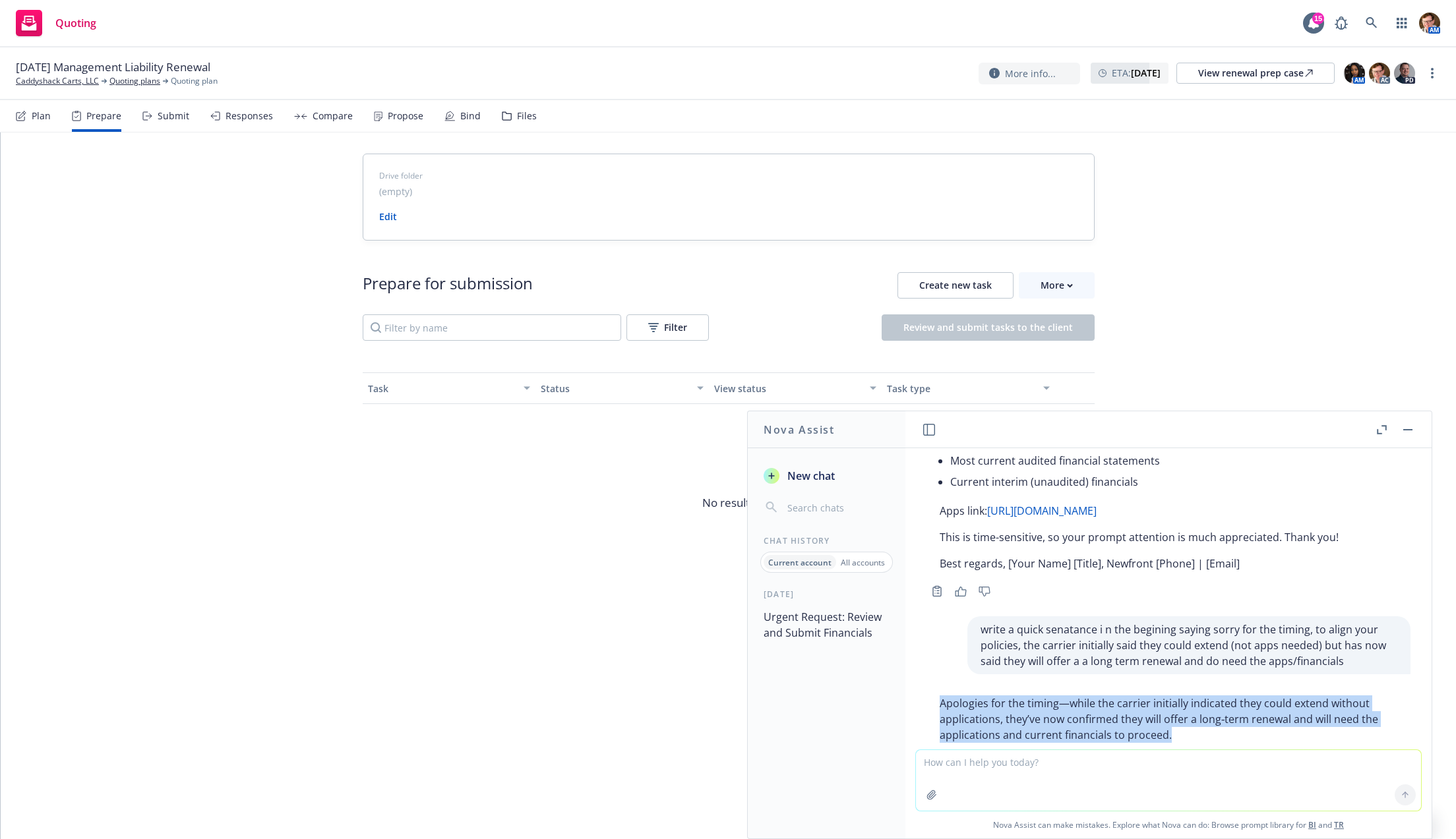
drag, startPoint x: 1208, startPoint y: 682, endPoint x: 1028, endPoint y: 656, distance: 181.9
click at [942, 695] on p "Apologies for the timing—while the carrier initially indicated they could exten…" at bounding box center [1168, 719] width 457 height 47
copy p "Apologies for the timing—while the carrier initially indicated they could exten…"
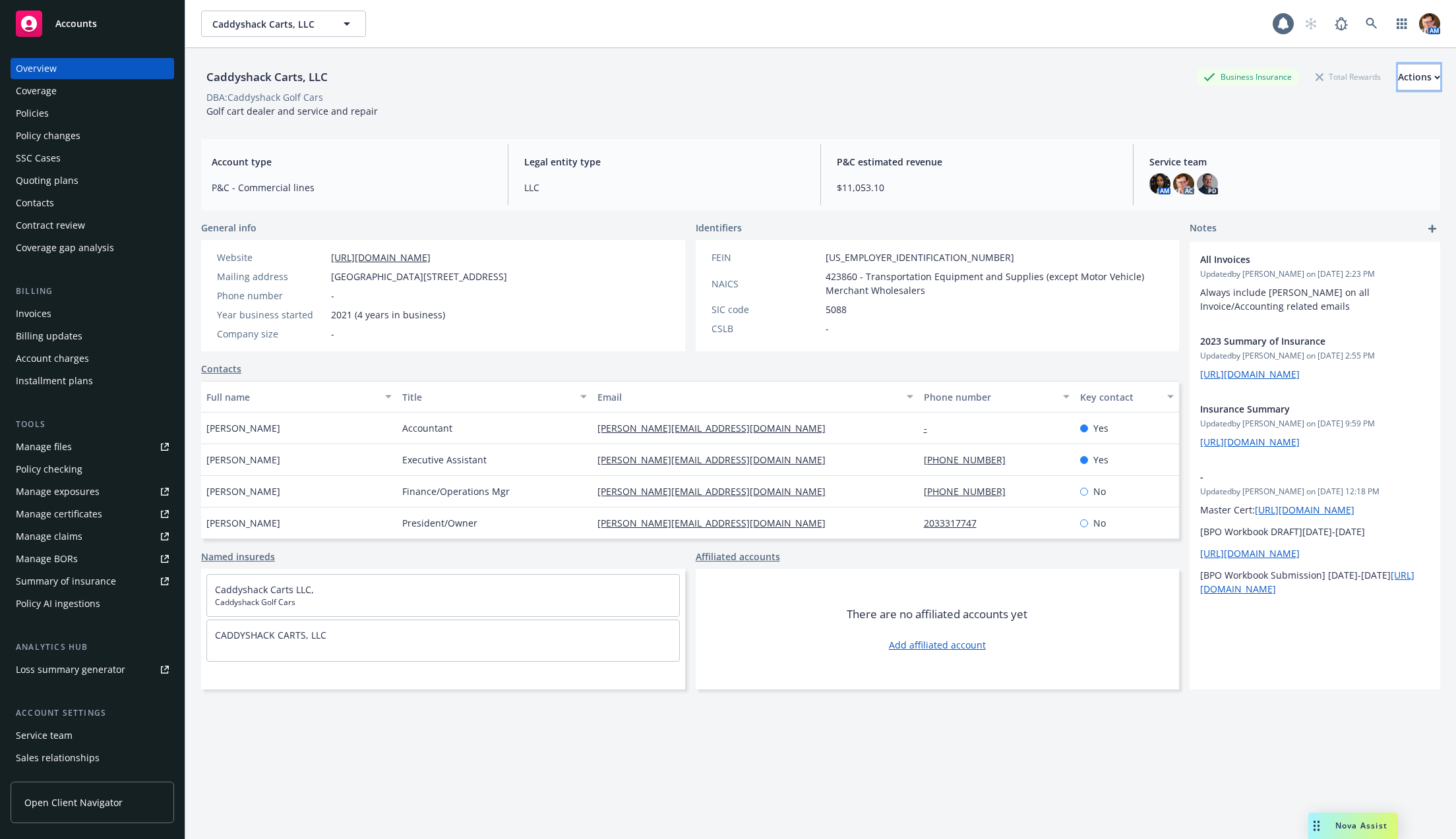
drag, startPoint x: 1400, startPoint y: 77, endPoint x: 1376, endPoint y: 91, distance: 27.8
click at [1435, 77] on icon "button" at bounding box center [1437, 77] width 4 height 3
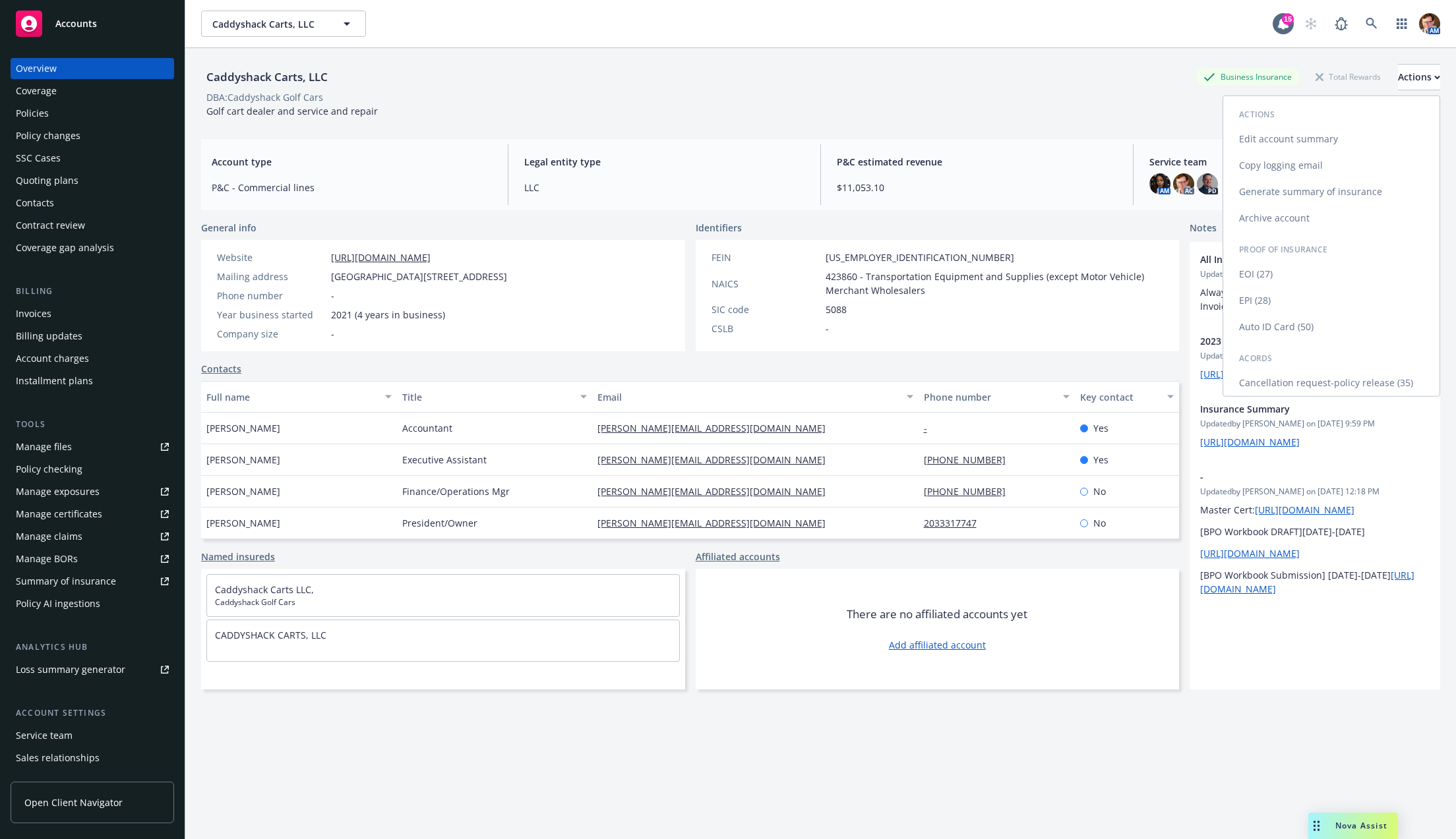
click at [1301, 165] on link "Copy logging email" at bounding box center [1331, 166] width 216 height 27
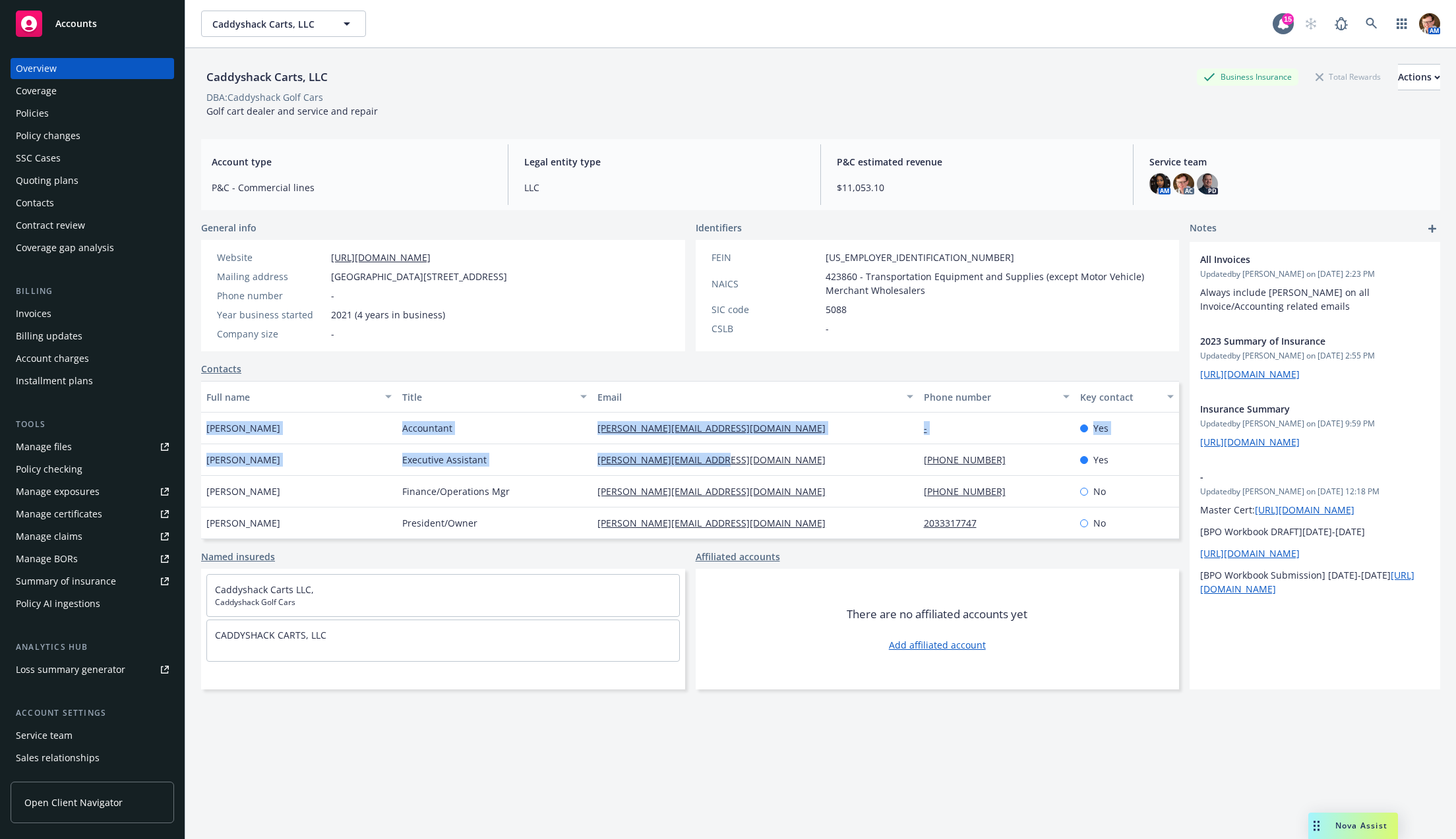
drag, startPoint x: 727, startPoint y: 457, endPoint x: 209, endPoint y: 431, distance: 518.7
click at [209, 431] on div "Daniela Ryan Accountant daniela@drivecaddyshack.com - Yes Anna Alvarado Executi…" at bounding box center [690, 476] width 978 height 127
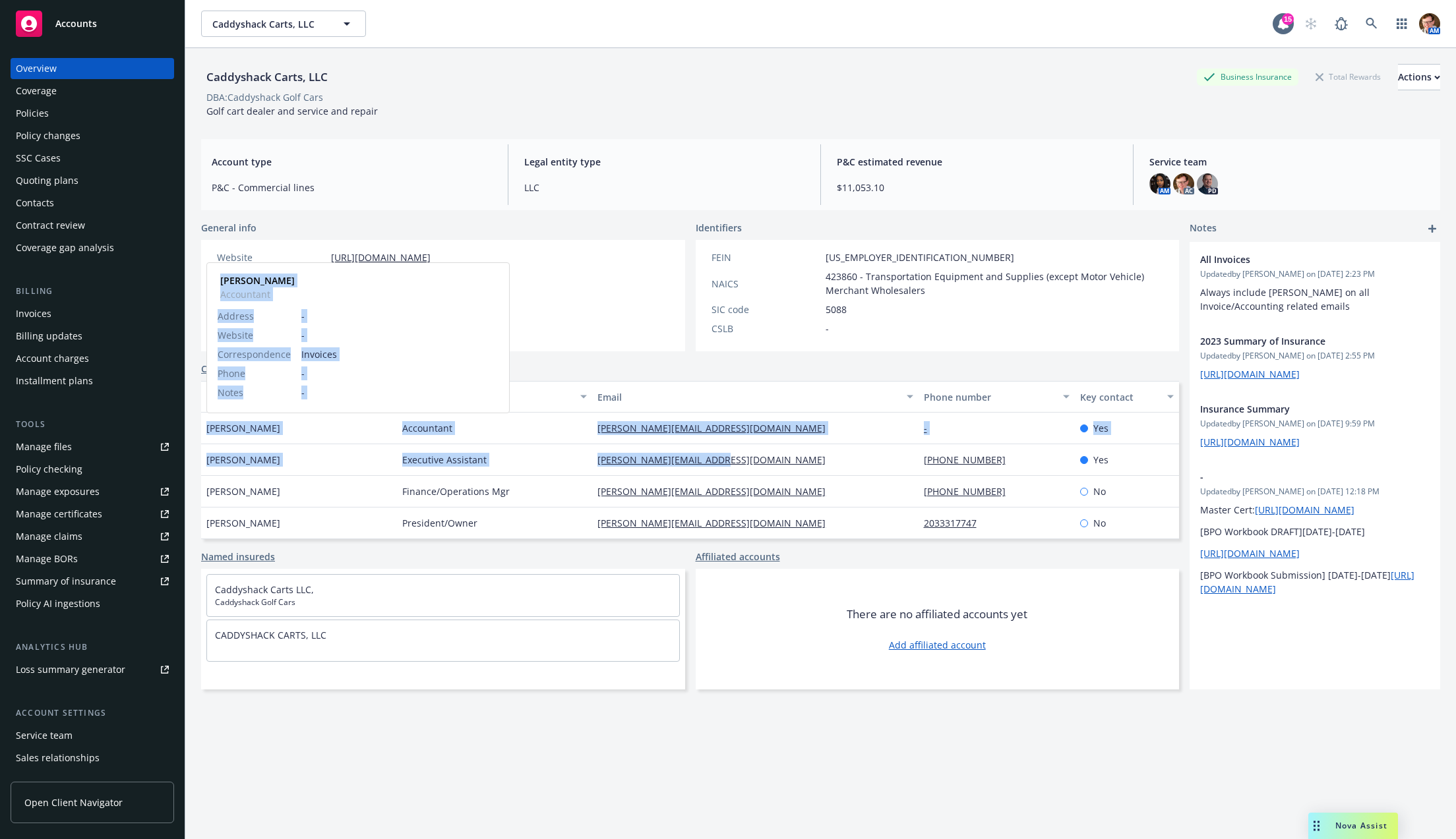
copy div "Daniela Ryan Accountant daniela@drivecaddyshack.com - Yes Anna Alvarado Executi…"
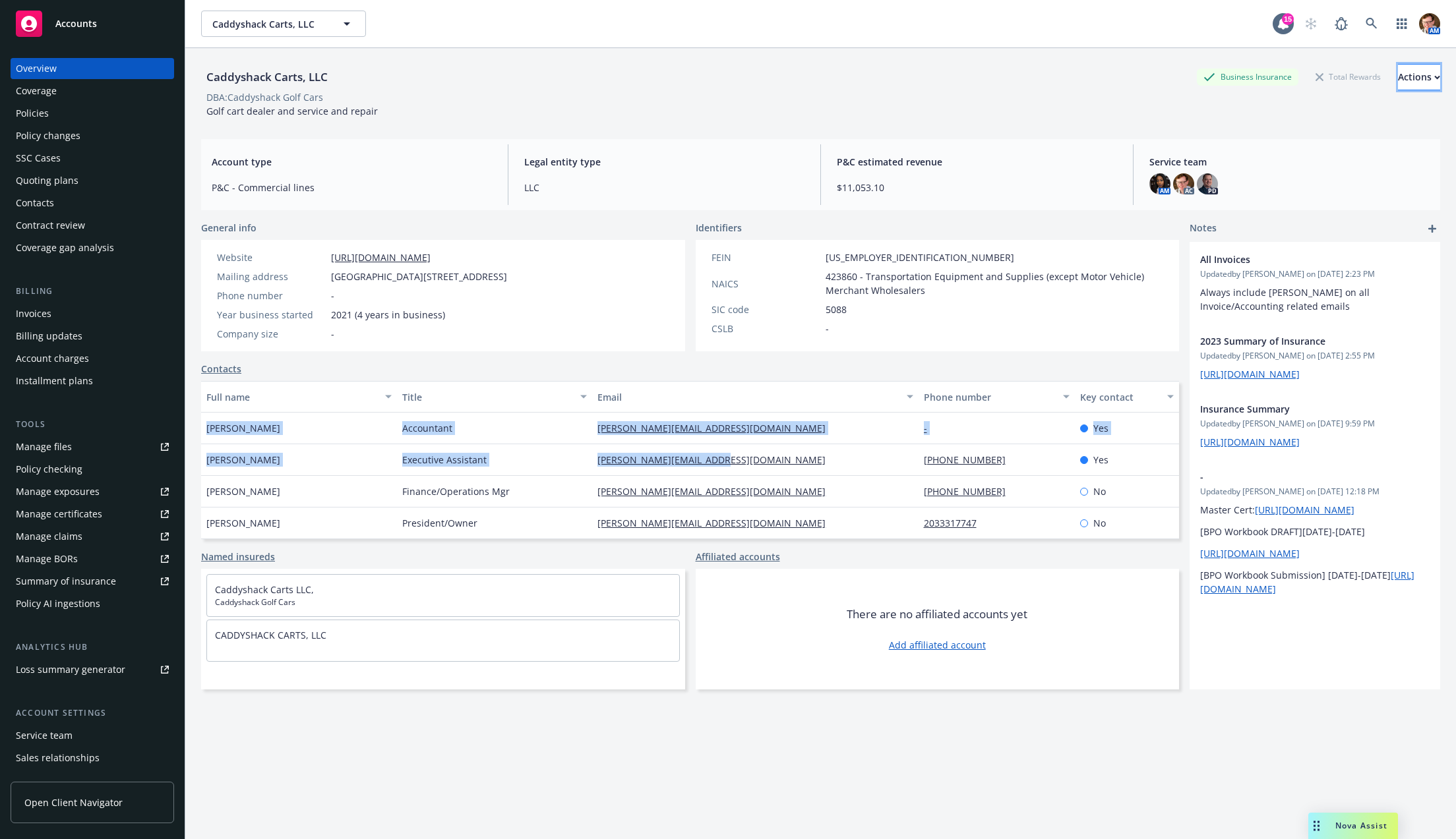
click at [1398, 77] on div "Actions" at bounding box center [1418, 77] width 42 height 25
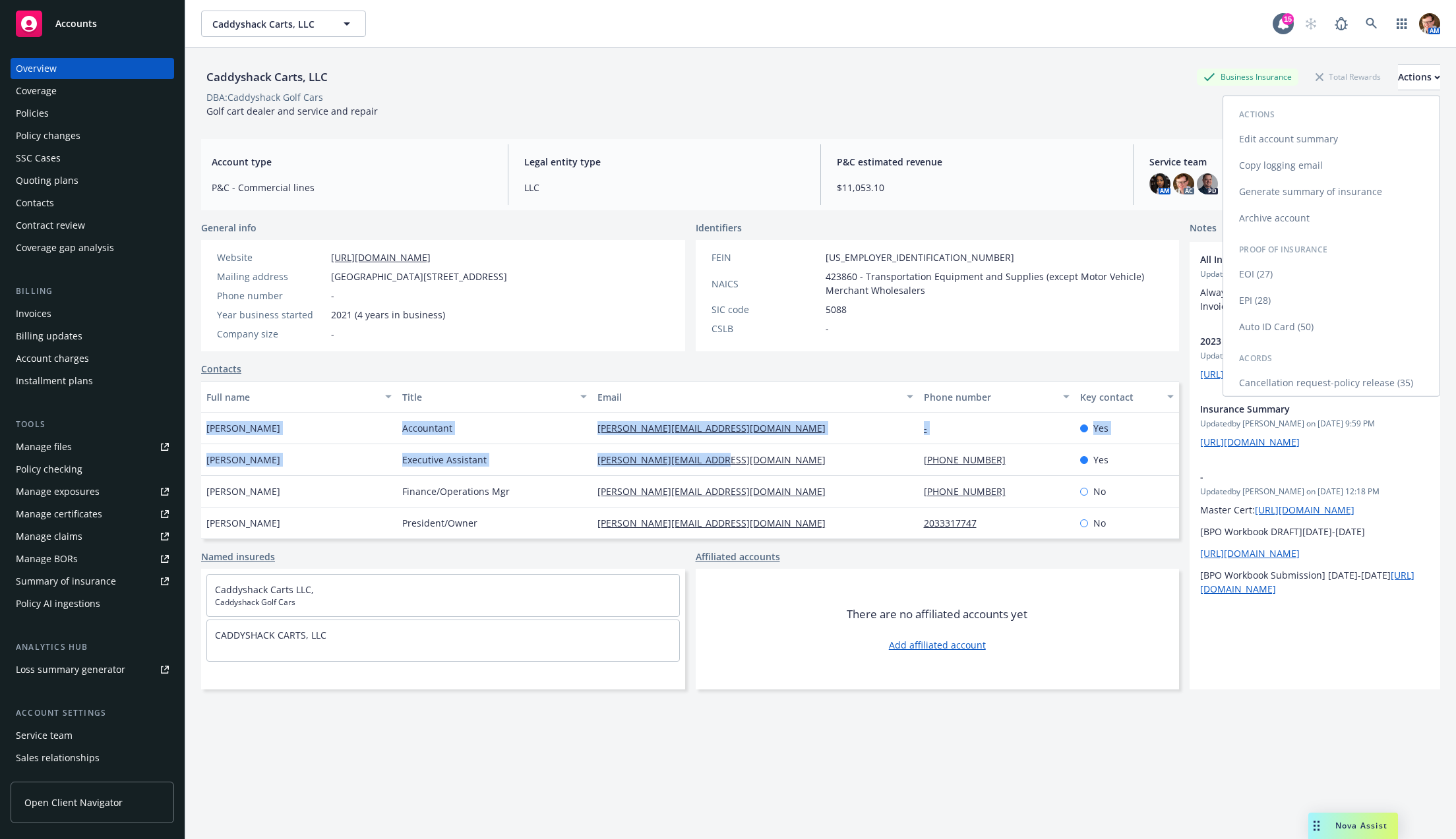
drag, startPoint x: 1272, startPoint y: 159, endPoint x: 1109, endPoint y: 157, distance: 163.0
click at [1272, 159] on link "Copy logging email" at bounding box center [1331, 166] width 216 height 27
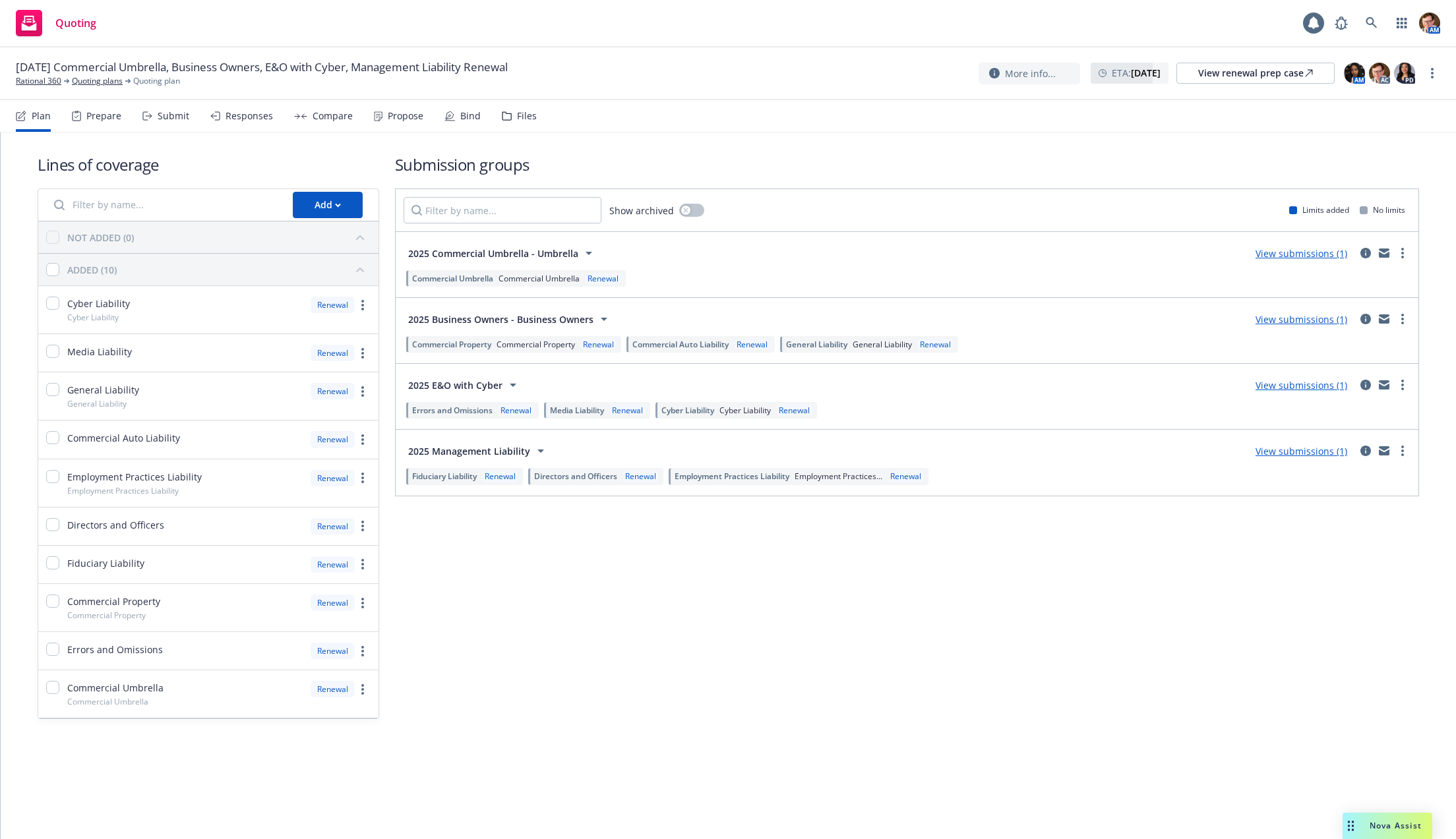
click at [90, 129] on div "Prepare" at bounding box center [96, 116] width 49 height 32
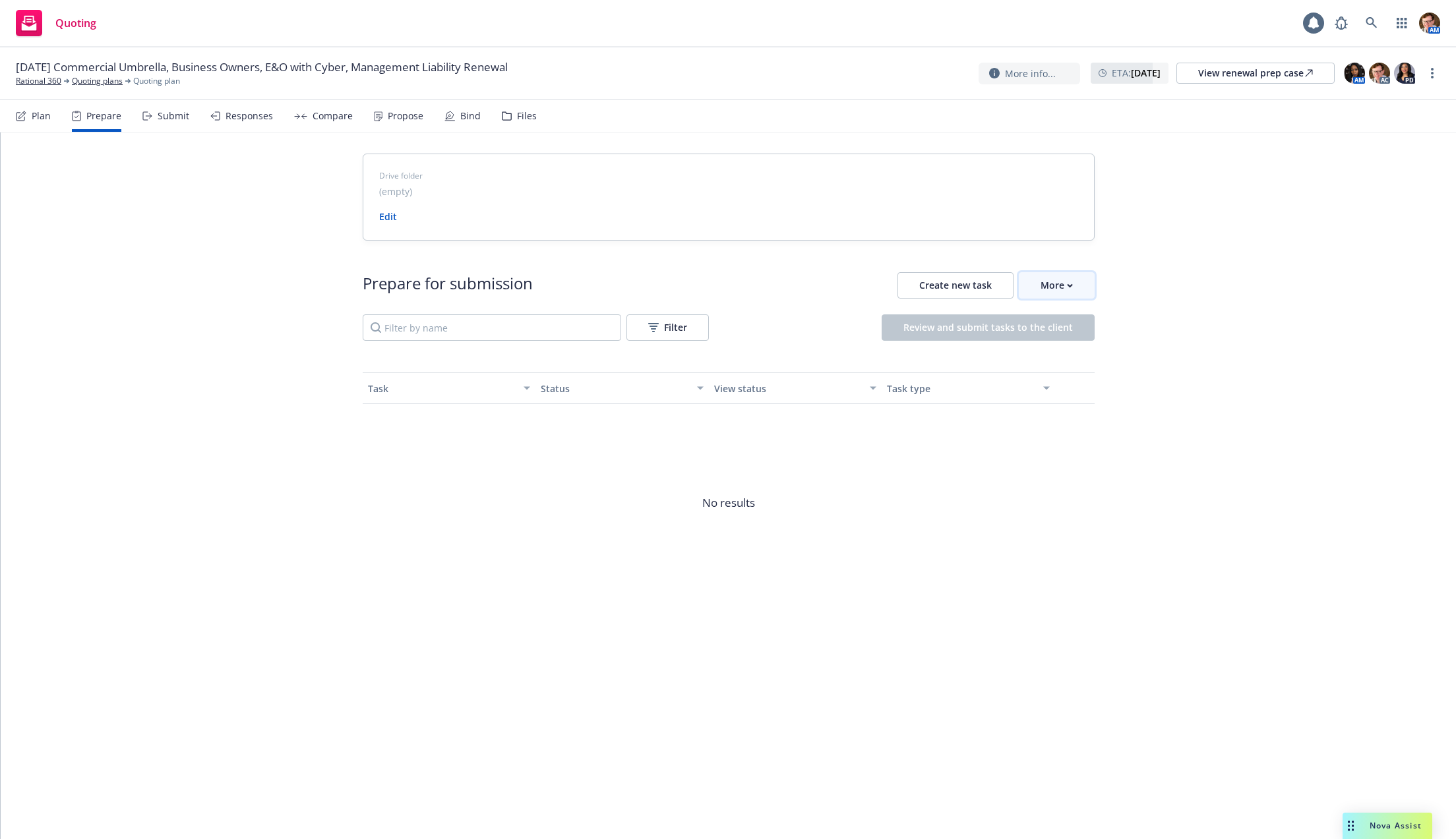
click at [1062, 286] on div "More" at bounding box center [1057, 285] width 32 height 25
click at [1078, 348] on span "Go to Indio account" at bounding box center [1078, 345] width 117 height 13
click at [1218, 71] on div "View renewal prep case" at bounding box center [1255, 73] width 115 height 20
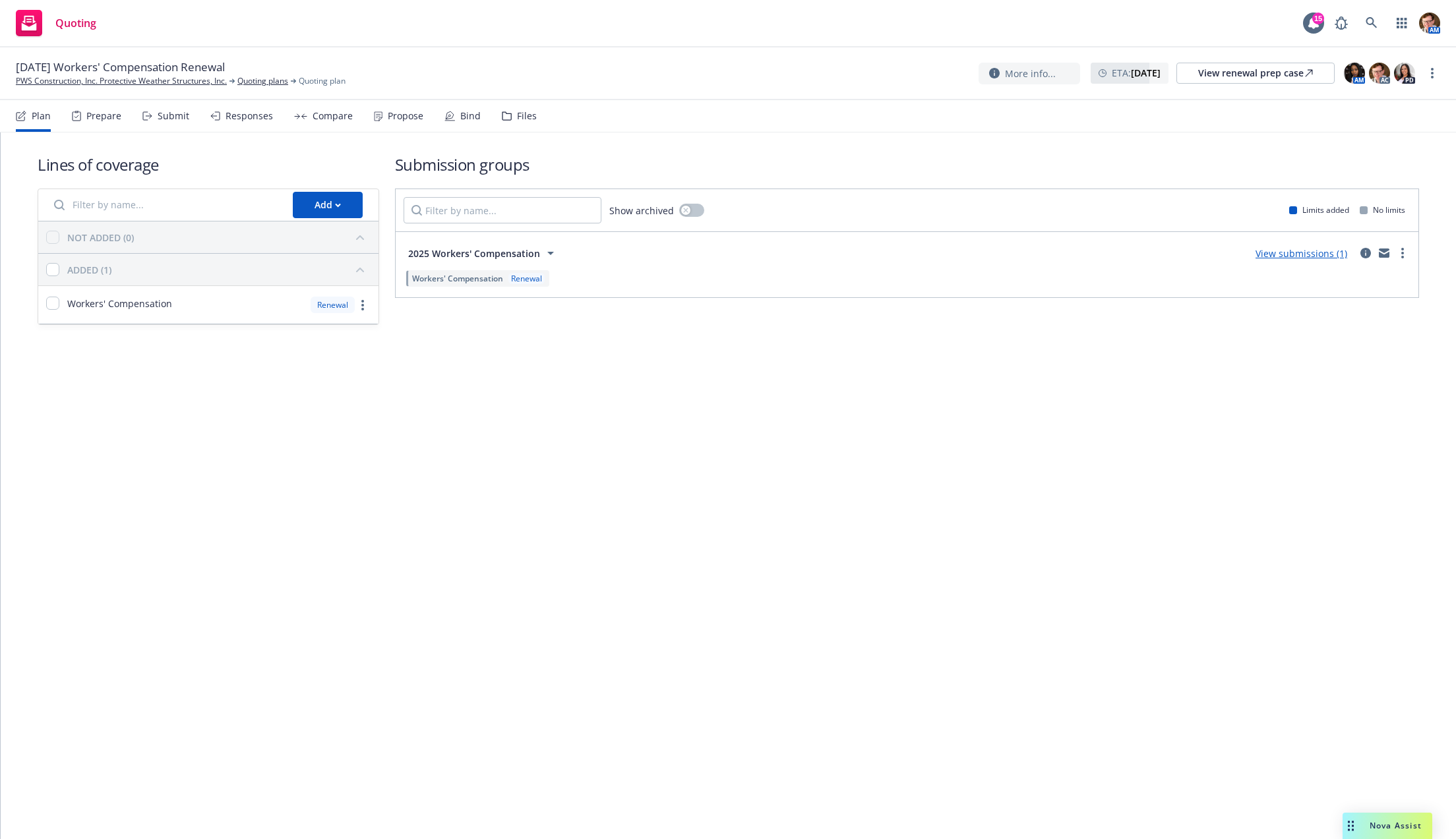
drag, startPoint x: 94, startPoint y: 77, endPoint x: 124, endPoint y: 71, distance: 30.6
click at [332, 125] on div "Compare" at bounding box center [324, 116] width 59 height 32
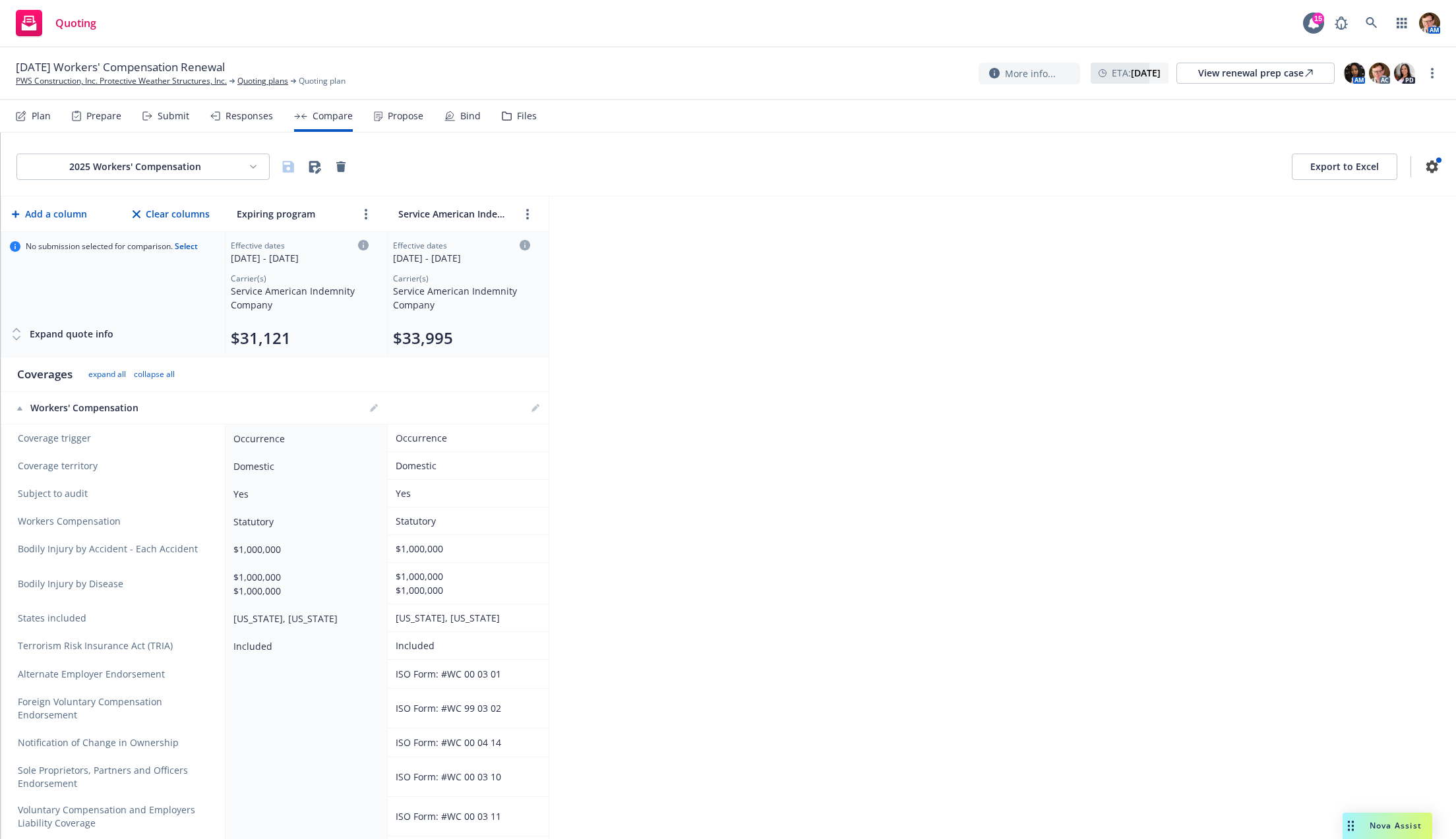
click at [388, 111] on div "Propose" at bounding box center [406, 116] width 35 height 10
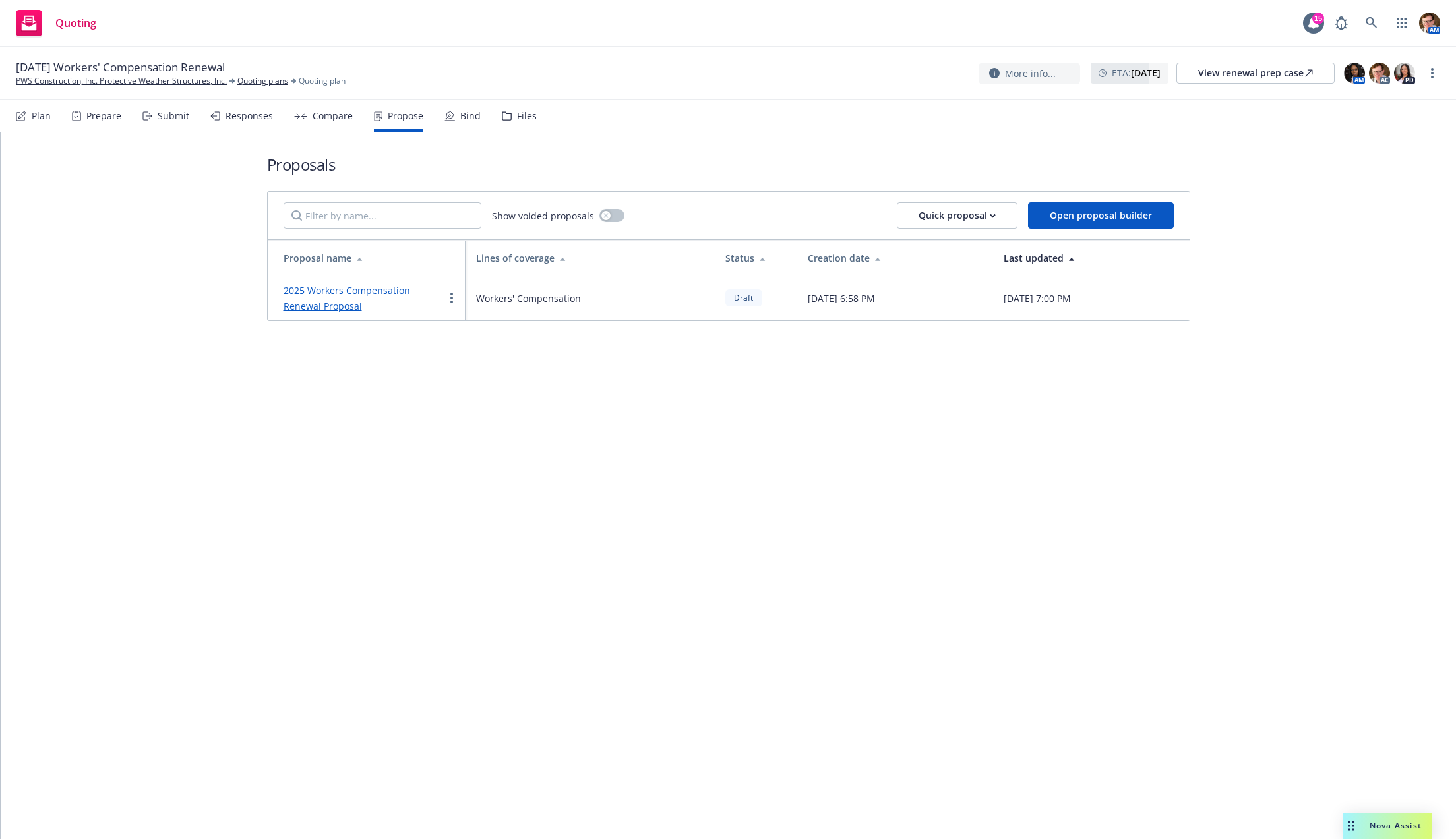
click at [330, 290] on link "2025 Workers Compensation Renewal Proposal" at bounding box center [347, 298] width 127 height 28
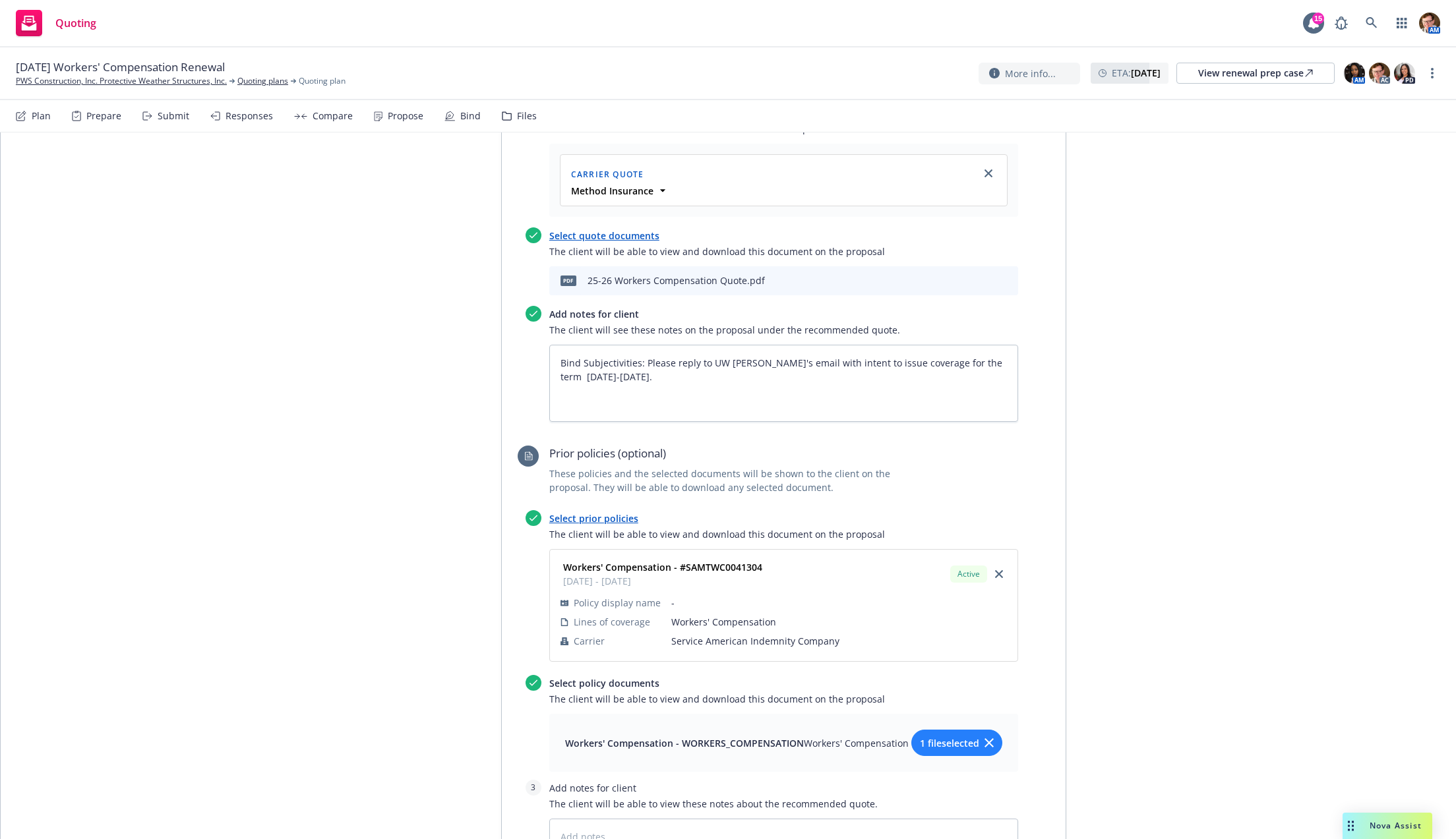
scroll to position [459, 0]
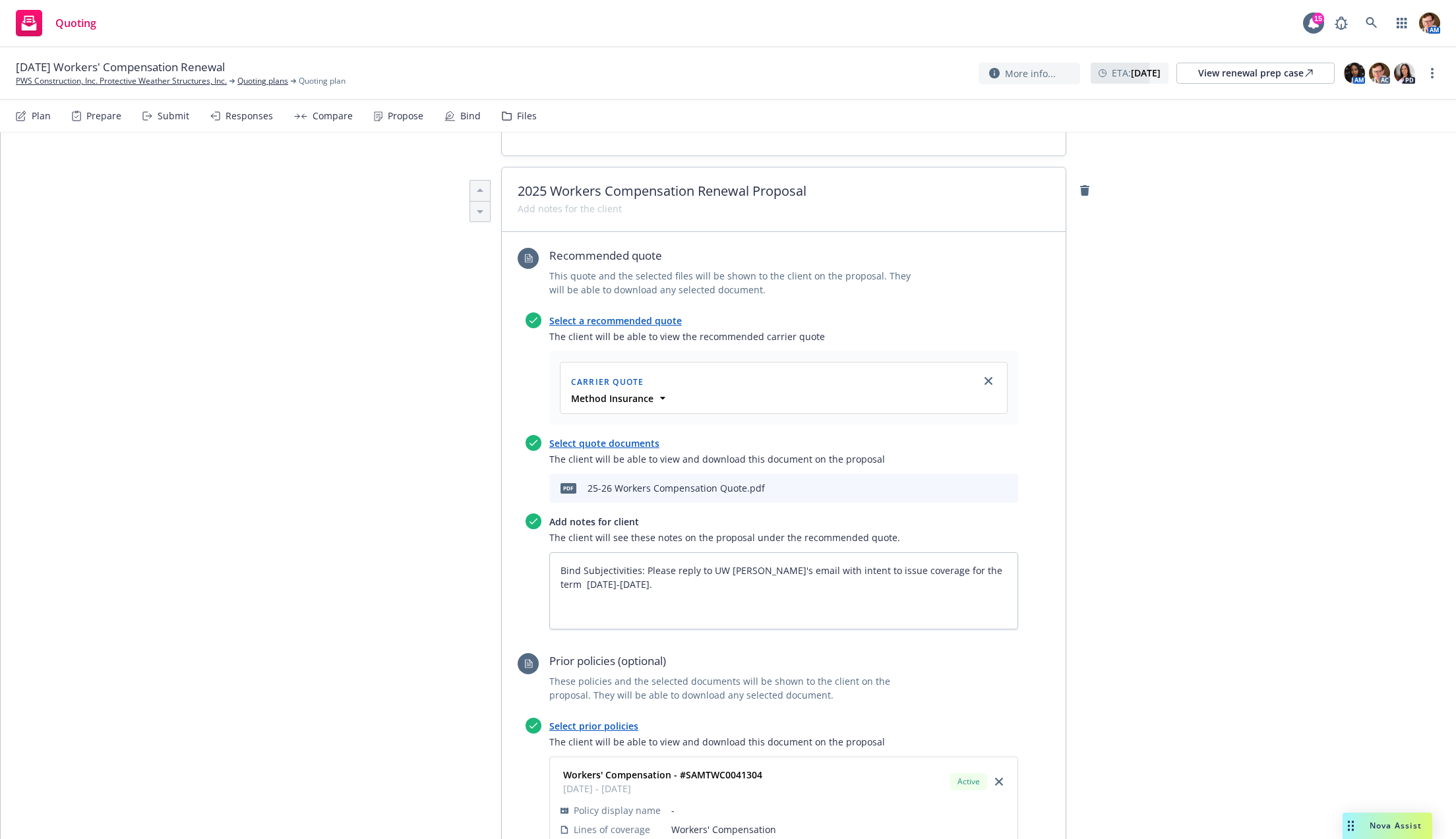
click at [979, 483] on icon "preview file" at bounding box center [985, 487] width 12 height 10
drag, startPoint x: 700, startPoint y: 519, endPoint x: 431, endPoint y: 484, distance: 271.3
click at [431, 484] on div "Proposal name 2025 Workers Compensation Renewal Proposal Status Draft Creation …" at bounding box center [728, 459] width 675 height 1435
type textarea "x"
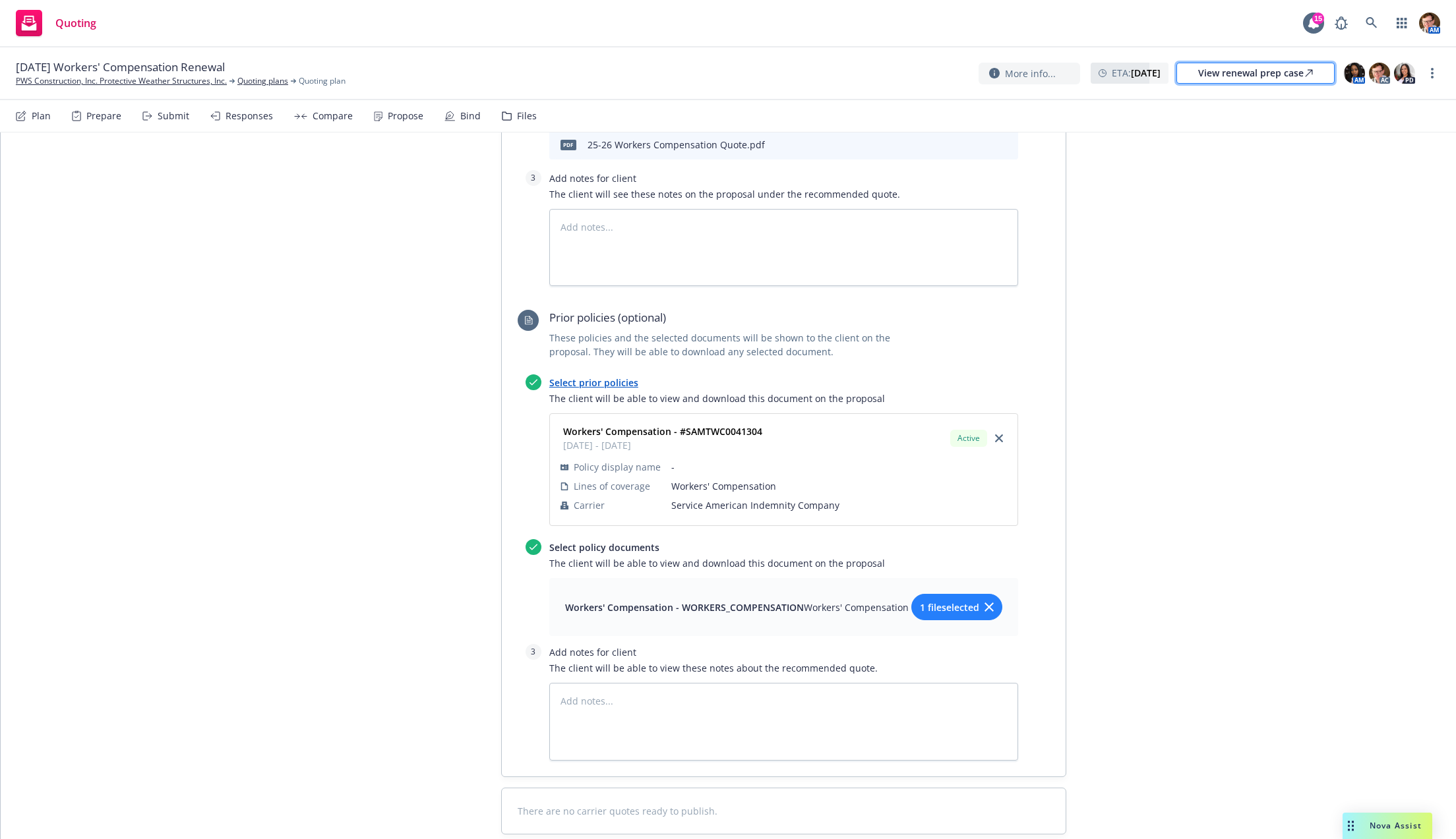
click at [1235, 70] on div "View renewal prep case" at bounding box center [1255, 73] width 115 height 20
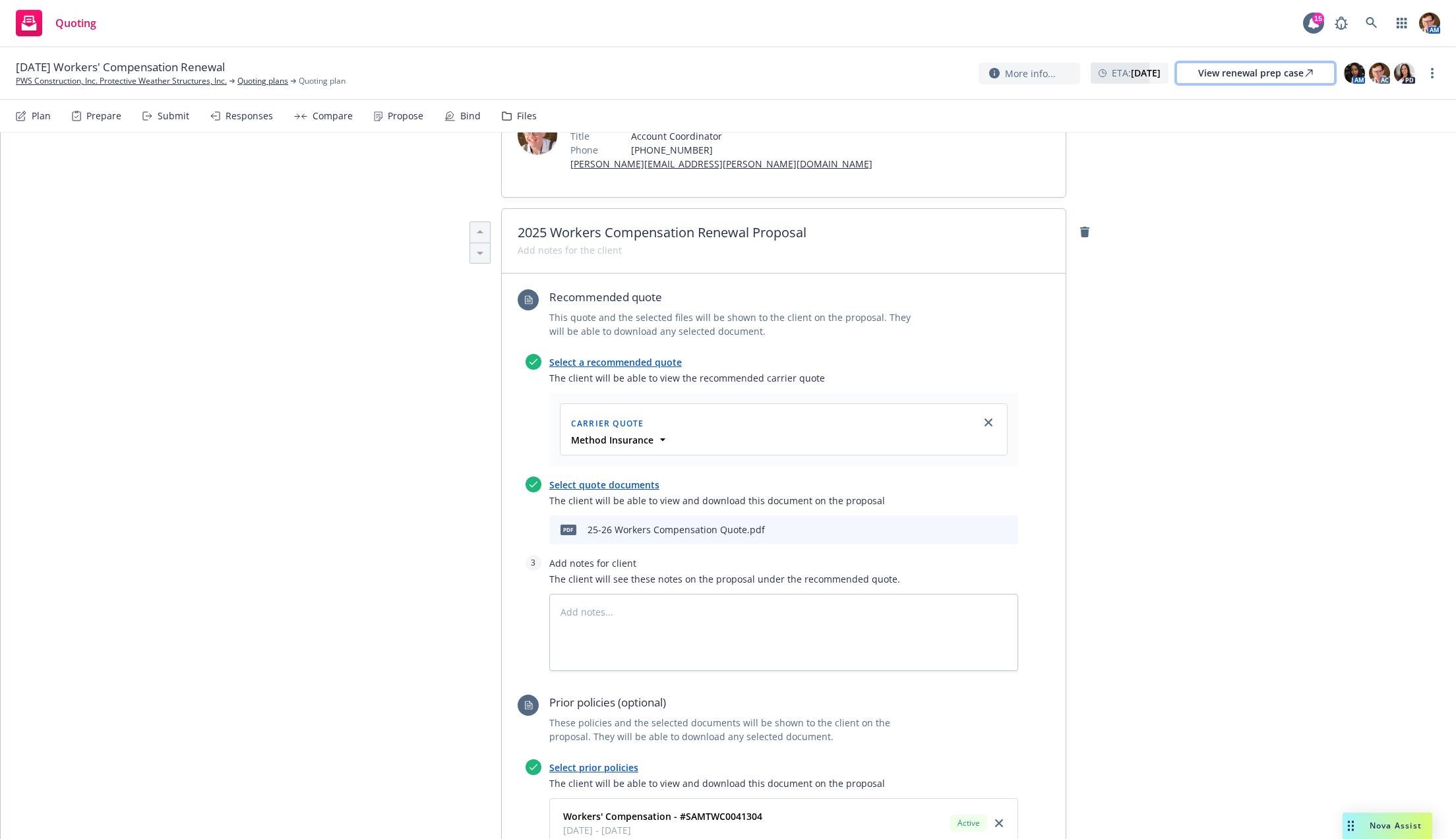
scroll to position [0, 0]
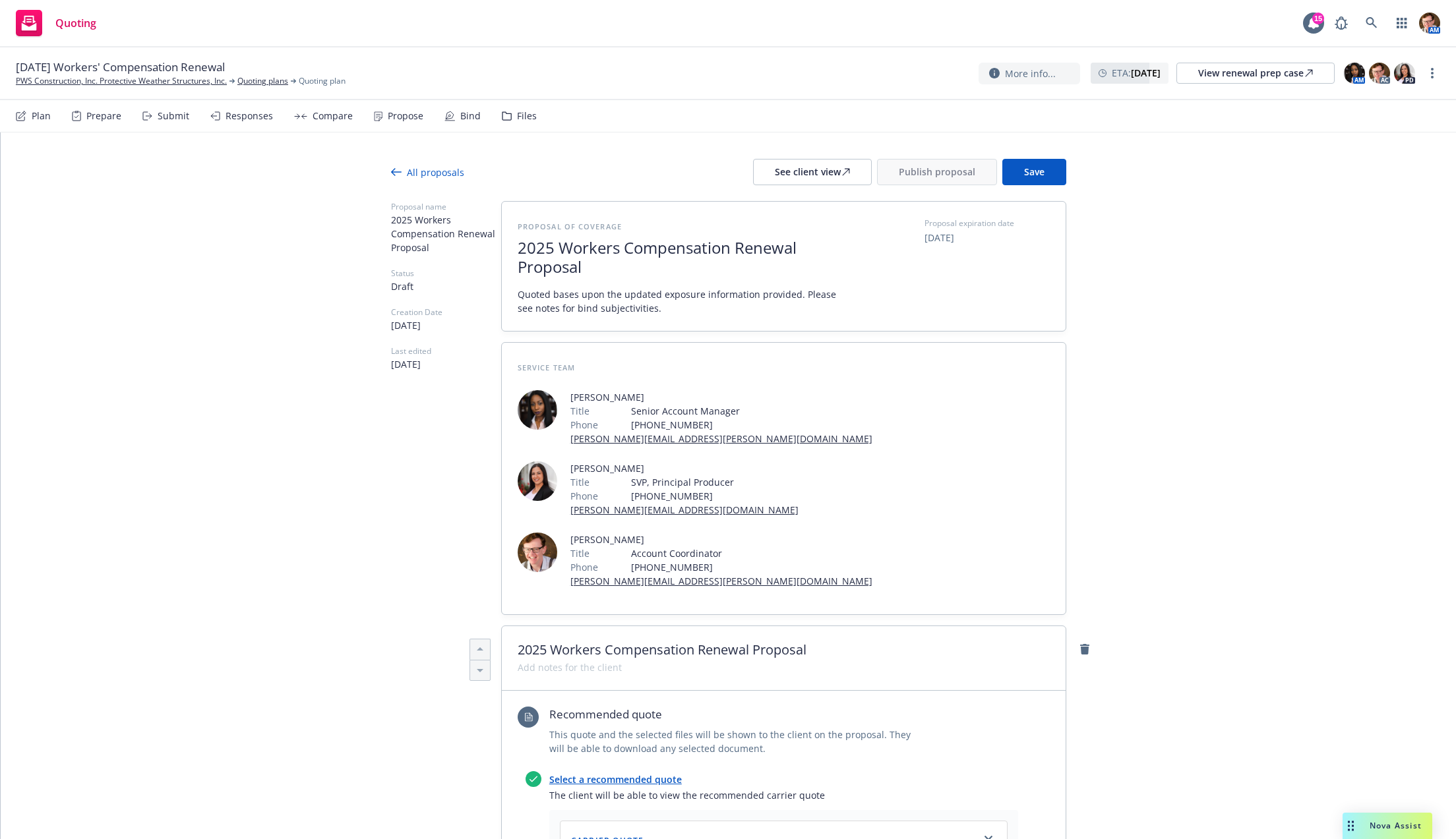
click at [248, 121] on div "Responses" at bounding box center [249, 116] width 47 height 10
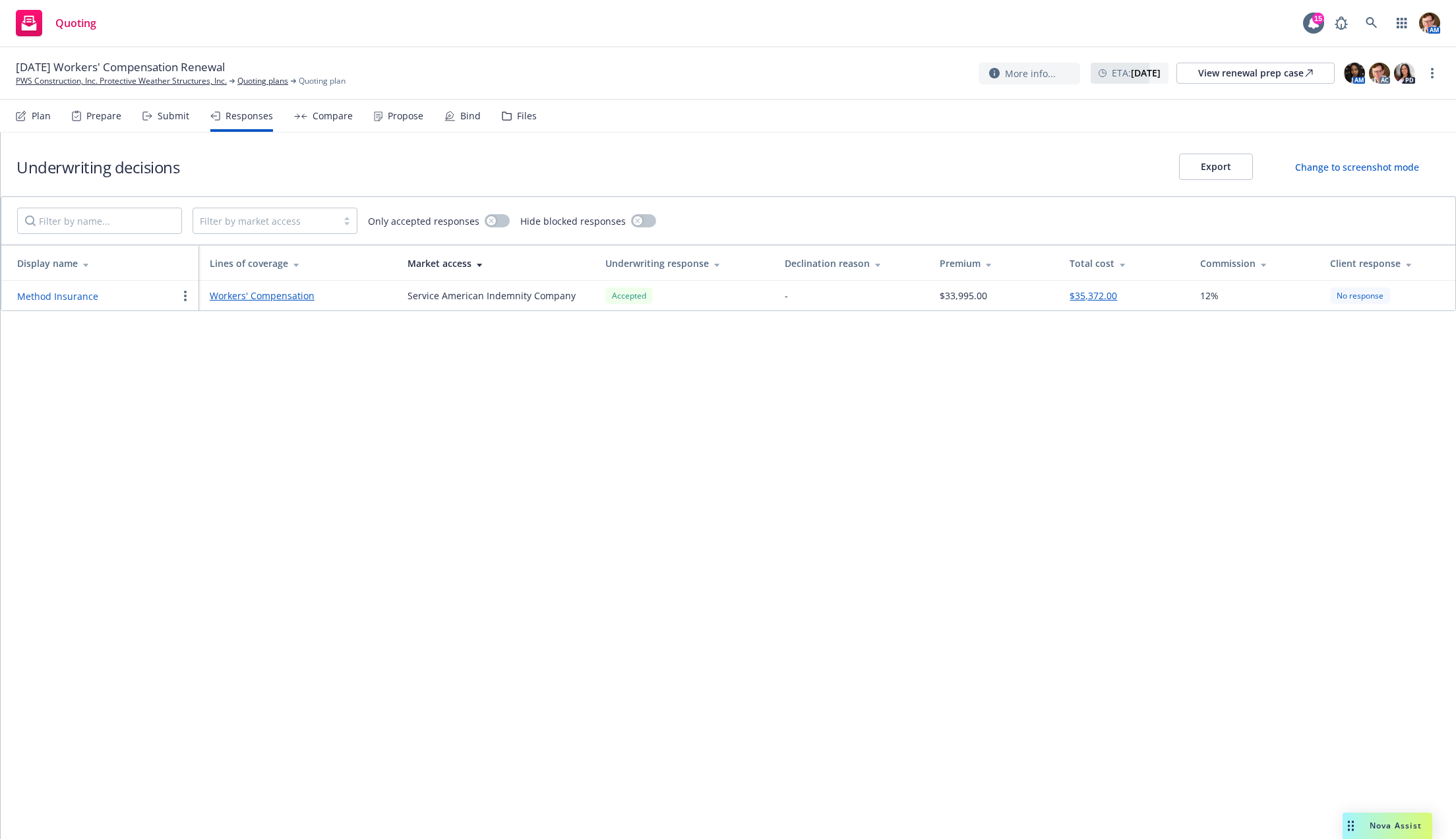
click at [69, 299] on button "Method Insurance" at bounding box center [58, 296] width 81 height 14
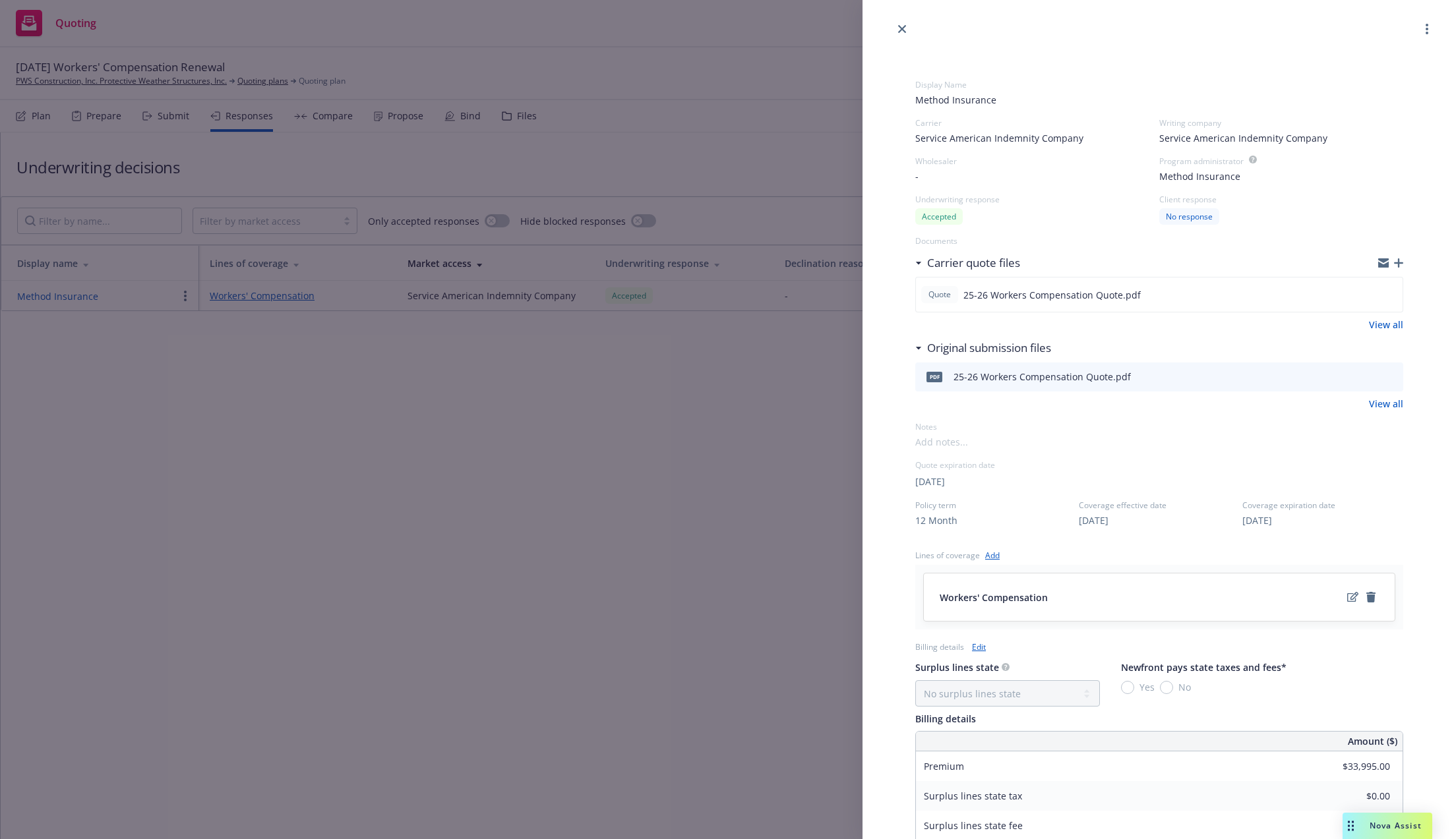
click at [1394, 260] on icon "button" at bounding box center [1398, 262] width 10 height 10
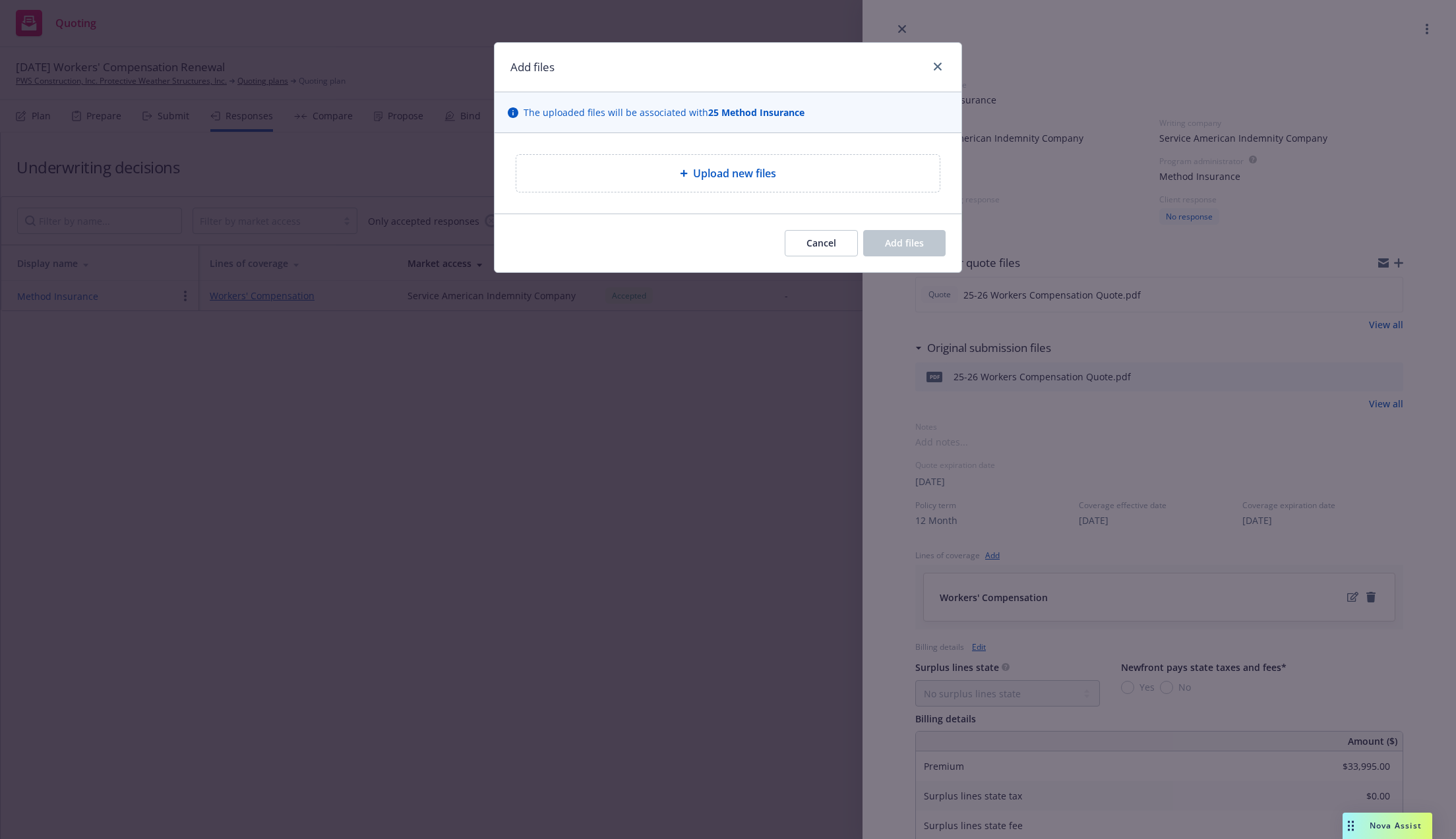
click at [720, 171] on span "Upload new files" at bounding box center [735, 173] width 83 height 15
type textarea "x"
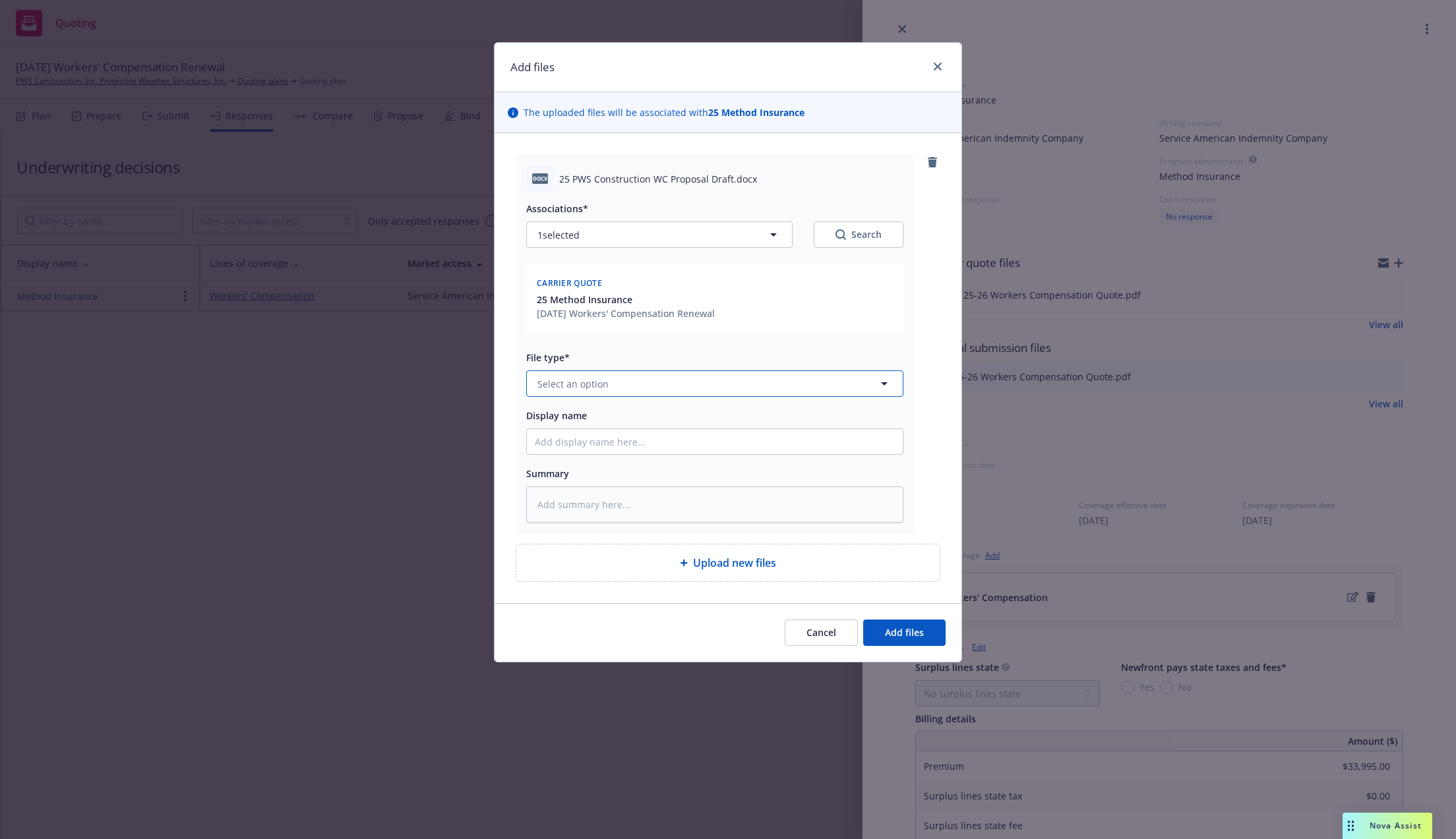
drag, startPoint x: 631, startPoint y: 387, endPoint x: 659, endPoint y: 392, distance: 28.4
click at [631, 387] on button "Select an option" at bounding box center [714, 383] width 377 height 27
type input "other"
click at [949, 424] on div "Other" at bounding box center [1092, 420] width 360 height 19
click at [909, 630] on span "Add files" at bounding box center [904, 632] width 39 height 13
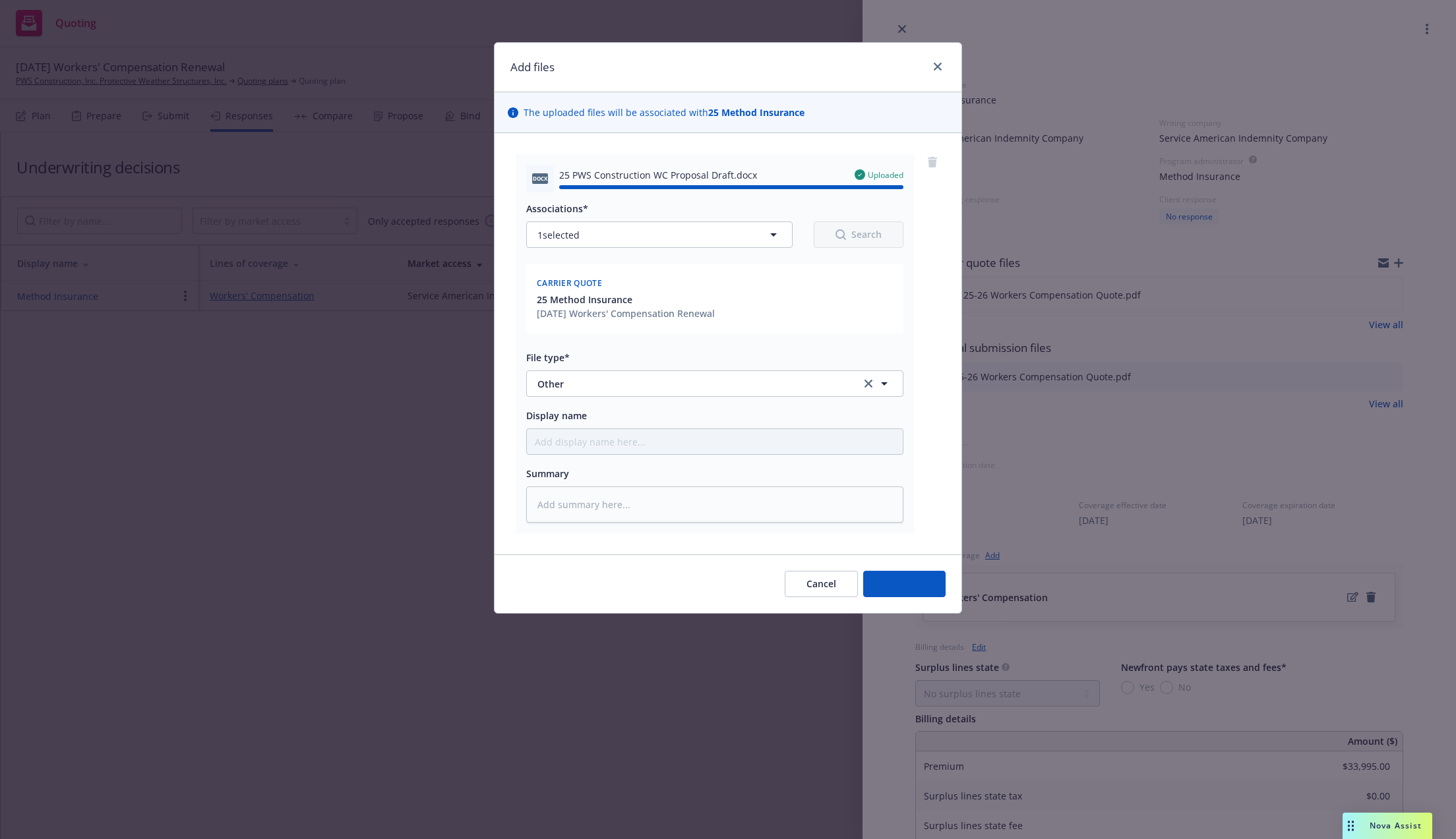
type textarea "x"
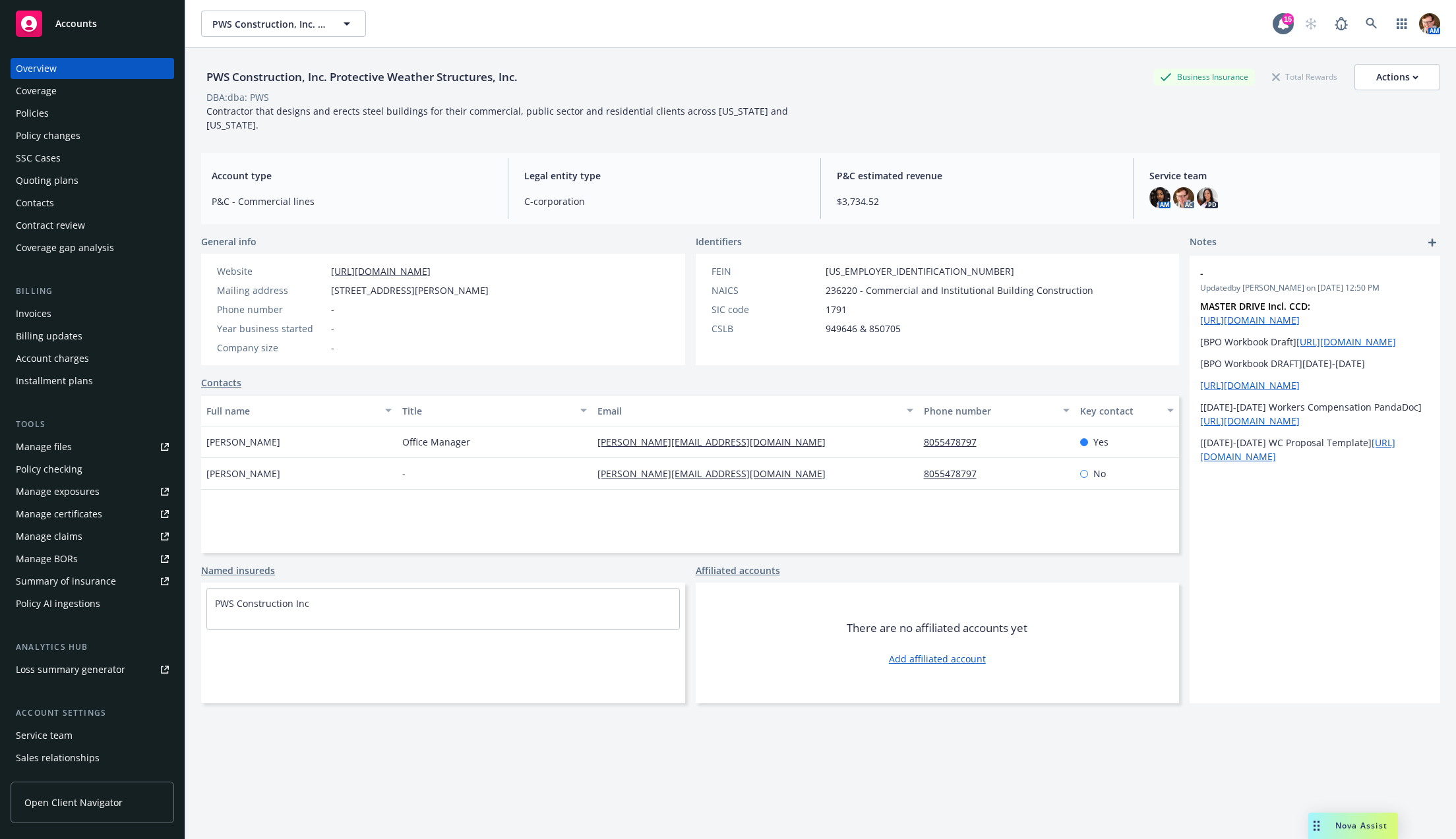
click at [31, 110] on div "Policies" at bounding box center [32, 113] width 33 height 21
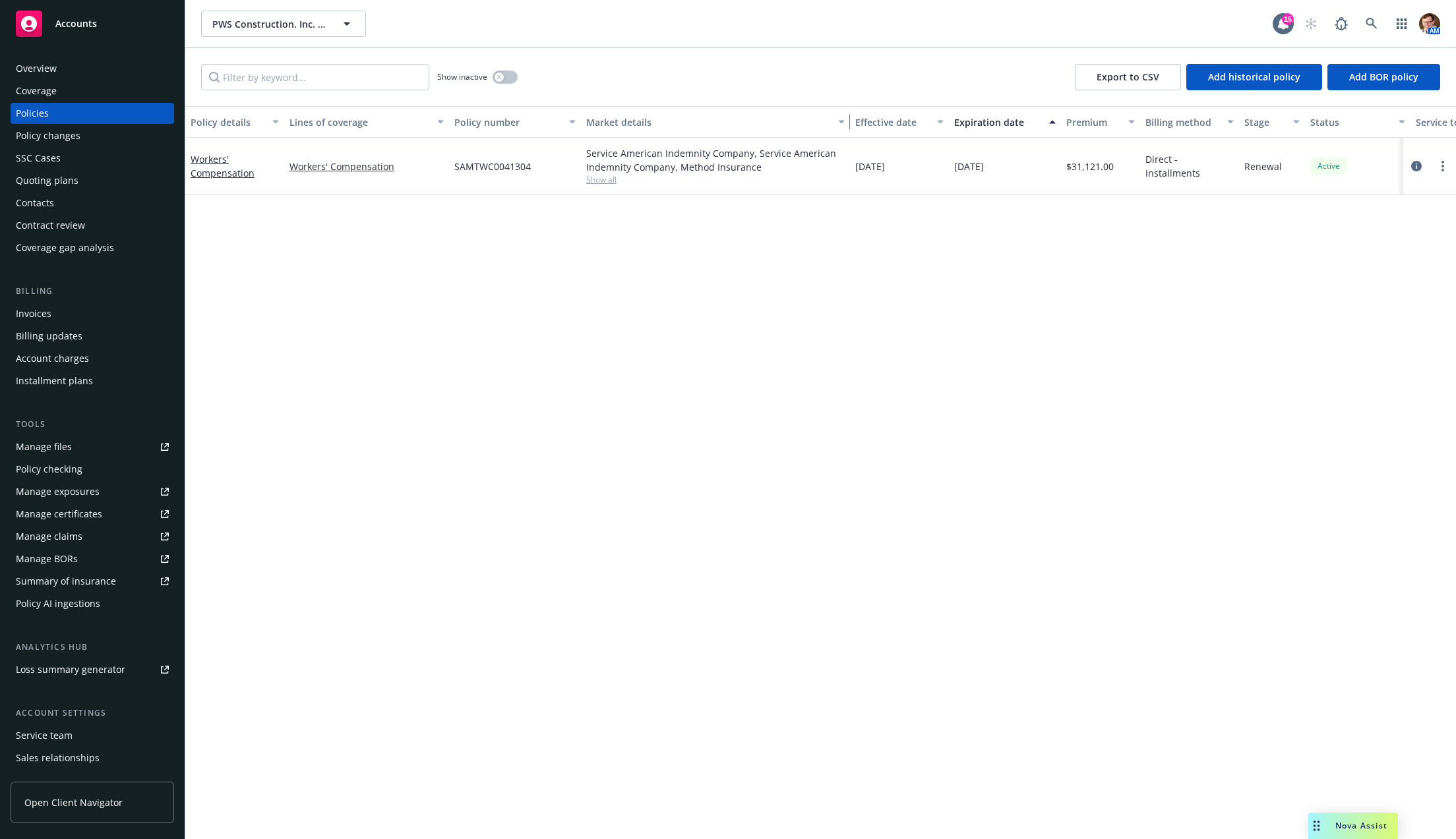
drag, startPoint x: 712, startPoint y: 126, endPoint x: 856, endPoint y: 128, distance: 144.0
click at [847, 119] on div "button" at bounding box center [843, 122] width 7 height 30
click at [495, 78] on div "button" at bounding box center [499, 77] width 10 height 10
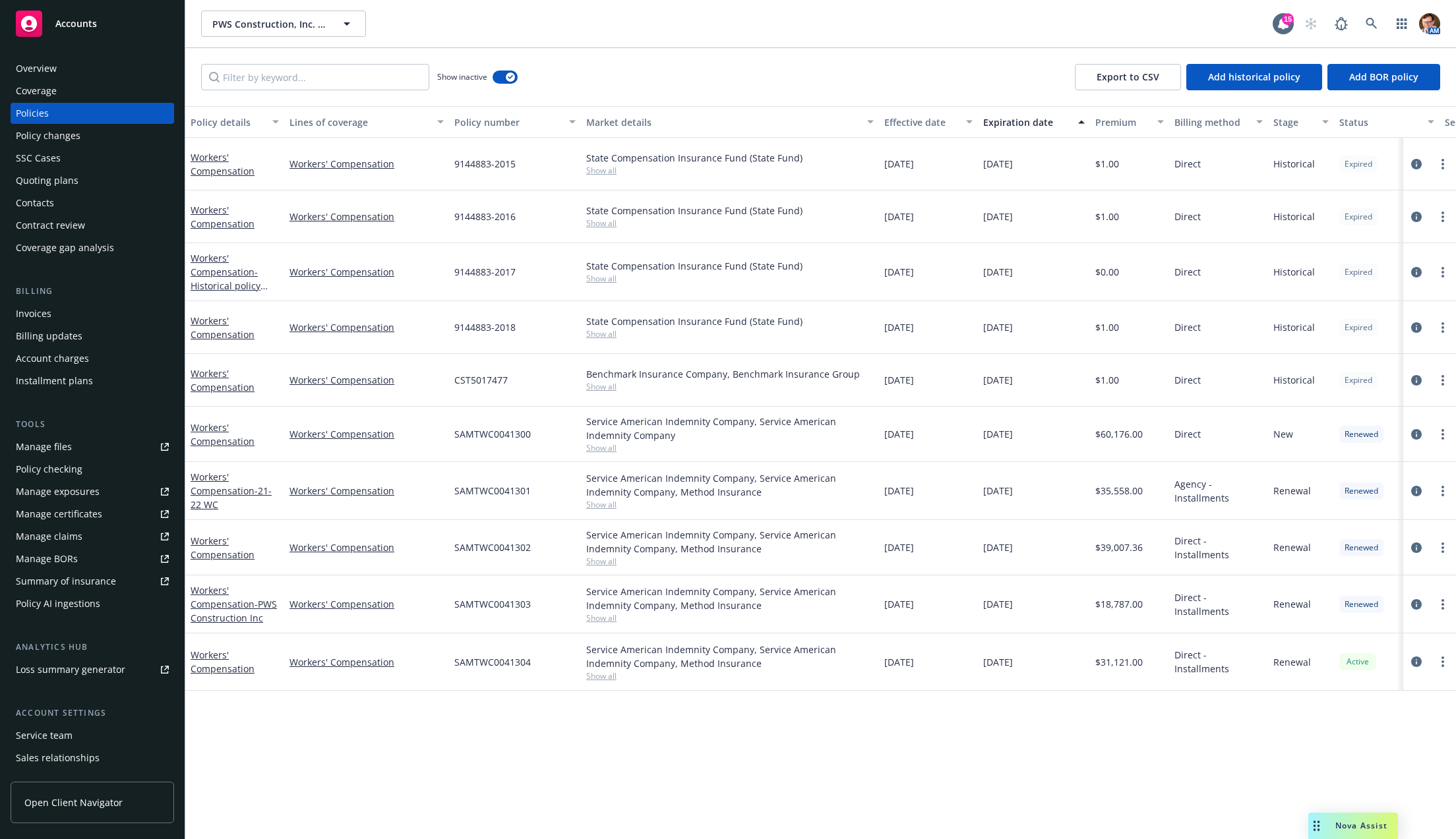
click at [502, 84] on div "Show inactive" at bounding box center [477, 77] width 80 height 27
click at [507, 66] on div "Show inactive" at bounding box center [477, 77] width 80 height 27
click at [503, 72] on button "button" at bounding box center [505, 77] width 25 height 13
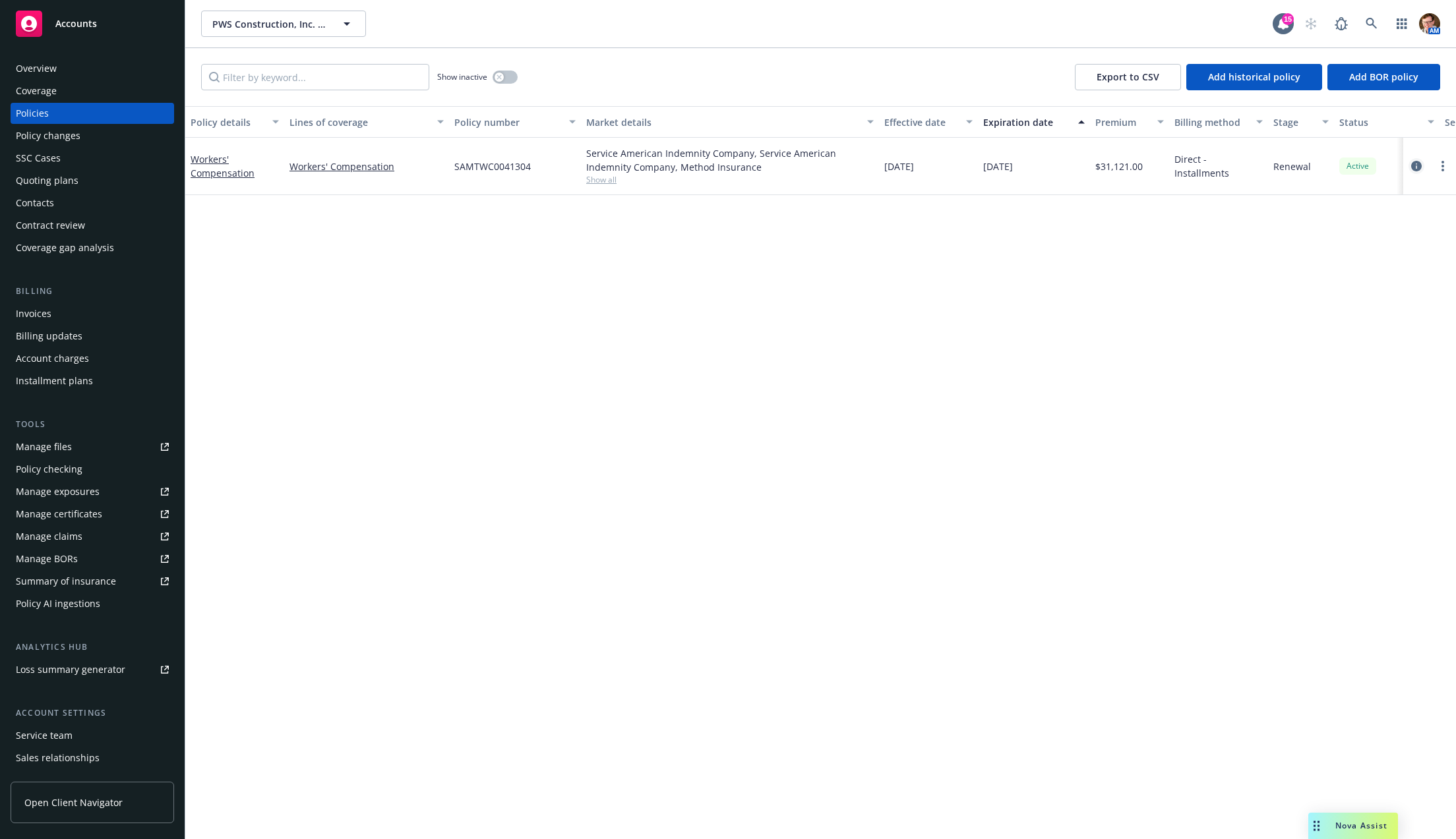
click at [1418, 167] on icon "circleInformation" at bounding box center [1416, 166] width 10 height 10
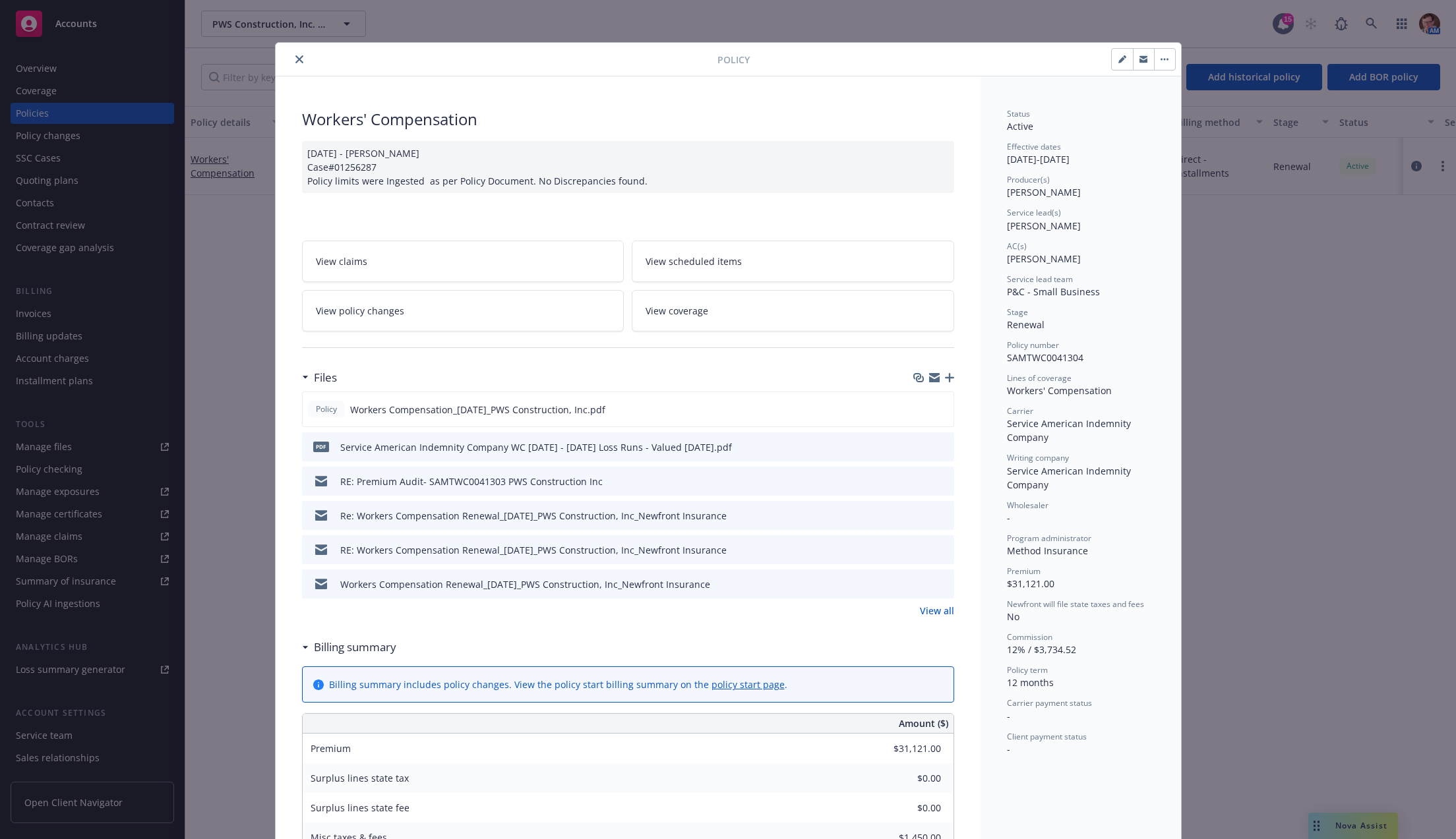
scroll to position [343, 0]
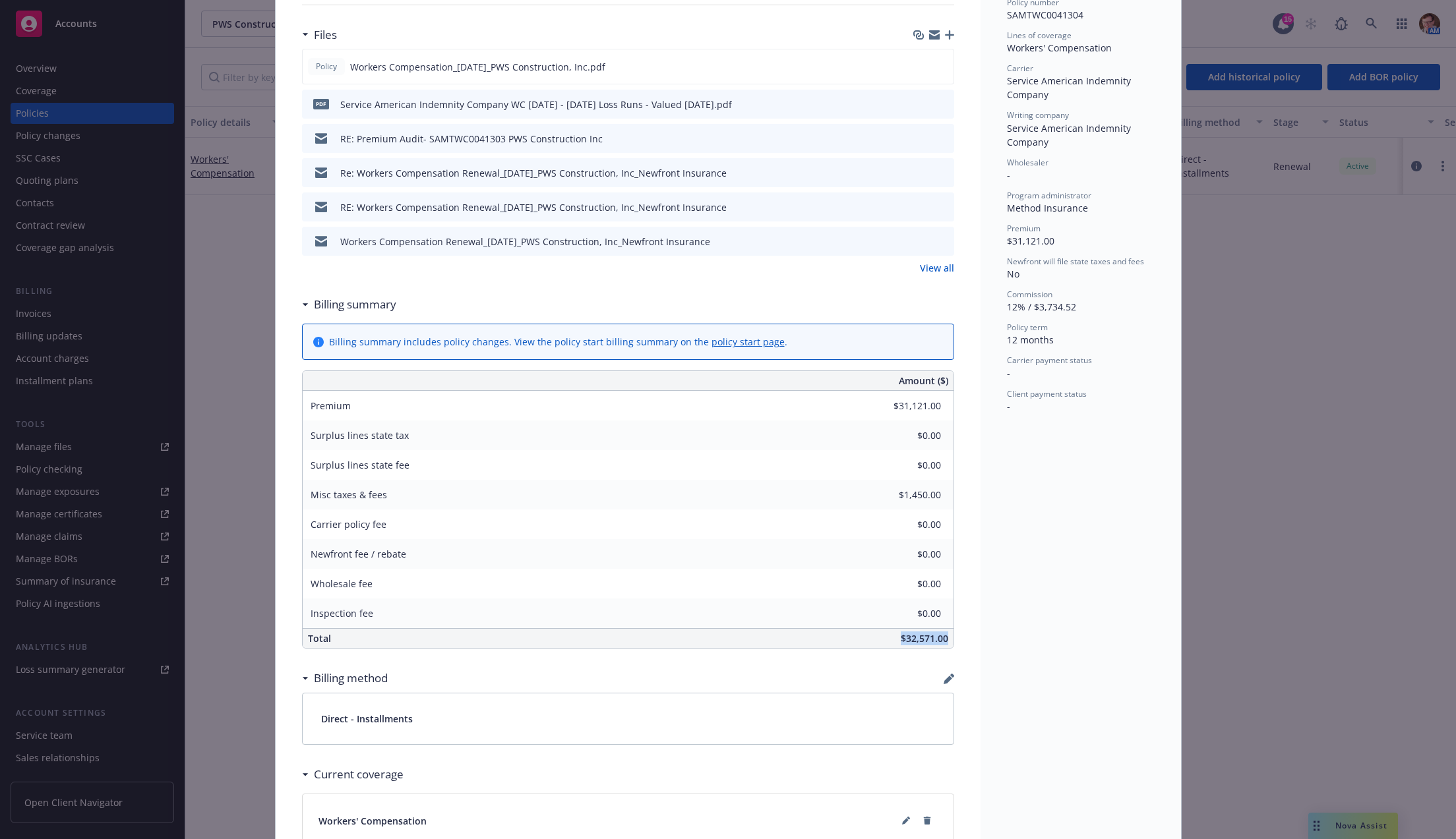
drag, startPoint x: 890, startPoint y: 640, endPoint x: 943, endPoint y: 633, distance: 53.5
click at [943, 633] on div "$32,571.00" at bounding box center [727, 638] width 453 height 19
copy span "$32,571.00"
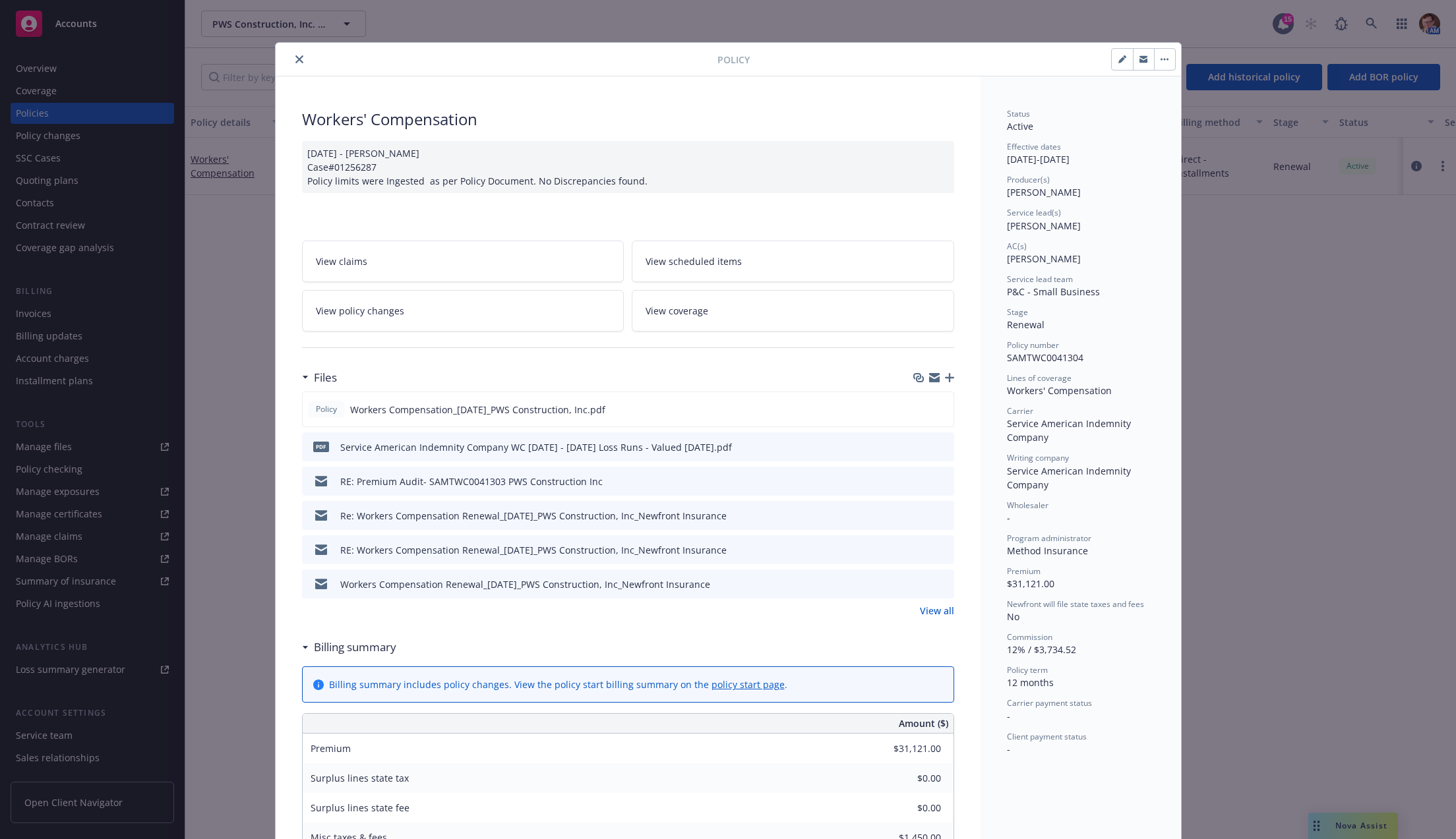
drag, startPoint x: 284, startPoint y: 62, endPoint x: 309, endPoint y: 63, distance: 25.0
click at [291, 62] on button "close" at bounding box center [299, 59] width 15 height 15
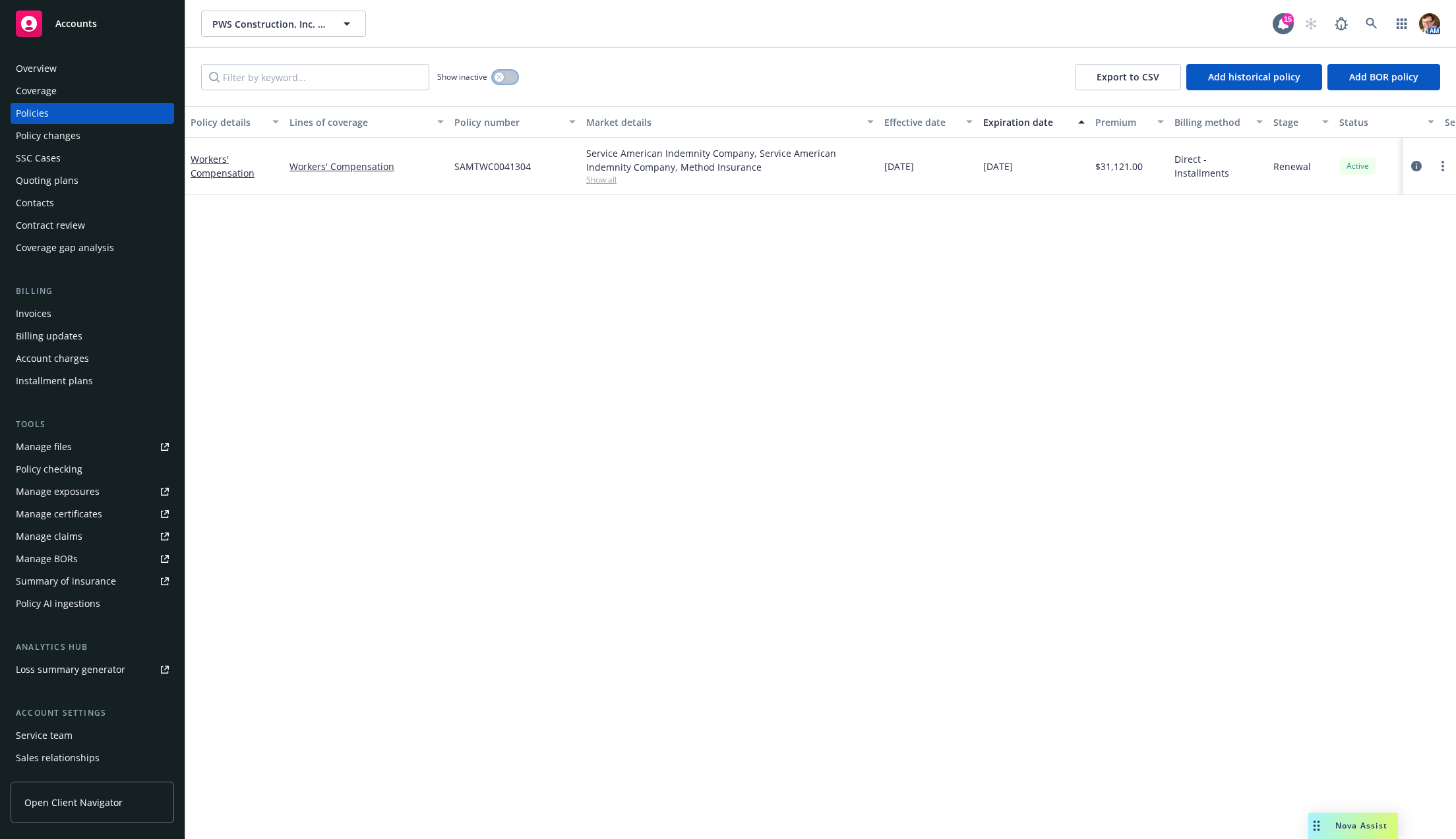
click at [495, 74] on div "button" at bounding box center [499, 77] width 10 height 10
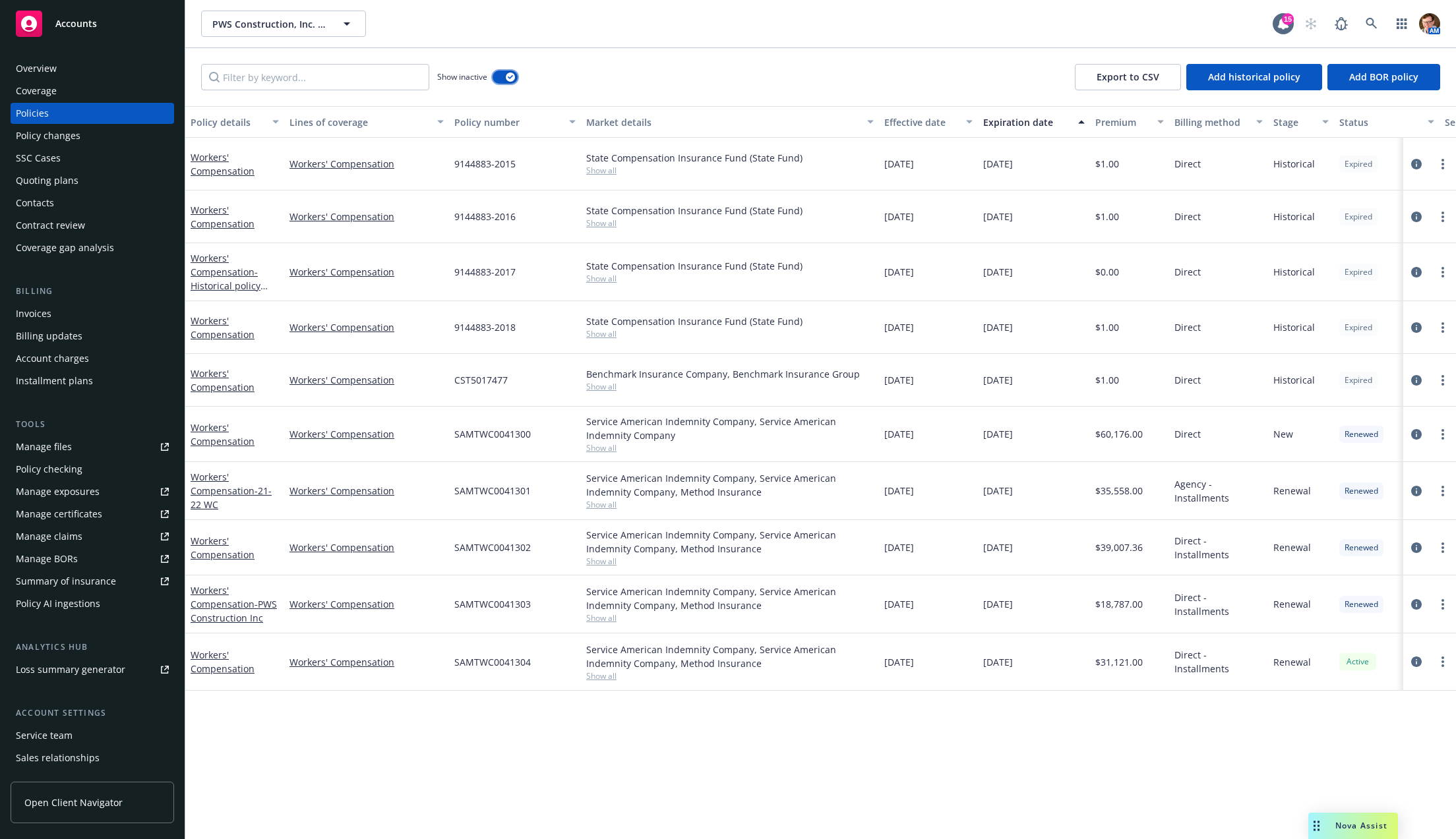
drag, startPoint x: 499, startPoint y: 74, endPoint x: 499, endPoint y: 93, distance: 19.0
click at [499, 73] on button "button" at bounding box center [505, 77] width 25 height 13
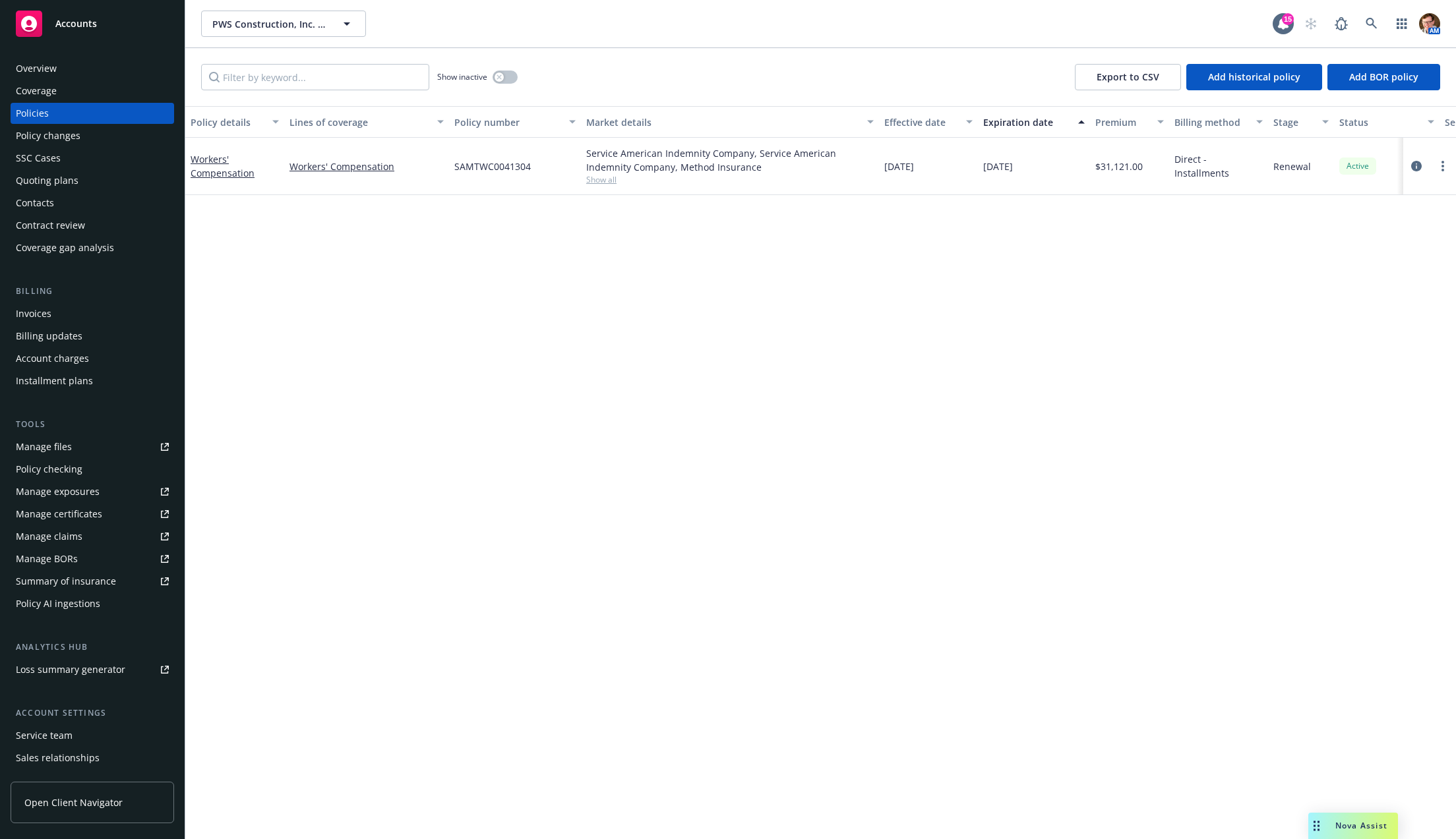
click at [87, 63] on div "Overview" at bounding box center [91, 69] width 153 height 21
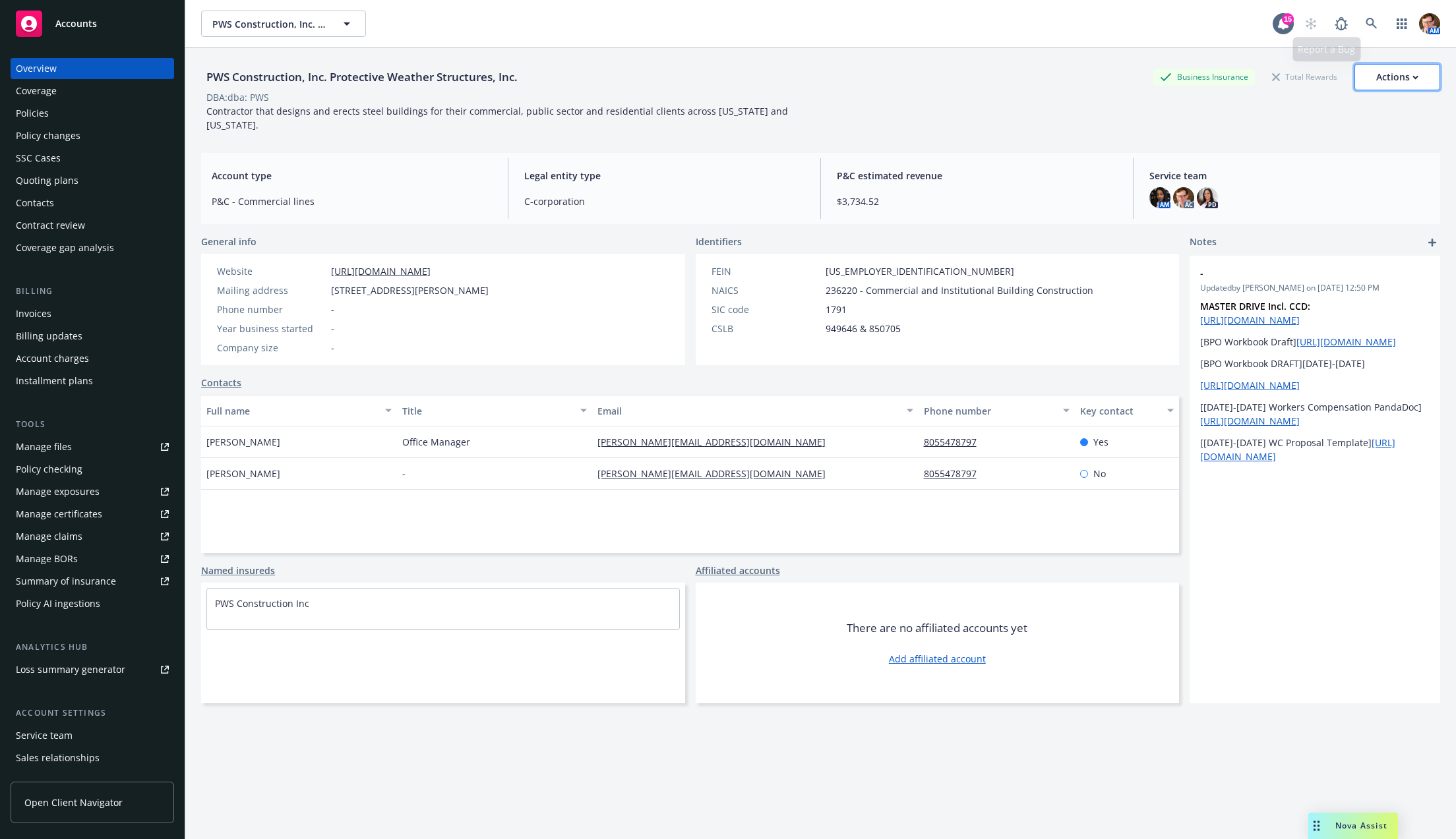
click at [1384, 72] on div "Actions" at bounding box center [1397, 77] width 42 height 25
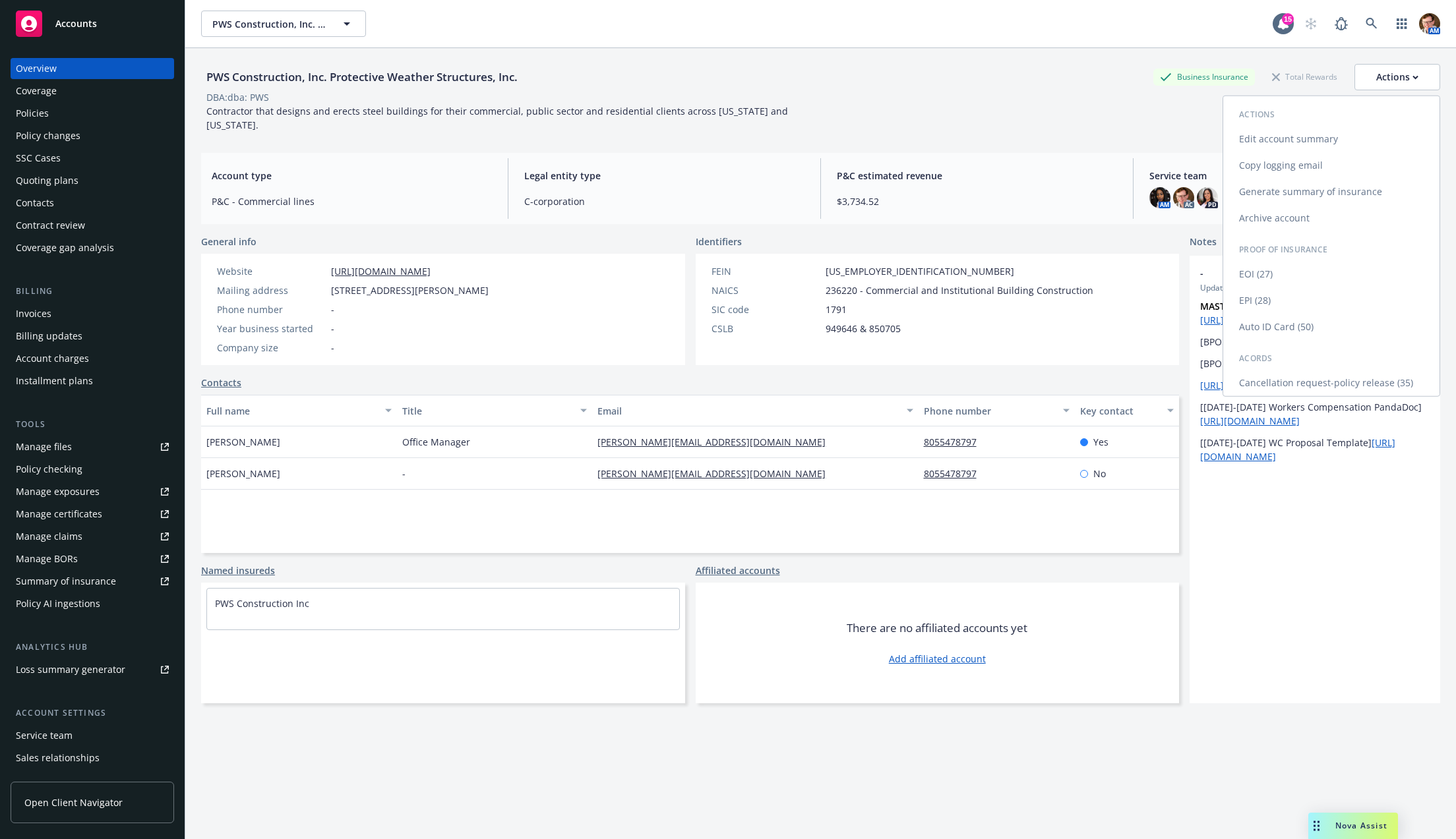
click at [1266, 169] on link "Copy logging email" at bounding box center [1331, 166] width 216 height 27
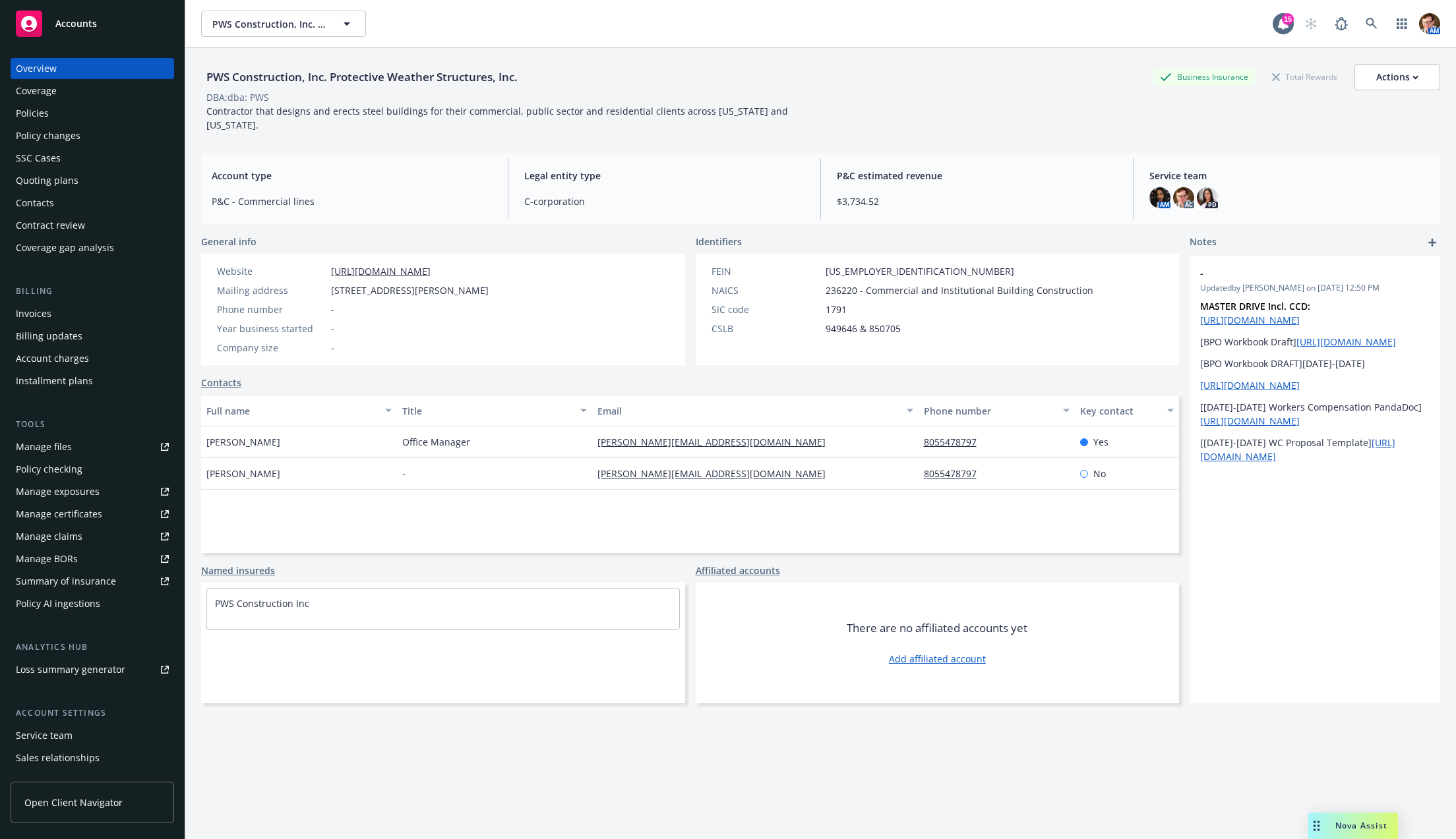
click at [812, 77] on div "PWS Construction, Inc. Protective Weather Structures, Inc. Business Insurance T…" at bounding box center [821, 77] width 1239 height 27
click at [66, 114] on div "Policies" at bounding box center [91, 113] width 153 height 21
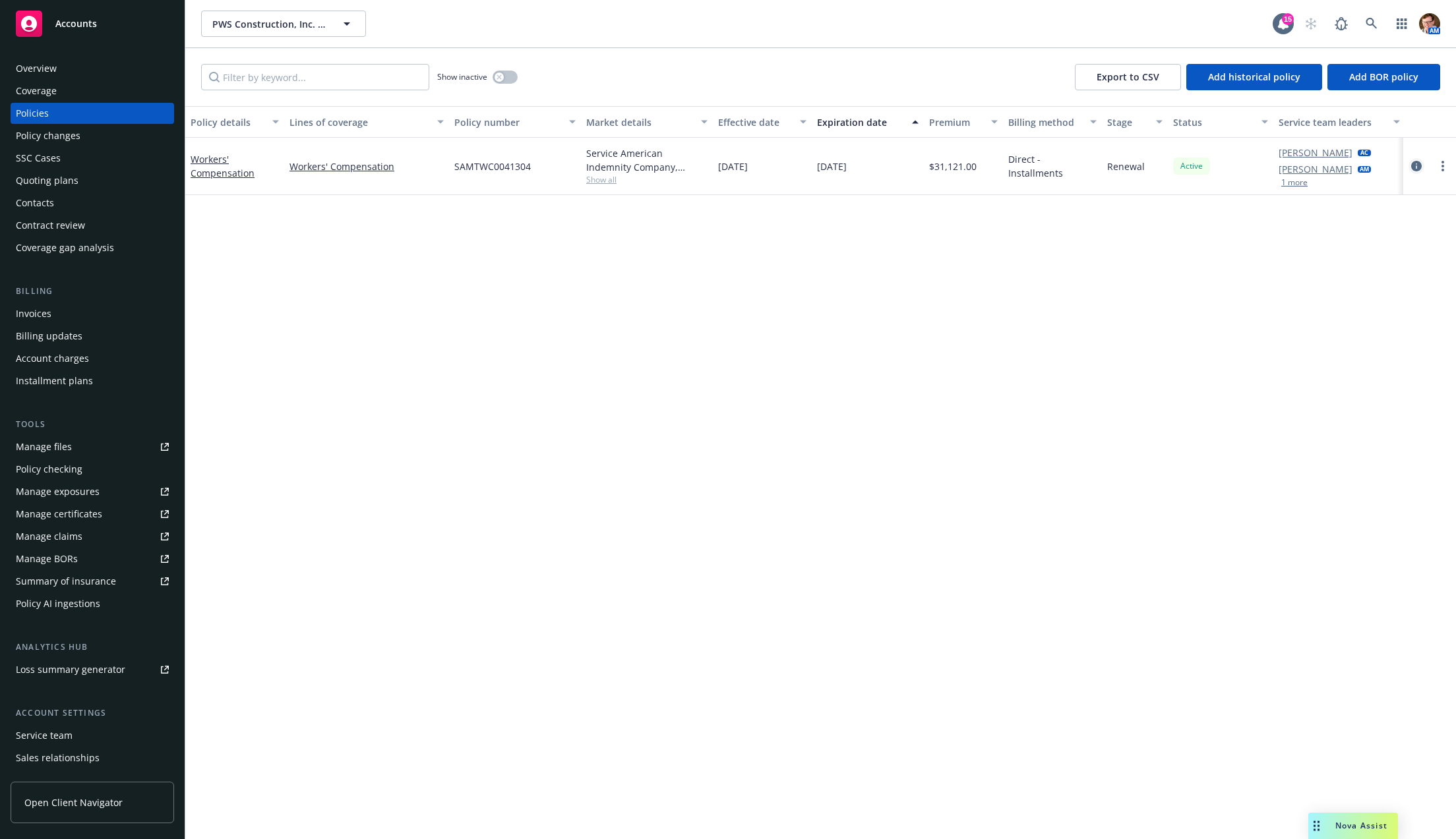
click at [1414, 164] on icon "circleInformation" at bounding box center [1416, 166] width 10 height 10
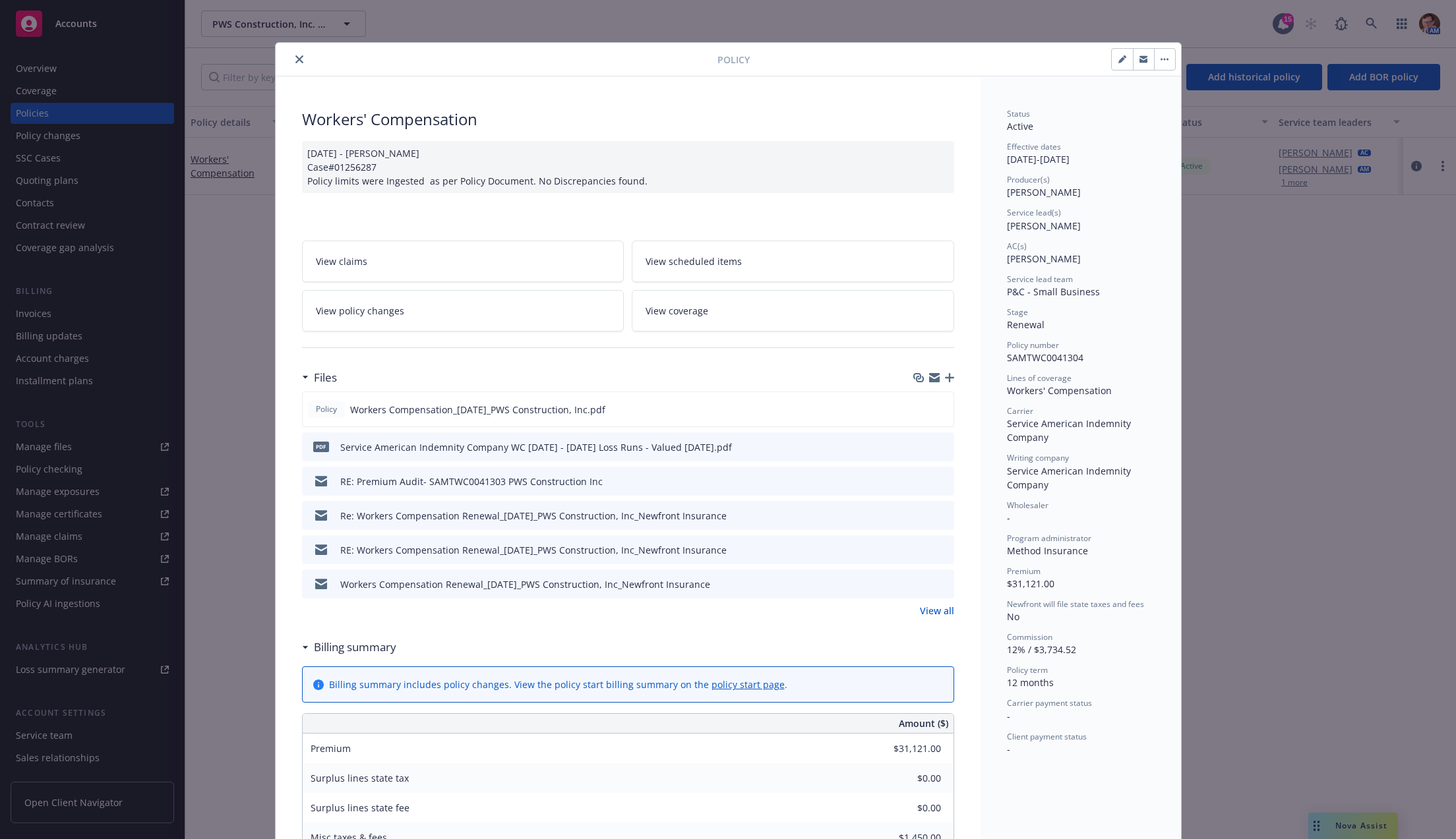
click at [940, 616] on link "View all" at bounding box center [937, 610] width 34 height 14
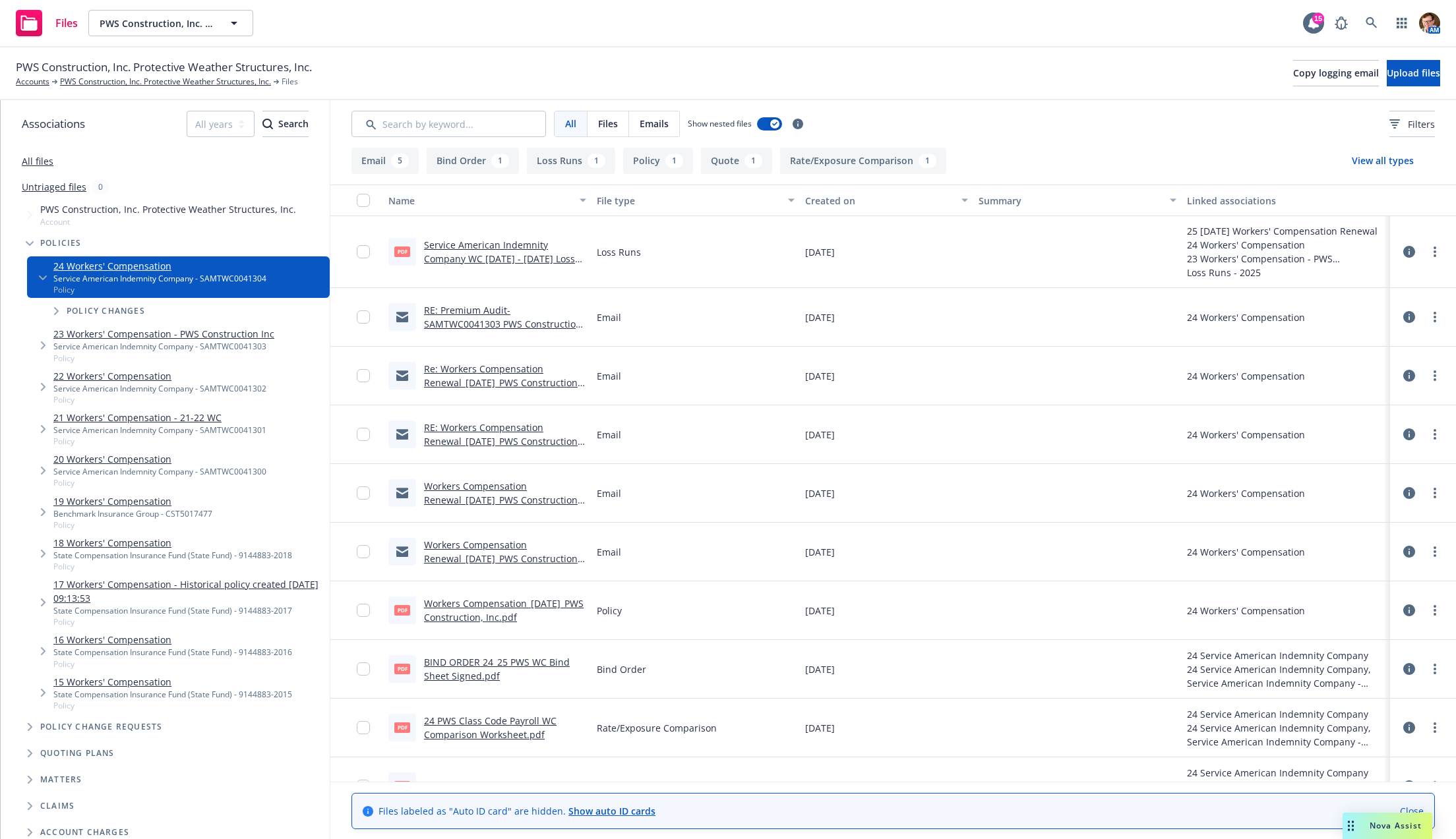
scroll to position [32, 0]
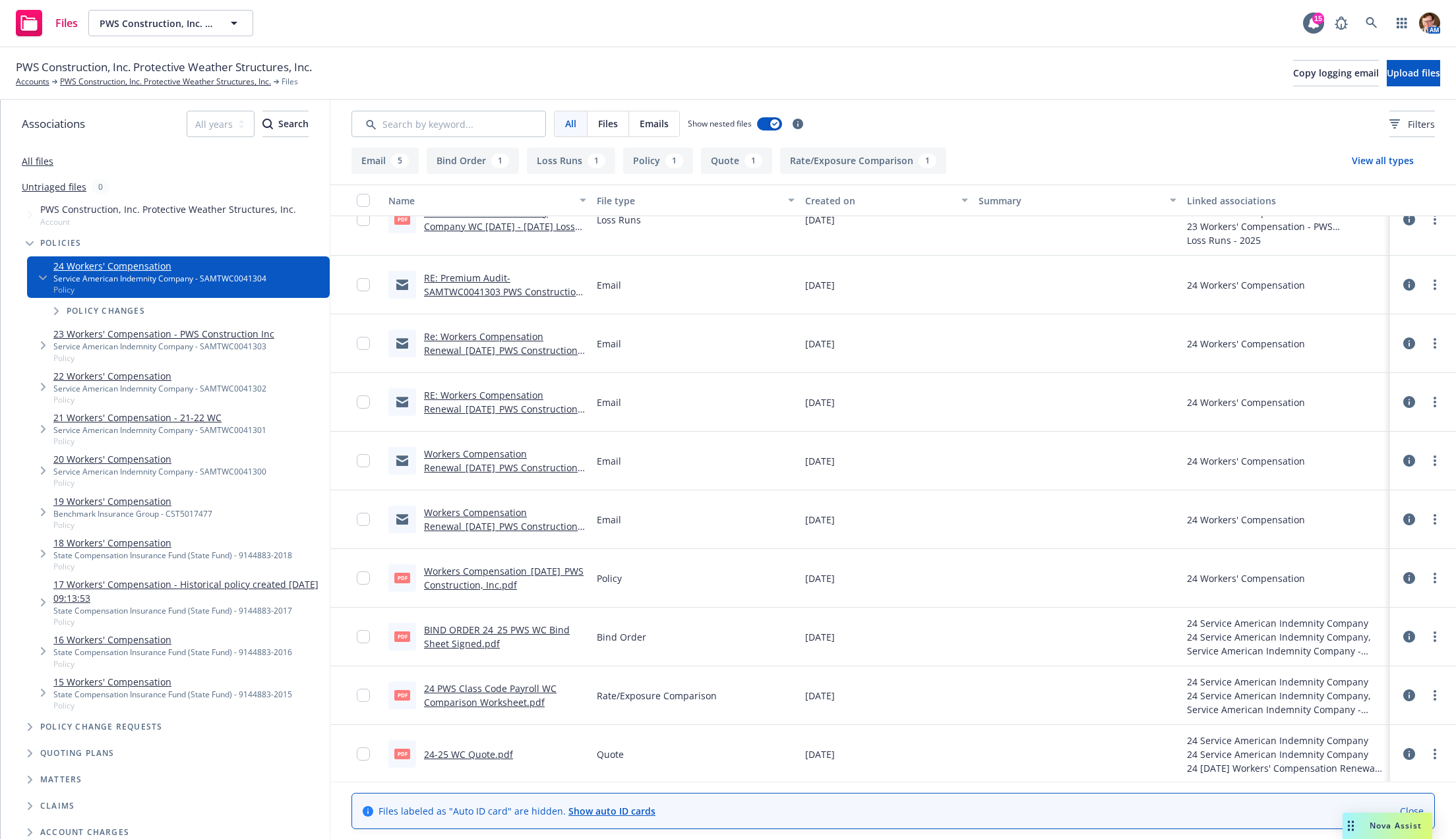
click at [460, 752] on link "24-25 WC Quote.pdf" at bounding box center [468, 754] width 89 height 13
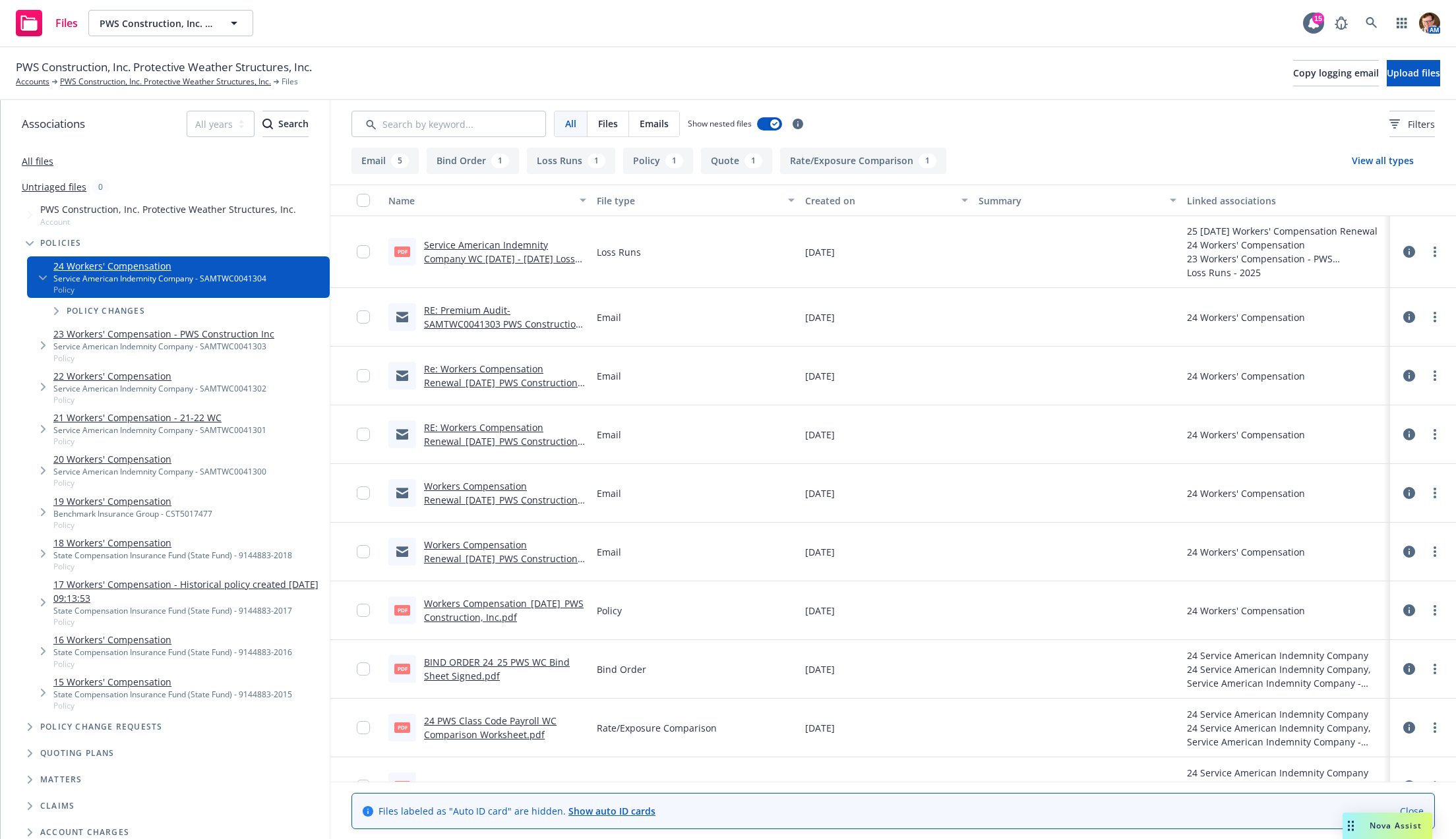
scroll to position [32, 0]
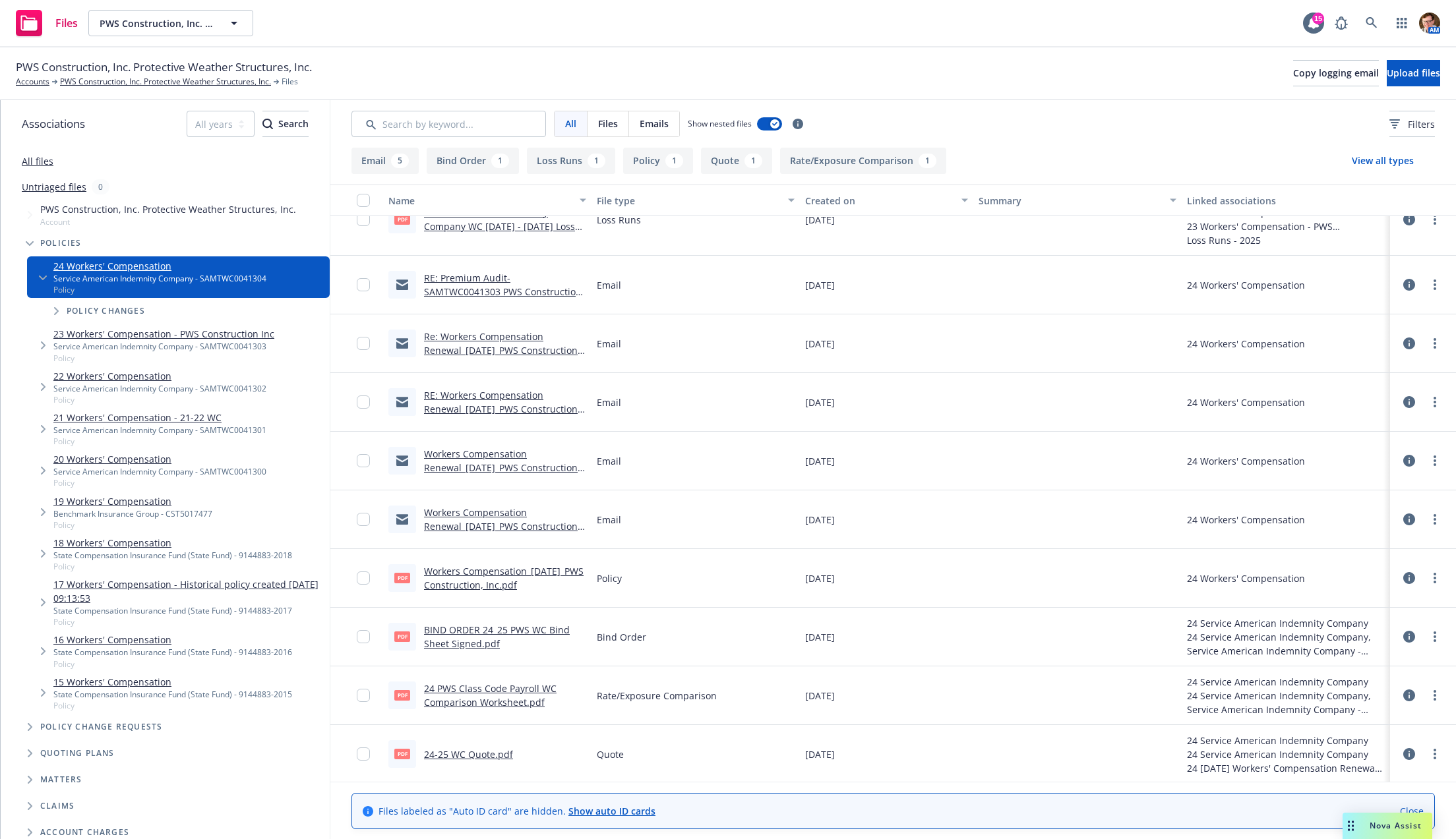
click at [1358, 835] on div "Drag to move" at bounding box center [1351, 826] width 16 height 27
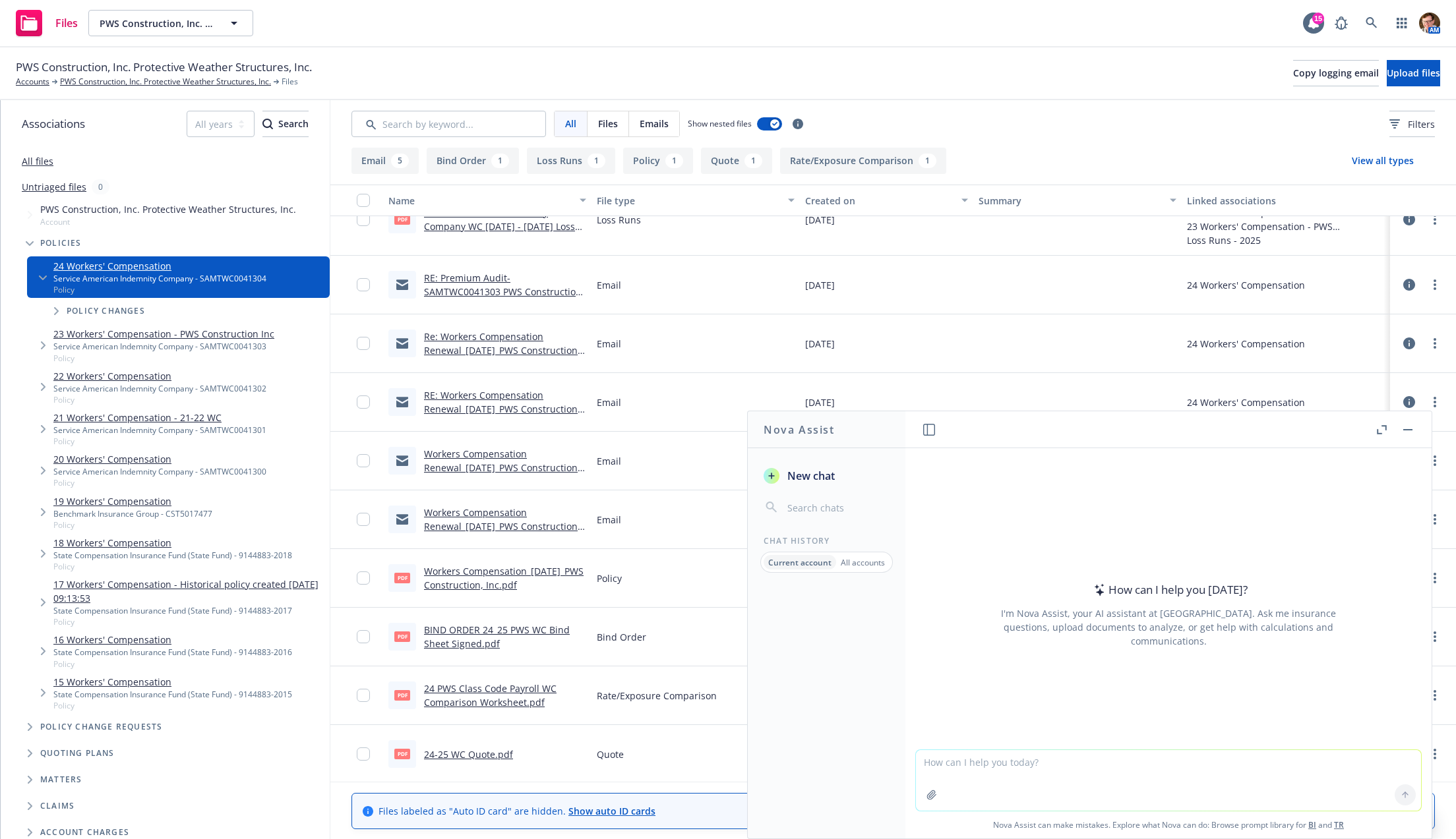
click at [1027, 775] on textarea at bounding box center [1168, 780] width 505 height 60
type textarea "a"
type textarea "email uw,"
click at [1055, 774] on textarea "email uw," at bounding box center [1168, 780] width 505 height 62
drag, startPoint x: 963, startPoint y: 750, endPoint x: 837, endPoint y: 748, distance: 126.0
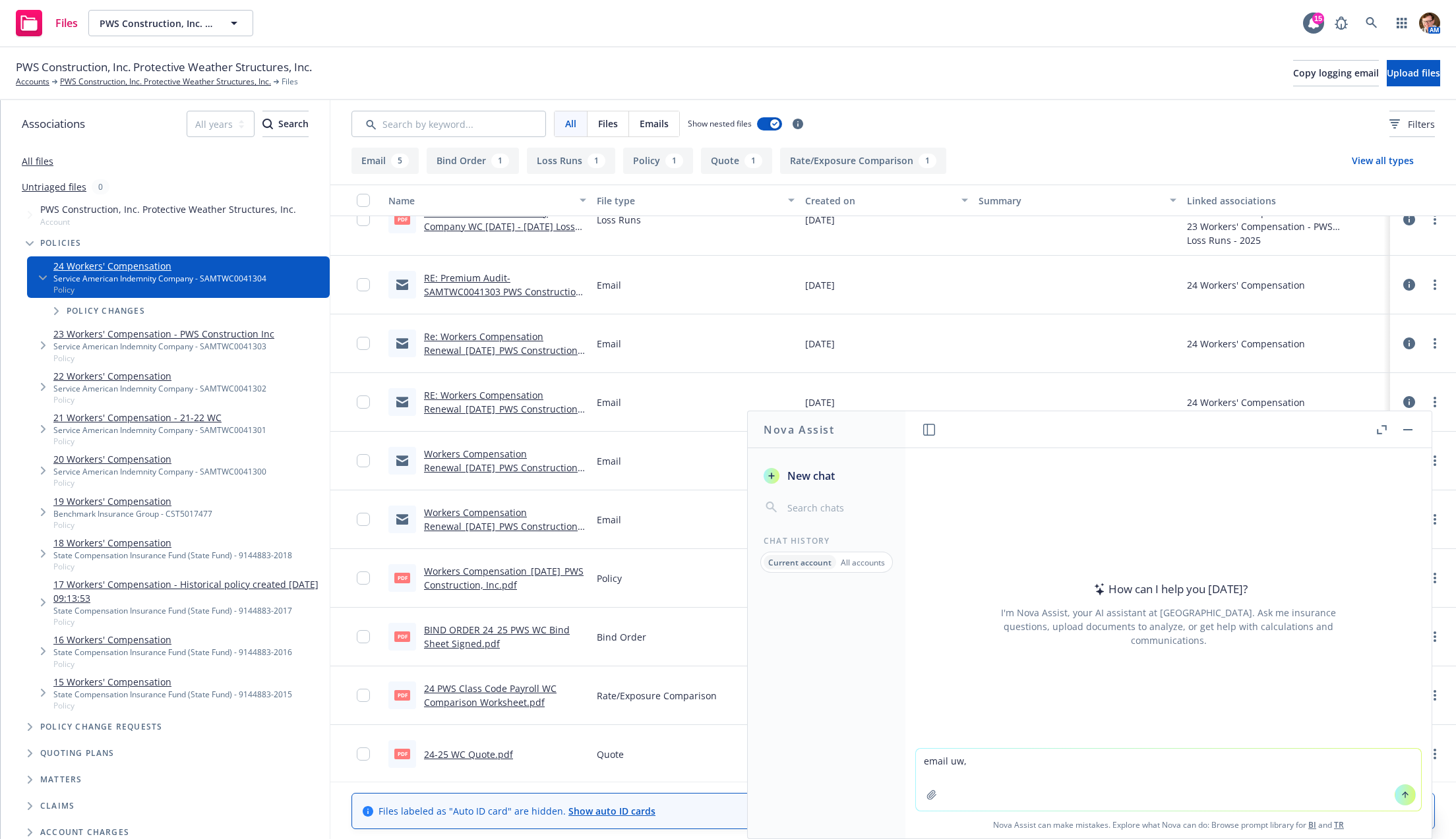
click at [905, 748] on div "Nova Assist New chat Chat History Current account All accounts How can I help y…" at bounding box center [1168, 624] width 527 height 428
click at [1204, 790] on textarea at bounding box center [1168, 780] width 505 height 62
click at [1374, 422] on button at bounding box center [1381, 429] width 15 height 15
click at [1375, 424] on button at bounding box center [1381, 429] width 15 height 15
click at [1379, 428] on icon "button" at bounding box center [1382, 430] width 10 height 10
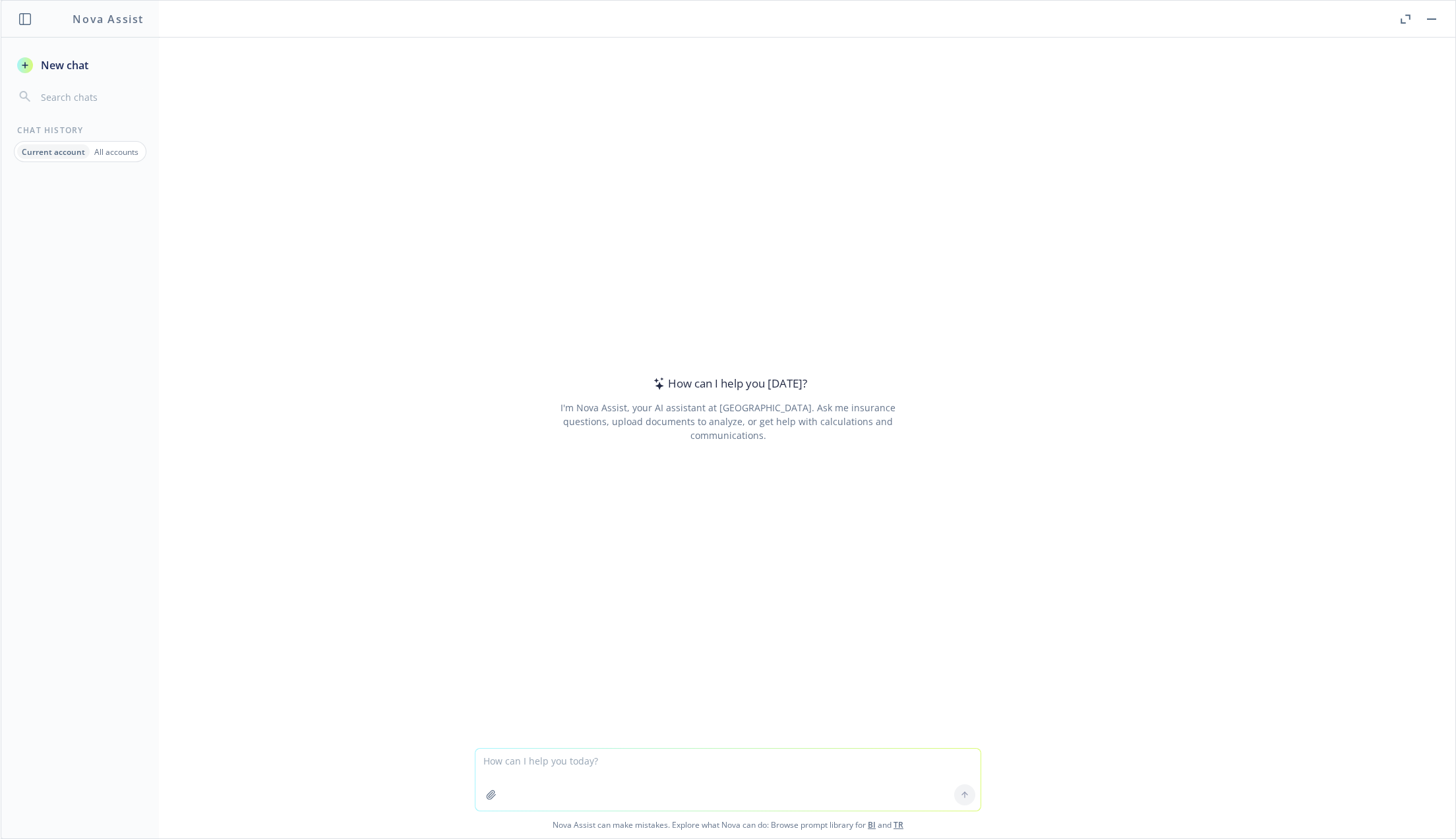
click at [954, 798] on div at bounding box center [965, 795] width 32 height 32
click at [771, 793] on textarea at bounding box center [728, 780] width 505 height 62
click at [775, 758] on textarea at bounding box center [728, 780] width 505 height 62
click at [1434, 22] on button "button" at bounding box center [1431, 18] width 15 height 15
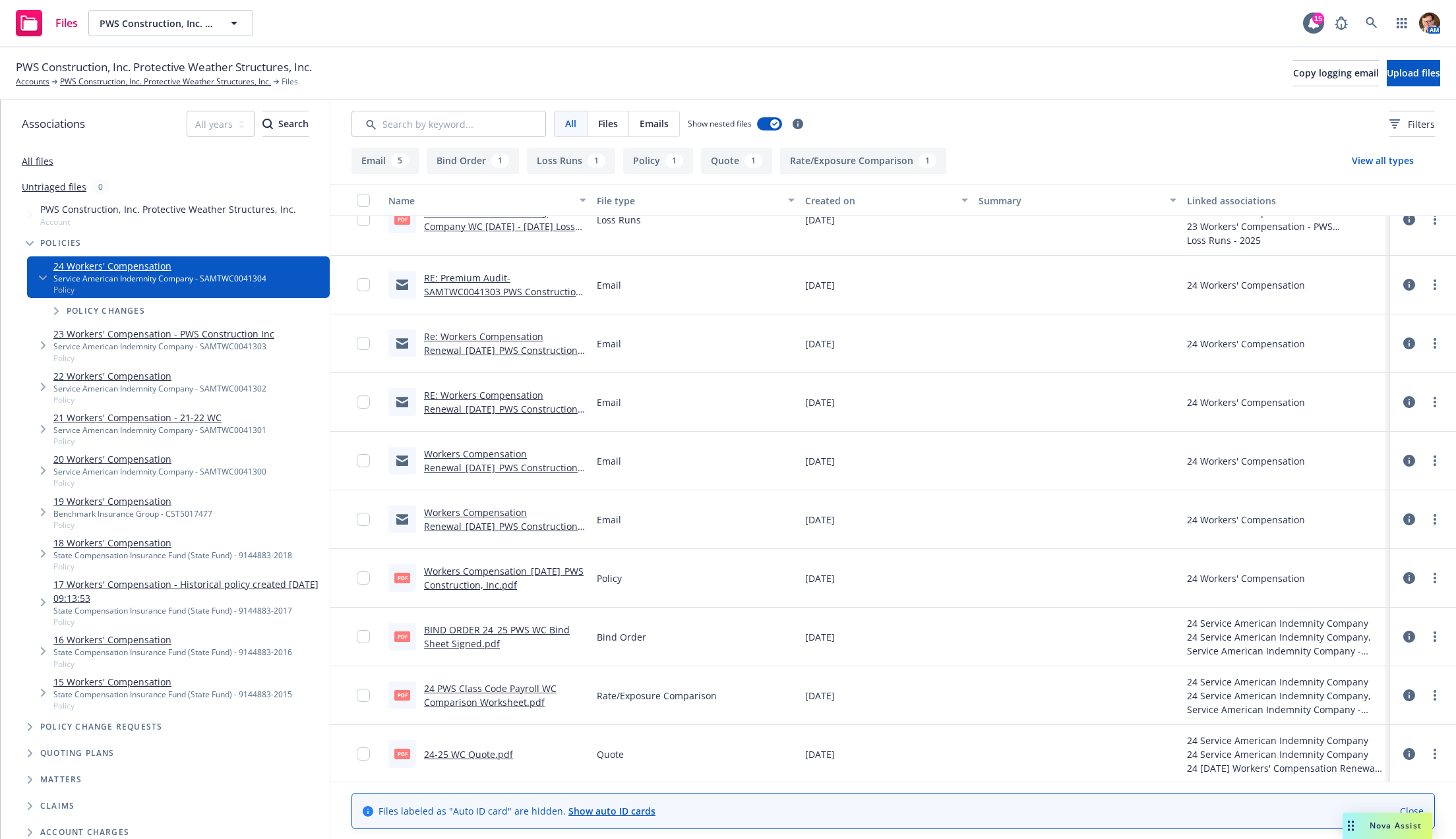
click at [1365, 823] on div "Nova Assist" at bounding box center [1396, 825] width 73 height 11
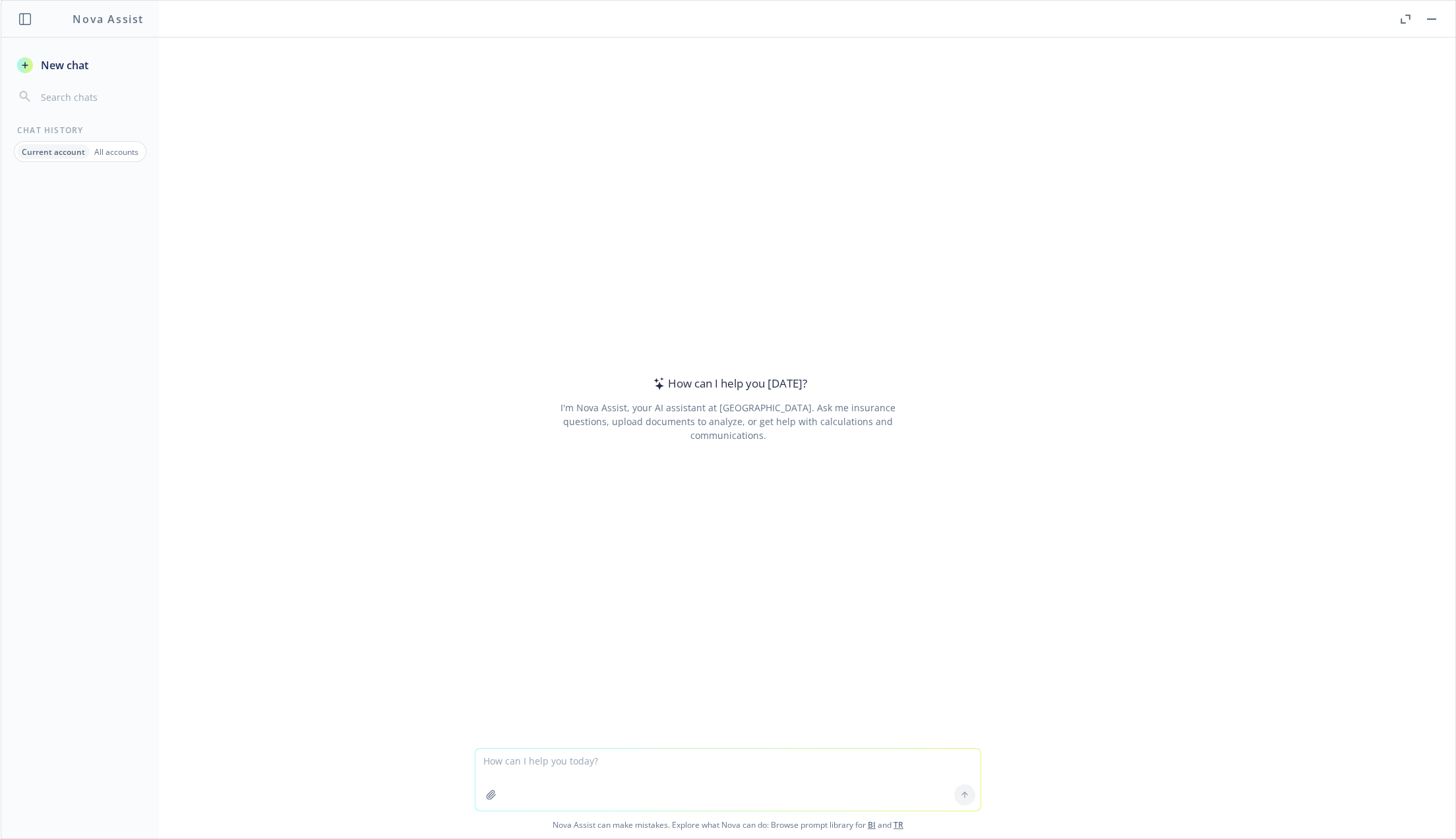
click at [1398, 19] on button "button" at bounding box center [1404, 18] width 15 height 15
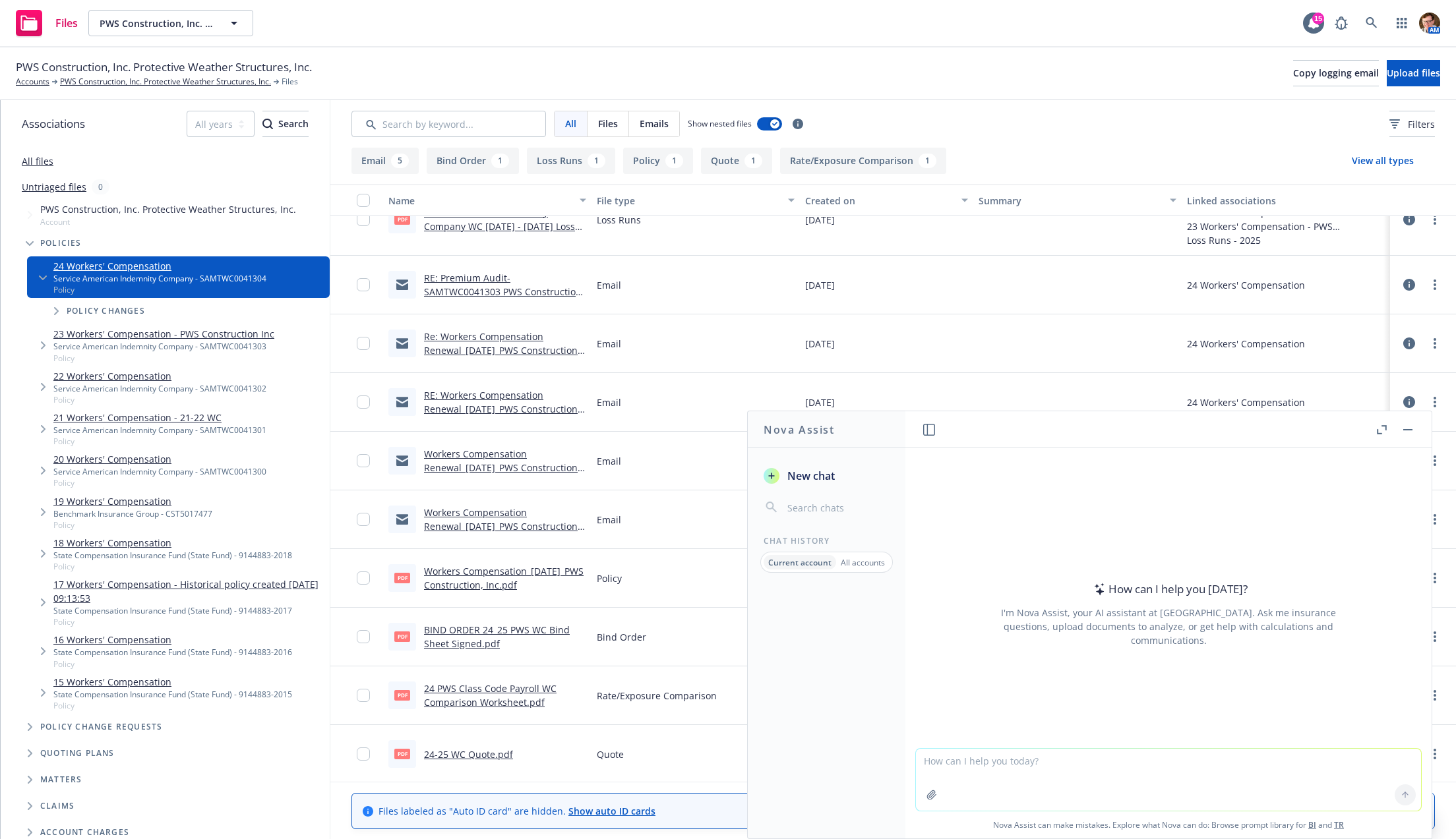
drag, startPoint x: 987, startPoint y: 770, endPoint x: 1017, endPoint y: 774, distance: 30.3
click at [988, 770] on textarea at bounding box center [1168, 780] width 505 height 62
click at [1396, 799] on div at bounding box center [1405, 795] width 32 height 32
click at [1069, 756] on textarea at bounding box center [1168, 780] width 505 height 62
paste textarea "Thank you for your help!"
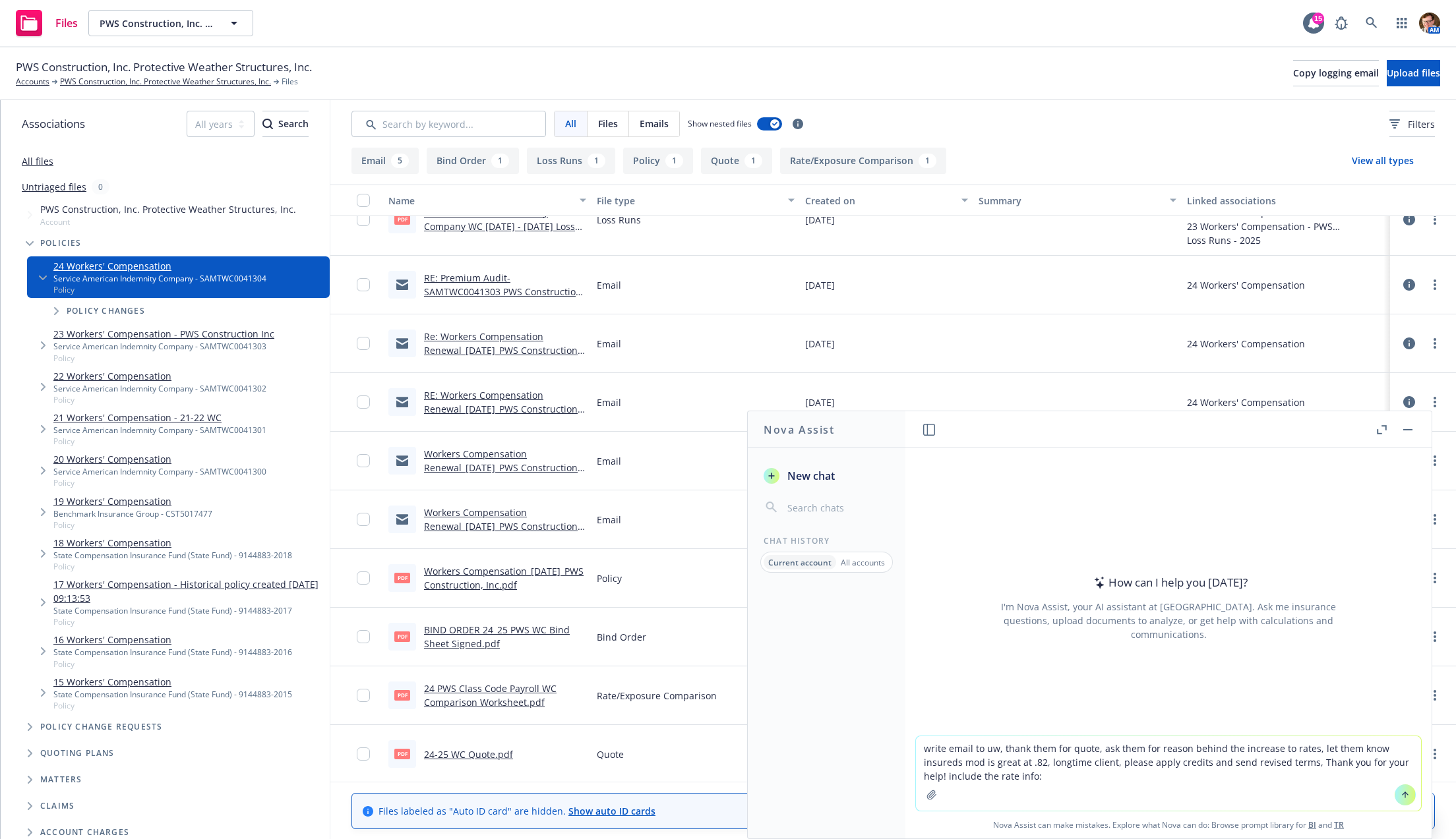
type textarea "write email to uw, thank them for quote, ask them for reason behind the increas…"
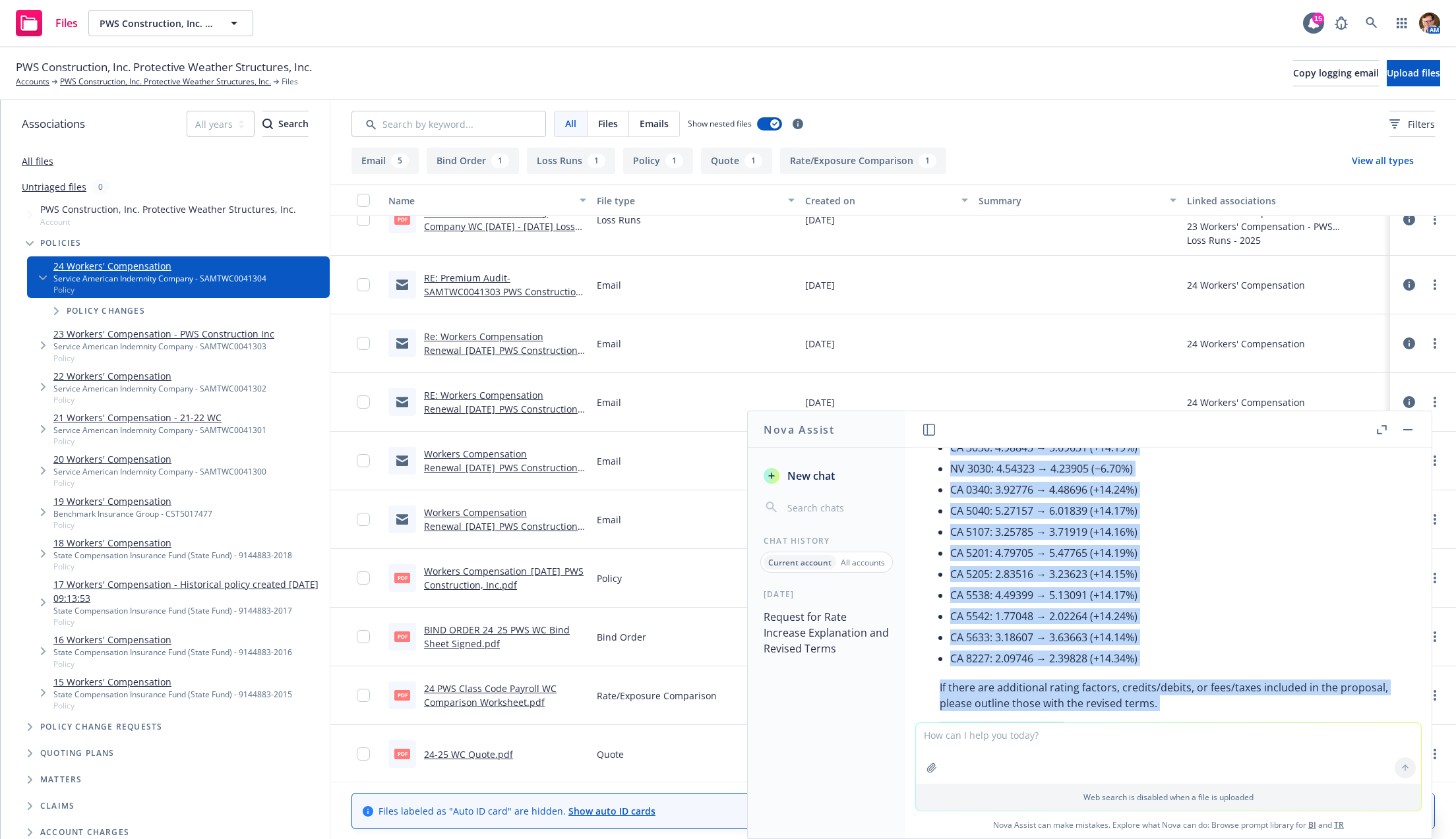
scroll to position [451, 0]
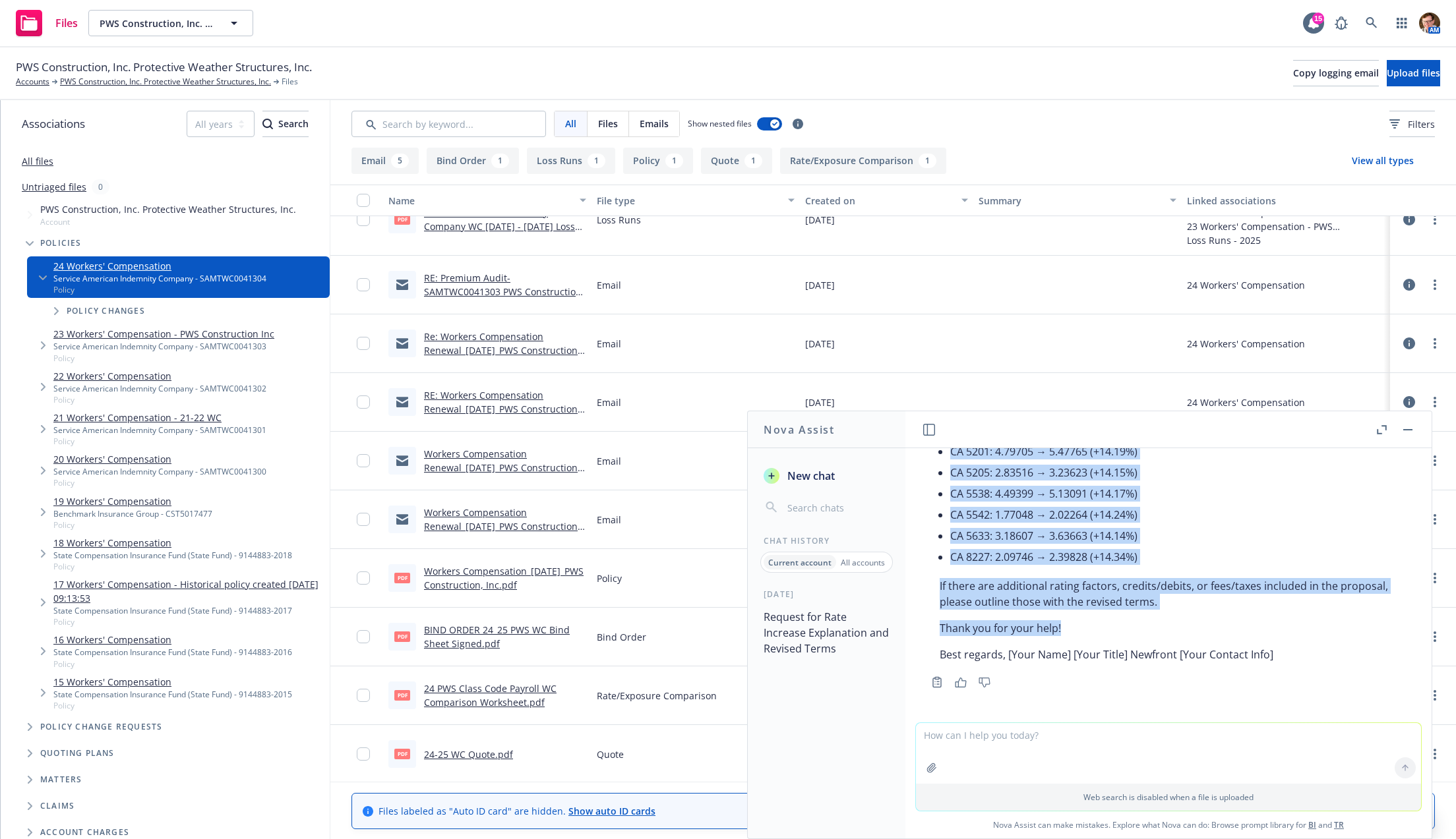
drag, startPoint x: 940, startPoint y: 579, endPoint x: 1100, endPoint y: 625, distance: 166.5
click at [1100, 625] on div "Subject: Thank you for the quote – request for rationale on rate increases and …" at bounding box center [1168, 394] width 484 height 549
copy div "Subject: Thank you for the quote – request for rationale on rate increases and …"
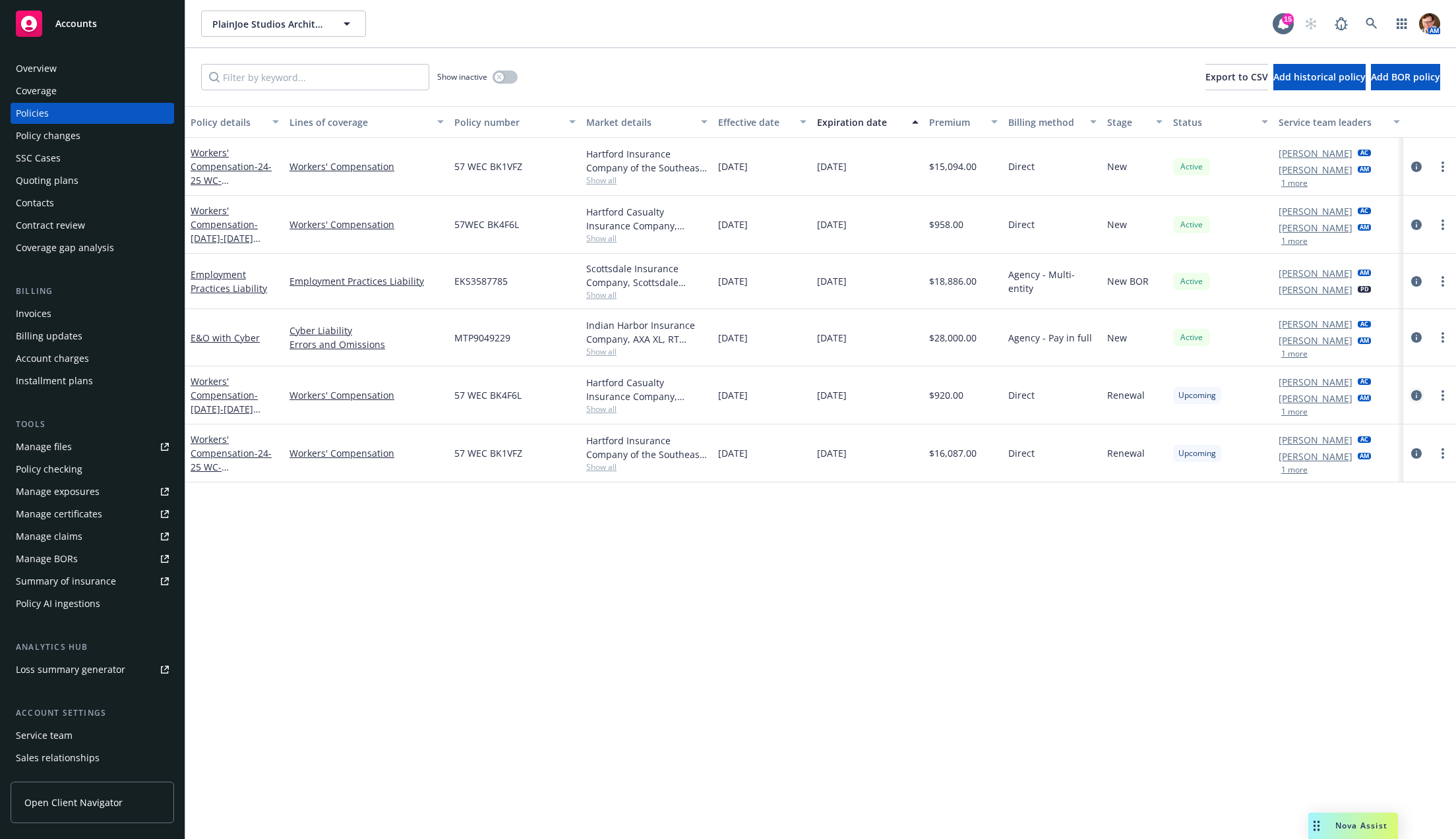
click at [1415, 395] on icon "circleInformation" at bounding box center [1416, 395] width 10 height 10
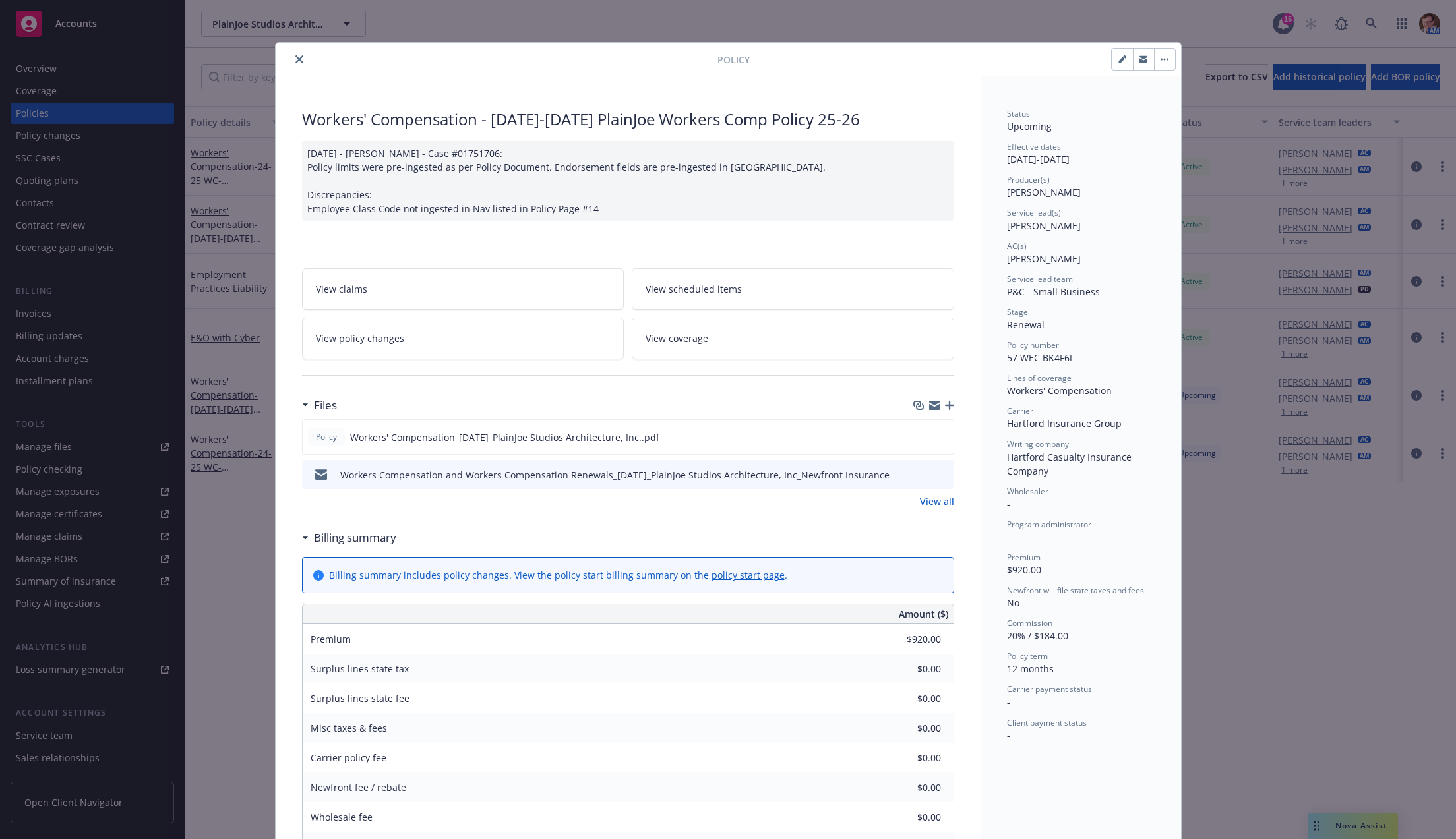
click at [296, 58] on icon "close" at bounding box center [299, 59] width 8 height 8
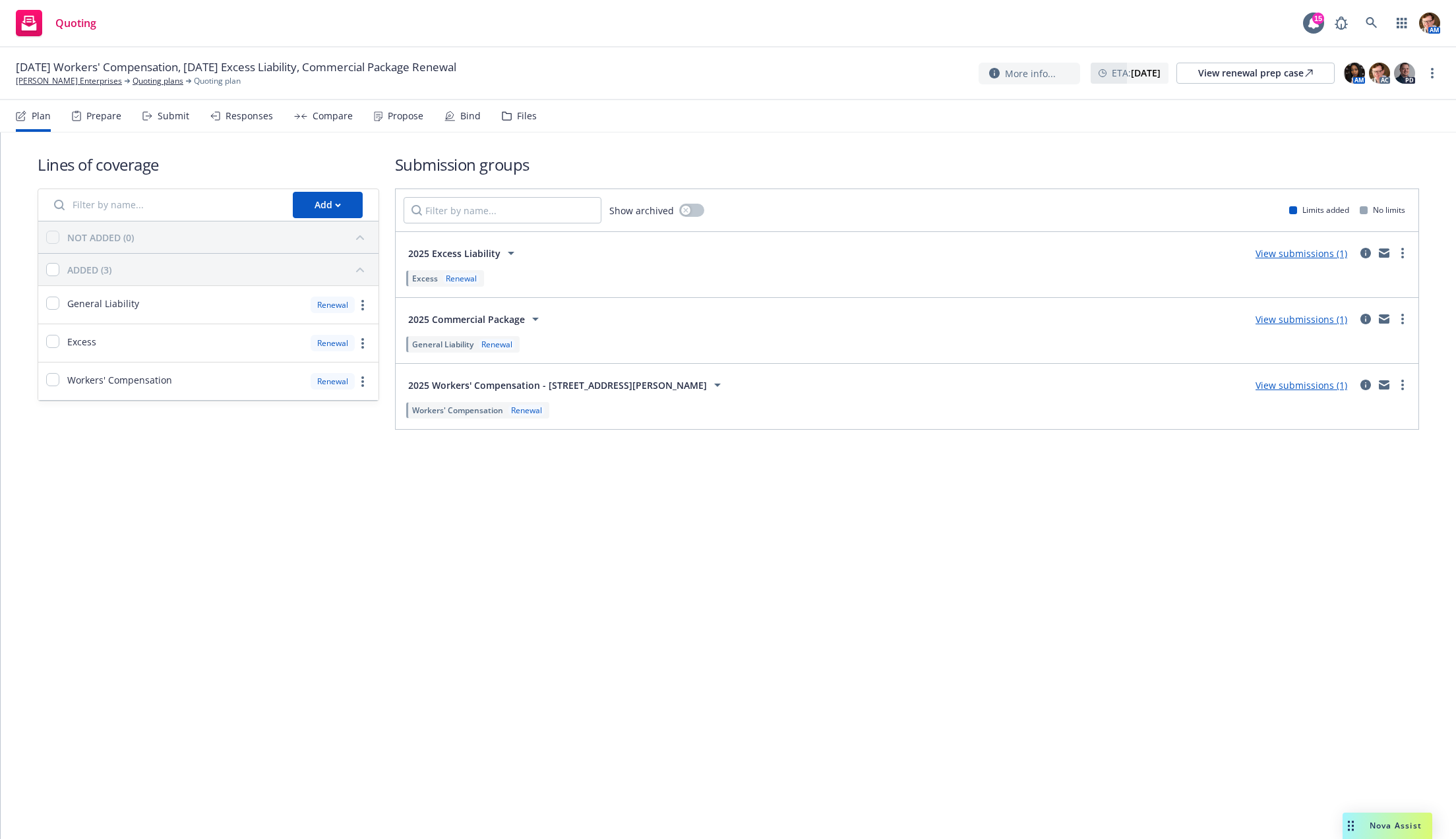
click at [252, 122] on div "Responses" at bounding box center [241, 116] width 63 height 32
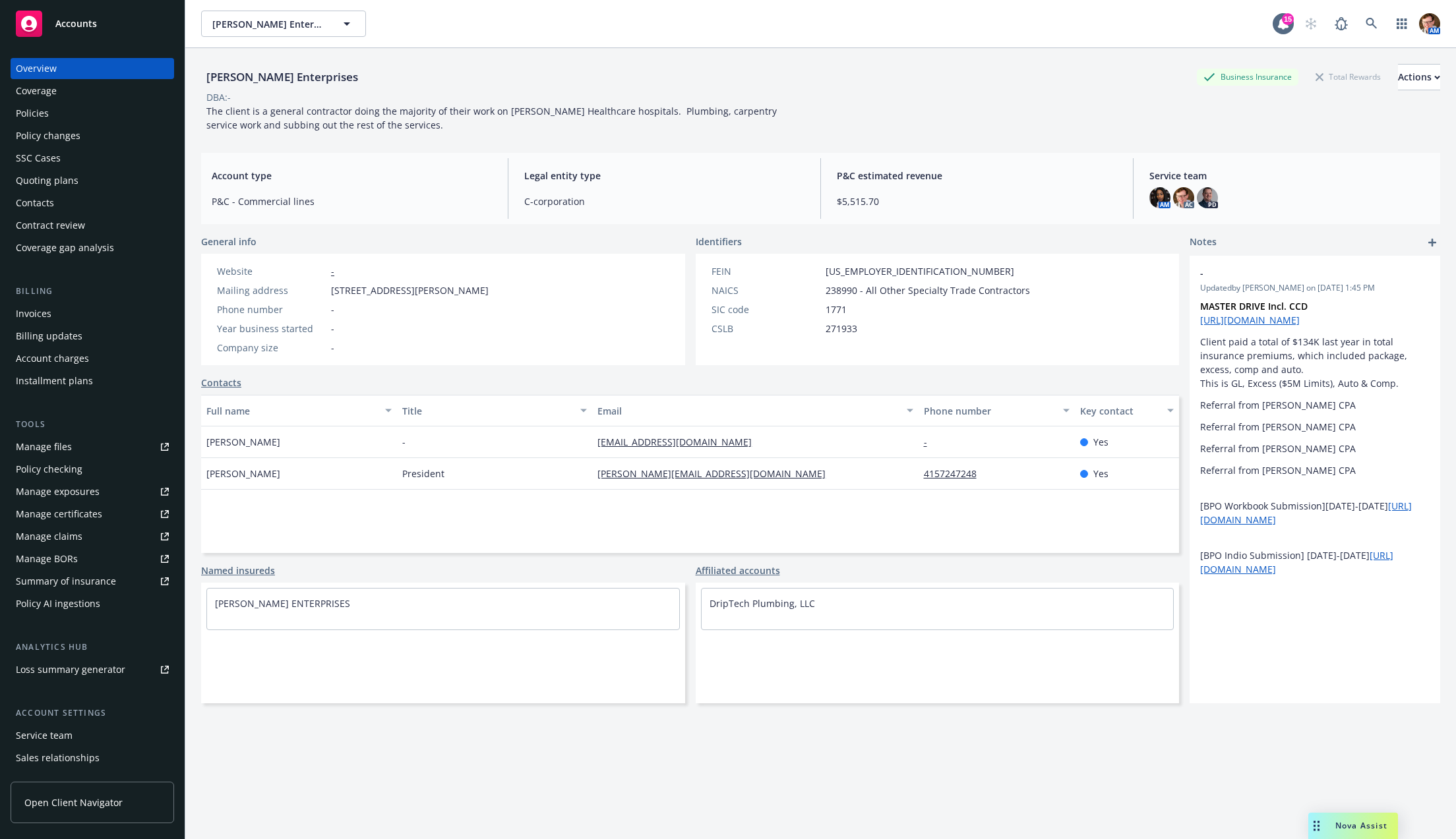
click at [81, 106] on div "Policies" at bounding box center [91, 113] width 153 height 21
